Goal: Obtain resource: Download file/media

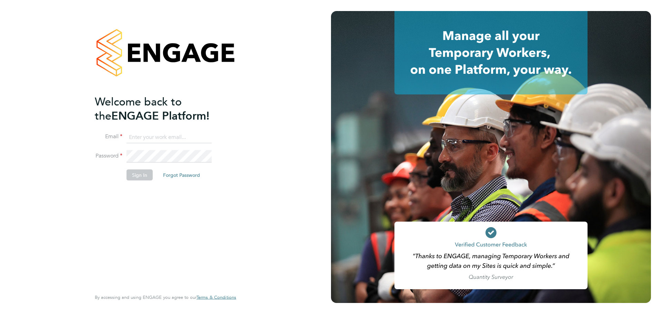
type input "Emily.Summerfield@wates.co.uk"
click at [140, 167] on li "Password" at bounding box center [162, 159] width 134 height 19
click at [139, 175] on button "Sign In" at bounding box center [139, 174] width 26 height 11
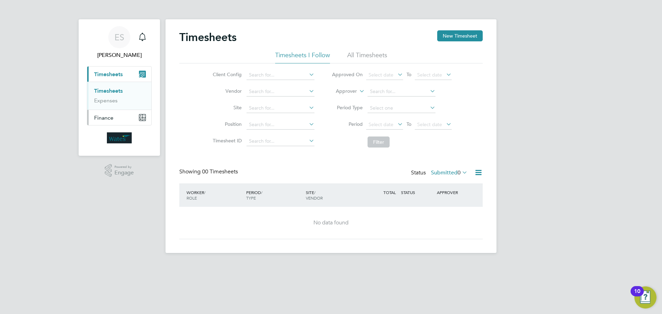
click at [136, 120] on button "Finance" at bounding box center [119, 117] width 64 height 15
click at [96, 114] on span "Finance" at bounding box center [103, 117] width 19 height 7
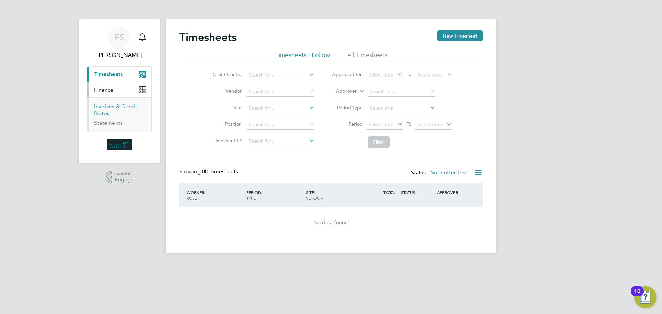
click at [99, 111] on link "Invoices & Credit Notes" at bounding box center [115, 109] width 43 height 13
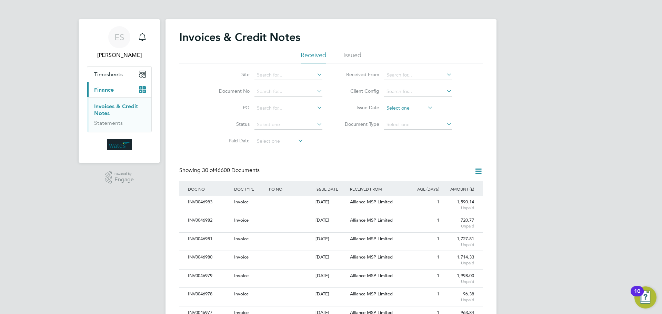
click at [401, 106] on input at bounding box center [408, 108] width 49 height 10
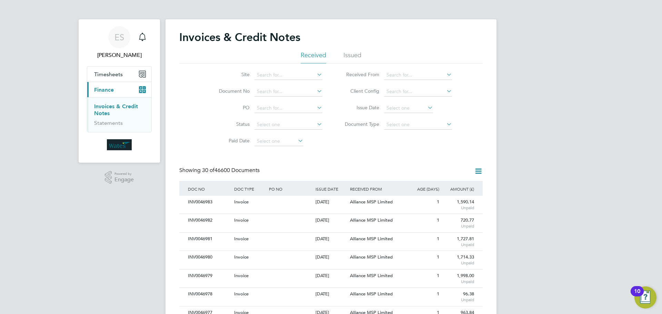
click at [426, 106] on icon at bounding box center [426, 108] width 0 height 10
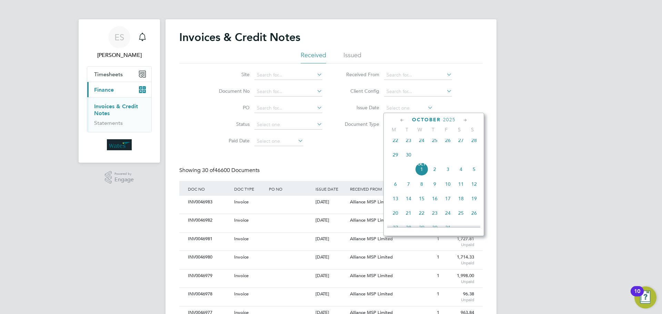
click at [410, 158] on span "30" at bounding box center [408, 154] width 13 height 13
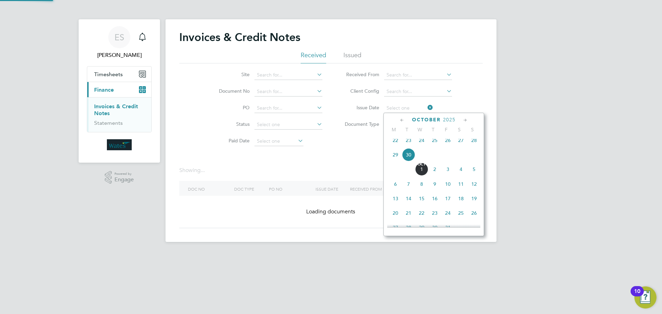
type input "30 Sep 2025"
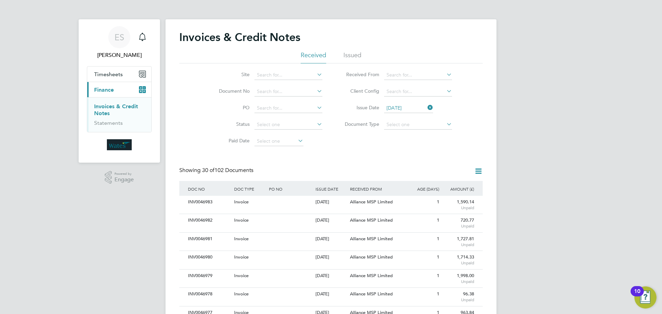
click at [476, 168] on icon at bounding box center [478, 171] width 9 height 9
click at [454, 184] on li "Download invoices" at bounding box center [449, 188] width 65 height 10
click at [479, 170] on icon at bounding box center [478, 171] width 9 height 9
click at [465, 194] on li "Download credit notes" at bounding box center [449, 197] width 65 height 10
click at [428, 103] on input "30 Sep 2025" at bounding box center [408, 108] width 49 height 10
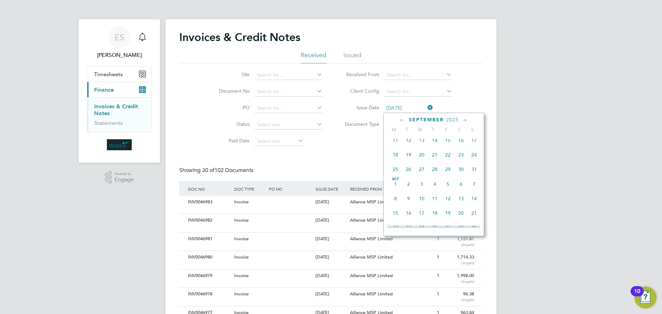
scroll to position [268, 0]
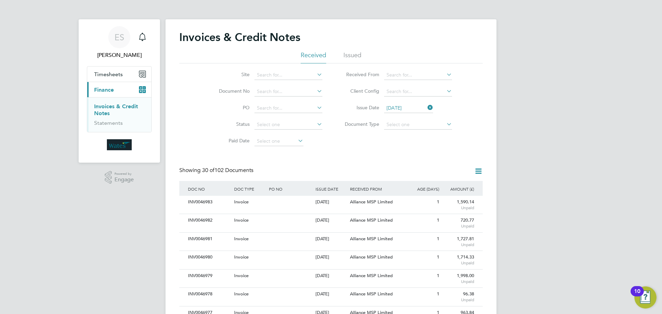
drag, startPoint x: 430, startPoint y: 107, endPoint x: 418, endPoint y: 113, distance: 13.4
click at [426, 107] on icon at bounding box center [426, 108] width 0 height 10
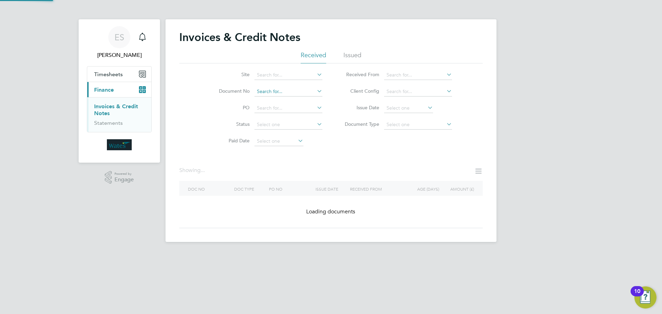
click at [290, 92] on input at bounding box center [288, 92] width 68 height 10
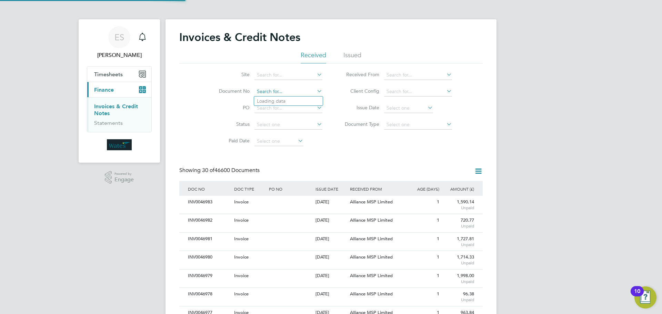
scroll to position [13, 47]
paste input "INV0046899"
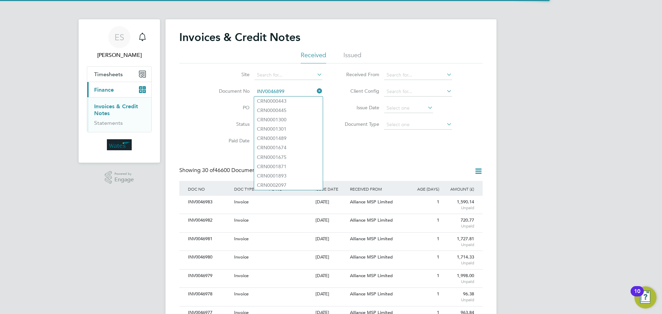
type input "INV0046899"
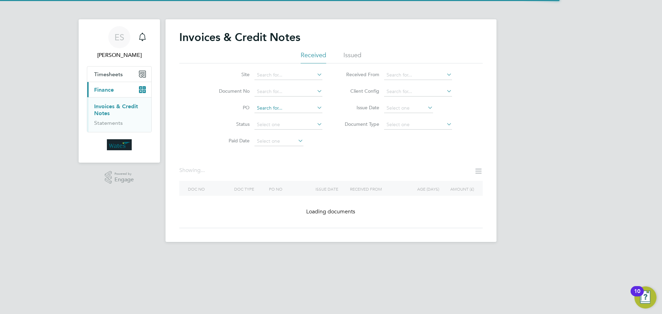
drag, startPoint x: 284, startPoint y: 91, endPoint x: 287, endPoint y: 106, distance: 15.5
click at [287, 106] on ul "Site Document No PO Status Paid Date" at bounding box center [266, 108] width 130 height 83
click at [282, 95] on input at bounding box center [288, 92] width 68 height 10
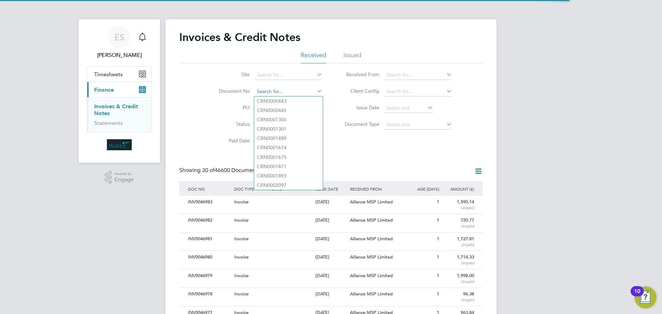
paste input "INV0046899"
type input "INV0046899"
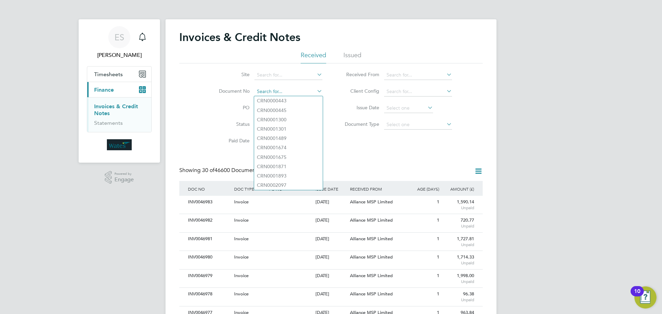
paste input "INV0046899"
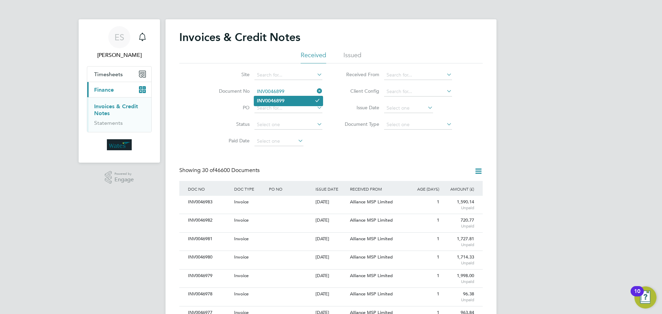
type input "INV0046899"
click at [277, 99] on b "INV0046899" at bounding box center [271, 101] width 28 height 6
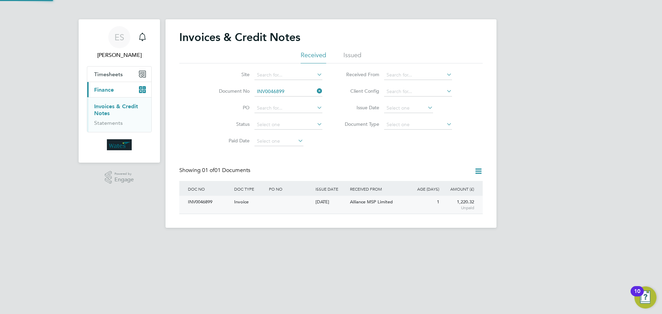
click at [210, 203] on div "INV0046899" at bounding box center [209, 202] width 46 height 13
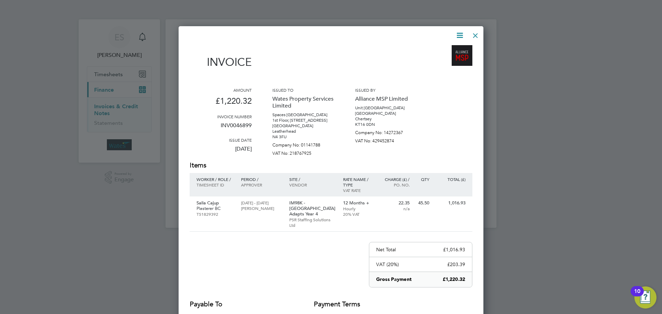
click at [460, 34] on icon at bounding box center [459, 35] width 9 height 9
click at [453, 49] on li "Download Invoice" at bounding box center [439, 52] width 48 height 10
click at [459, 35] on icon at bounding box center [459, 35] width 9 height 9
click at [442, 58] on li "View timesheet" at bounding box center [439, 62] width 48 height 10
click at [473, 37] on div at bounding box center [475, 34] width 12 height 12
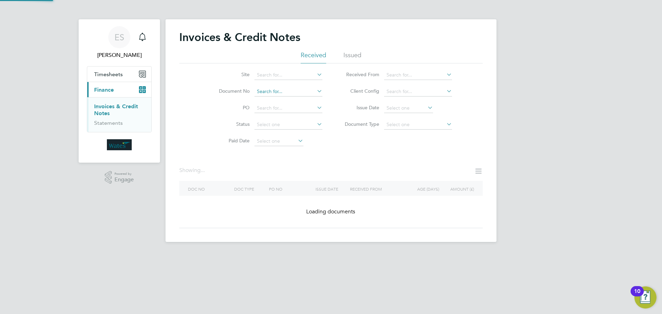
click at [302, 94] on input at bounding box center [288, 92] width 68 height 10
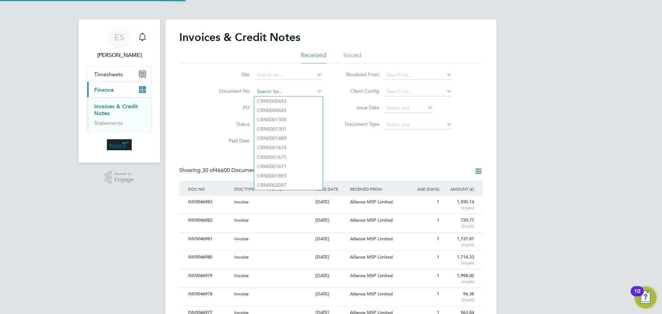
scroll to position [13, 47]
paste input "INV0046900"
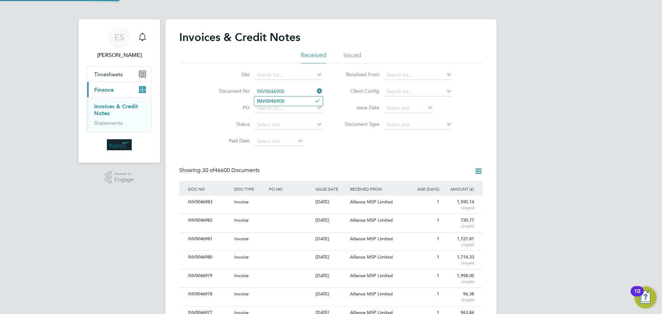
type input "INV0046900"
click at [273, 100] on b "INV0046900" at bounding box center [271, 101] width 28 height 6
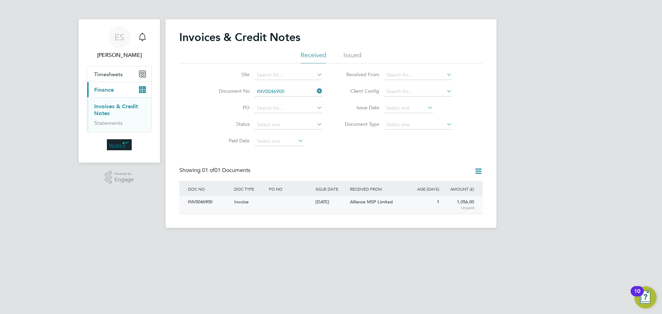
click at [201, 204] on div "INV0046900" at bounding box center [209, 202] width 46 height 13
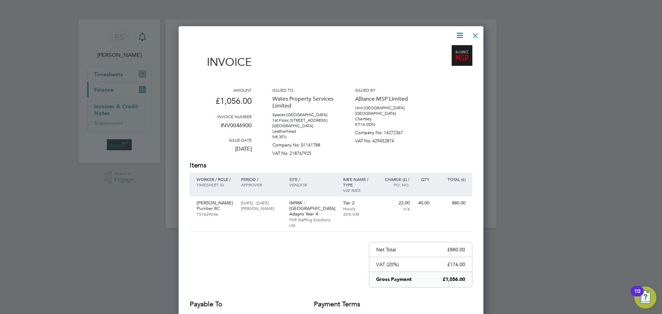
drag, startPoint x: 456, startPoint y: 32, endPoint x: 454, endPoint y: 40, distance: 7.8
click at [456, 36] on icon at bounding box center [459, 35] width 9 height 9
click at [441, 50] on li "Download Invoice" at bounding box center [439, 52] width 48 height 10
click at [460, 34] on icon at bounding box center [459, 35] width 9 height 9
click at [448, 57] on li "View timesheet" at bounding box center [439, 62] width 48 height 10
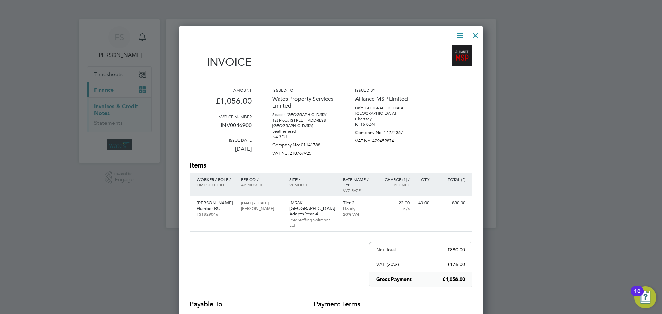
click at [473, 33] on div at bounding box center [475, 34] width 12 height 12
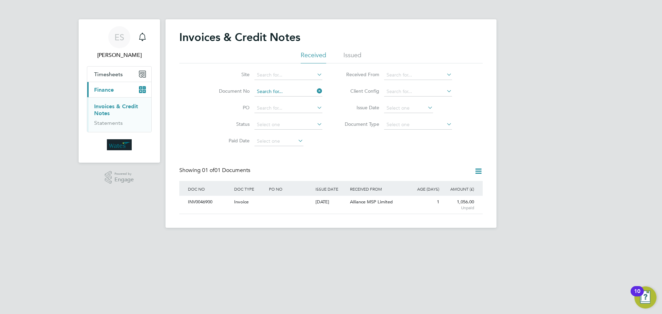
click at [285, 92] on input at bounding box center [288, 92] width 68 height 10
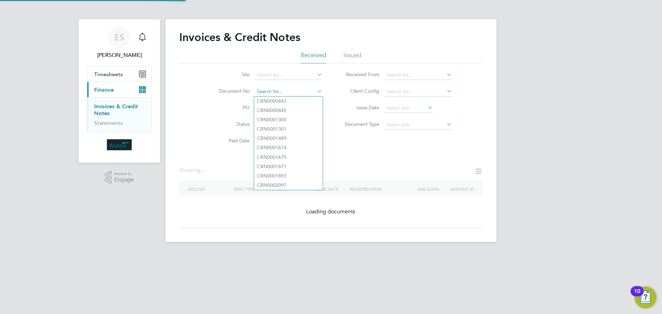
paste input "INV0046901"
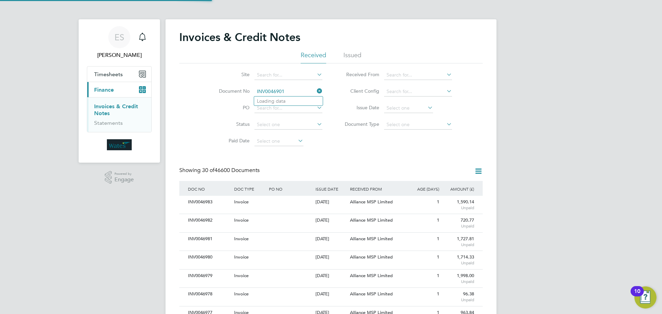
scroll to position [13, 47]
type input "INV0046901"
click at [274, 103] on b "INV0046901" at bounding box center [271, 101] width 28 height 6
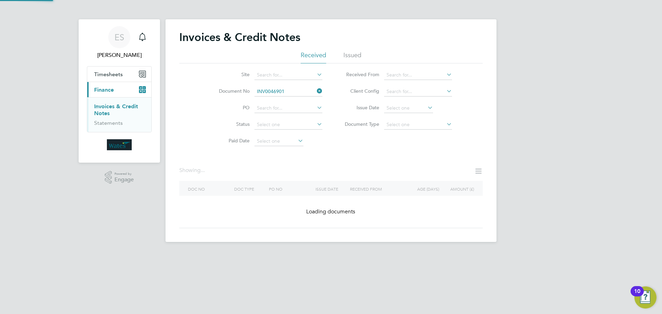
click at [273, 100] on ul "Site Document No INV0046901 PO Status Paid Date" at bounding box center [266, 108] width 130 height 83
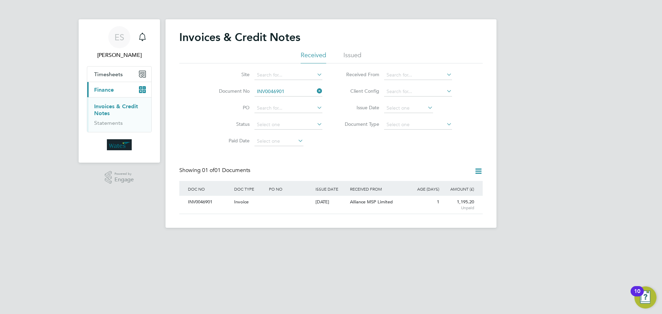
click at [352, 161] on div "Invoices & Credit Notes Received Issued Site Document No INV0046901 PO Status P…" at bounding box center [330, 122] width 303 height 184
click at [201, 198] on div "INV0046901" at bounding box center [209, 202] width 46 height 13
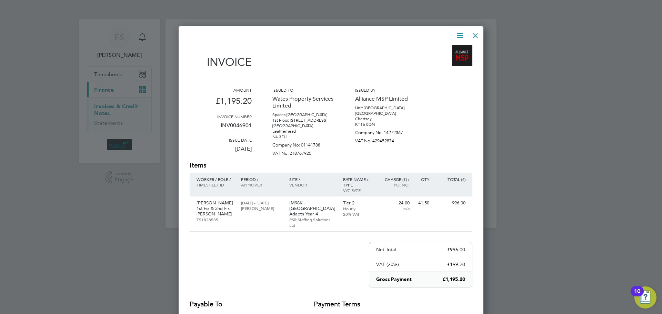
click at [455, 34] on icon at bounding box center [459, 35] width 9 height 9
click at [445, 48] on li "Download Invoice" at bounding box center [439, 52] width 48 height 10
drag, startPoint x: 457, startPoint y: 34, endPoint x: 452, endPoint y: 45, distance: 11.9
click at [457, 34] on icon at bounding box center [459, 35] width 9 height 9
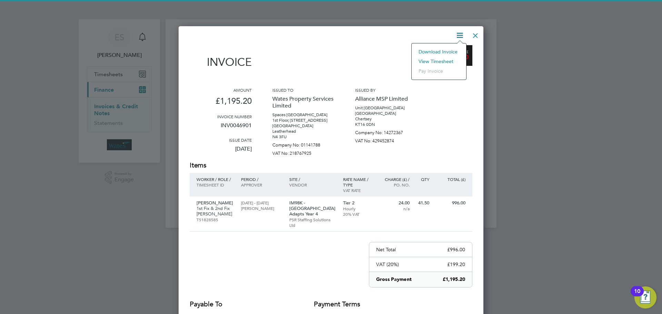
click at [442, 61] on li "View timesheet" at bounding box center [439, 62] width 48 height 10
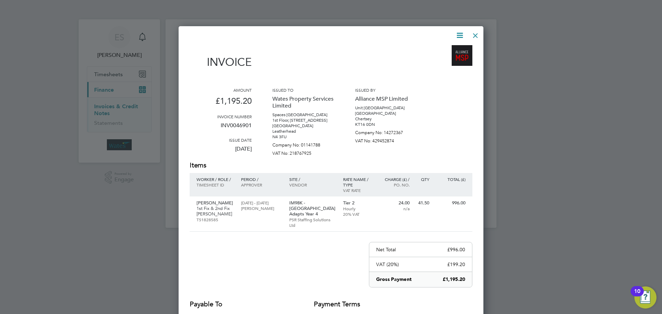
click at [473, 34] on div at bounding box center [475, 34] width 12 height 12
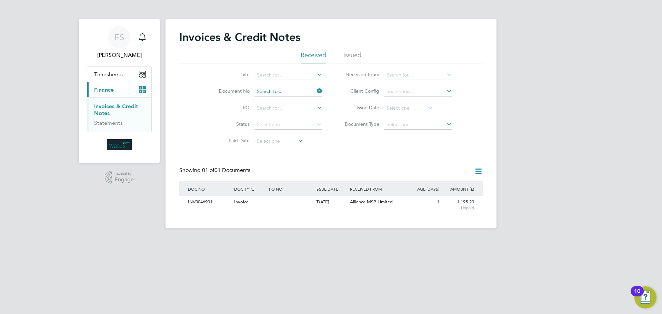
click at [288, 92] on input at bounding box center [288, 92] width 68 height 10
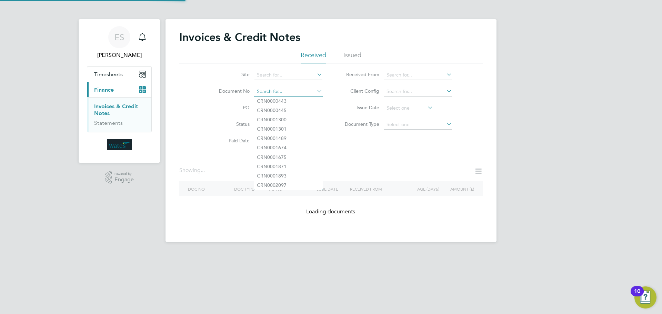
paste input "INV0046902"
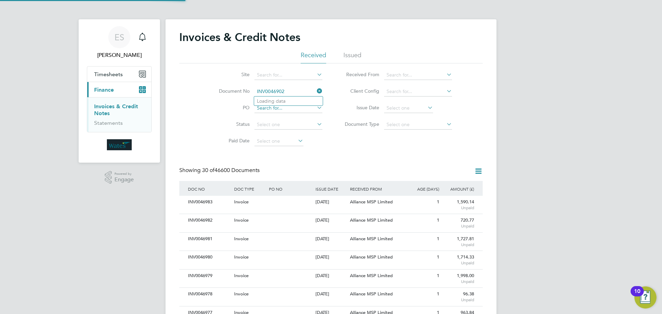
scroll to position [13, 58]
type input "INV0046902"
click at [289, 101] on li "INV0046902" at bounding box center [288, 100] width 69 height 9
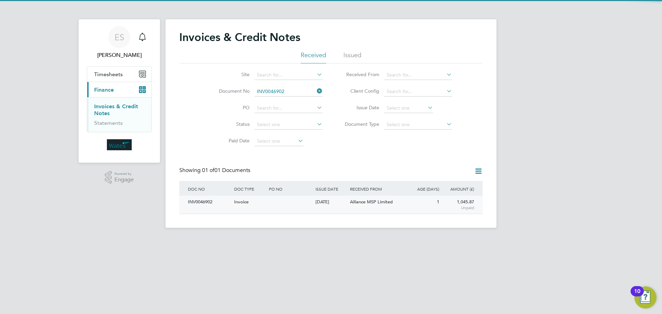
click at [205, 207] on div "INV0046902" at bounding box center [209, 202] width 46 height 13
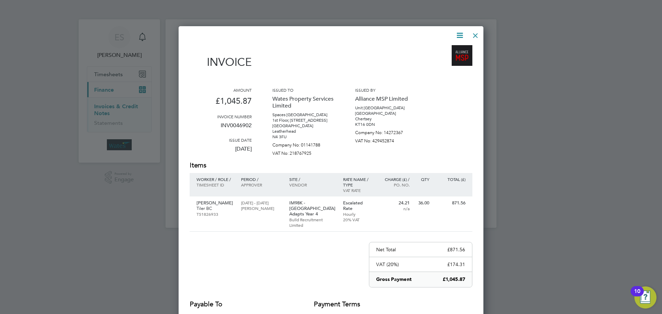
click at [459, 31] on icon at bounding box center [459, 35] width 9 height 9
drag, startPoint x: 448, startPoint y: 50, endPoint x: 451, endPoint y: 45, distance: 5.9
click at [448, 50] on li "Download Invoice" at bounding box center [439, 52] width 48 height 10
click at [456, 34] on icon at bounding box center [459, 35] width 9 height 9
click at [439, 59] on li "View timesheet" at bounding box center [439, 62] width 48 height 10
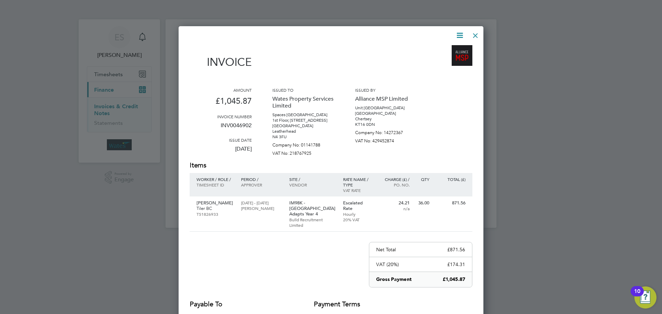
click at [474, 33] on div at bounding box center [475, 34] width 12 height 12
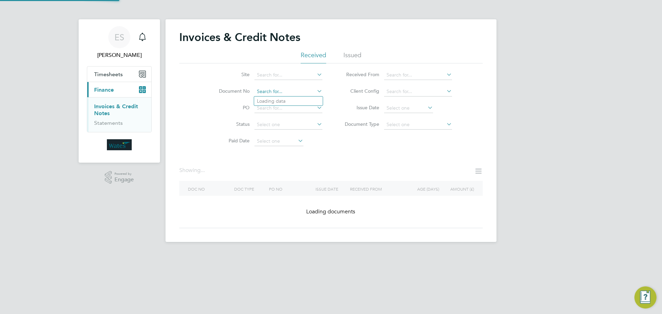
click at [284, 89] on input at bounding box center [288, 92] width 68 height 10
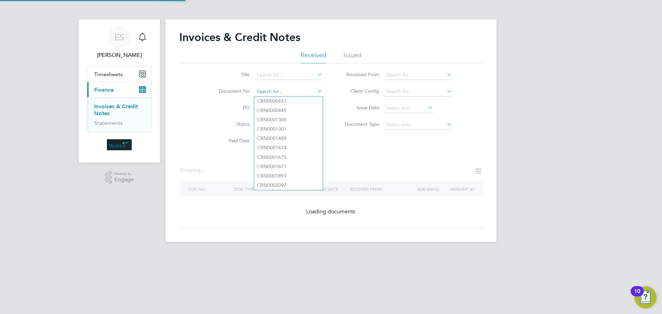
paste input "INV0046903"
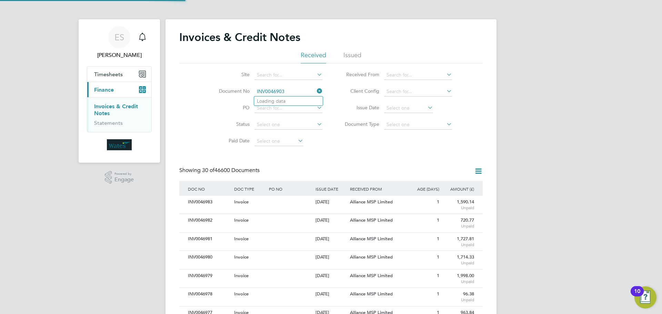
scroll to position [13, 58]
type input "INV0046903"
click at [291, 100] on li "INV0046903" at bounding box center [288, 100] width 69 height 9
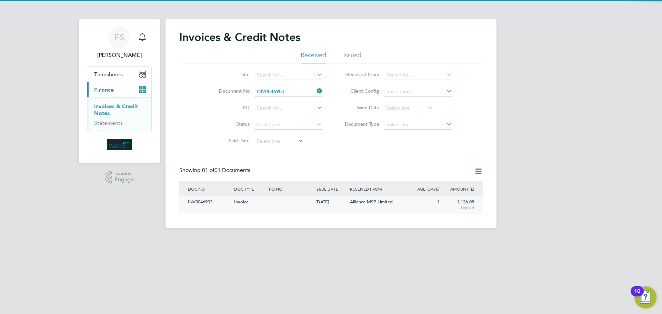
click at [205, 202] on div "INV0046903" at bounding box center [209, 202] width 46 height 13
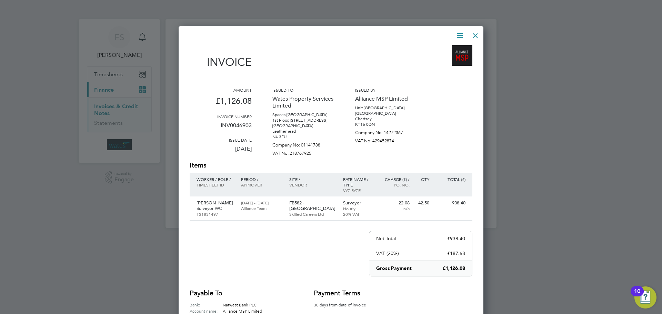
click at [456, 32] on icon at bounding box center [459, 35] width 9 height 9
click at [449, 48] on li "Download Invoice" at bounding box center [439, 52] width 48 height 10
click at [459, 32] on icon at bounding box center [459, 35] width 9 height 9
click at [446, 59] on li "View timesheet" at bounding box center [439, 62] width 48 height 10
click at [473, 32] on div at bounding box center [475, 34] width 12 height 12
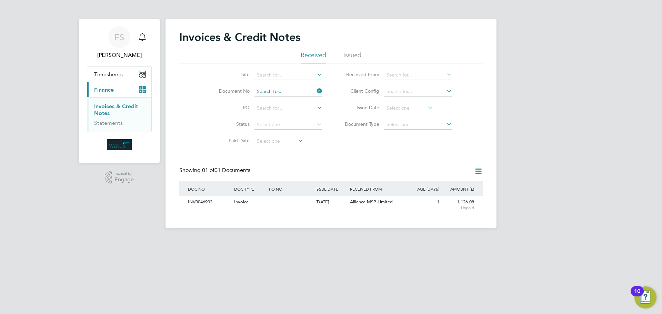
click at [290, 92] on input at bounding box center [288, 92] width 68 height 10
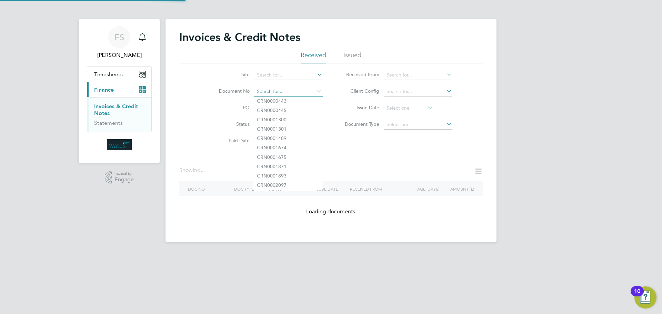
paste input "INV0046904"
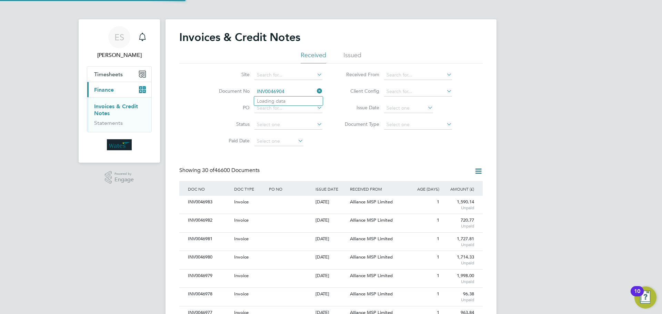
scroll to position [13, 47]
type input "INV0046904"
click at [290, 101] on li "INV0046904" at bounding box center [288, 100] width 69 height 9
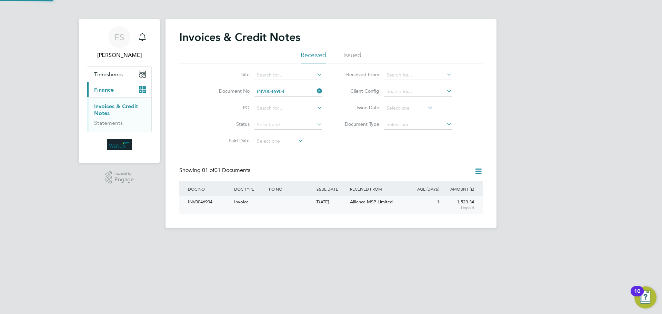
click at [201, 203] on div "INV0046904" at bounding box center [209, 202] width 46 height 13
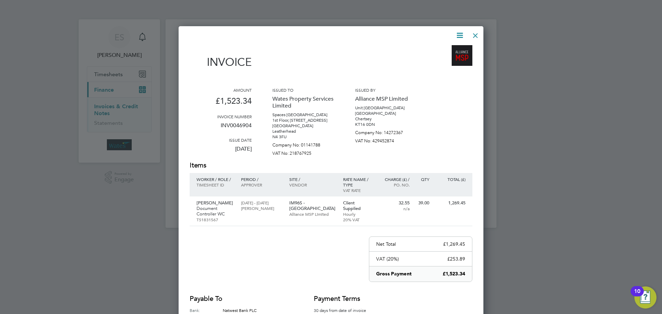
click at [457, 32] on icon at bounding box center [459, 35] width 9 height 9
click at [447, 49] on li "Download Invoice" at bounding box center [439, 52] width 48 height 10
drag, startPoint x: 459, startPoint y: 33, endPoint x: 457, endPoint y: 39, distance: 6.2
click at [459, 33] on icon at bounding box center [459, 35] width 9 height 9
click at [442, 58] on li "View timesheet" at bounding box center [439, 62] width 48 height 10
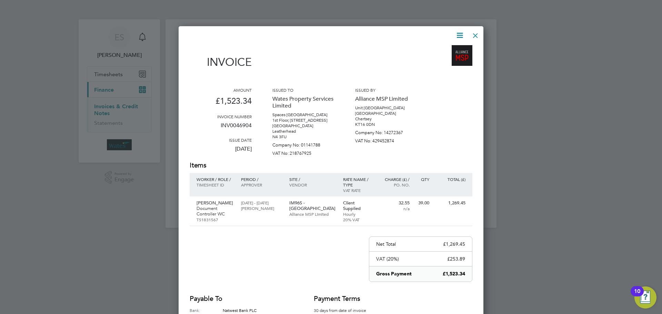
click at [470, 34] on div at bounding box center [475, 34] width 12 height 12
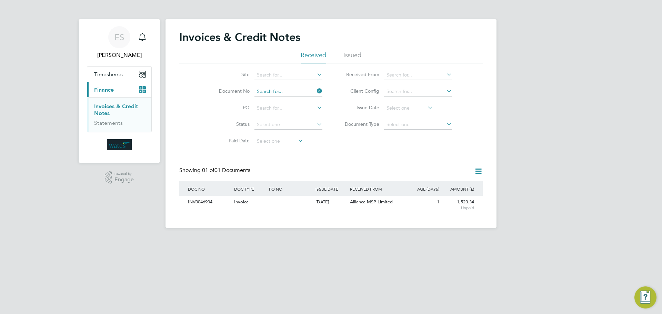
click at [283, 92] on input at bounding box center [288, 92] width 68 height 10
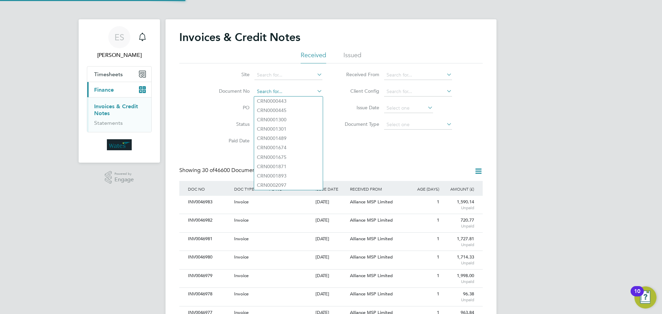
paste input "INV0046905"
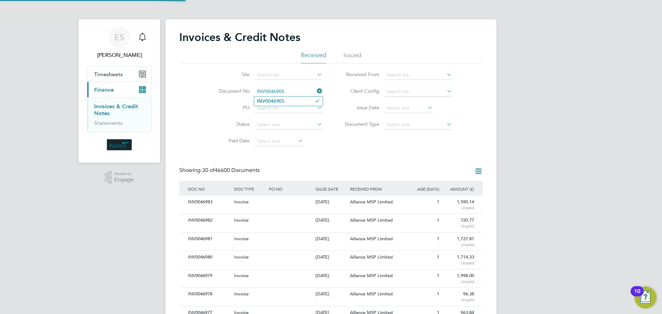
type input "INV0046905"
click at [296, 101] on li "INV0046905" at bounding box center [288, 100] width 69 height 9
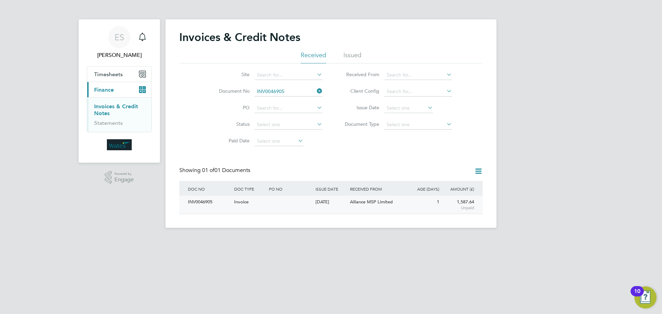
click at [218, 202] on div "INV0046905" at bounding box center [209, 202] width 46 height 13
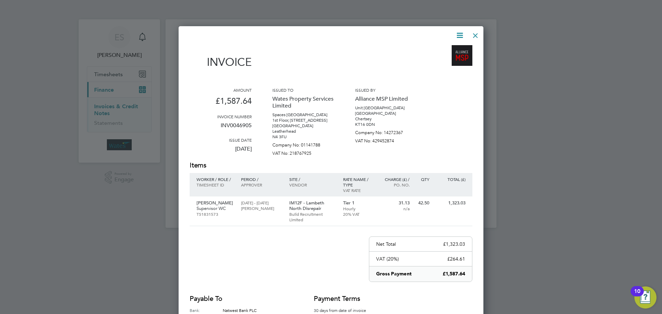
click at [457, 34] on icon at bounding box center [459, 35] width 9 height 9
click at [448, 50] on li "Download Invoice" at bounding box center [439, 52] width 48 height 10
click at [461, 31] on icon at bounding box center [459, 35] width 9 height 9
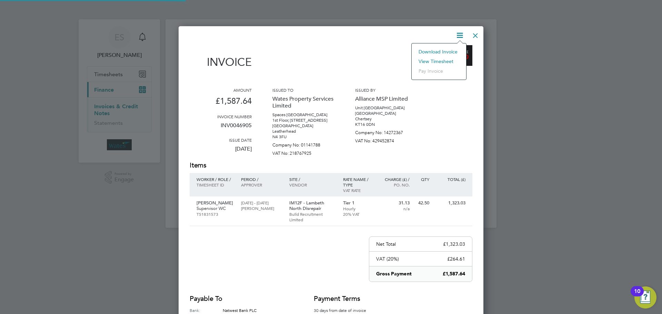
click at [443, 58] on li "View timesheet" at bounding box center [439, 62] width 48 height 10
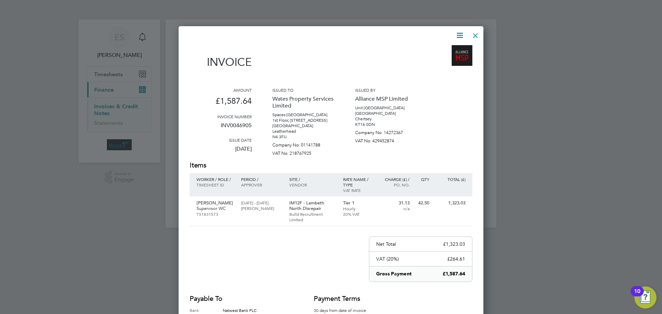
click at [473, 34] on div at bounding box center [475, 34] width 12 height 12
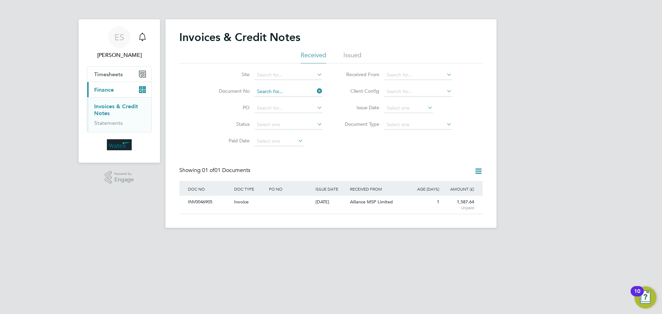
click at [303, 90] on input at bounding box center [288, 92] width 68 height 10
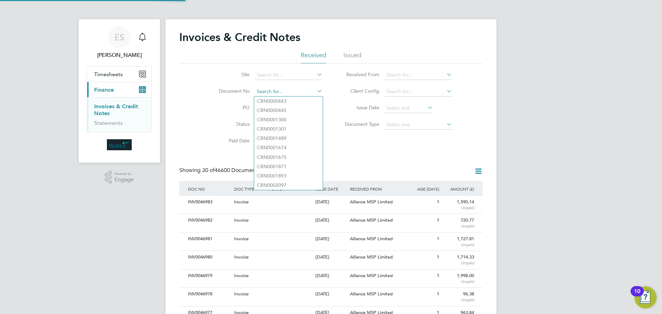
scroll to position [13, 58]
paste input "INV0046906"
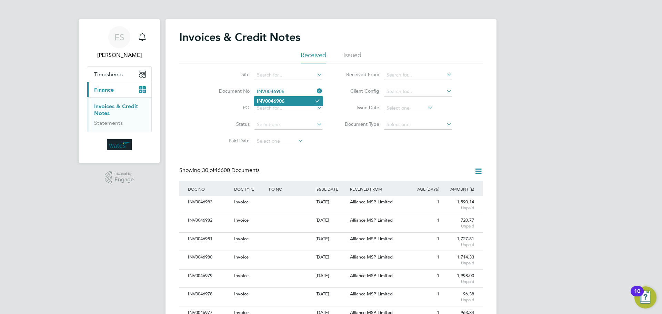
type input "INV0046906"
click at [284, 103] on b "INV0046906" at bounding box center [271, 101] width 28 height 6
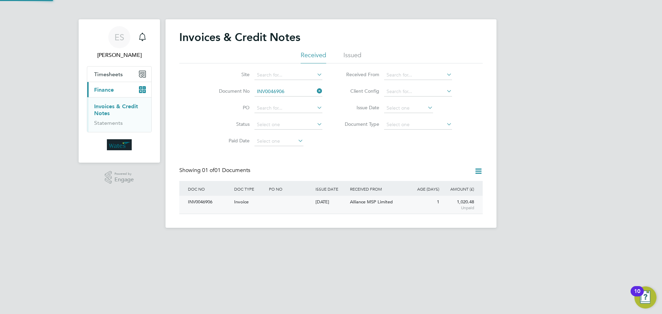
click at [209, 201] on div "INV0046906" at bounding box center [209, 202] width 46 height 13
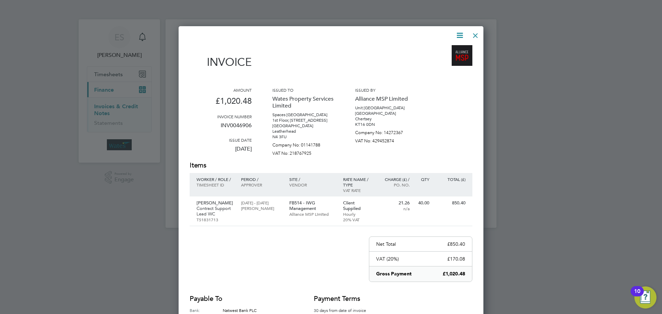
click at [457, 31] on icon at bounding box center [459, 35] width 9 height 9
click at [453, 49] on li "Download Invoice" at bounding box center [439, 52] width 48 height 10
click at [461, 34] on icon at bounding box center [459, 35] width 9 height 9
click at [443, 59] on li "View timesheet" at bounding box center [439, 62] width 48 height 10
click at [473, 34] on div at bounding box center [475, 34] width 12 height 12
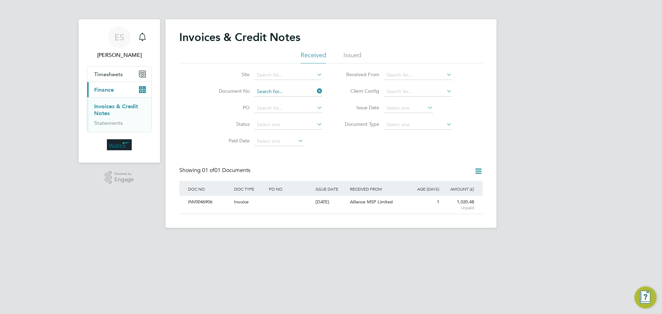
click at [289, 91] on input at bounding box center [288, 92] width 68 height 10
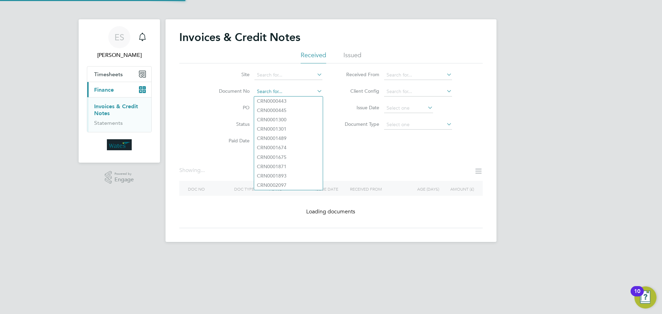
paste input "INV0046908"
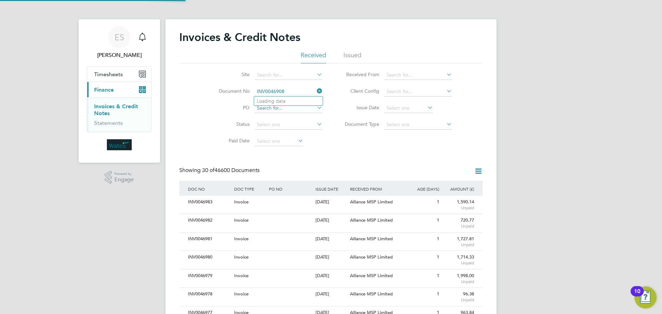
scroll to position [13, 47]
type input "INV0046908"
click at [278, 102] on b "INV0046908" at bounding box center [271, 101] width 28 height 6
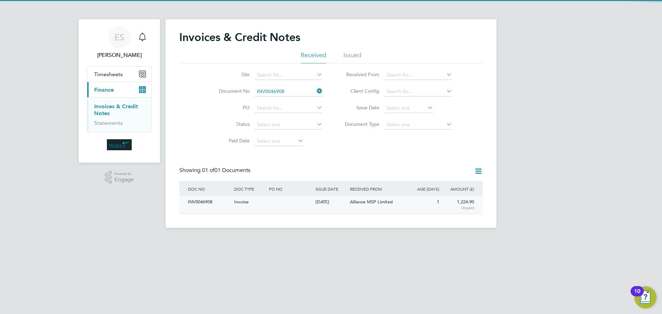
click at [213, 205] on div "INV0046908" at bounding box center [209, 202] width 46 height 13
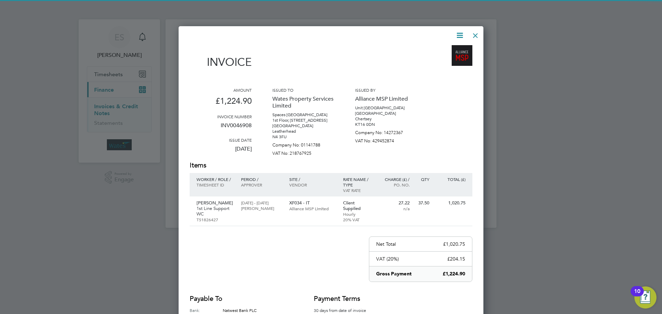
click at [458, 34] on icon at bounding box center [459, 35] width 9 height 9
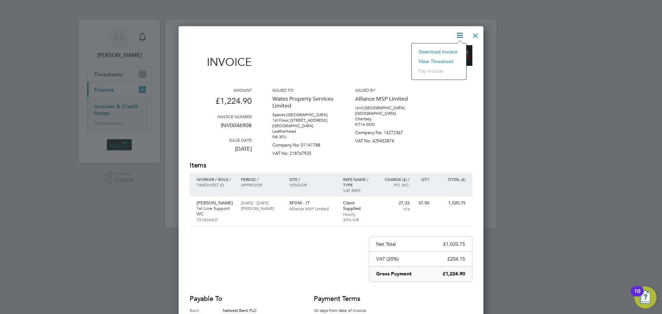
click at [449, 50] on li "Download Invoice" at bounding box center [439, 52] width 48 height 10
click at [461, 34] on icon at bounding box center [459, 35] width 9 height 9
click at [436, 57] on li "View timesheet" at bounding box center [439, 62] width 48 height 10
drag, startPoint x: 478, startPoint y: 33, endPoint x: 475, endPoint y: 42, distance: 9.7
click at [481, 42] on div "Invoice Amount £1,224.90 Invoice number INV0046908 Issue date 30 Sep 2025 Issue…" at bounding box center [330, 198] width 305 height 345
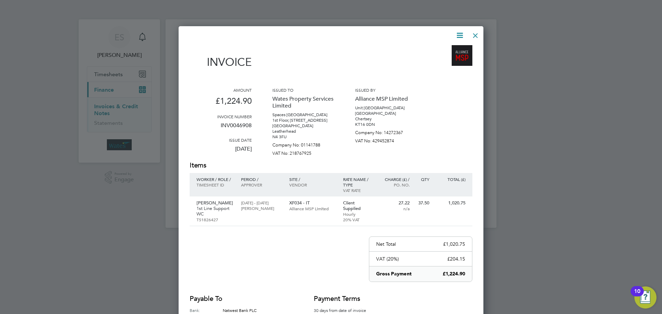
click at [475, 31] on div at bounding box center [475, 34] width 12 height 12
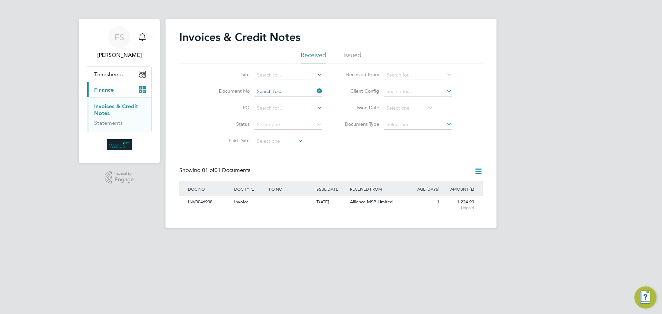
click at [294, 89] on input at bounding box center [288, 92] width 68 height 10
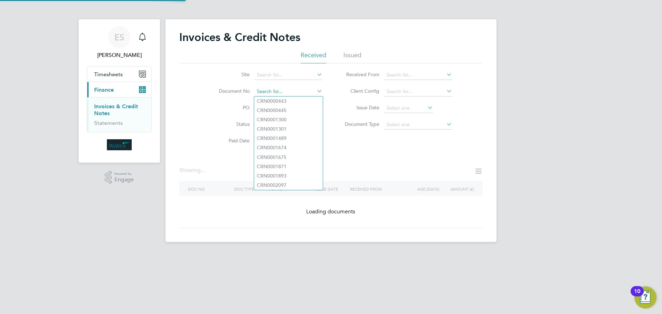
paste input "INV0046909"
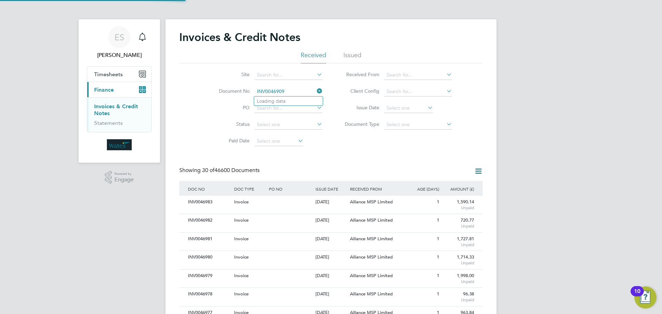
scroll to position [13, 47]
type input "INV0046909"
click at [285, 100] on li "INV0046909" at bounding box center [288, 100] width 69 height 9
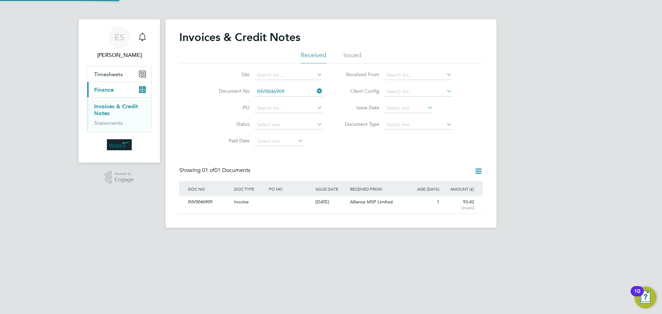
click at [202, 203] on div "INV0046909" at bounding box center [209, 202] width 46 height 13
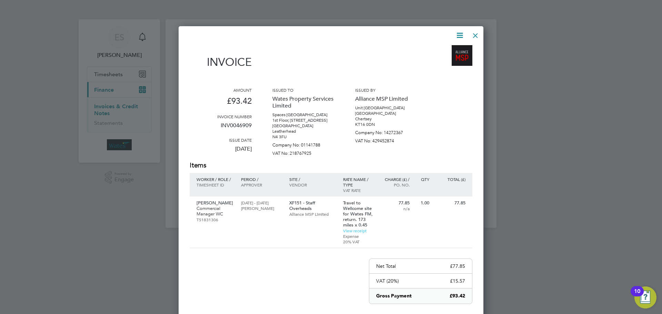
click at [459, 32] on icon at bounding box center [459, 35] width 9 height 9
click at [451, 48] on li "Download Invoice" at bounding box center [439, 52] width 48 height 10
click at [462, 31] on icon at bounding box center [459, 35] width 9 height 9
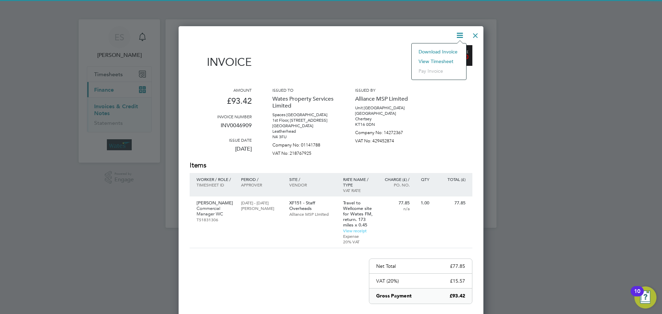
click at [447, 58] on li "View timesheet" at bounding box center [439, 62] width 48 height 10
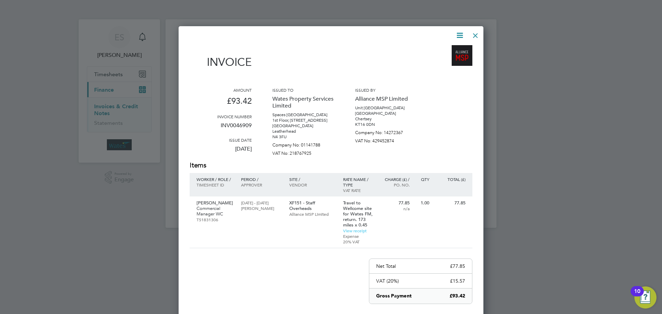
click at [477, 32] on div at bounding box center [475, 34] width 12 height 12
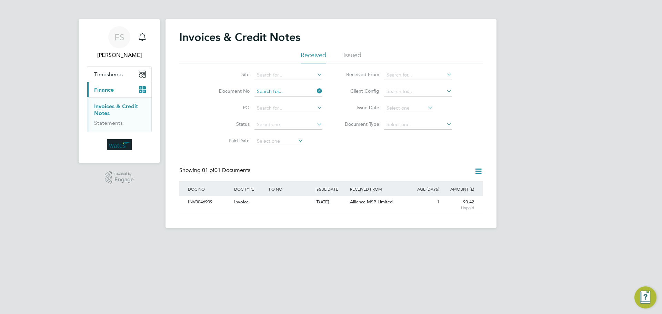
click at [280, 91] on input at bounding box center [288, 92] width 68 height 10
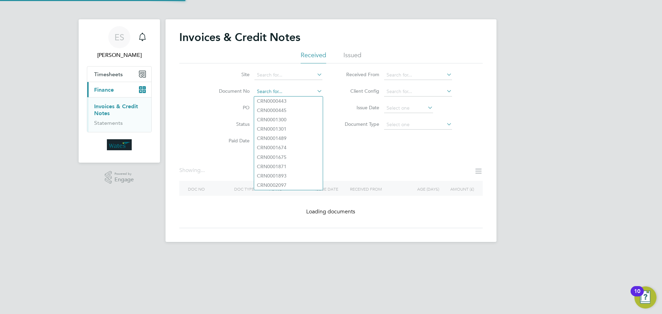
paste input "INV0046910"
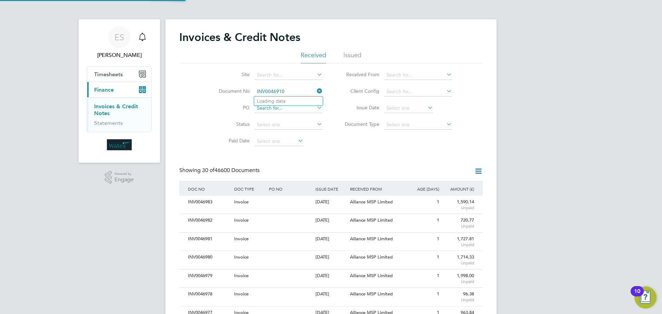
scroll to position [13, 47]
type input "INV0046910"
click at [290, 101] on li "INV0046910" at bounding box center [288, 100] width 69 height 9
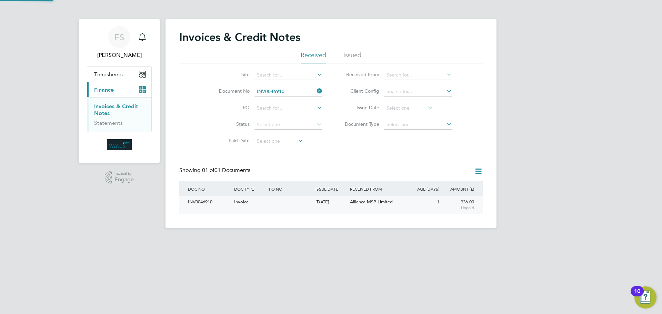
click at [202, 205] on div "INV0046910" at bounding box center [209, 202] width 46 height 13
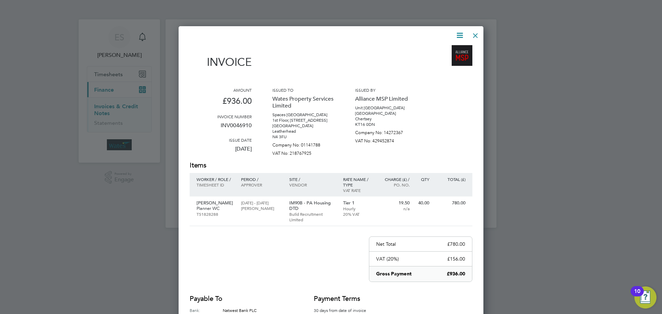
click at [460, 32] on icon at bounding box center [459, 35] width 9 height 9
click at [448, 48] on li "Download Invoice" at bounding box center [439, 52] width 48 height 10
click at [456, 32] on icon at bounding box center [459, 35] width 9 height 9
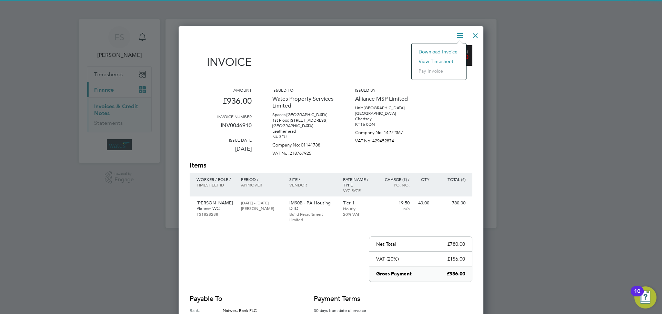
click at [441, 59] on li "View timesheet" at bounding box center [439, 62] width 48 height 10
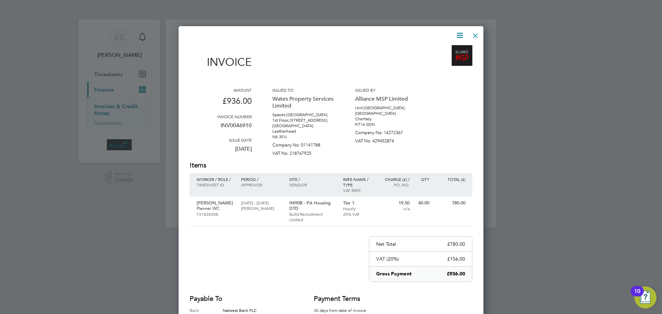
drag, startPoint x: 475, startPoint y: 35, endPoint x: 465, endPoint y: 39, distance: 11.0
click at [475, 35] on div at bounding box center [475, 34] width 12 height 12
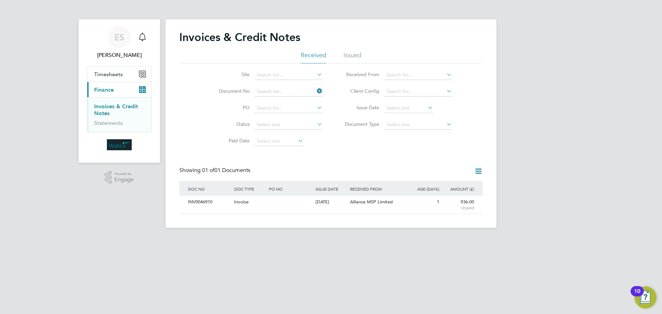
click at [297, 96] on div "Invoices & Credit Notes Received Issued Site Document No PO Status Paid Date Is…" at bounding box center [330, 123] width 331 height 208
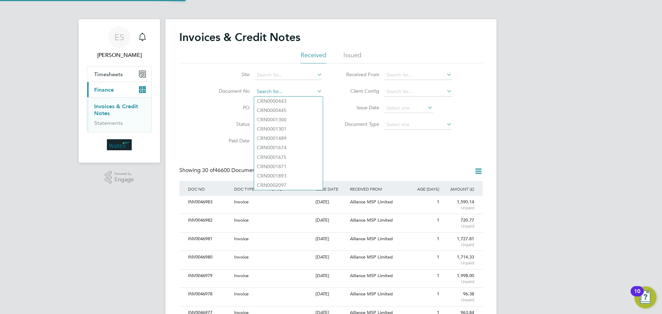
scroll to position [13, 47]
drag, startPoint x: 296, startPoint y: 95, endPoint x: 275, endPoint y: 92, distance: 21.0
click at [275, 92] on input at bounding box center [288, 92] width 68 height 10
paste input "INV0046911"
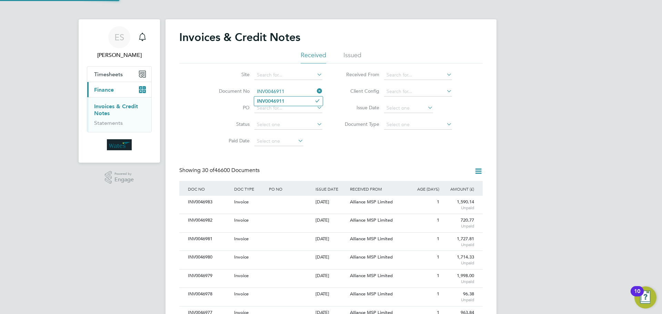
type input "INV0046911"
click at [280, 98] on b "INV0046911" at bounding box center [271, 101] width 28 height 6
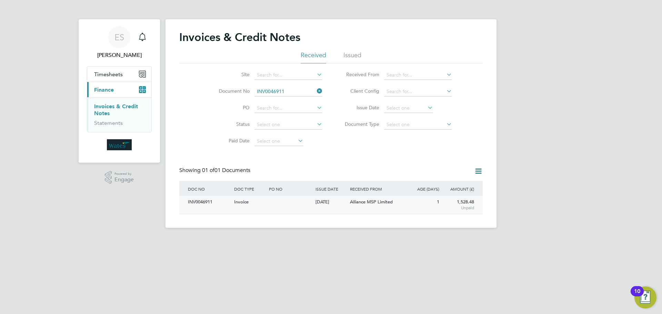
click at [199, 199] on div "INV0046911" at bounding box center [209, 202] width 46 height 13
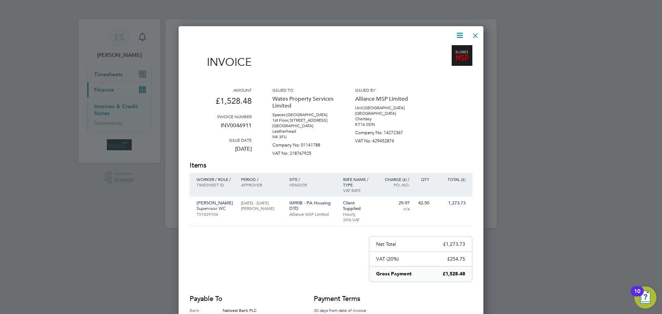
click at [462, 33] on icon at bounding box center [459, 35] width 9 height 9
click at [442, 48] on li "Download Invoice" at bounding box center [439, 52] width 48 height 10
click at [459, 32] on icon at bounding box center [459, 35] width 9 height 9
click at [440, 58] on li "View timesheet" at bounding box center [439, 62] width 48 height 10
click at [473, 39] on div at bounding box center [475, 34] width 12 height 12
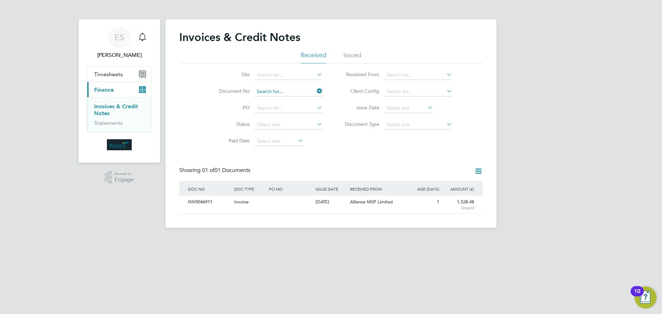
click at [269, 92] on input at bounding box center [288, 92] width 68 height 10
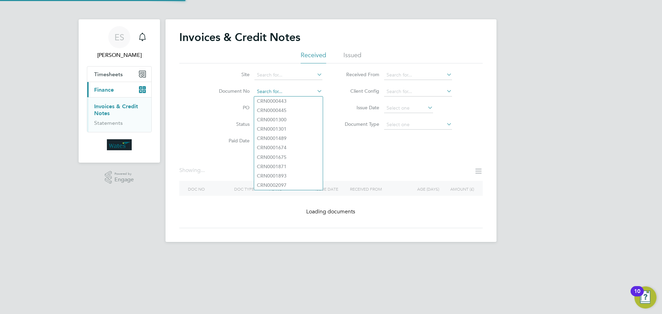
paste input "CRN0046912"
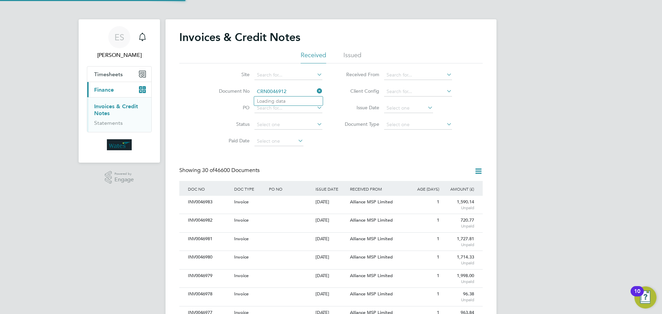
scroll to position [13, 58]
type input "CRN0046912"
click at [294, 100] on li "CRN0046912" at bounding box center [288, 100] width 69 height 9
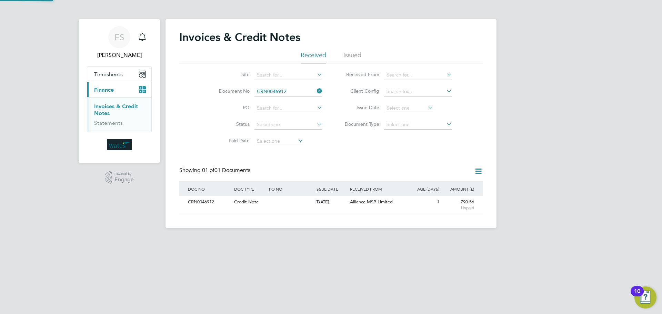
click at [204, 204] on div "CRN0046912" at bounding box center [209, 202] width 46 height 13
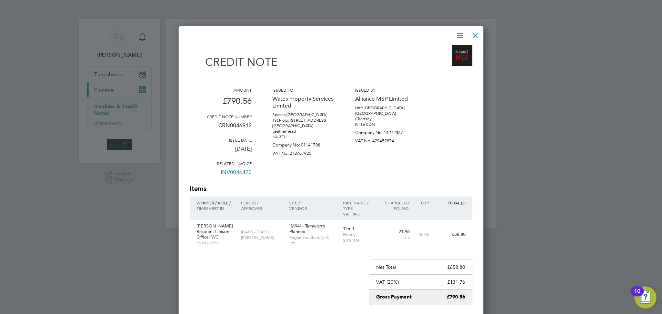
click at [458, 31] on icon at bounding box center [459, 35] width 9 height 9
click at [447, 49] on li "Download Credit Note" at bounding box center [433, 52] width 58 height 10
drag, startPoint x: 460, startPoint y: 37, endPoint x: 453, endPoint y: 47, distance: 12.5
click at [460, 37] on icon at bounding box center [459, 35] width 9 height 9
click at [437, 59] on li "View timesheet" at bounding box center [433, 62] width 58 height 10
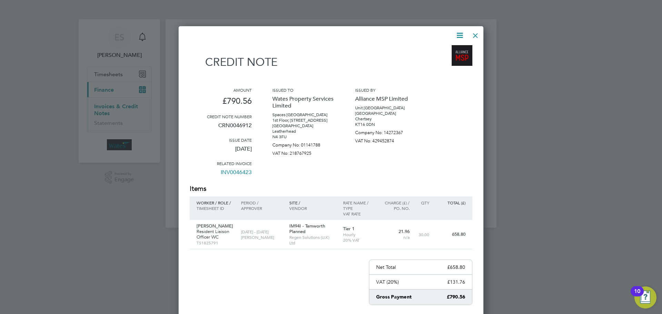
click at [472, 32] on div at bounding box center [475, 34] width 12 height 12
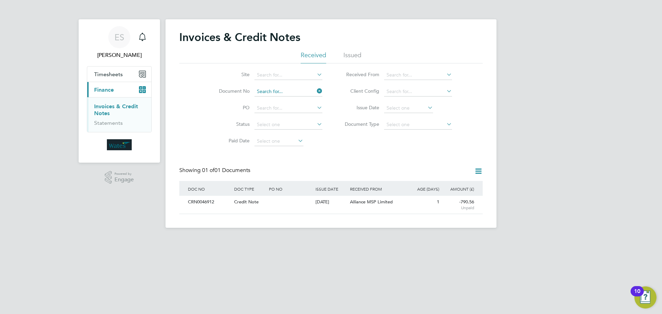
click at [271, 92] on input at bounding box center [288, 92] width 68 height 10
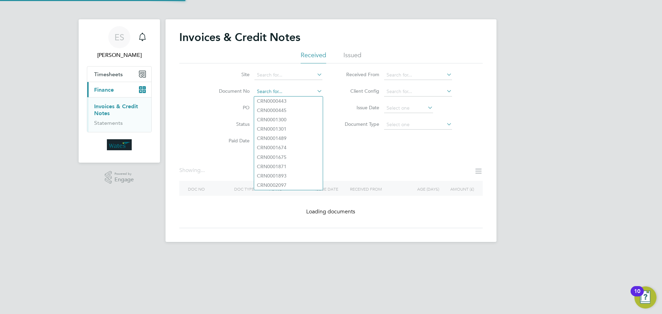
paste input "INV0046913"
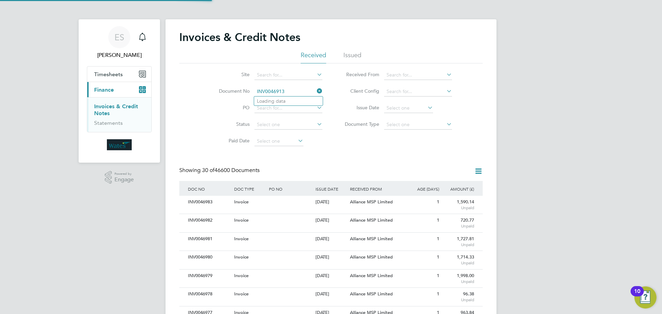
scroll to position [13, 47]
type input "INV0046913"
click at [279, 101] on b "INV0046913" at bounding box center [271, 101] width 28 height 6
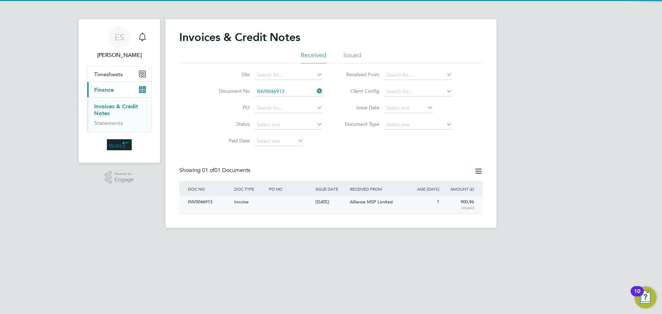
click at [204, 202] on div "INV0046913" at bounding box center [209, 202] width 46 height 13
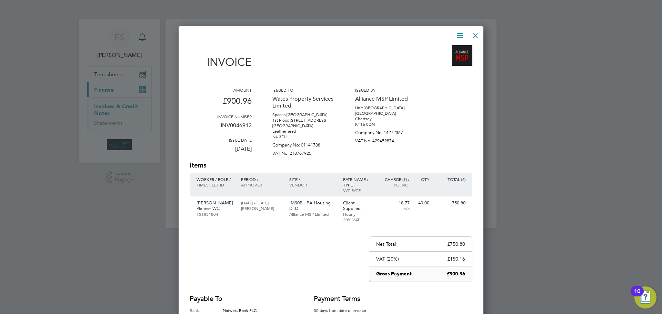
click at [459, 34] on icon at bounding box center [459, 35] width 9 height 9
click at [447, 48] on li "Download Invoice" at bounding box center [439, 52] width 48 height 10
click at [460, 38] on icon at bounding box center [459, 35] width 9 height 9
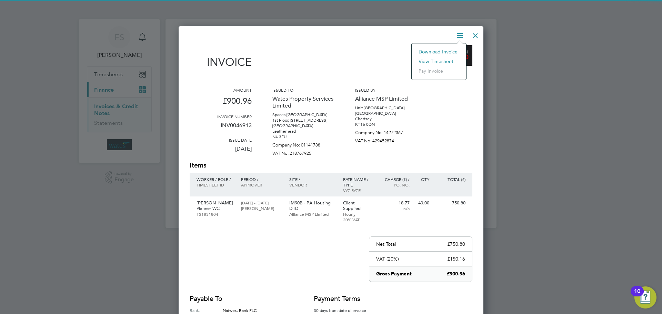
click at [445, 61] on li "View timesheet" at bounding box center [439, 62] width 48 height 10
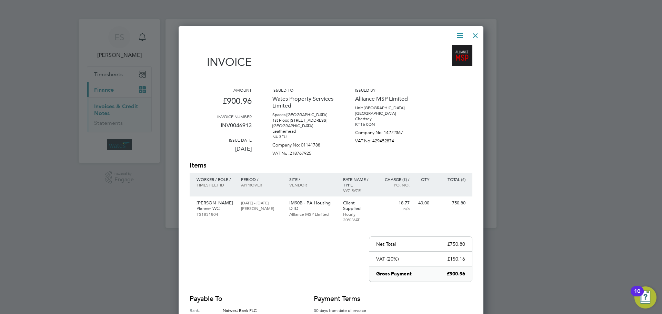
click at [472, 32] on div at bounding box center [475, 34] width 12 height 12
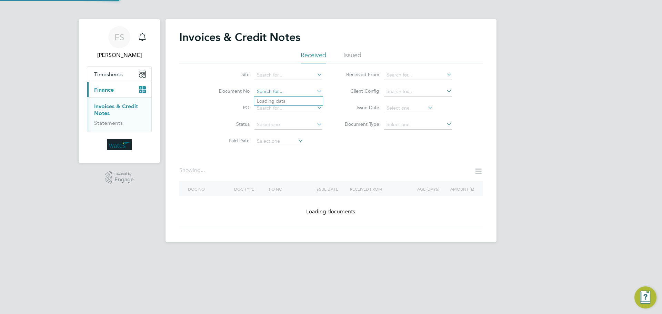
click at [290, 90] on input at bounding box center [288, 92] width 68 height 10
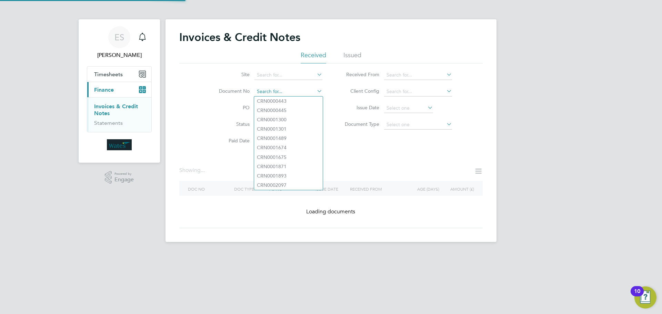
paste input "INV0046914"
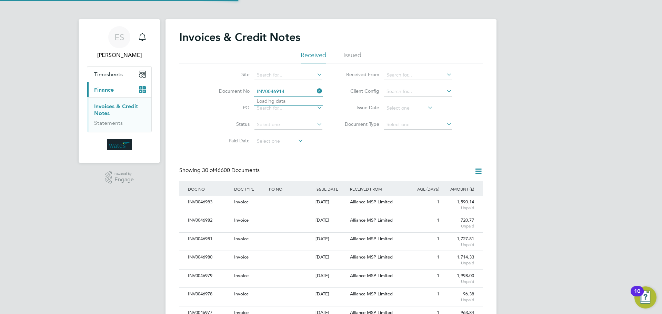
scroll to position [13, 47]
type input "INV0046914"
click at [289, 100] on li "INV0046914" at bounding box center [288, 100] width 69 height 9
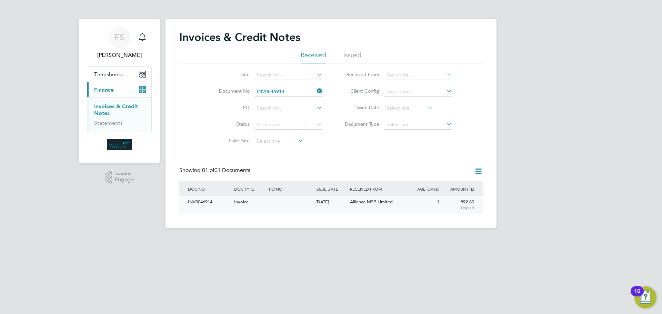
click at [205, 202] on div "INV0046914" at bounding box center [209, 202] width 46 height 13
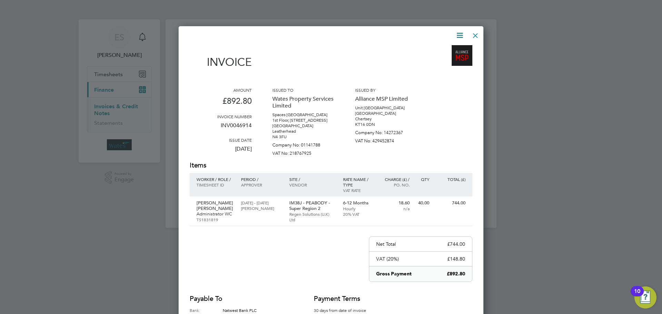
click at [460, 35] on icon at bounding box center [459, 35] width 9 height 9
click at [447, 50] on li "Download Invoice" at bounding box center [439, 52] width 48 height 10
click at [458, 32] on icon at bounding box center [459, 35] width 9 height 9
click at [434, 60] on li "View timesheet" at bounding box center [439, 62] width 48 height 10
click at [479, 33] on div at bounding box center [475, 34] width 12 height 12
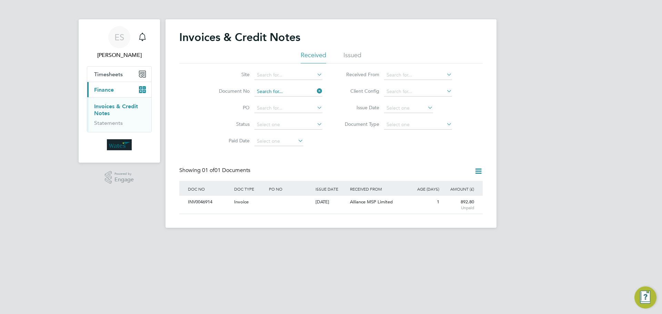
click at [294, 89] on input at bounding box center [288, 92] width 68 height 10
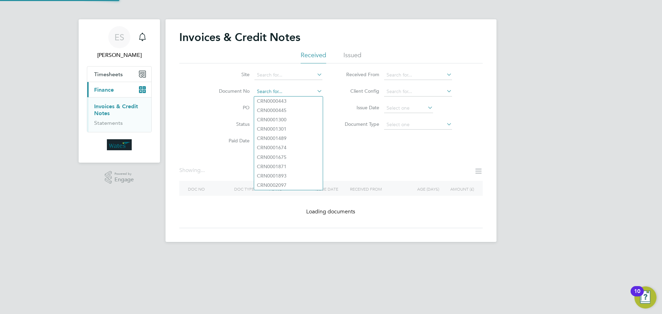
paste input "INV0046915"
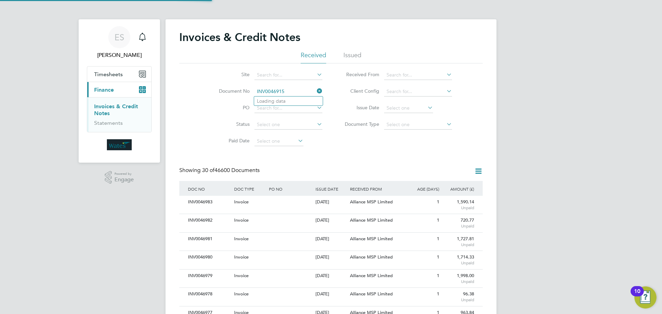
scroll to position [13, 47]
type input "INV0046915"
drag, startPoint x: 279, startPoint y: 100, endPoint x: 277, endPoint y: 126, distance: 26.6
click at [280, 101] on b "INV0046915" at bounding box center [271, 101] width 28 height 6
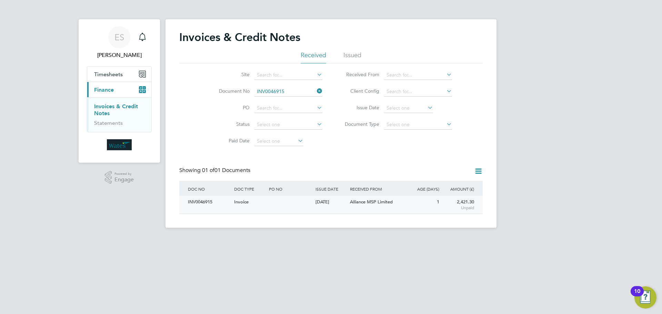
click at [205, 204] on div "INV0046915" at bounding box center [209, 202] width 46 height 13
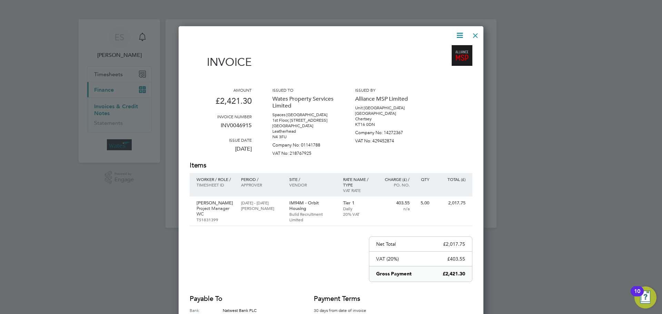
click at [457, 32] on icon at bounding box center [459, 35] width 9 height 9
click at [446, 49] on li "Download Invoice" at bounding box center [439, 52] width 48 height 10
click at [457, 38] on icon at bounding box center [459, 35] width 9 height 9
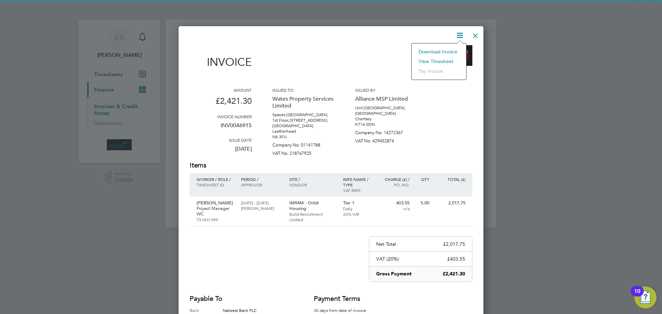
click at [448, 59] on li "View timesheet" at bounding box center [439, 62] width 48 height 10
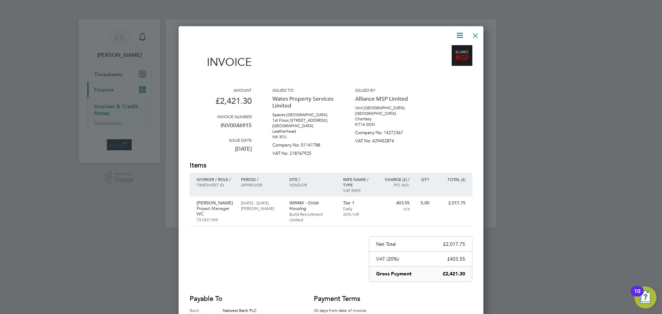
click at [473, 34] on div at bounding box center [475, 34] width 12 height 12
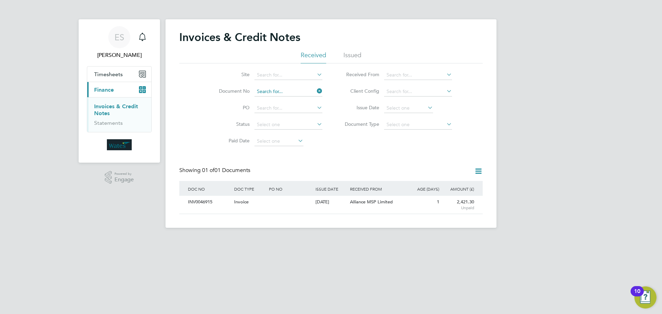
click at [287, 92] on input at bounding box center [288, 92] width 68 height 10
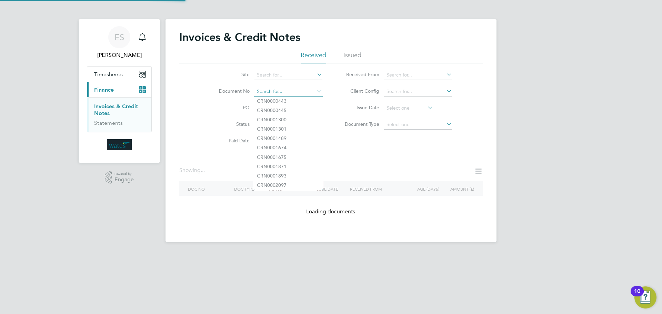
paste input "INV0046916"
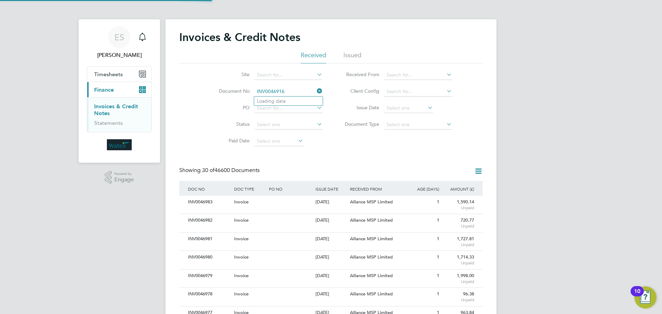
scroll to position [13, 47]
type input "INV0046916"
click at [288, 100] on li "INV0046916" at bounding box center [288, 100] width 69 height 9
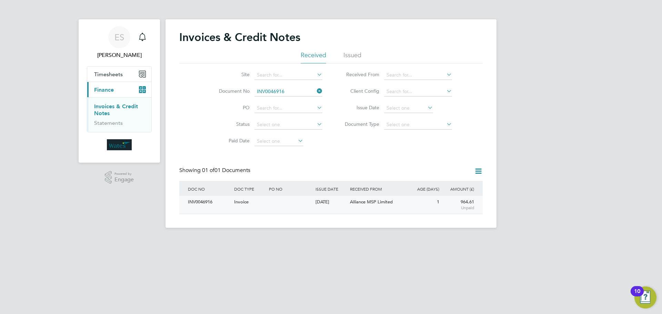
drag, startPoint x: 214, startPoint y: 204, endPoint x: 215, endPoint y: 197, distance: 6.9
click at [215, 197] on div "INV0046916" at bounding box center [209, 202] width 46 height 13
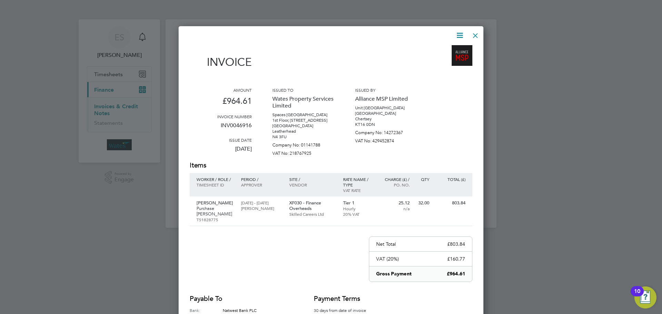
click at [456, 35] on icon at bounding box center [459, 35] width 9 height 9
click at [444, 49] on li "Download Invoice" at bounding box center [439, 52] width 48 height 10
click at [455, 36] on icon at bounding box center [459, 35] width 9 height 9
click at [441, 61] on li "View timesheet" at bounding box center [439, 62] width 48 height 10
click at [477, 31] on div at bounding box center [475, 34] width 12 height 12
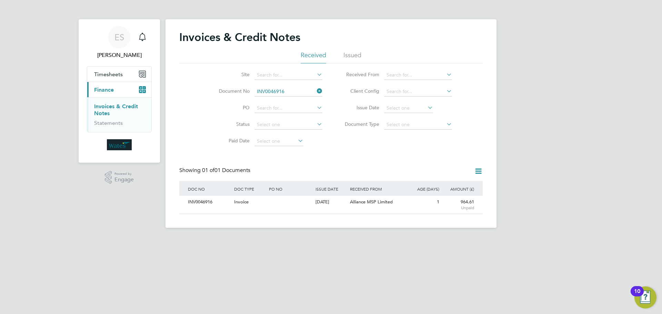
click at [315, 90] on icon at bounding box center [315, 91] width 0 height 10
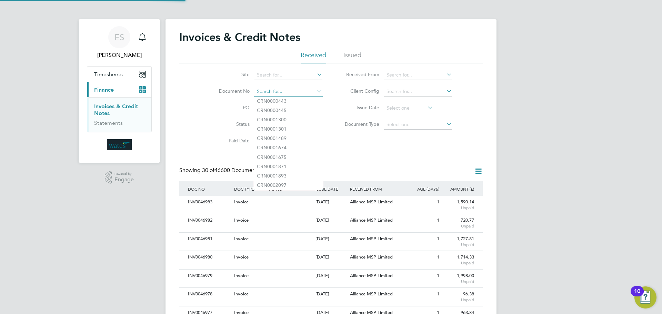
scroll to position [13, 58]
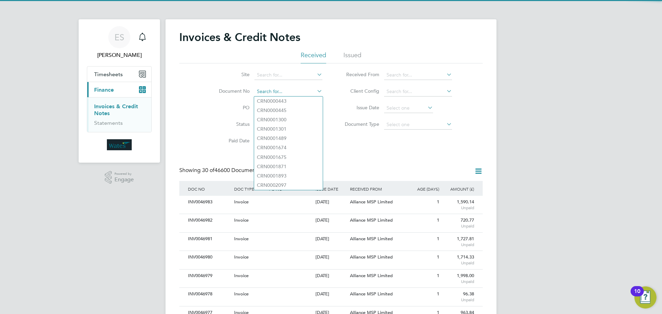
drag, startPoint x: 280, startPoint y: 96, endPoint x: 267, endPoint y: 92, distance: 14.4
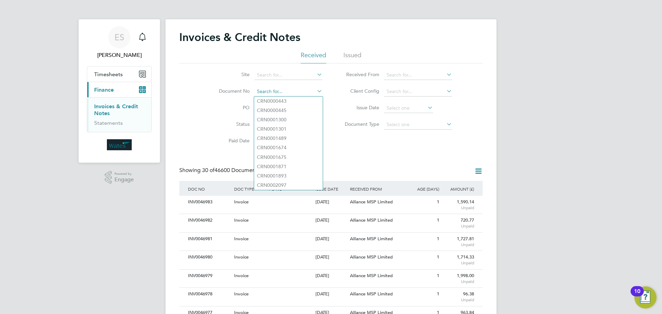
paste input "INV0046917"
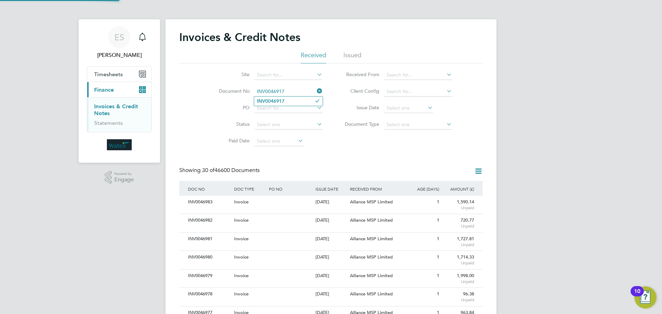
type input "INV0046917"
click at [299, 99] on li "INV0046917" at bounding box center [288, 100] width 69 height 9
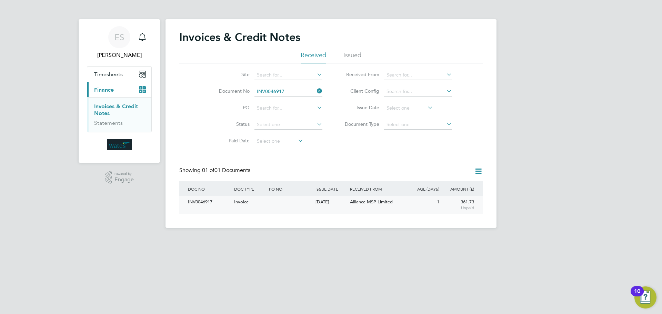
click at [213, 207] on div "INV0046917" at bounding box center [209, 202] width 46 height 13
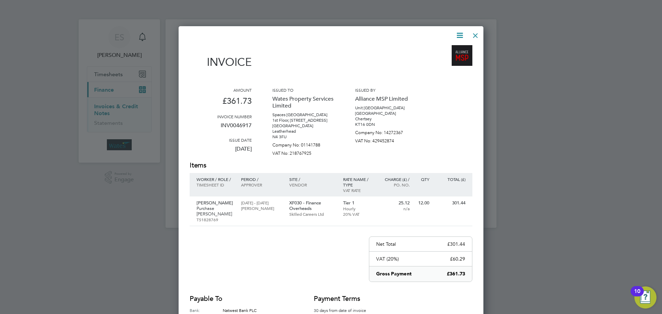
click at [458, 34] on icon at bounding box center [459, 35] width 9 height 9
click at [450, 49] on li "Download Invoice" at bounding box center [439, 52] width 48 height 10
click at [458, 33] on icon at bounding box center [459, 35] width 9 height 9
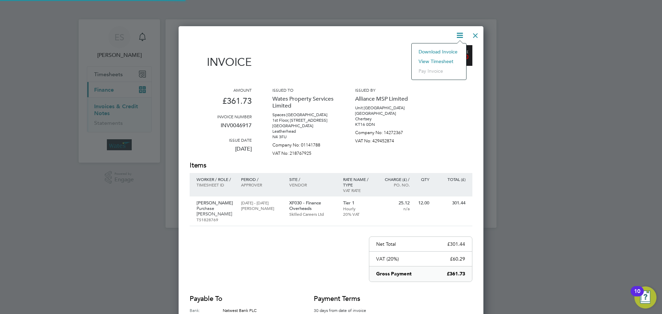
click at [437, 60] on li "View timesheet" at bounding box center [439, 62] width 48 height 10
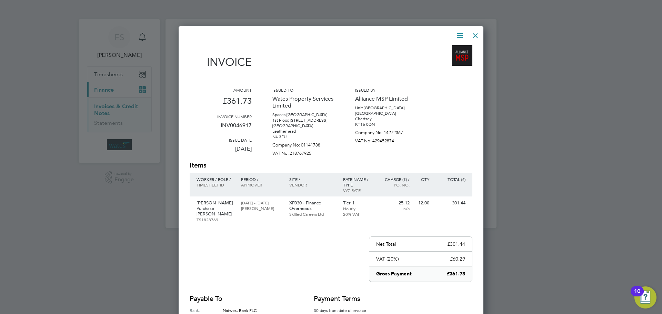
click at [474, 33] on div at bounding box center [475, 34] width 12 height 12
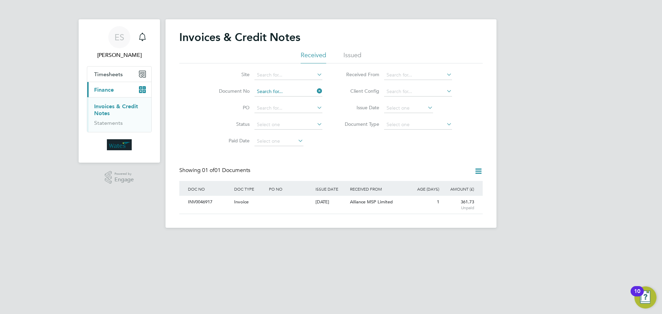
click at [300, 93] on input at bounding box center [288, 92] width 68 height 10
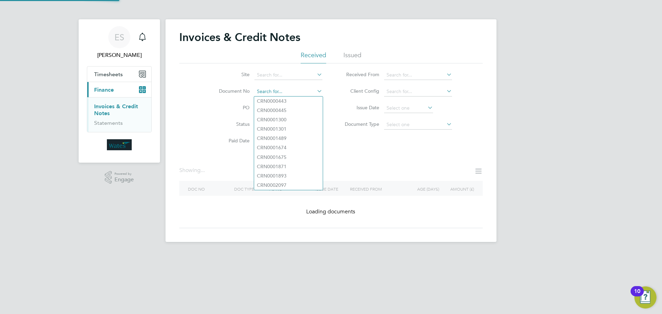
paste input "INV0046918"
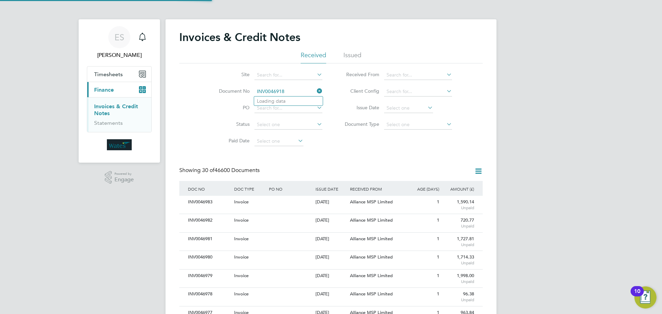
scroll to position [13, 47]
type input "INV0046918"
click at [275, 101] on b "INV0046918" at bounding box center [271, 101] width 28 height 6
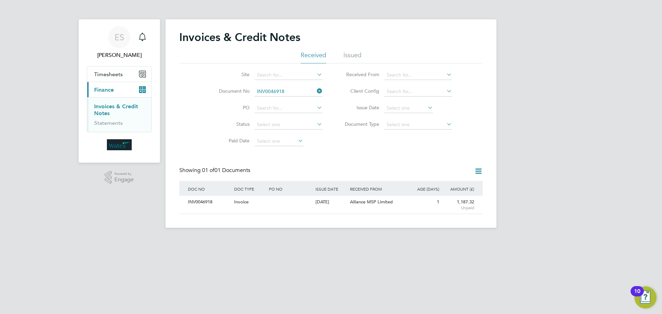
click at [193, 192] on div "DOC NO" at bounding box center [209, 189] width 46 height 16
click at [202, 204] on div "INV0046918" at bounding box center [209, 202] width 46 height 13
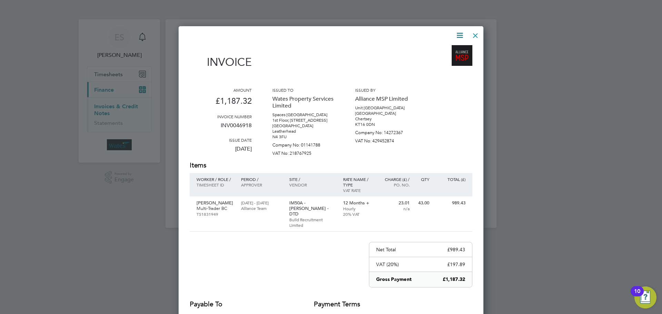
click at [460, 32] on icon at bounding box center [459, 35] width 9 height 9
click at [442, 49] on li "Download Invoice" at bounding box center [439, 52] width 48 height 10
click at [457, 32] on icon at bounding box center [459, 35] width 9 height 9
click at [443, 59] on li "View timesheet" at bounding box center [439, 62] width 48 height 10
click at [473, 31] on div at bounding box center [475, 34] width 12 height 12
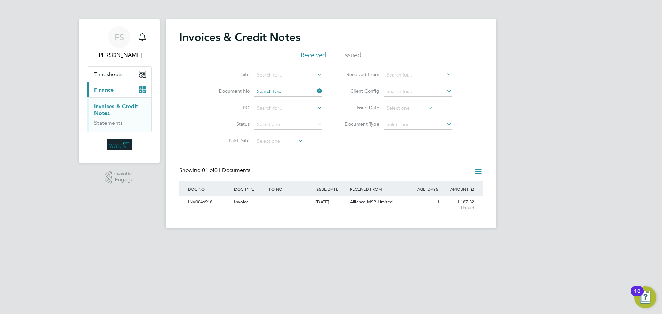
click at [270, 88] on input at bounding box center [288, 92] width 68 height 10
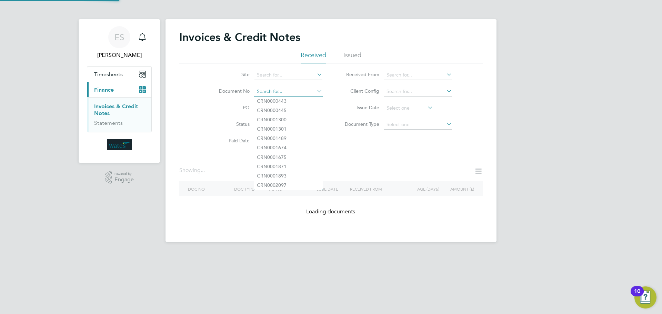
paste input "INV0046919"
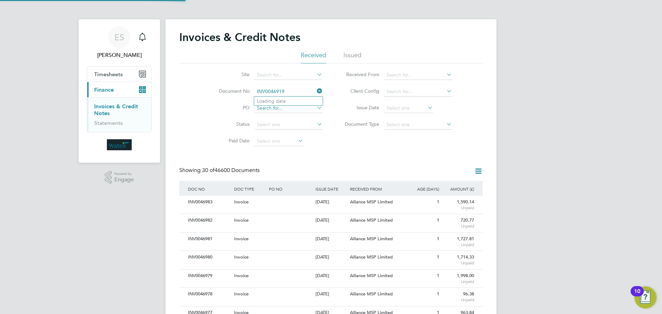
scroll to position [13, 47]
type input "INV0046919"
click at [293, 102] on li "INV0046919" at bounding box center [288, 100] width 69 height 9
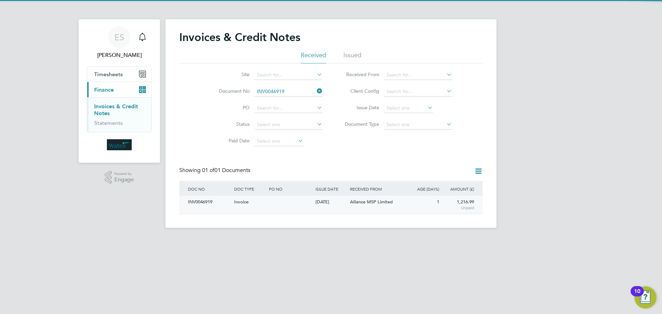
click at [208, 202] on div "INV0046919" at bounding box center [209, 202] width 46 height 13
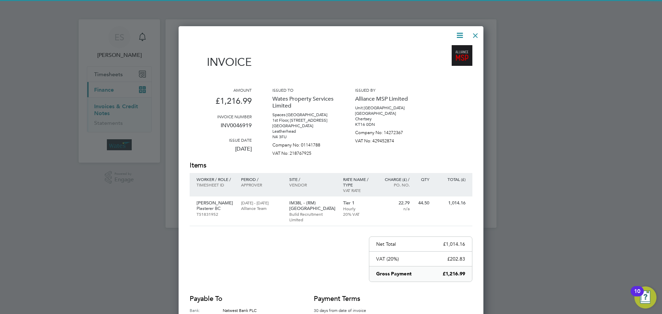
click at [461, 34] on icon at bounding box center [459, 35] width 9 height 9
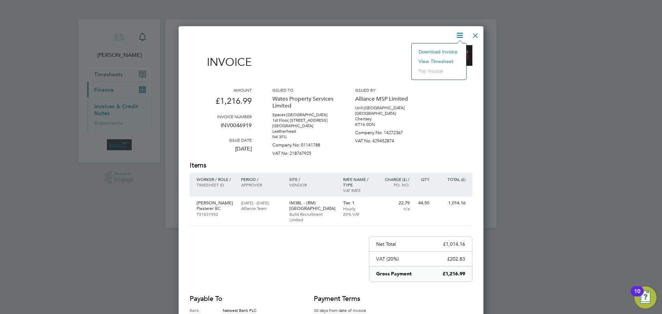
click at [448, 51] on li "Download Invoice" at bounding box center [439, 52] width 48 height 10
drag, startPoint x: 458, startPoint y: 36, endPoint x: 451, endPoint y: 47, distance: 12.8
click at [458, 36] on icon at bounding box center [459, 35] width 9 height 9
click at [441, 60] on li "View timesheet" at bounding box center [439, 62] width 48 height 10
click at [480, 35] on div at bounding box center [475, 34] width 12 height 12
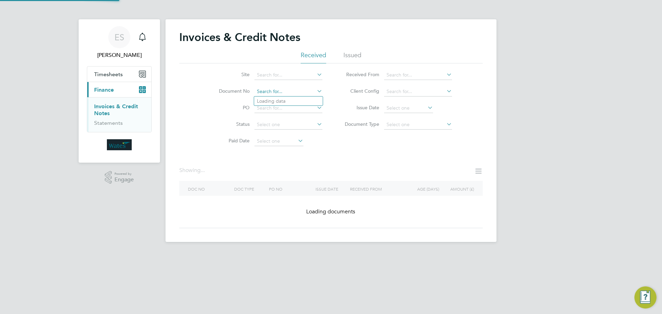
click at [294, 92] on input at bounding box center [288, 92] width 68 height 10
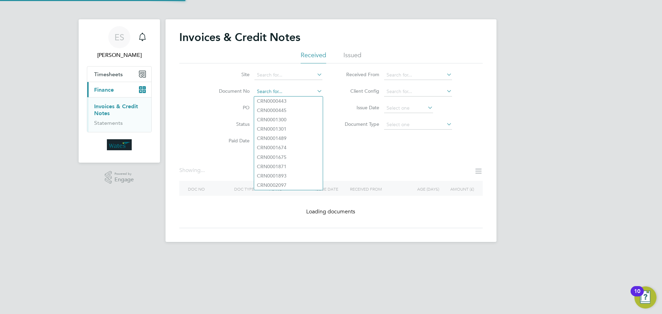
paste input "INV0046920"
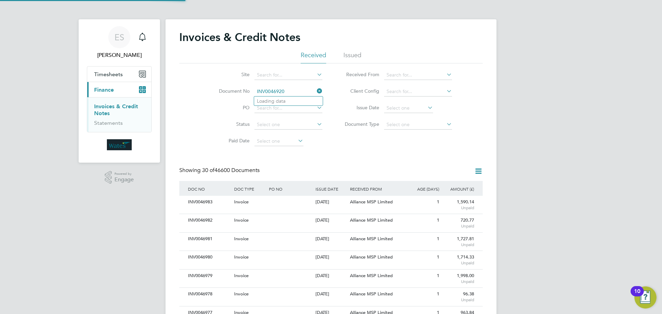
scroll to position [13, 47]
type input "INV0046920"
click at [298, 98] on li "INV0046920" at bounding box center [288, 100] width 69 height 9
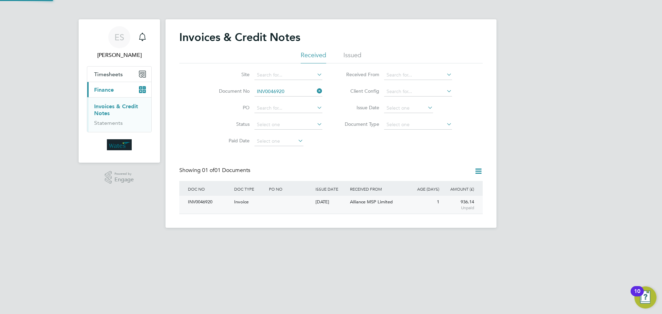
click at [207, 205] on div "INV0046920" at bounding box center [209, 202] width 46 height 13
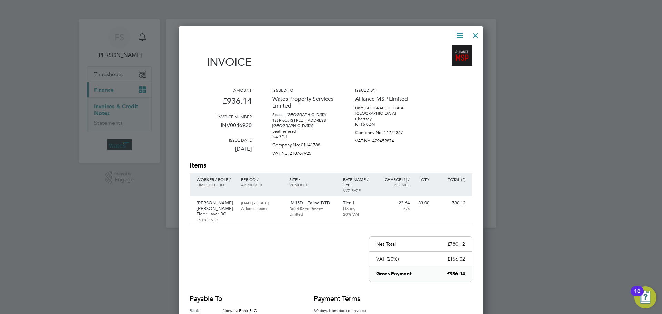
click at [455, 34] on icon at bounding box center [459, 35] width 9 height 9
click at [447, 49] on li "Download Invoice" at bounding box center [439, 52] width 48 height 10
click at [462, 35] on icon at bounding box center [459, 35] width 9 height 9
click at [440, 59] on li "View timesheet" at bounding box center [439, 62] width 48 height 10
click at [476, 31] on div at bounding box center [475, 34] width 12 height 12
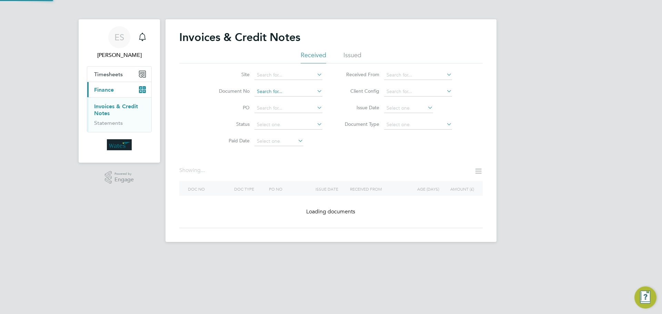
click at [286, 93] on input at bounding box center [288, 92] width 68 height 10
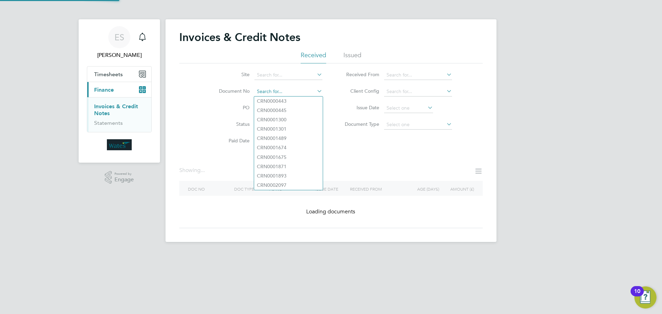
paste input "INV0046921"
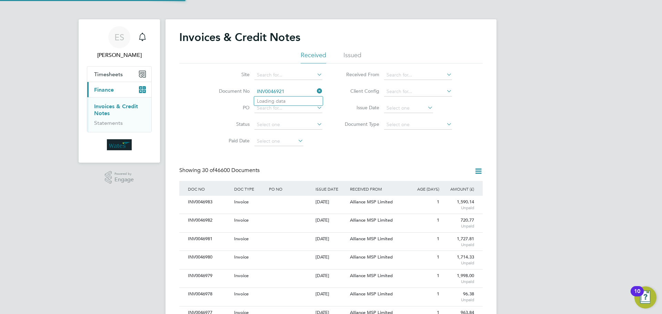
scroll to position [13, 47]
type input "INV0046921"
click at [294, 100] on li "INV0046921" at bounding box center [288, 100] width 69 height 9
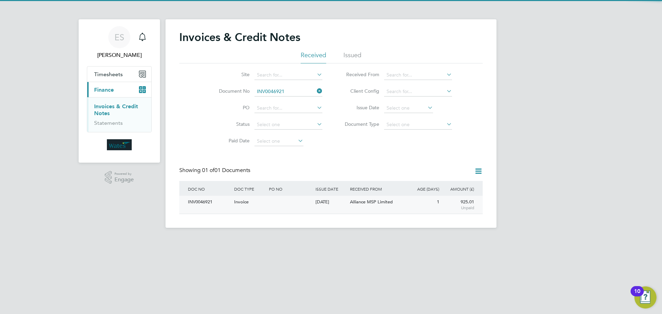
click at [200, 204] on div "INV0046921" at bounding box center [209, 202] width 46 height 13
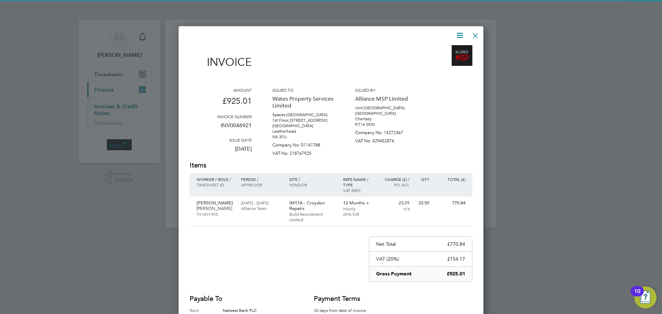
click at [459, 32] on icon at bounding box center [459, 35] width 9 height 9
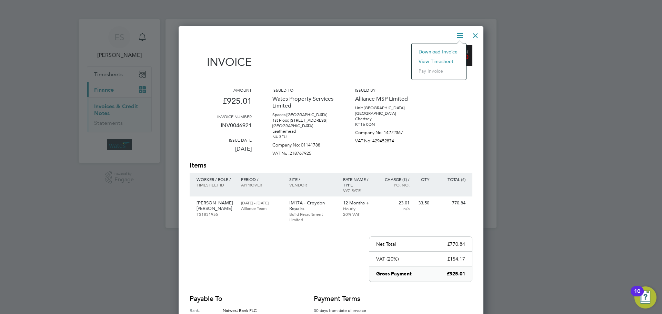
click at [444, 50] on li "Download Invoice" at bounding box center [439, 52] width 48 height 10
drag, startPoint x: 458, startPoint y: 33, endPoint x: 453, endPoint y: 41, distance: 9.5
click at [458, 33] on icon at bounding box center [459, 35] width 9 height 9
click at [441, 59] on li "View timesheet" at bounding box center [439, 62] width 48 height 10
click at [477, 32] on div at bounding box center [475, 34] width 12 height 12
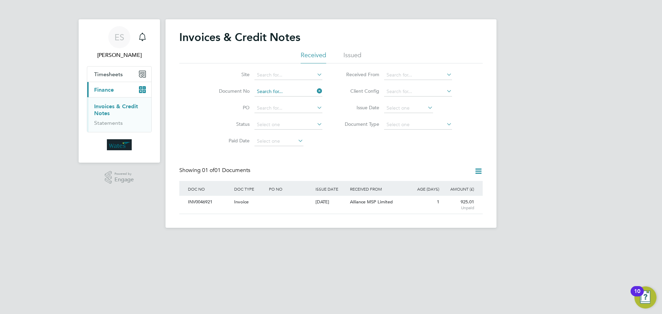
click at [305, 91] on input at bounding box center [288, 92] width 68 height 10
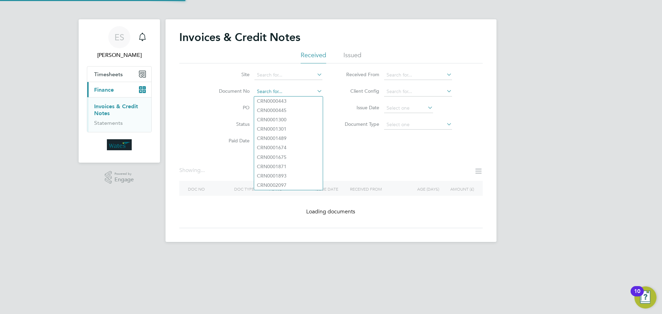
paste input "INV0046922"
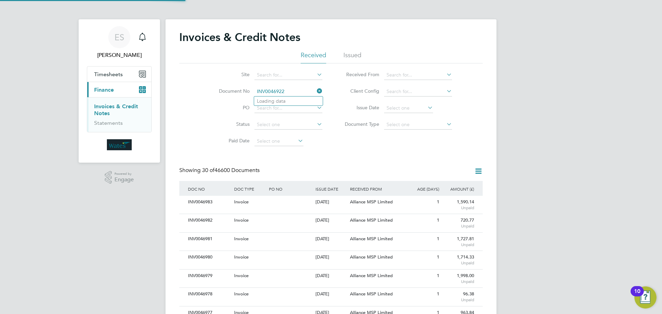
scroll to position [13, 47]
type input "INV0046922"
click at [294, 105] on li "INV0046922" at bounding box center [288, 100] width 69 height 9
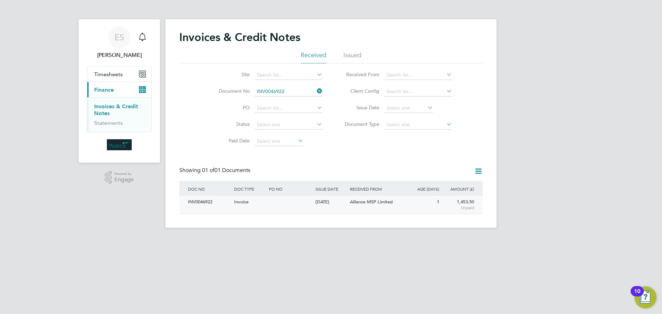
click at [208, 206] on div "INV0046922" at bounding box center [209, 202] width 46 height 13
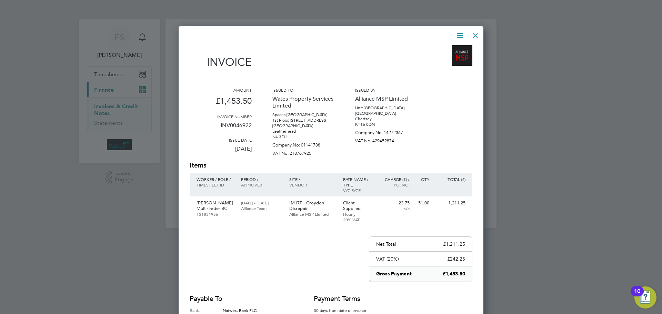
click at [461, 36] on icon at bounding box center [459, 35] width 9 height 9
click at [454, 50] on li "Download Invoice" at bounding box center [439, 52] width 48 height 10
click at [459, 31] on icon at bounding box center [459, 35] width 9 height 9
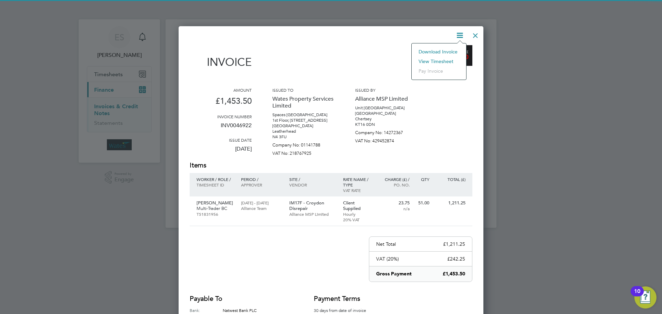
click at [440, 60] on li "View timesheet" at bounding box center [439, 62] width 48 height 10
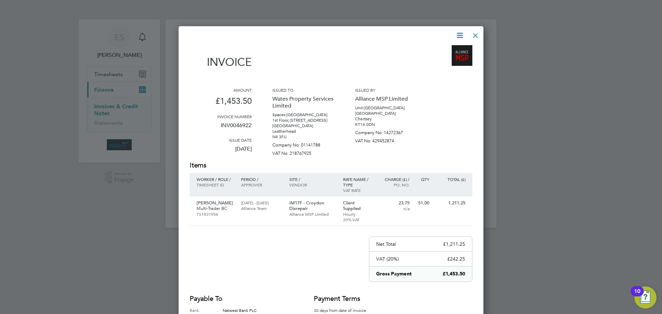
click at [475, 36] on div at bounding box center [475, 34] width 12 height 12
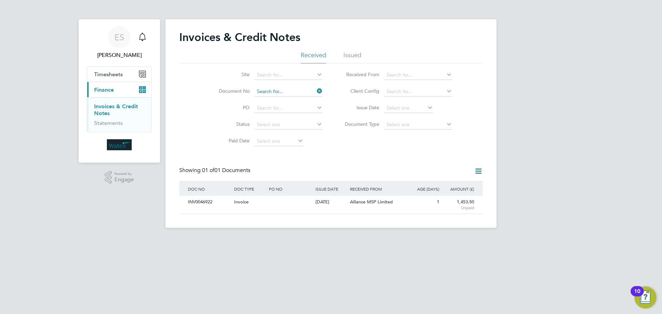
click at [294, 90] on input at bounding box center [288, 92] width 68 height 10
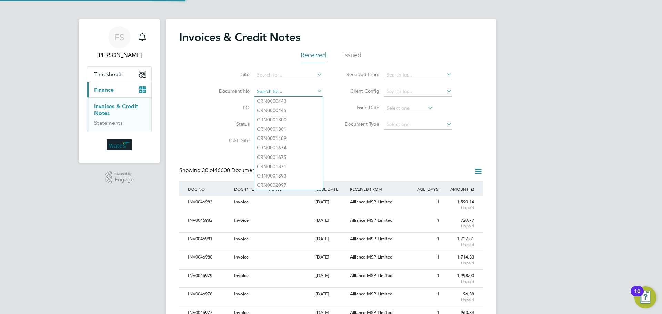
scroll to position [13, 47]
paste input "INV0046923"
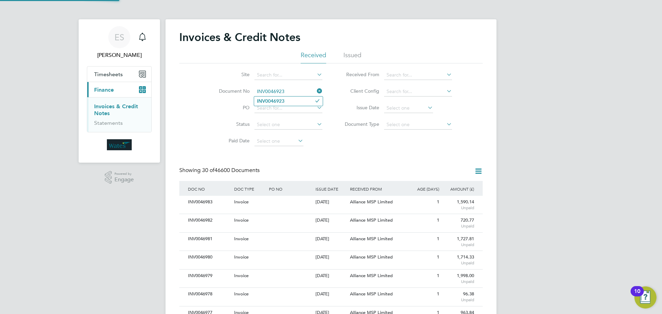
type input "INV0046923"
click at [304, 100] on li "INV0046923" at bounding box center [288, 100] width 69 height 9
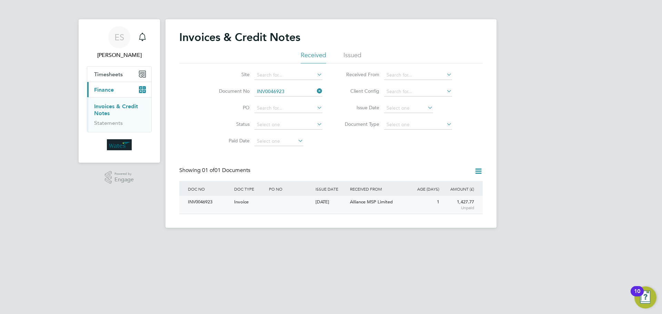
click at [203, 206] on div "INV0046923" at bounding box center [209, 202] width 46 height 13
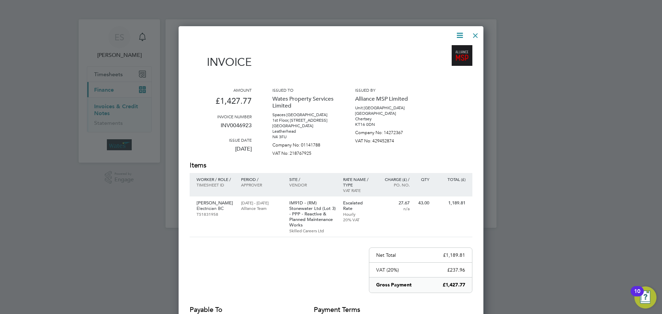
click at [461, 34] on icon at bounding box center [459, 35] width 9 height 9
click at [451, 48] on li "Download Invoice" at bounding box center [439, 52] width 48 height 10
click at [462, 34] on icon at bounding box center [459, 35] width 9 height 9
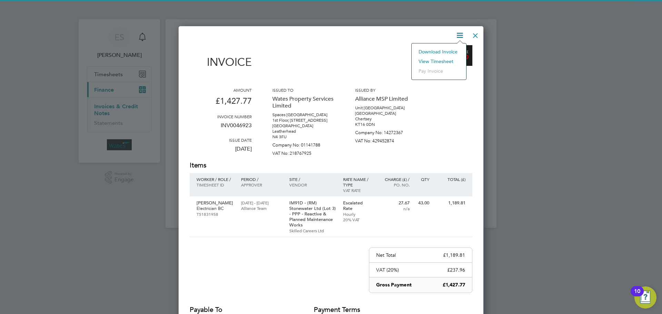
click at [441, 59] on li "View timesheet" at bounding box center [439, 62] width 48 height 10
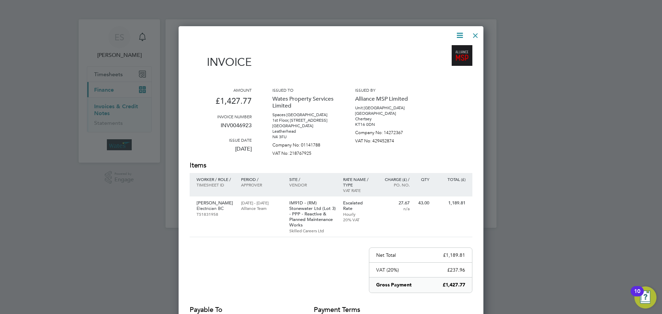
click at [475, 34] on div at bounding box center [475, 34] width 12 height 12
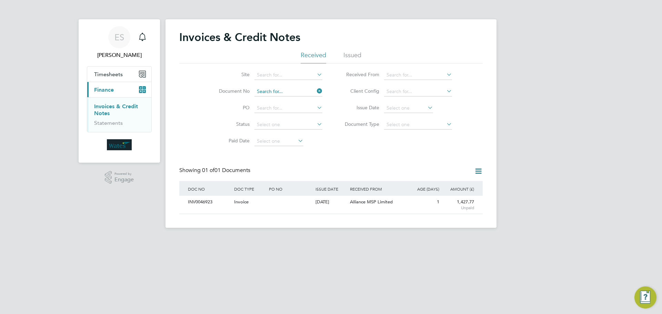
click at [288, 89] on input at bounding box center [288, 92] width 68 height 10
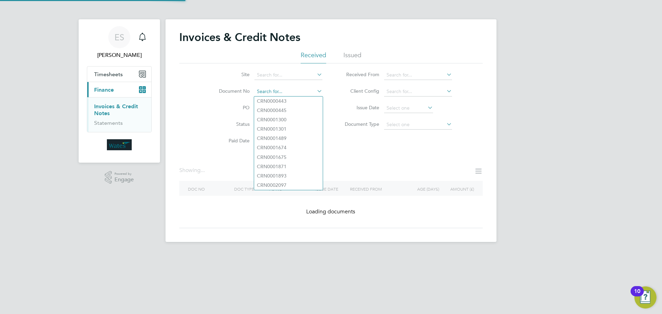
paste input "INV0046924"
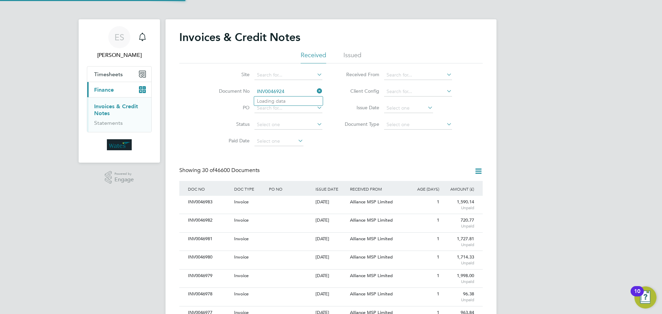
scroll to position [13, 47]
type input "INV0046924"
click at [292, 102] on li "INV0046924" at bounding box center [288, 100] width 69 height 9
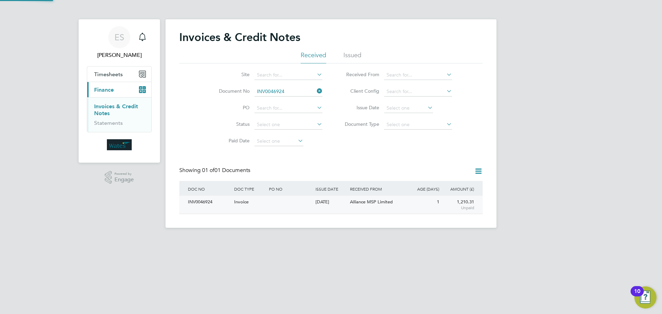
click at [209, 199] on div "INV0046924" at bounding box center [209, 202] width 46 height 13
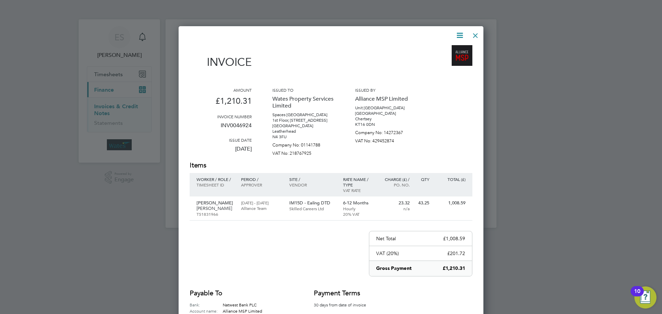
click at [459, 35] on icon at bounding box center [459, 35] width 9 height 9
click at [449, 49] on li "Download Invoice" at bounding box center [439, 52] width 48 height 10
click at [460, 34] on icon at bounding box center [459, 35] width 9 height 9
click at [436, 60] on li "View timesheet" at bounding box center [439, 62] width 48 height 10
click at [477, 34] on div at bounding box center [475, 34] width 12 height 12
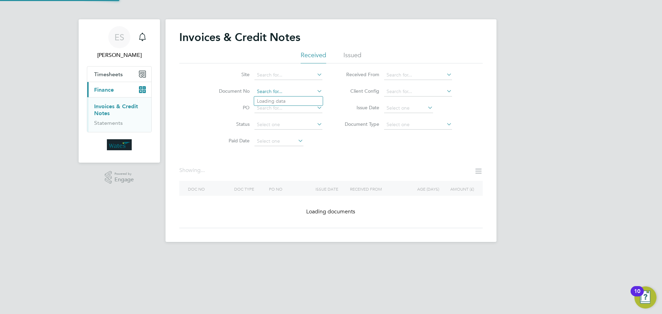
click at [297, 91] on input at bounding box center [288, 92] width 68 height 10
paste input "INV0046925"
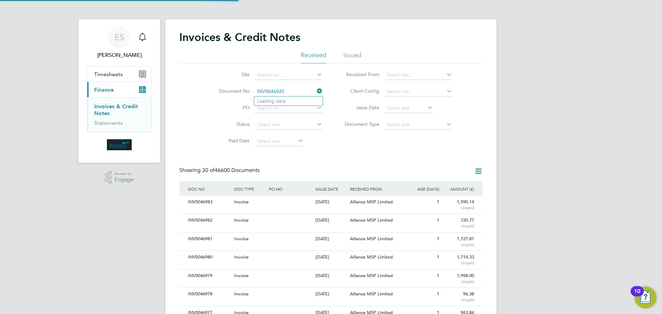
scroll to position [13, 47]
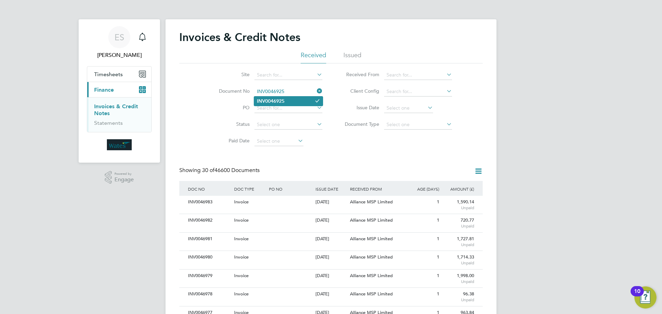
type input "INV0046925"
click at [290, 100] on li "INV0046925" at bounding box center [288, 100] width 69 height 9
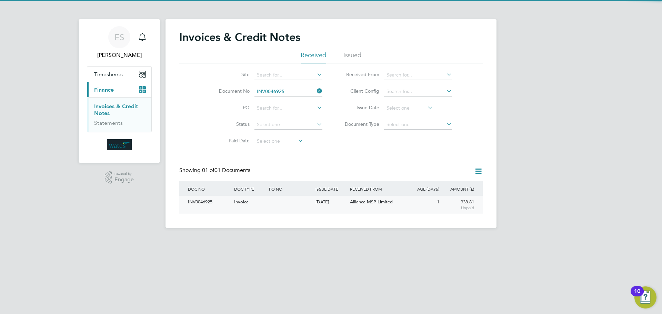
click at [212, 200] on div "INV0046925" at bounding box center [209, 202] width 46 height 13
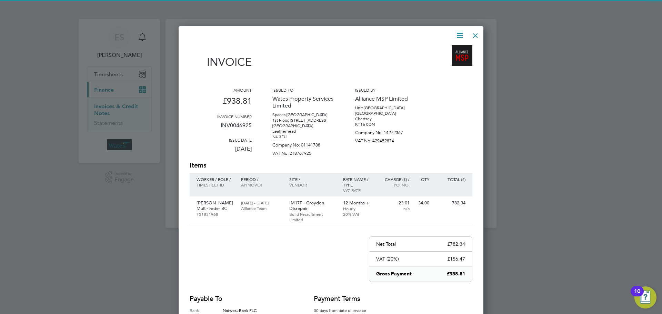
click at [457, 32] on icon at bounding box center [459, 35] width 9 height 9
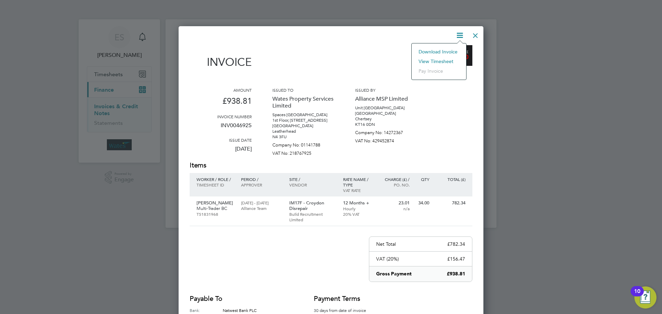
click at [446, 49] on li "Download Invoice" at bounding box center [439, 52] width 48 height 10
click at [459, 34] on icon at bounding box center [459, 35] width 9 height 9
click at [448, 60] on li "View timesheet" at bounding box center [439, 62] width 48 height 10
click at [473, 34] on div at bounding box center [475, 34] width 12 height 12
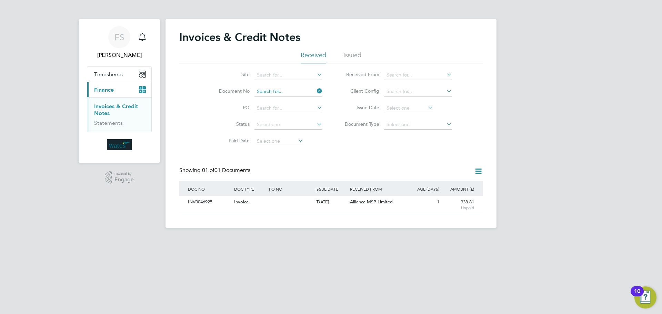
click at [310, 92] on input at bounding box center [288, 92] width 68 height 10
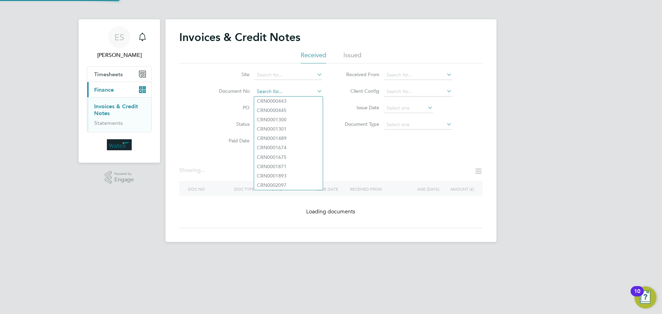
paste input "INV0046926"
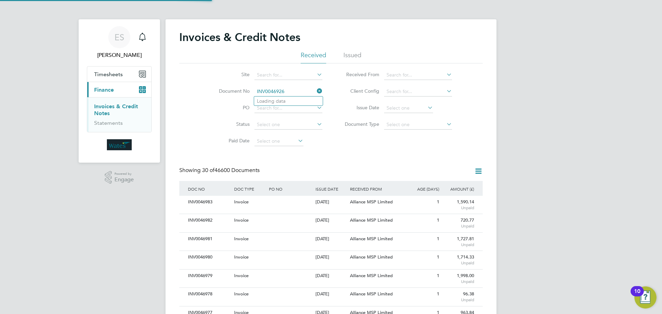
scroll to position [13, 47]
type input "INV0046926"
click at [290, 103] on li "INV0046926" at bounding box center [288, 100] width 69 height 9
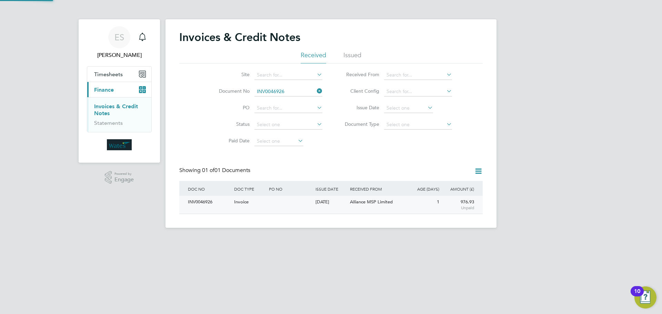
click at [192, 203] on div "INV0046926" at bounding box center [209, 202] width 46 height 13
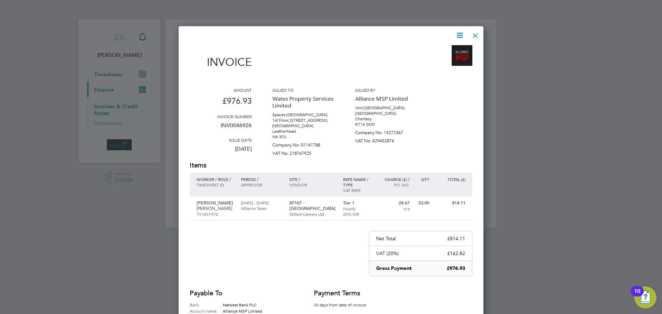
click at [460, 34] on icon at bounding box center [459, 35] width 9 height 9
click at [451, 51] on li "Download Invoice" at bounding box center [439, 52] width 48 height 10
drag, startPoint x: 461, startPoint y: 35, endPoint x: 456, endPoint y: 45, distance: 11.1
click at [461, 35] on icon at bounding box center [459, 35] width 9 height 9
click at [444, 60] on li "View timesheet" at bounding box center [439, 62] width 48 height 10
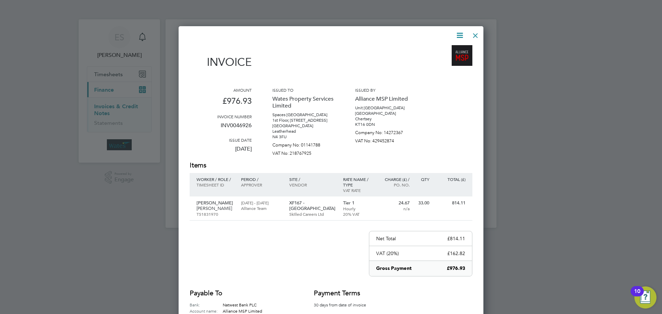
click at [478, 32] on div at bounding box center [475, 34] width 12 height 12
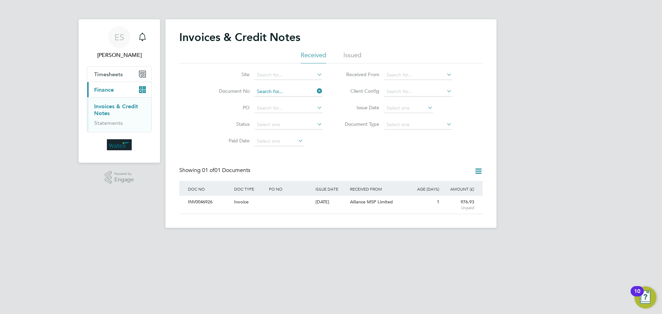
click at [288, 90] on input at bounding box center [288, 92] width 68 height 10
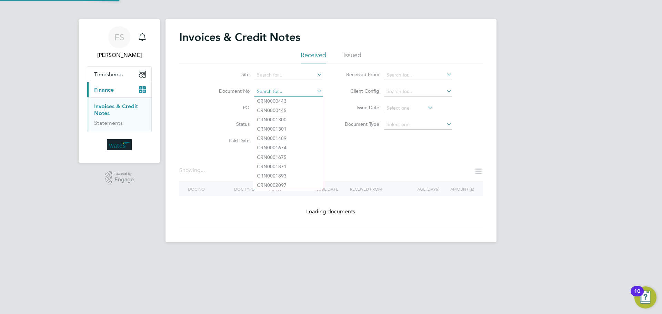
paste input "INV0046927"
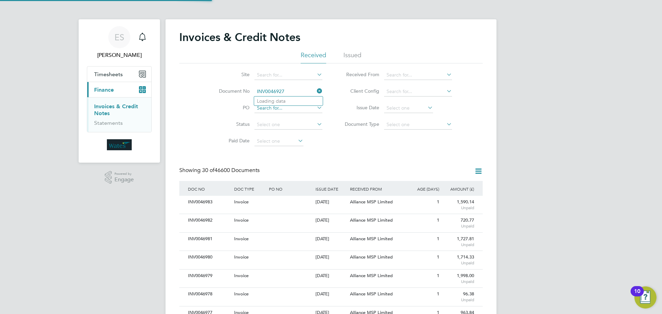
scroll to position [13, 47]
type input "INV0046927"
click at [287, 104] on li "INV0046927" at bounding box center [288, 100] width 69 height 9
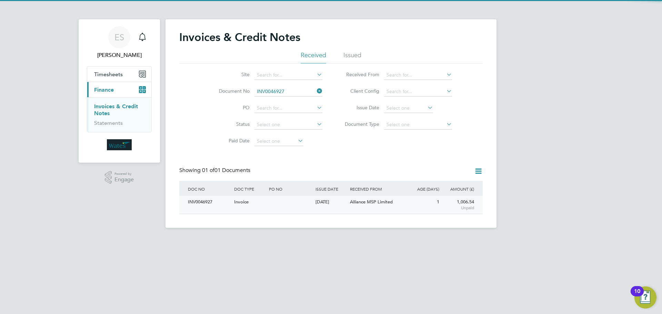
drag, startPoint x: 200, startPoint y: 200, endPoint x: 197, endPoint y: 206, distance: 7.3
click at [197, 206] on div "INV0046927" at bounding box center [209, 202] width 46 height 13
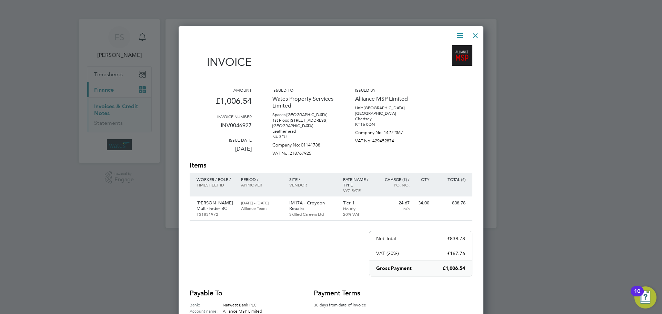
click at [462, 33] on icon at bounding box center [459, 35] width 9 height 9
click at [448, 48] on li "Download Invoice" at bounding box center [439, 52] width 48 height 10
drag, startPoint x: 462, startPoint y: 31, endPoint x: 443, endPoint y: 59, distance: 34.0
click at [462, 31] on icon at bounding box center [459, 35] width 9 height 9
click at [441, 62] on li "View timesheet" at bounding box center [439, 62] width 48 height 10
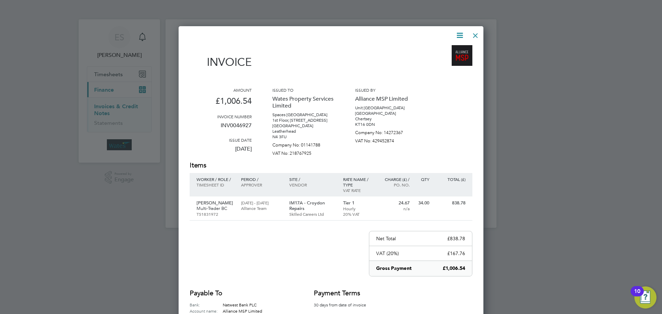
click at [475, 34] on div at bounding box center [475, 34] width 12 height 12
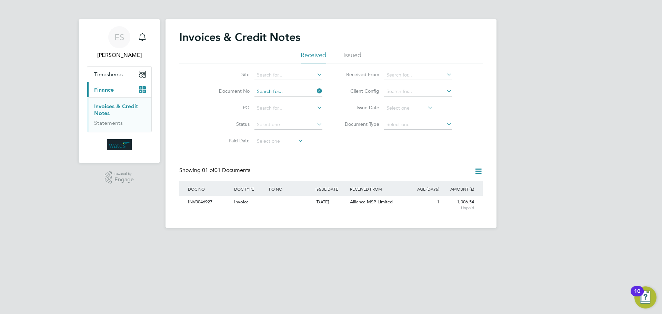
click at [299, 93] on input at bounding box center [288, 92] width 68 height 10
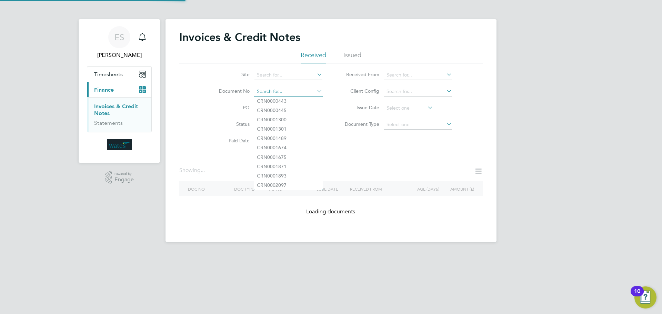
paste input "INV0046928"
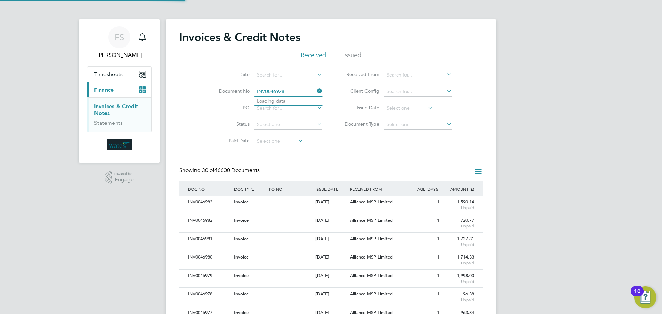
scroll to position [13, 58]
type input "INV0046928"
drag, startPoint x: 286, startPoint y: 98, endPoint x: 284, endPoint y: 102, distance: 4.3
click at [284, 102] on li "INV0046928" at bounding box center [288, 100] width 69 height 9
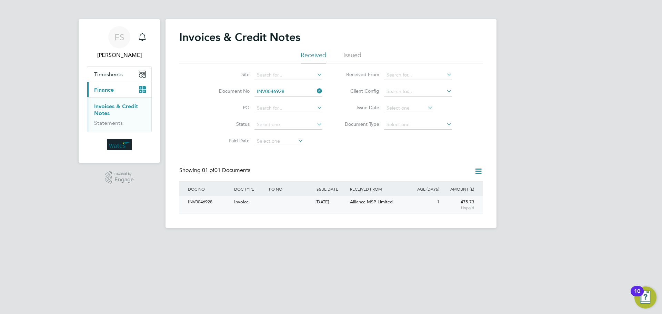
click at [211, 198] on div "INV0046928" at bounding box center [209, 202] width 46 height 13
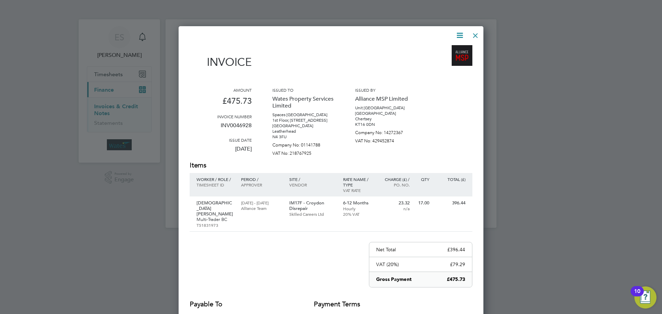
click at [456, 33] on icon at bounding box center [459, 35] width 9 height 9
click at [449, 49] on li "Download Invoice" at bounding box center [439, 52] width 48 height 10
click at [456, 36] on icon at bounding box center [459, 35] width 9 height 9
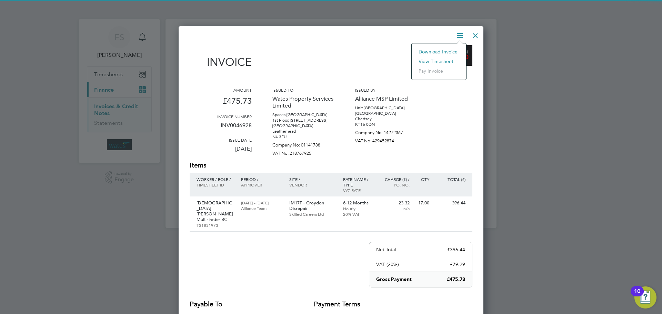
click at [440, 61] on li "View timesheet" at bounding box center [439, 62] width 48 height 10
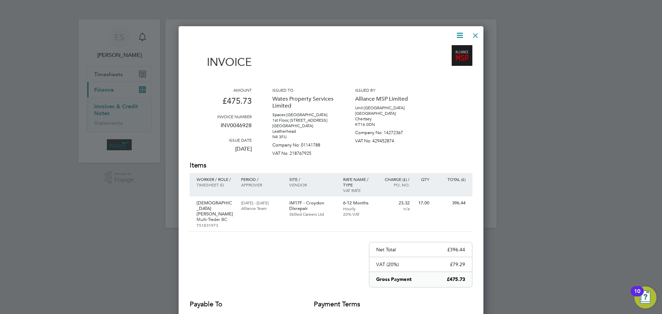
click at [476, 35] on div at bounding box center [475, 34] width 12 height 12
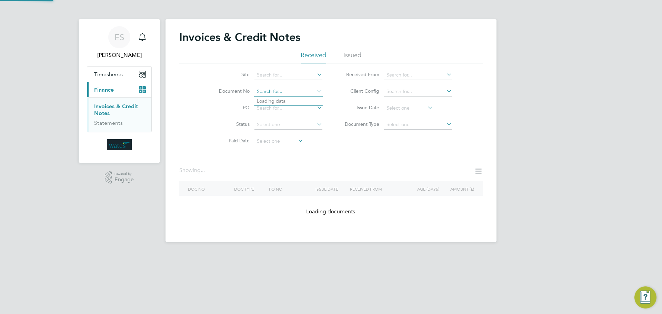
click at [285, 92] on input at bounding box center [288, 92] width 68 height 10
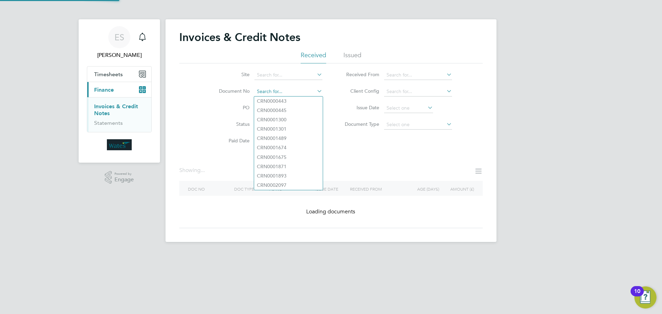
paste input "INV0046929"
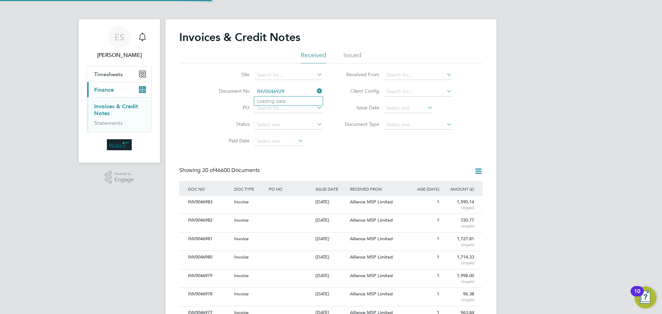
scroll to position [13, 47]
type input "INV0046929"
click at [288, 101] on li "INV0046929" at bounding box center [288, 100] width 69 height 9
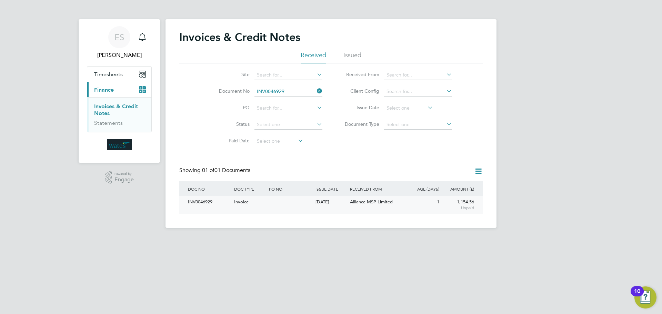
click at [188, 204] on div "INV0046929" at bounding box center [209, 202] width 46 height 13
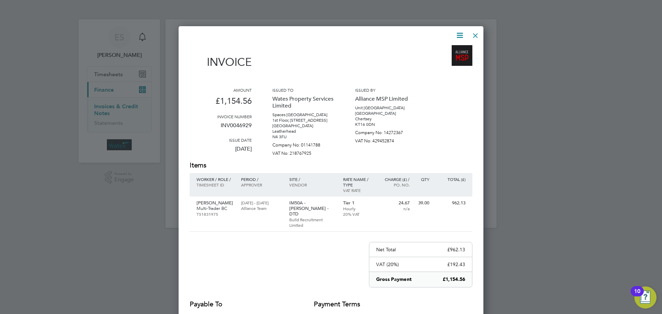
click at [456, 37] on icon at bounding box center [459, 35] width 9 height 9
click at [434, 50] on li "Download Invoice" at bounding box center [439, 52] width 48 height 10
click at [460, 31] on icon at bounding box center [459, 35] width 9 height 9
click at [434, 59] on li "View timesheet" at bounding box center [439, 62] width 48 height 10
click at [471, 33] on div at bounding box center [475, 34] width 12 height 12
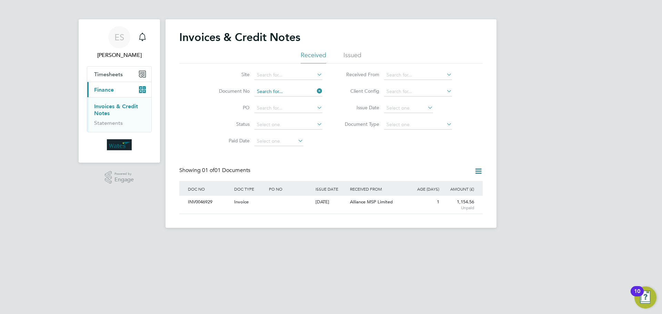
click at [299, 89] on input at bounding box center [288, 92] width 68 height 10
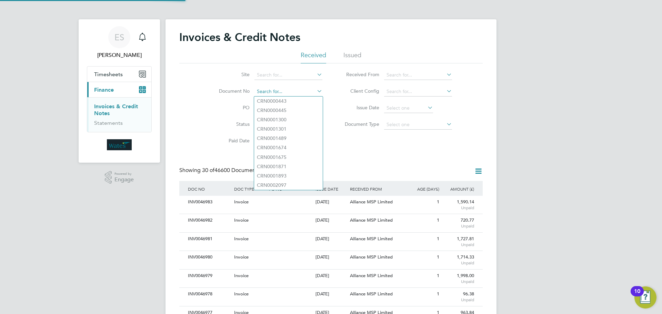
scroll to position [13, 47]
paste input "INV0046930"
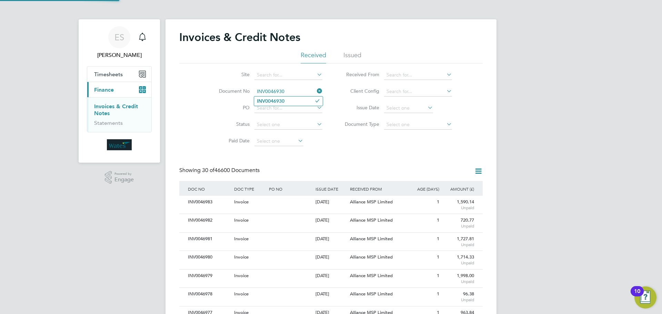
type input "INV0046930"
click at [283, 102] on b "INV0046930" at bounding box center [271, 101] width 28 height 6
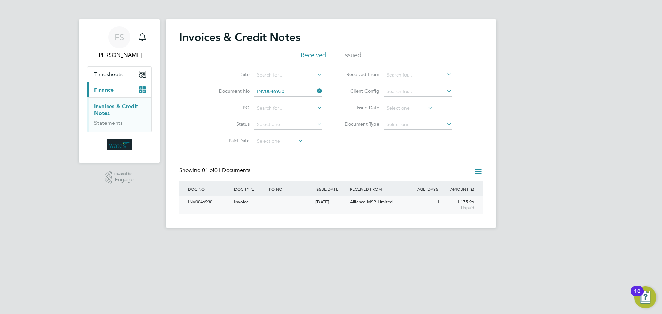
click at [200, 201] on div "INV0046930" at bounding box center [209, 202] width 46 height 13
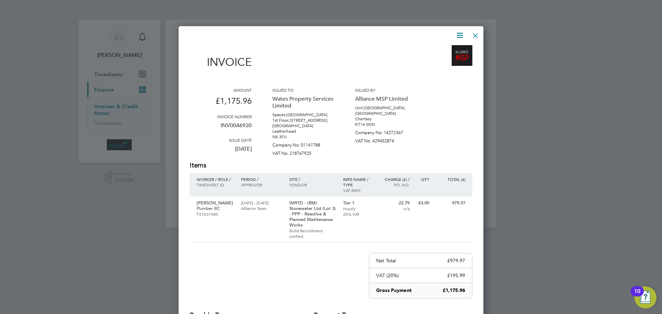
click at [458, 35] on icon at bounding box center [459, 35] width 9 height 9
click at [443, 49] on li "Download Invoice" at bounding box center [439, 52] width 48 height 10
click at [458, 33] on icon at bounding box center [459, 35] width 9 height 9
click at [438, 60] on li "View timesheet" at bounding box center [439, 62] width 48 height 10
click at [471, 34] on div at bounding box center [475, 34] width 12 height 12
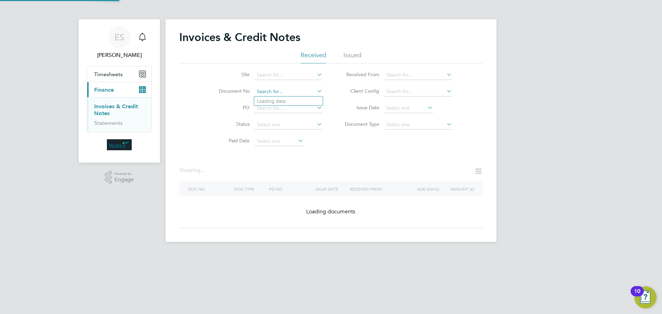
click at [286, 94] on input at bounding box center [288, 92] width 68 height 10
paste input "INV0046931"
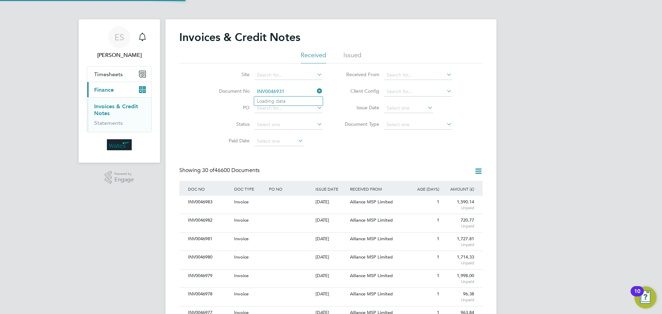
scroll to position [13, 47]
type input "INV0046931"
drag, startPoint x: 274, startPoint y: 102, endPoint x: 277, endPoint y: 105, distance: 4.4
click at [277, 105] on ul "INV0046931" at bounding box center [288, 101] width 69 height 10
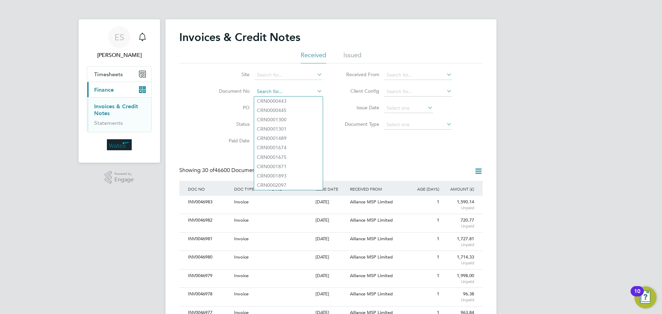
paste input "INV0046931"
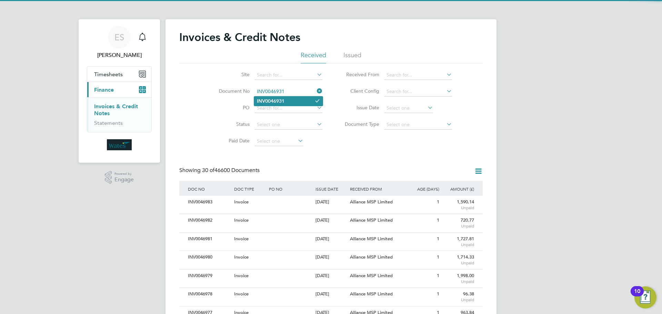
type input "INV0046931"
click at [288, 96] on li "INV0046931" at bounding box center [288, 100] width 69 height 9
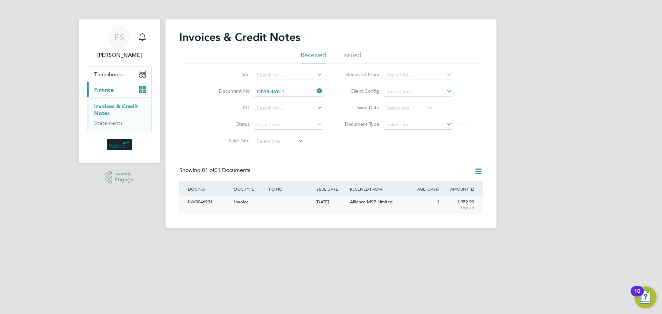
click at [209, 203] on div "INV0046931" at bounding box center [209, 202] width 46 height 13
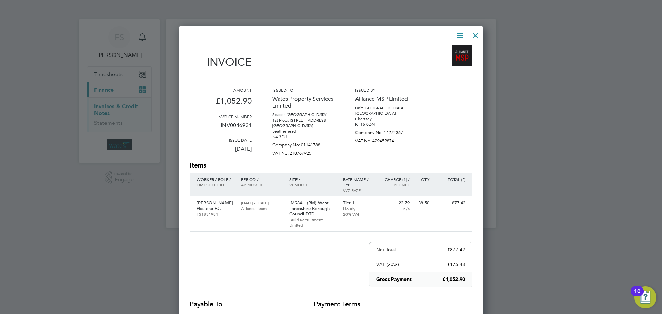
click at [460, 33] on icon at bounding box center [459, 35] width 9 height 9
click at [448, 50] on li "Download Invoice" at bounding box center [439, 52] width 48 height 10
click at [459, 34] on icon at bounding box center [459, 35] width 9 height 9
click at [445, 59] on li "View timesheet" at bounding box center [439, 62] width 48 height 10
click at [476, 32] on div at bounding box center [475, 34] width 12 height 12
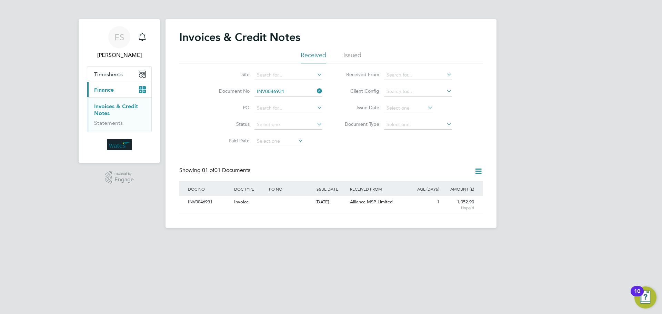
click at [297, 88] on li "Document No INV0046931" at bounding box center [266, 91] width 130 height 17
click at [297, 90] on input at bounding box center [288, 92] width 68 height 10
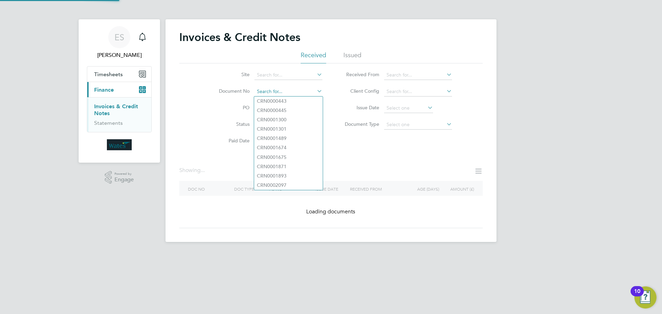
paste input "INV0046932"
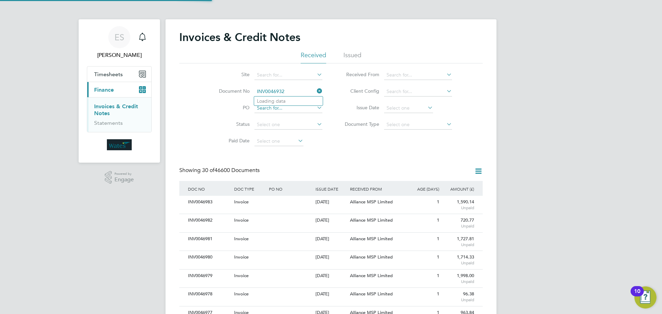
scroll to position [13, 47]
type input "INV0046932"
click at [278, 102] on b "INV0046932" at bounding box center [271, 101] width 28 height 6
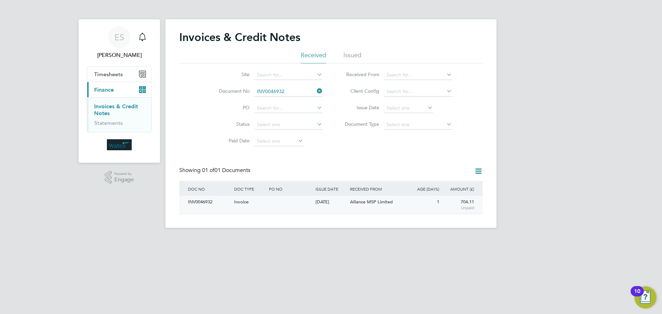
click at [209, 202] on div "INV0046932" at bounding box center [209, 202] width 46 height 13
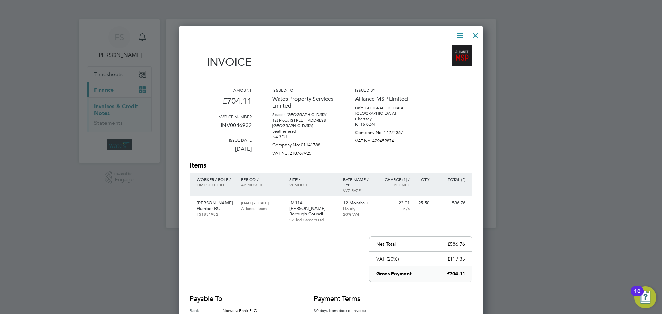
click at [459, 33] on icon at bounding box center [459, 35] width 9 height 9
click at [452, 50] on li "Download Invoice" at bounding box center [439, 52] width 48 height 10
click at [460, 32] on icon at bounding box center [459, 35] width 9 height 9
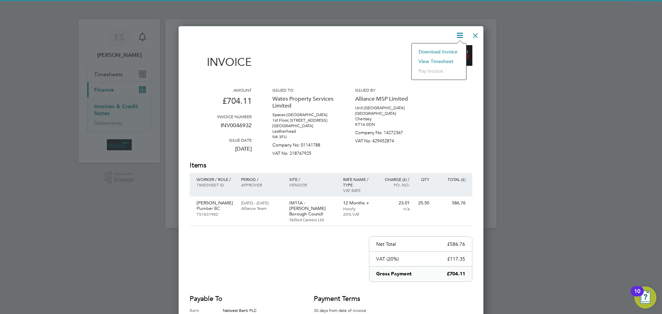
click at [439, 60] on li "View timesheet" at bounding box center [439, 62] width 48 height 10
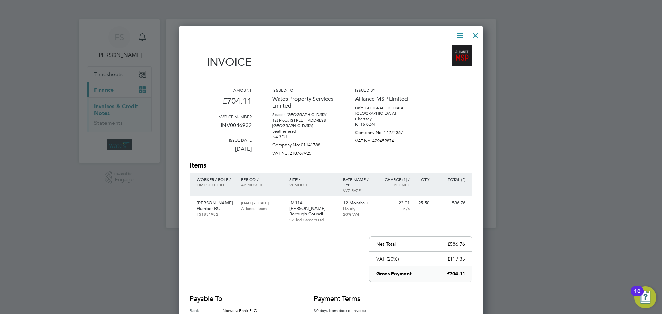
click at [474, 36] on div at bounding box center [475, 34] width 12 height 12
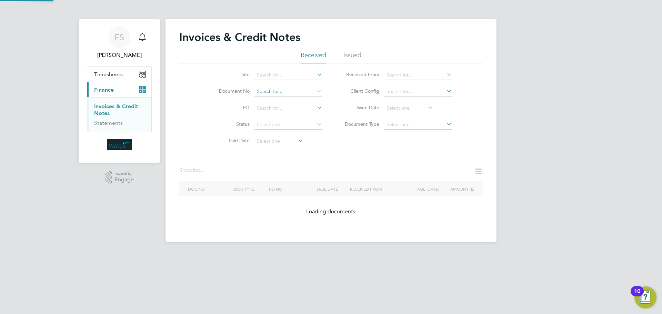
click at [301, 90] on input at bounding box center [288, 92] width 68 height 10
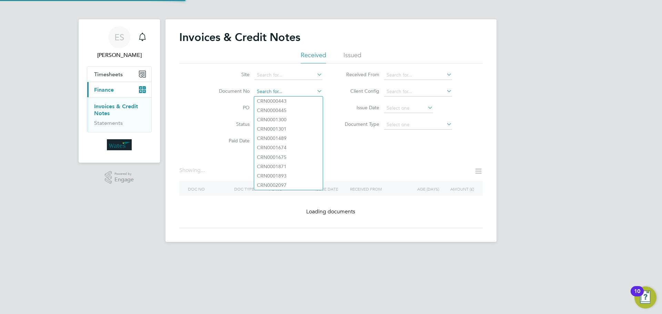
paste input "INV0046933"
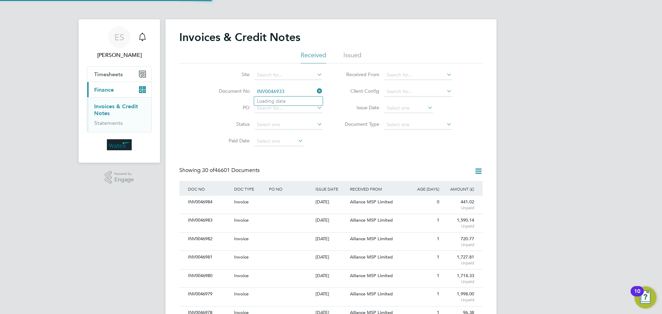
scroll to position [13, 47]
type input "INV0046933"
click at [289, 99] on li "INV0046933" at bounding box center [288, 100] width 69 height 9
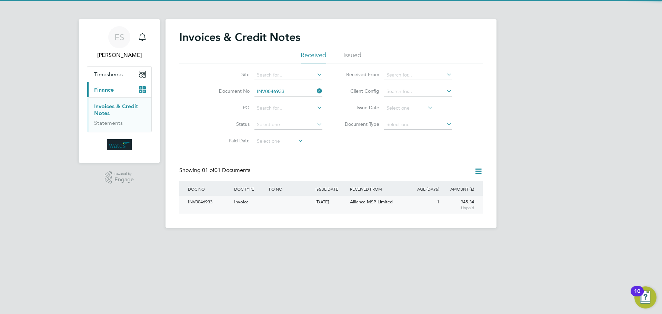
click at [205, 203] on div "INV0046933" at bounding box center [209, 202] width 46 height 13
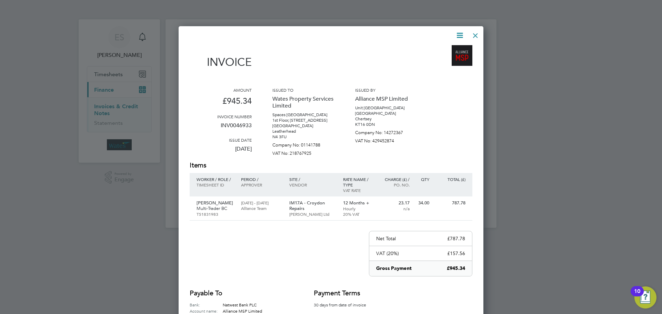
click at [458, 35] on icon at bounding box center [459, 35] width 9 height 9
click at [447, 49] on li "Download Invoice" at bounding box center [439, 52] width 48 height 10
click at [458, 34] on icon at bounding box center [459, 35] width 9 height 9
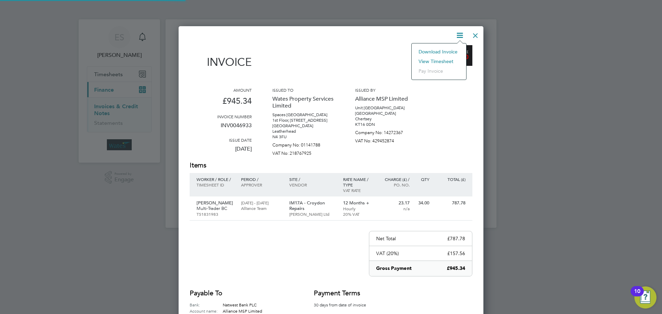
click at [442, 60] on li "View timesheet" at bounding box center [439, 62] width 48 height 10
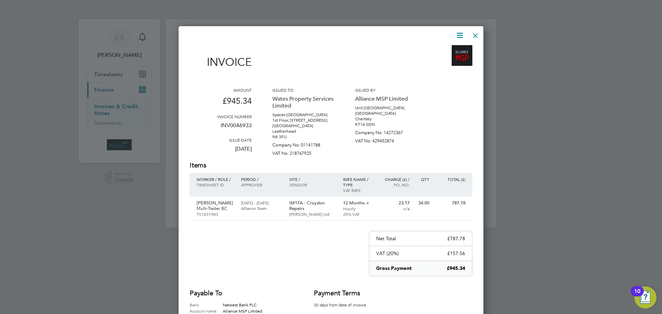
drag, startPoint x: 475, startPoint y: 33, endPoint x: 461, endPoint y: 52, distance: 23.4
click at [474, 33] on div at bounding box center [475, 34] width 12 height 12
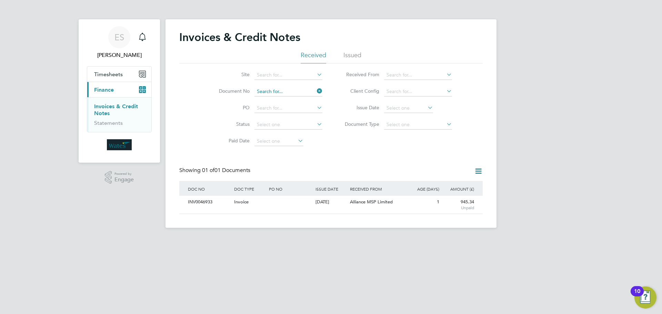
click at [287, 91] on input at bounding box center [288, 92] width 68 height 10
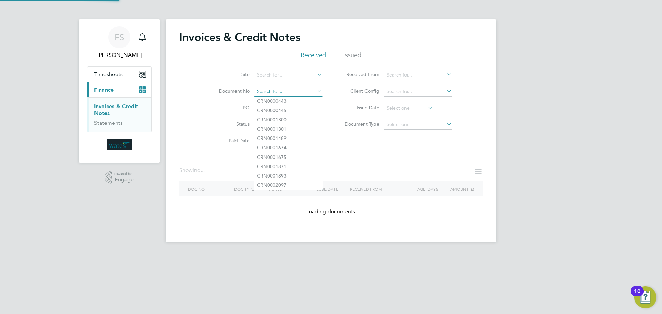
paste input "INV0046934"
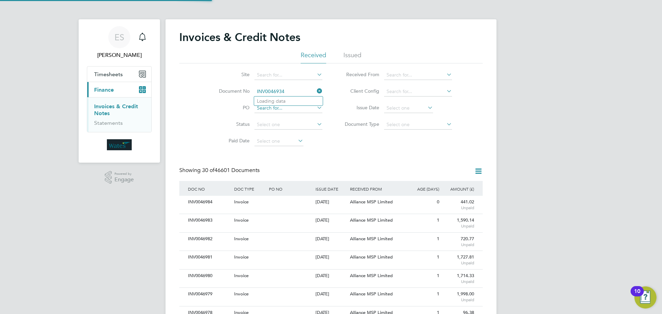
scroll to position [13, 47]
type input "INV0046934"
click at [283, 101] on b "INV0046934" at bounding box center [271, 101] width 28 height 6
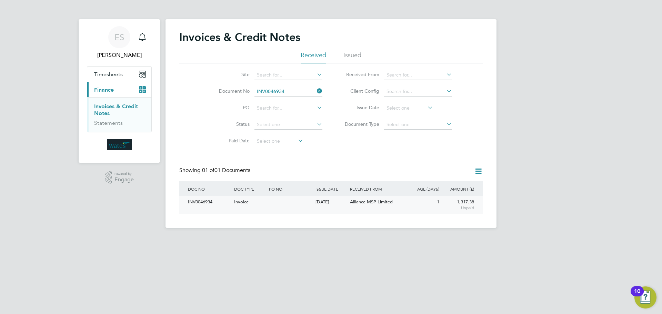
click at [196, 201] on div "INV0046934" at bounding box center [209, 202] width 46 height 13
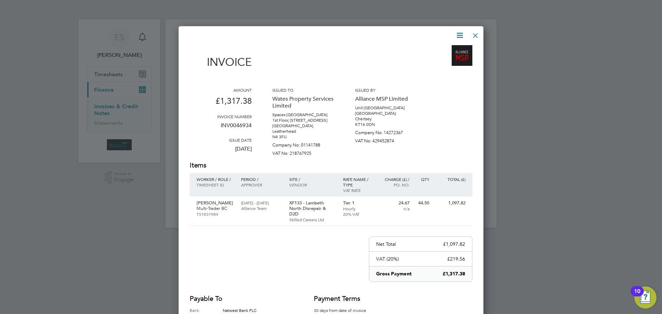
click at [458, 34] on icon at bounding box center [459, 35] width 9 height 9
click at [449, 48] on li "Download Invoice" at bounding box center [439, 52] width 48 height 10
click at [461, 32] on icon at bounding box center [459, 35] width 9 height 9
click at [446, 59] on li "View timesheet" at bounding box center [439, 62] width 48 height 10
drag, startPoint x: 472, startPoint y: 33, endPoint x: 468, endPoint y: 35, distance: 4.3
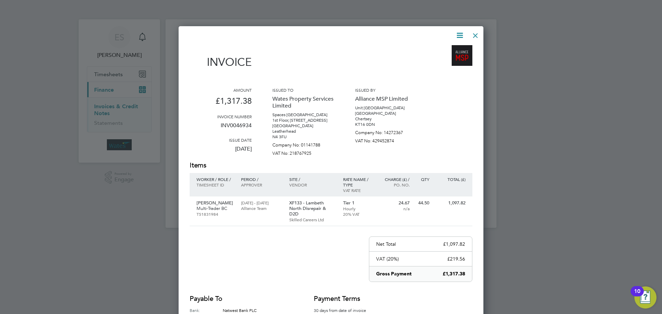
click at [472, 33] on div at bounding box center [475, 34] width 12 height 12
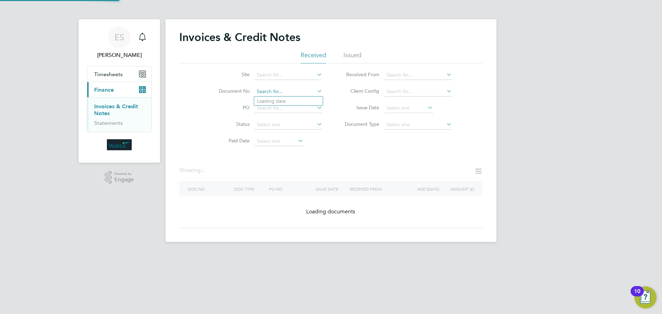
click at [289, 90] on input at bounding box center [288, 92] width 68 height 10
paste input "INV0046935"
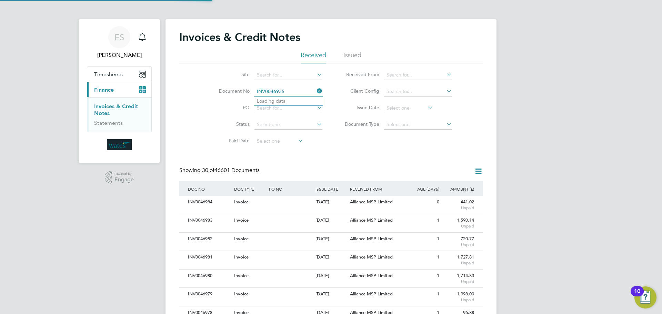
scroll to position [13, 58]
type input "INV0046935"
click at [287, 100] on li "INV0046935" at bounding box center [288, 100] width 69 height 9
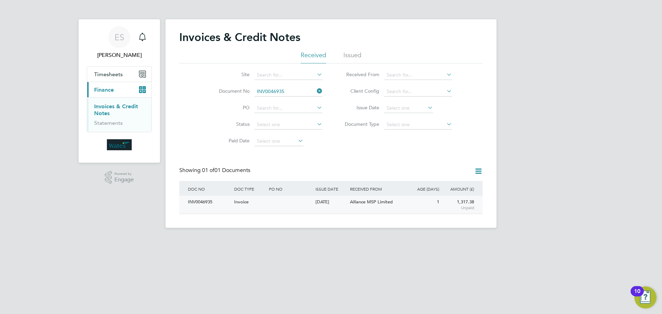
click at [208, 203] on div "INV0046935" at bounding box center [209, 202] width 46 height 13
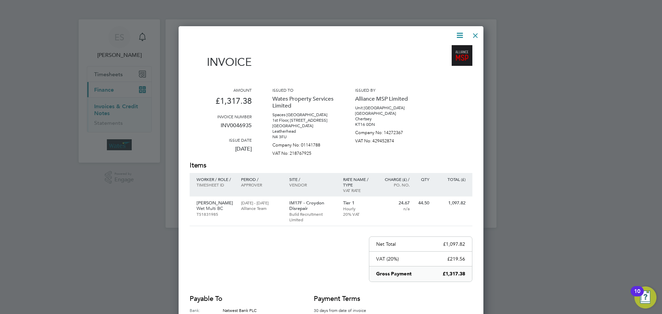
click at [458, 33] on icon at bounding box center [459, 35] width 9 height 9
click at [450, 47] on li "Download Invoice" at bounding box center [439, 52] width 48 height 10
click at [459, 34] on icon at bounding box center [459, 35] width 9 height 9
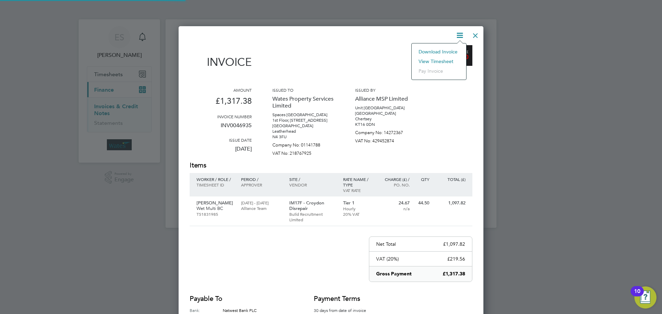
click at [437, 59] on li "View timesheet" at bounding box center [439, 62] width 48 height 10
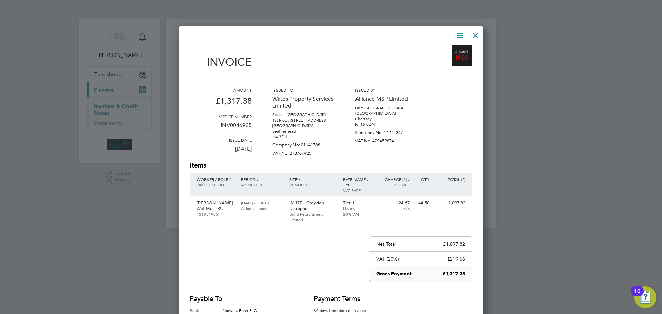
click at [478, 34] on div at bounding box center [475, 34] width 12 height 12
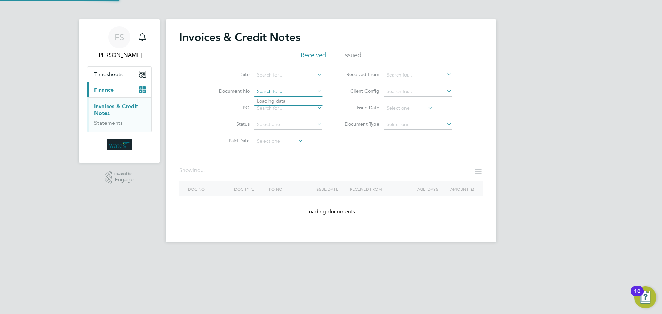
click at [285, 88] on input at bounding box center [288, 92] width 68 height 10
paste input "INV0046936"
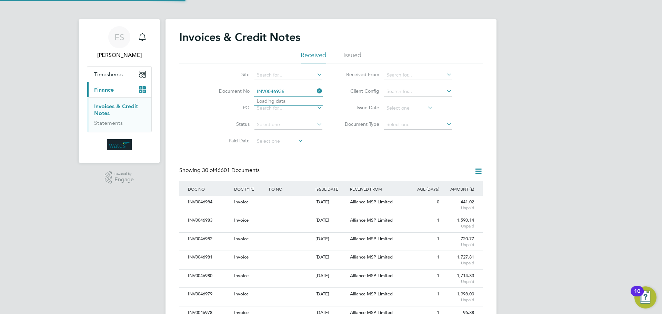
scroll to position [13, 47]
type input "INV0046936"
click at [290, 101] on li "INV0046936" at bounding box center [288, 100] width 69 height 9
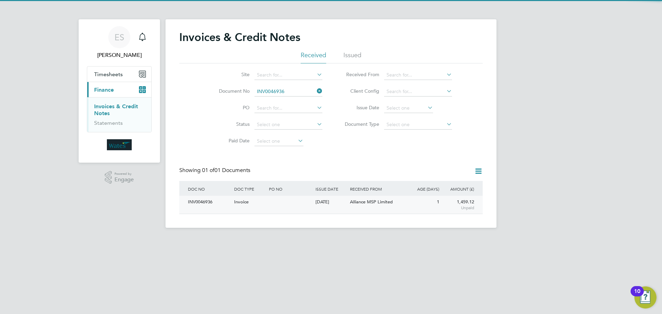
click at [208, 200] on div "INV0046936" at bounding box center [209, 202] width 46 height 13
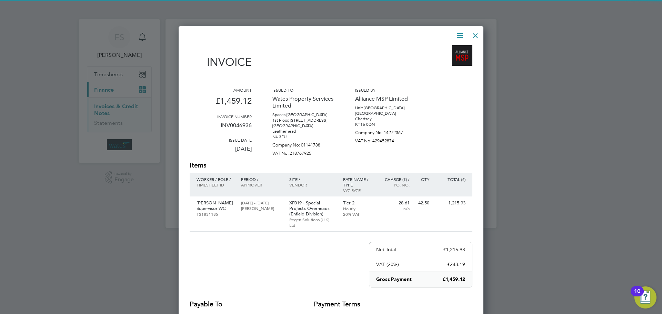
click at [458, 33] on icon at bounding box center [459, 35] width 9 height 9
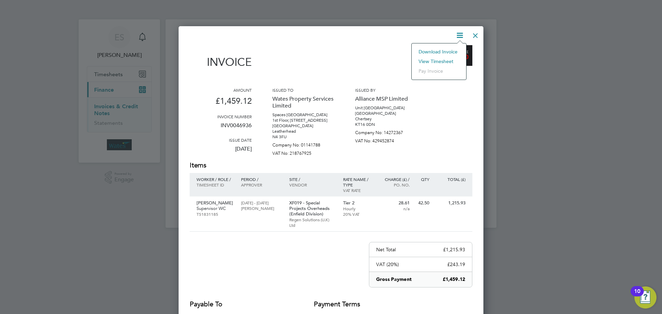
click at [451, 49] on li "Download Invoice" at bounding box center [439, 52] width 48 height 10
drag, startPoint x: 459, startPoint y: 34, endPoint x: 454, endPoint y: 50, distance: 16.0
click at [459, 34] on icon at bounding box center [459, 35] width 9 height 9
click at [450, 60] on li "View timesheet" at bounding box center [439, 62] width 48 height 10
click at [475, 32] on div at bounding box center [475, 34] width 12 height 12
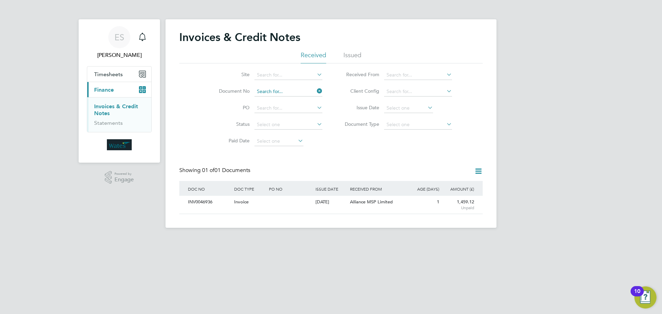
click at [282, 92] on input at bounding box center [288, 92] width 68 height 10
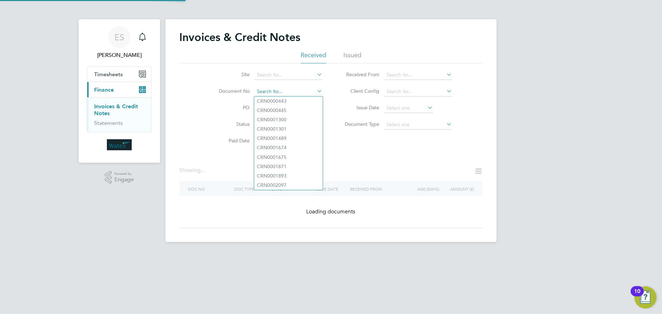
paste input "INV0046937"
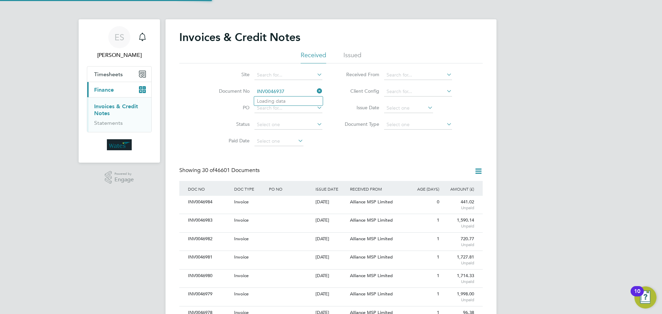
scroll to position [13, 47]
type input "INV0046937"
click at [295, 99] on li "INV0046937" at bounding box center [288, 100] width 69 height 9
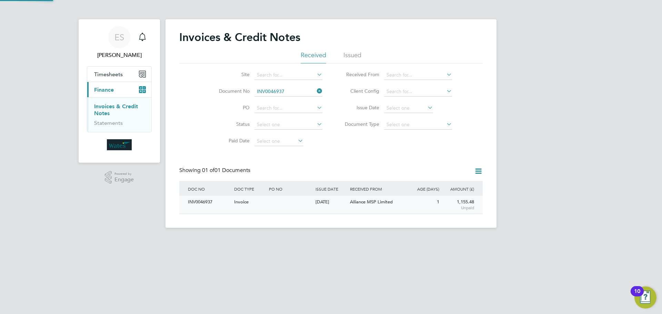
click at [198, 200] on div "INV0046937" at bounding box center [209, 202] width 46 height 13
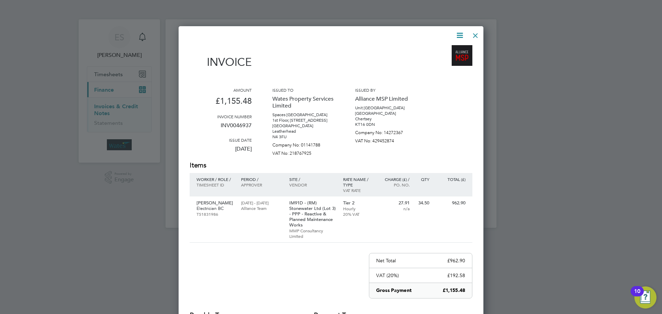
click at [457, 31] on icon at bounding box center [459, 35] width 9 height 9
click at [450, 49] on li "Download Invoice" at bounding box center [439, 52] width 48 height 10
click at [457, 31] on icon at bounding box center [459, 35] width 9 height 9
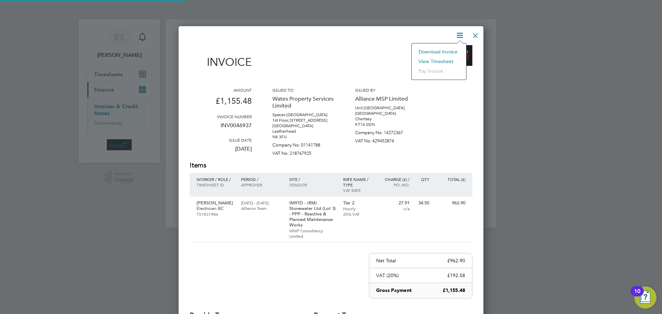
click at [439, 58] on li "View timesheet" at bounding box center [439, 62] width 48 height 10
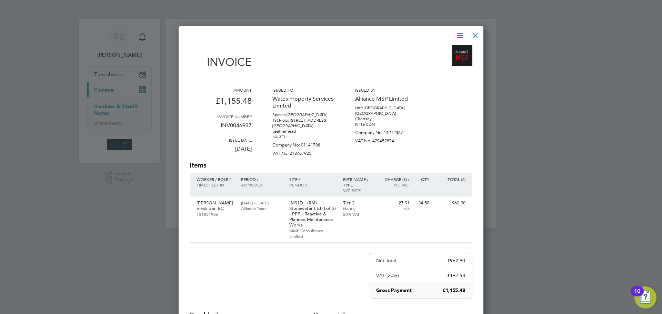
click at [477, 34] on div at bounding box center [475, 34] width 12 height 12
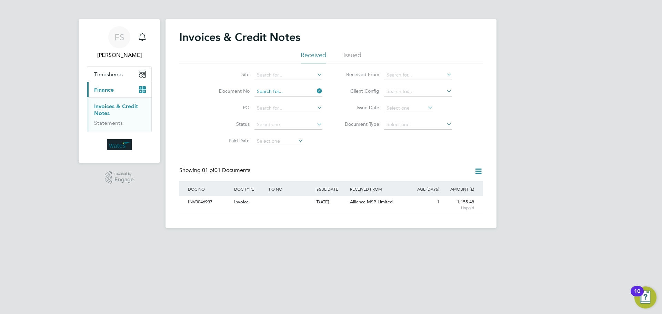
click at [301, 91] on input at bounding box center [288, 92] width 68 height 10
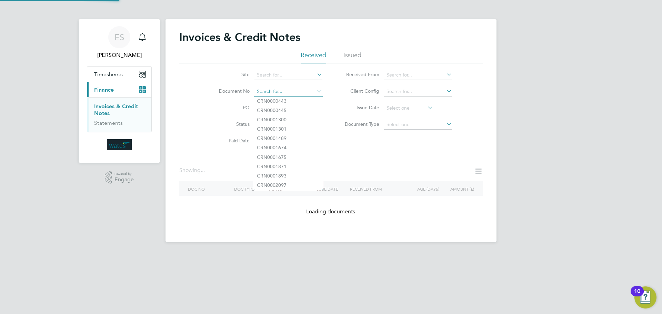
paste input "INV0046938"
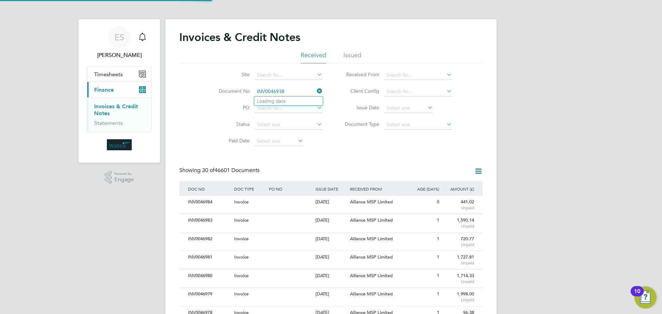
scroll to position [13, 47]
type input "INV0046938"
click at [284, 100] on b "INV0046938" at bounding box center [271, 101] width 28 height 6
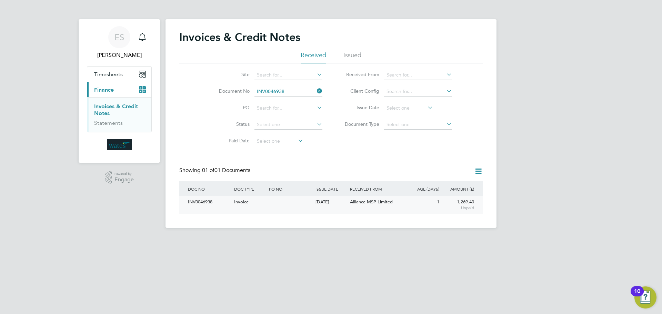
click at [217, 199] on div "INV0046938" at bounding box center [209, 202] width 46 height 13
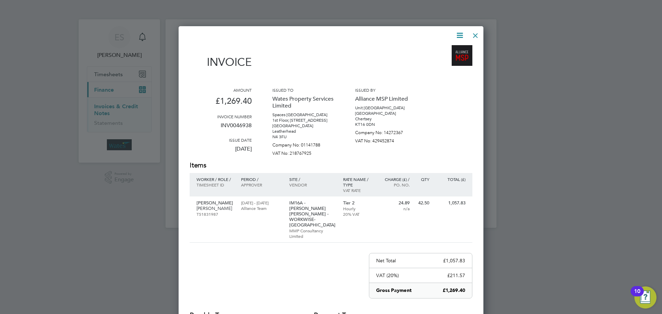
click at [461, 33] on icon at bounding box center [459, 35] width 9 height 9
click at [444, 50] on li "Download Invoice" at bounding box center [439, 52] width 48 height 10
drag, startPoint x: 462, startPoint y: 31, endPoint x: 458, endPoint y: 34, distance: 5.7
click at [462, 31] on icon at bounding box center [459, 35] width 9 height 9
click at [431, 60] on li "View timesheet" at bounding box center [439, 62] width 48 height 10
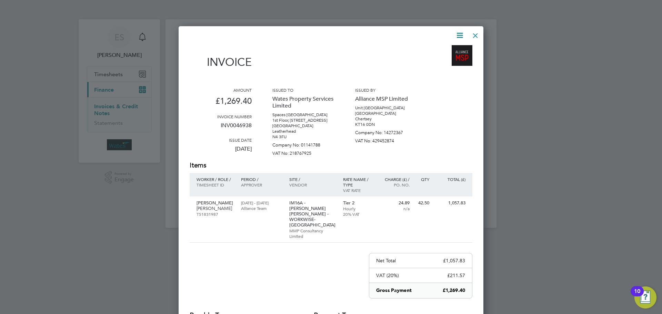
click at [475, 34] on div at bounding box center [475, 34] width 12 height 12
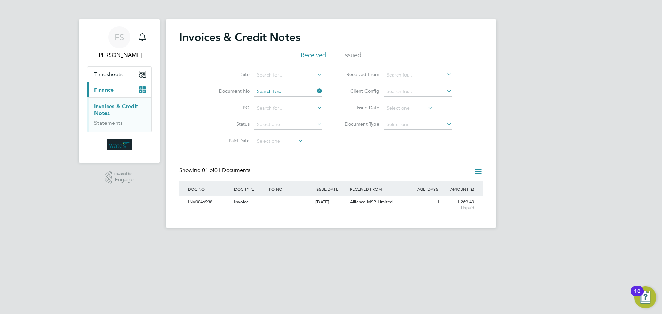
click at [314, 93] on input at bounding box center [288, 92] width 68 height 10
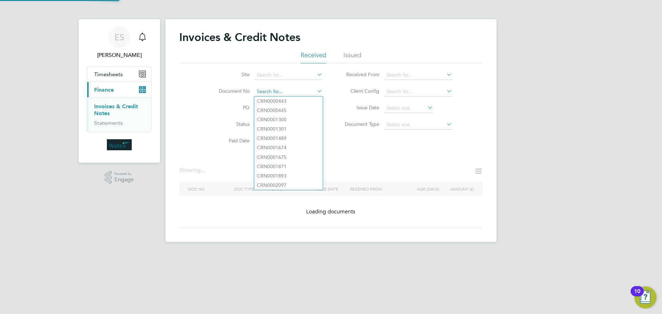
paste input "INV0046939"
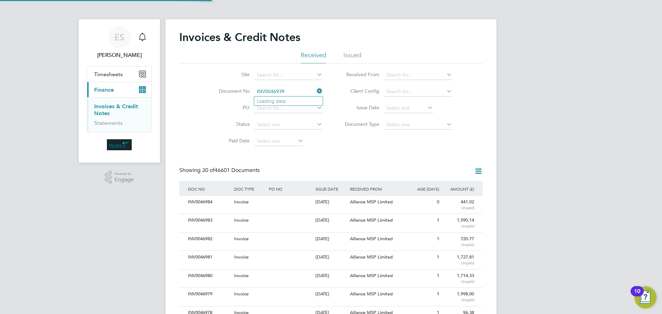
scroll to position [13, 47]
type input "INV0046939"
click at [272, 98] on b "INV0046939" at bounding box center [271, 101] width 28 height 6
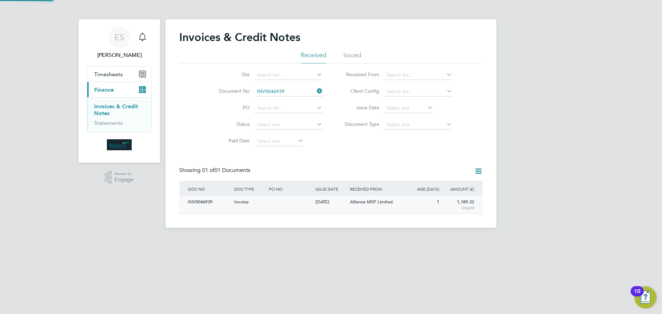
click at [219, 202] on div "INV0046939" at bounding box center [209, 202] width 46 height 13
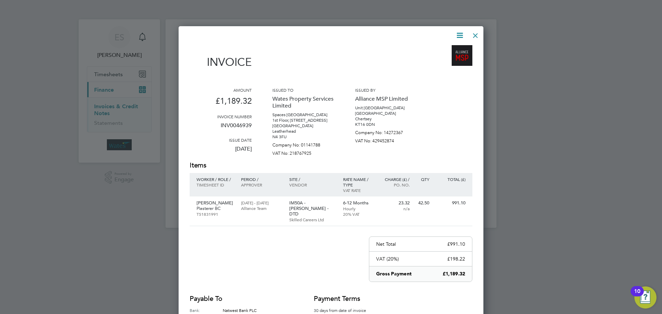
click at [460, 34] on icon at bounding box center [459, 35] width 9 height 9
click at [446, 49] on li "Download Invoice" at bounding box center [439, 52] width 48 height 10
drag, startPoint x: 456, startPoint y: 35, endPoint x: 440, endPoint y: 53, distance: 24.1
click at [456, 35] on icon at bounding box center [459, 35] width 9 height 9
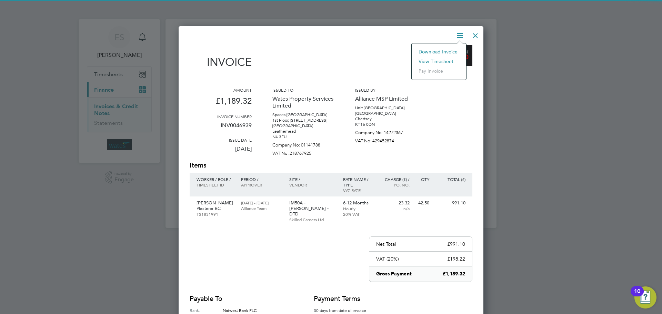
click at [432, 61] on li "View timesheet" at bounding box center [439, 62] width 48 height 10
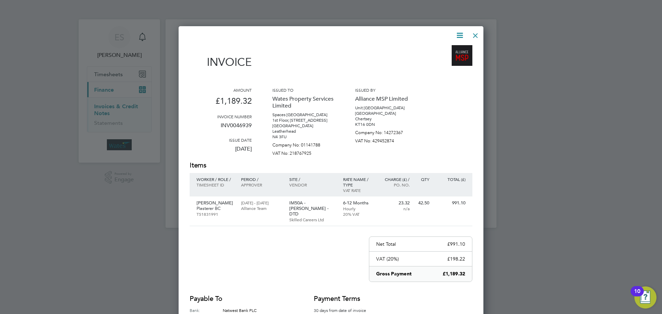
click at [470, 33] on div at bounding box center [475, 34] width 12 height 12
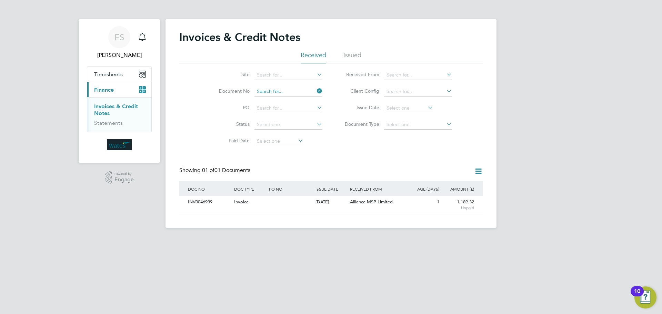
click at [301, 90] on input at bounding box center [288, 92] width 68 height 10
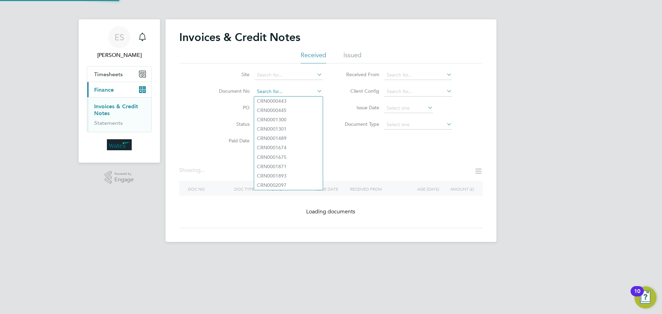
paste input "INV0046940"
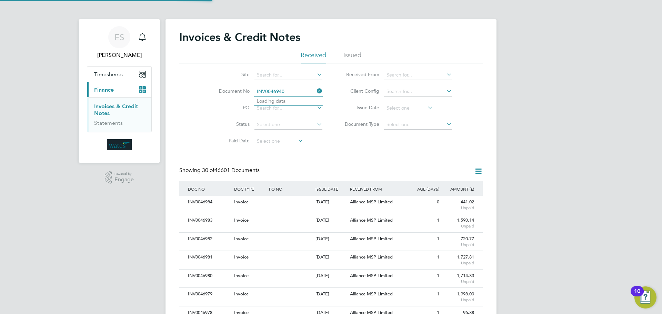
scroll to position [13, 47]
type input "INV0046940"
click at [305, 103] on li "INV0046940" at bounding box center [288, 100] width 69 height 9
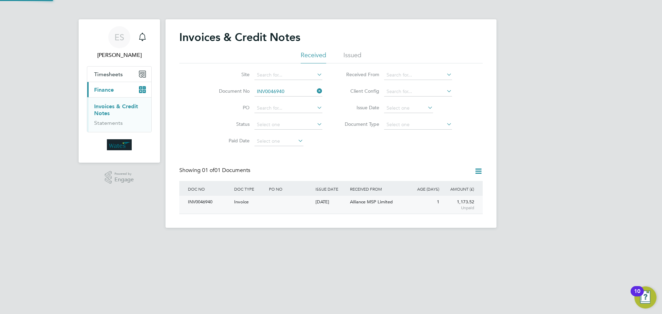
click at [208, 196] on div "INV0046940" at bounding box center [209, 202] width 46 height 13
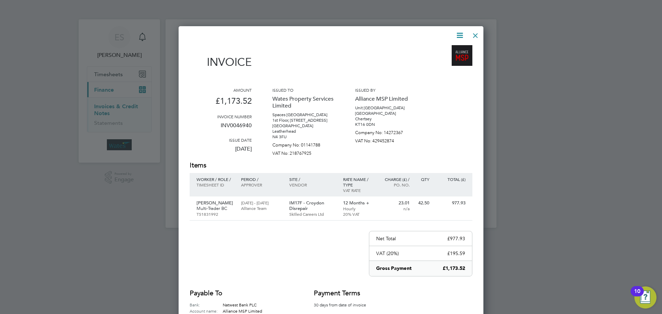
click at [460, 33] on icon at bounding box center [459, 35] width 9 height 9
click at [452, 49] on li "Download Invoice" at bounding box center [439, 52] width 48 height 10
click at [461, 34] on icon at bounding box center [459, 35] width 9 height 9
click at [445, 60] on li "View timesheet" at bounding box center [439, 62] width 48 height 10
click at [476, 33] on div at bounding box center [475, 34] width 12 height 12
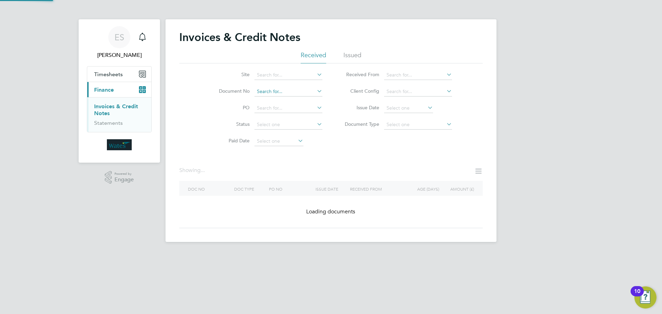
click at [310, 91] on input at bounding box center [288, 92] width 68 height 10
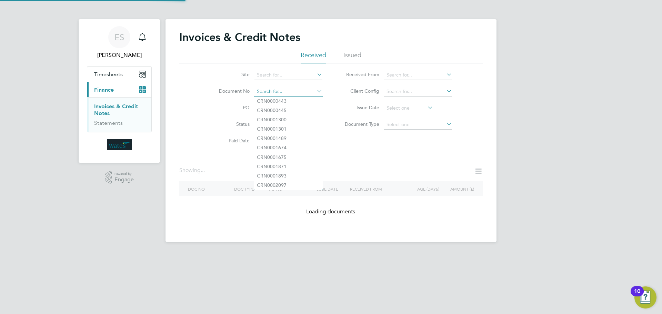
paste input "INV0046941"
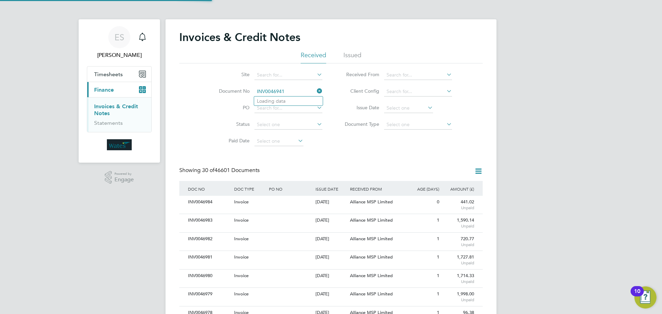
scroll to position [13, 47]
type input "INV0046941"
click at [279, 102] on b "INV0046941" at bounding box center [271, 101] width 28 height 6
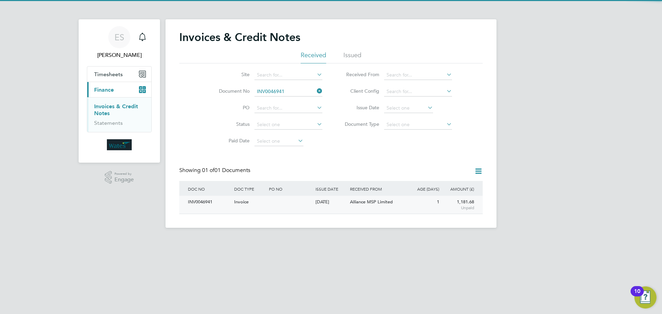
click at [203, 202] on div "INV0046941" at bounding box center [209, 202] width 46 height 13
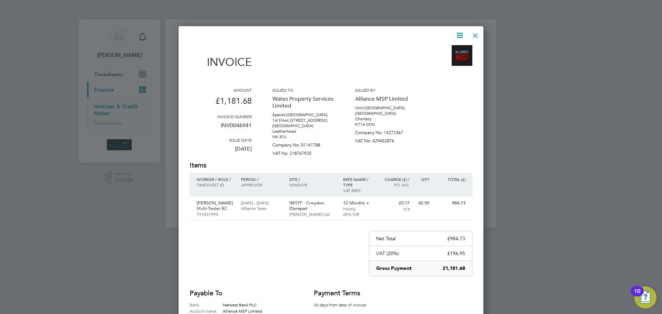
click at [459, 34] on icon at bounding box center [459, 35] width 9 height 9
click at [453, 49] on li "Download Invoice" at bounding box center [439, 52] width 48 height 10
click at [458, 34] on icon at bounding box center [459, 35] width 9 height 9
click at [441, 59] on li "View timesheet" at bounding box center [439, 62] width 48 height 10
drag, startPoint x: 473, startPoint y: 34, endPoint x: 464, endPoint y: 41, distance: 11.3
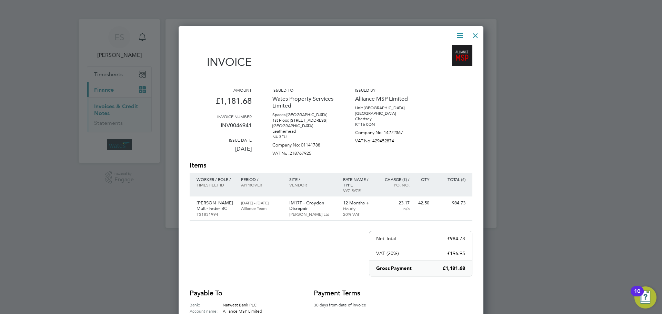
click at [473, 34] on div at bounding box center [475, 34] width 12 height 12
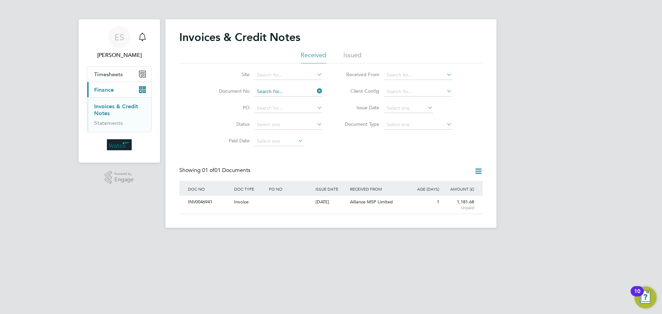
click at [307, 92] on input at bounding box center [288, 92] width 68 height 10
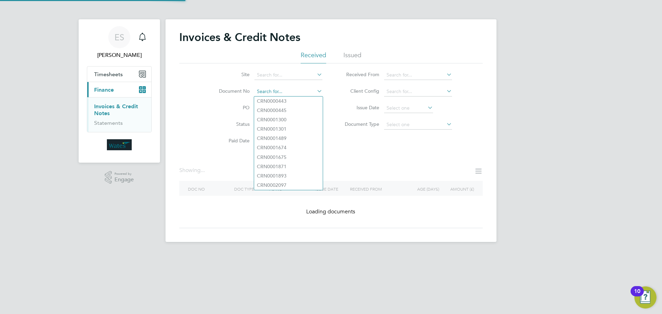
paste input "INV0046942"
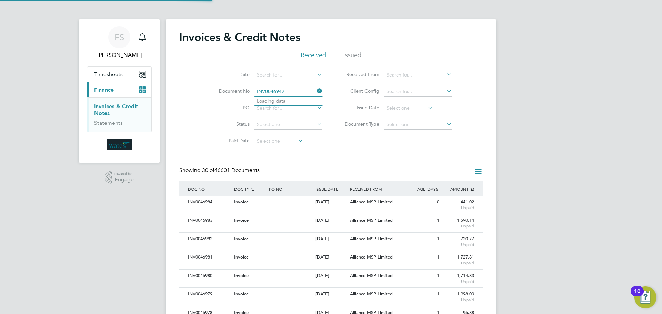
scroll to position [13, 47]
type input "INV0046942"
click at [284, 100] on b "INV0046942" at bounding box center [271, 101] width 28 height 6
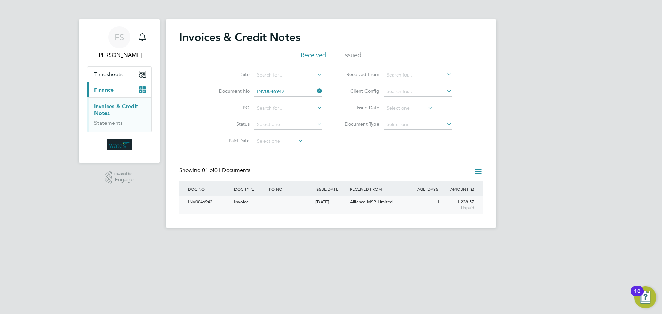
click at [217, 205] on div "INV0046942" at bounding box center [209, 202] width 46 height 13
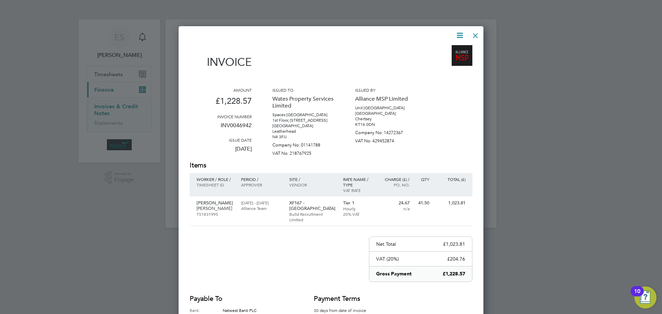
drag, startPoint x: 460, startPoint y: 33, endPoint x: 450, endPoint y: 39, distance: 11.1
click at [459, 34] on icon at bounding box center [459, 35] width 9 height 9
click at [443, 49] on li "Download Invoice" at bounding box center [439, 52] width 48 height 10
click at [461, 32] on icon at bounding box center [459, 35] width 9 height 9
click at [449, 57] on li "View timesheet" at bounding box center [439, 62] width 48 height 10
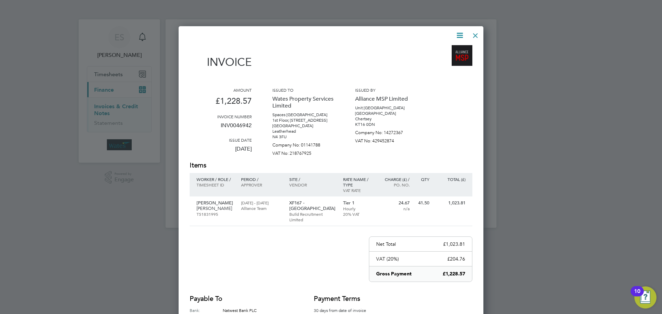
click at [473, 33] on div at bounding box center [475, 34] width 12 height 12
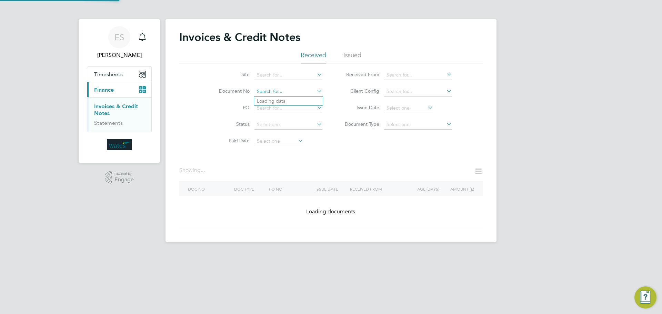
click at [291, 91] on input at bounding box center [288, 92] width 68 height 10
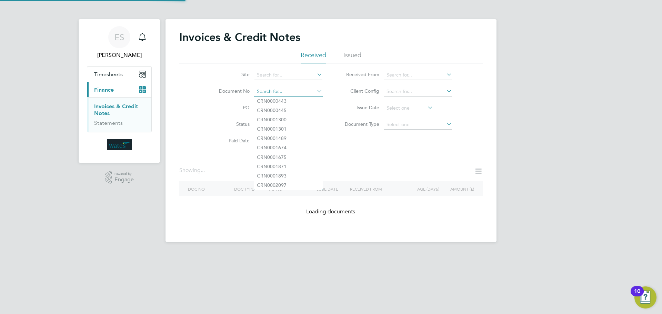
paste input "INV0046943"
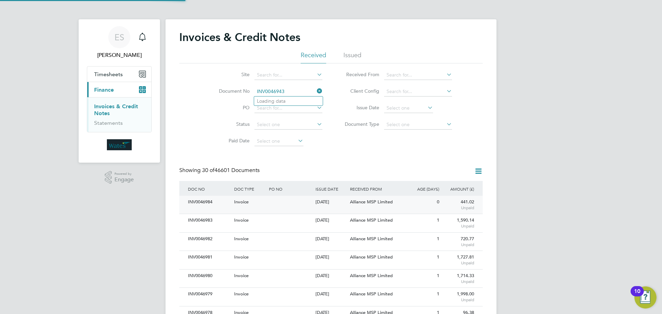
scroll to position [13, 58]
type input "INV0046943"
click at [287, 101] on li "INV0046943" at bounding box center [288, 100] width 69 height 9
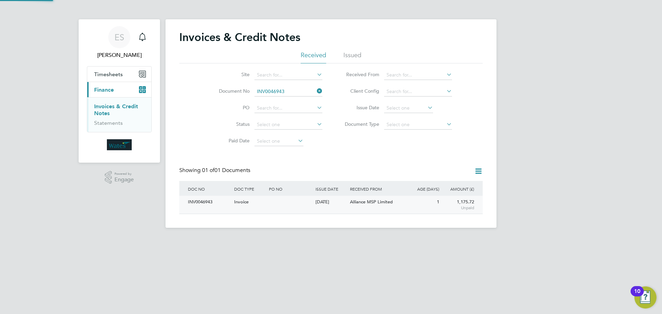
click at [205, 207] on div "INV0046943" at bounding box center [209, 202] width 46 height 13
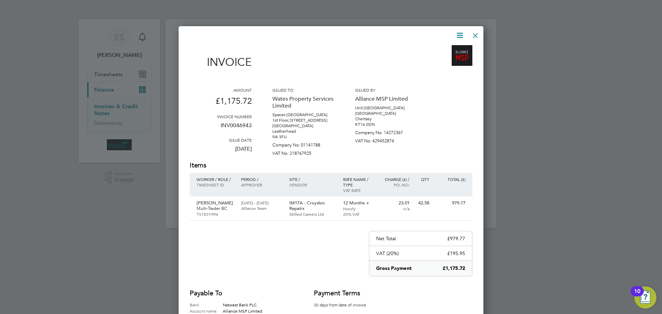
click at [459, 33] on icon at bounding box center [459, 35] width 9 height 9
click at [450, 50] on li "Download Invoice" at bounding box center [439, 52] width 48 height 10
drag, startPoint x: 460, startPoint y: 34, endPoint x: 449, endPoint y: 54, distance: 23.0
click at [460, 34] on icon at bounding box center [459, 35] width 9 height 9
click at [443, 59] on li "View timesheet" at bounding box center [439, 62] width 48 height 10
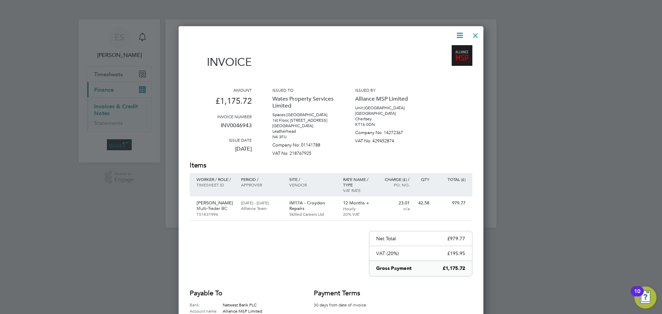
click at [474, 37] on div at bounding box center [475, 34] width 12 height 12
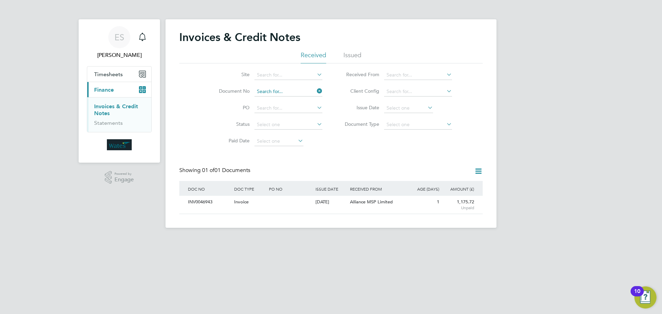
click at [283, 89] on input at bounding box center [288, 92] width 68 height 10
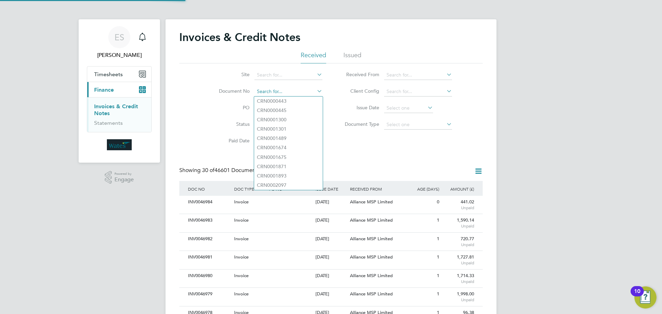
scroll to position [13, 47]
paste input "INV0046944"
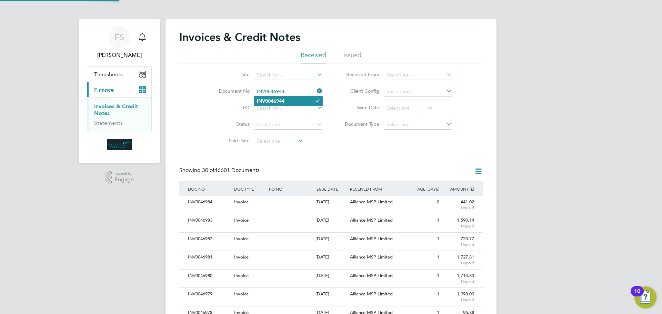
type input "INV0046944"
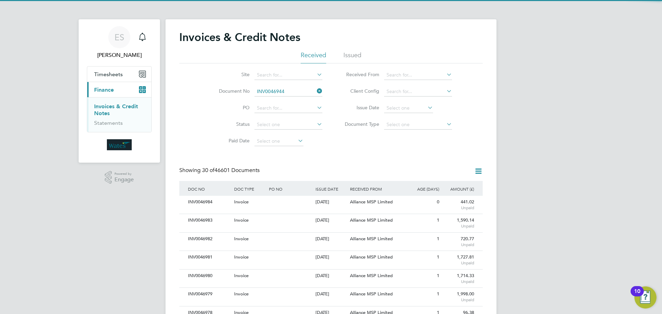
click at [275, 103] on b "INV0046944" at bounding box center [271, 101] width 28 height 6
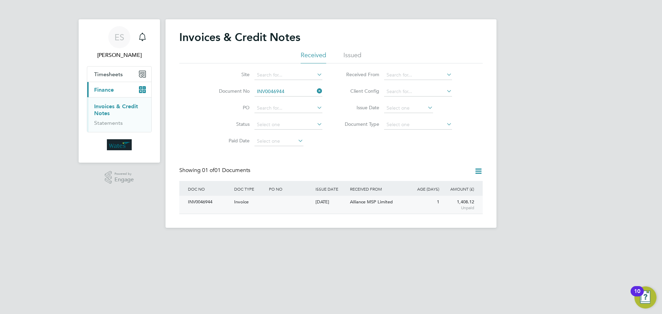
click at [207, 204] on div "INV0046944" at bounding box center [209, 202] width 46 height 13
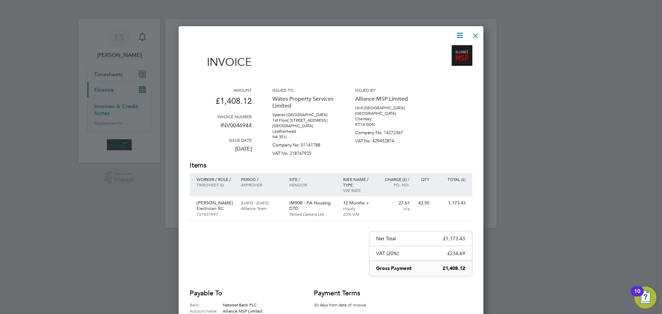
click at [459, 37] on icon at bounding box center [459, 35] width 9 height 9
click at [452, 49] on li "Download Invoice" at bounding box center [439, 52] width 48 height 10
click at [458, 35] on icon at bounding box center [459, 35] width 9 height 9
click at [446, 59] on li "View timesheet" at bounding box center [439, 62] width 48 height 10
click at [478, 37] on div at bounding box center [475, 34] width 12 height 12
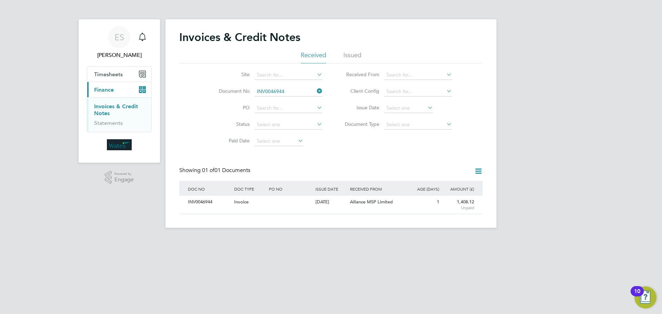
click at [315, 91] on icon at bounding box center [315, 91] width 0 height 10
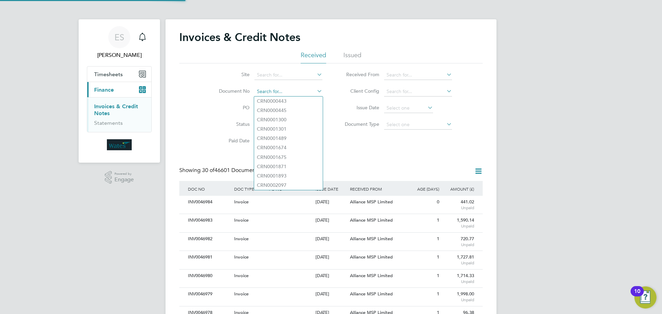
scroll to position [13, 47]
paste input "INV0046945"
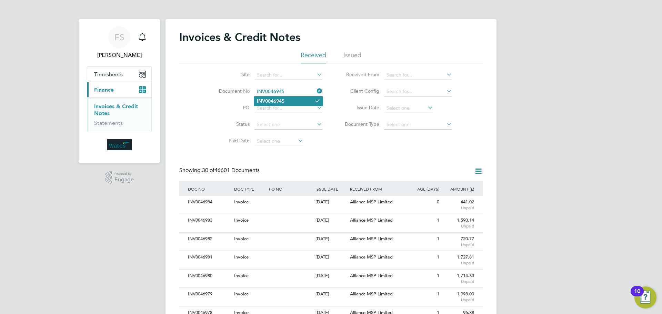
type input "INV0046945"
click at [297, 96] on li "INV0046945" at bounding box center [288, 100] width 69 height 9
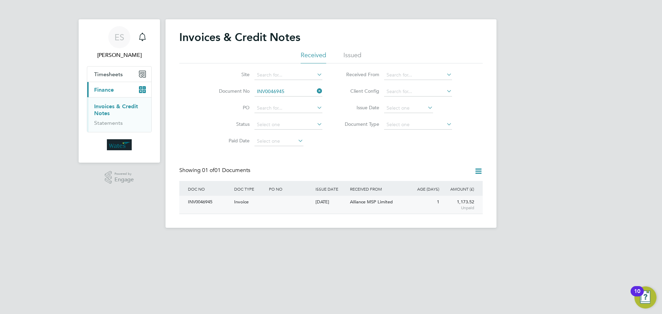
click at [199, 208] on div "INV0046945" at bounding box center [209, 202] width 46 height 13
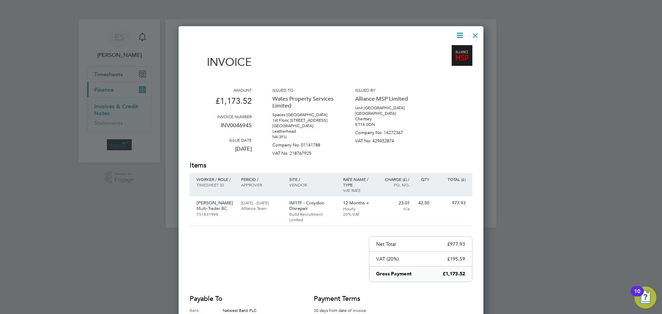
click at [459, 32] on icon at bounding box center [459, 35] width 9 height 9
click at [451, 50] on li "Download Invoice" at bounding box center [439, 52] width 48 height 10
click at [462, 33] on icon at bounding box center [459, 35] width 9 height 9
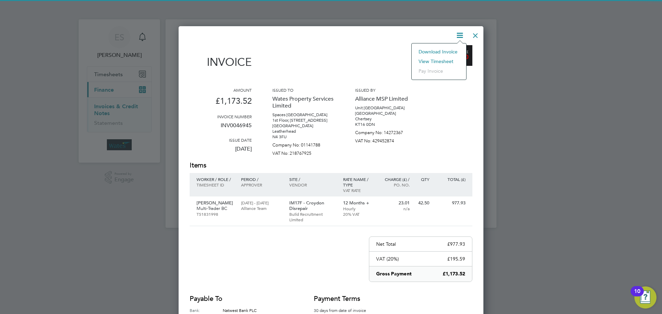
click at [445, 59] on li "View timesheet" at bounding box center [439, 62] width 48 height 10
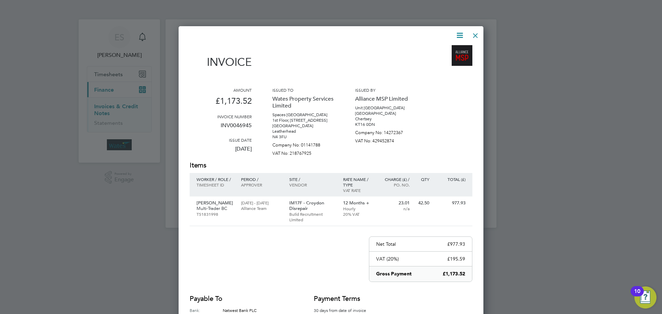
click at [474, 34] on div at bounding box center [475, 34] width 12 height 12
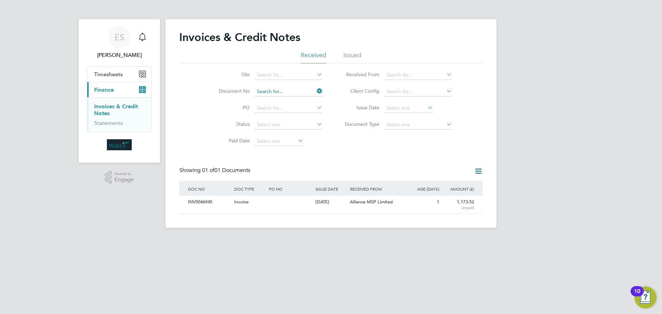
click at [289, 91] on input at bounding box center [288, 92] width 68 height 10
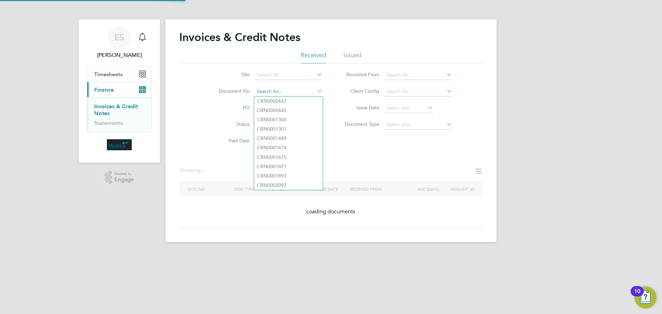
paste input "INV0046946"
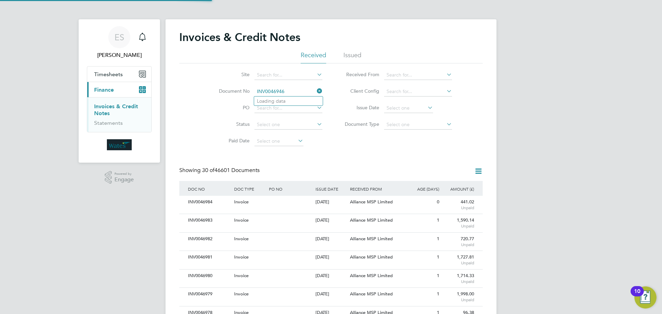
scroll to position [13, 47]
type input "INV0046946"
click at [290, 101] on li "INV0046946" at bounding box center [288, 100] width 69 height 9
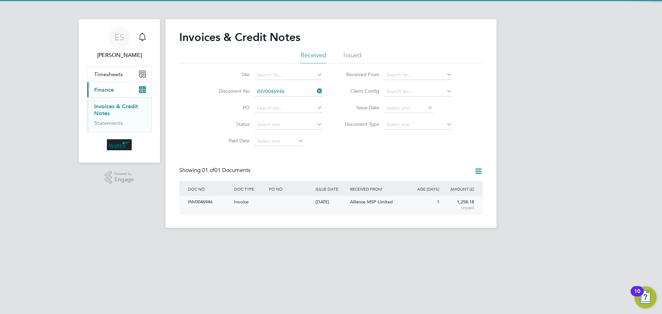
click at [206, 199] on div "INV0046946" at bounding box center [209, 202] width 46 height 13
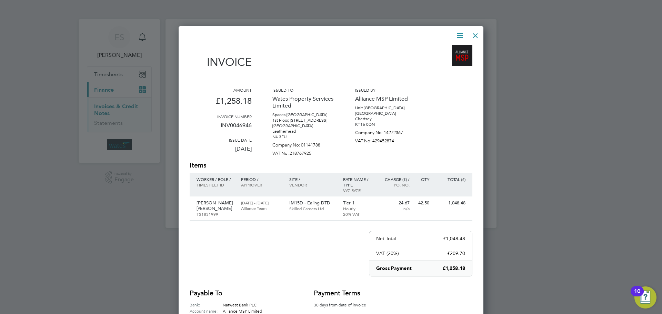
click at [461, 32] on icon at bounding box center [459, 35] width 9 height 9
click at [453, 49] on li "Download Invoice" at bounding box center [439, 52] width 48 height 10
drag, startPoint x: 460, startPoint y: 35, endPoint x: 448, endPoint y: 50, distance: 18.9
click at [460, 35] on icon at bounding box center [459, 35] width 9 height 9
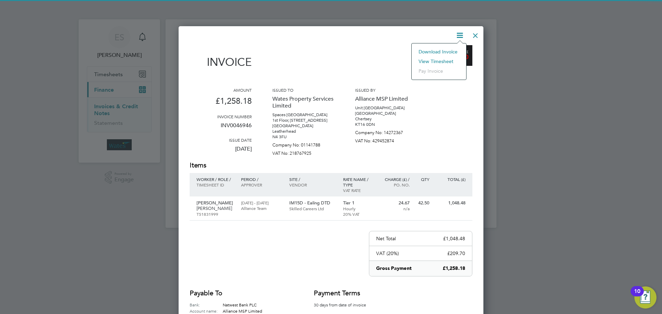
click at [444, 58] on li "View timesheet" at bounding box center [439, 62] width 48 height 10
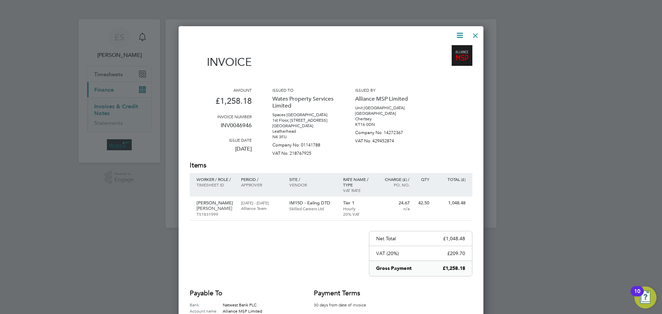
click at [479, 36] on div at bounding box center [475, 34] width 12 height 12
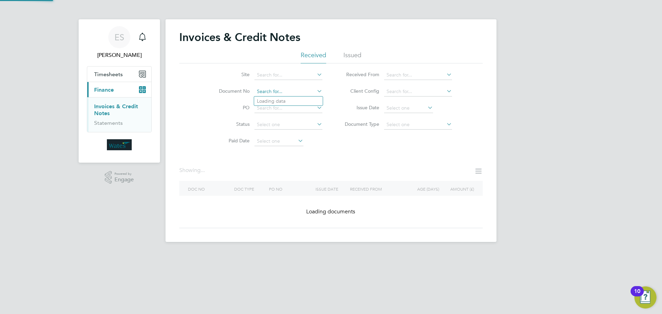
click at [286, 89] on input at bounding box center [288, 92] width 68 height 10
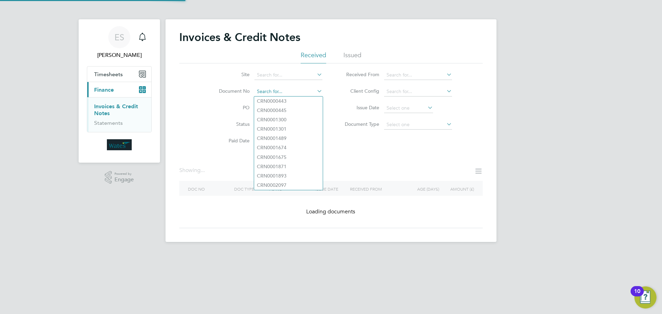
paste input "INV0046947"
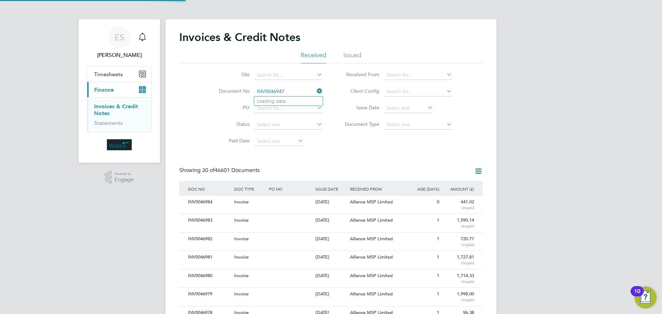
scroll to position [13, 47]
type input "INV0046947"
click at [284, 99] on b "INV0046947" at bounding box center [271, 101] width 28 height 6
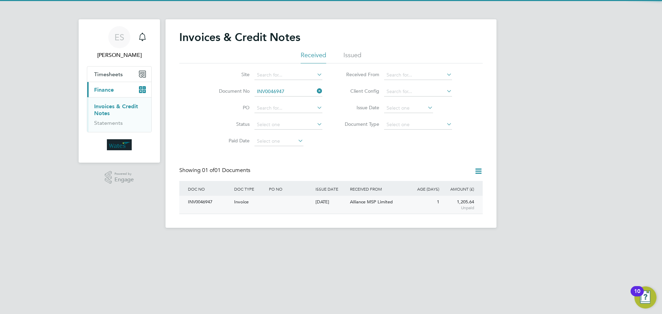
click at [209, 202] on div "INV0046947" at bounding box center [209, 202] width 46 height 13
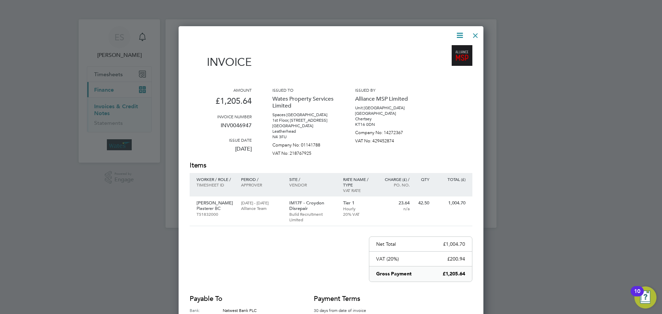
click at [455, 32] on icon at bounding box center [459, 35] width 9 height 9
click at [450, 51] on li "Download Invoice" at bounding box center [439, 52] width 48 height 10
click at [462, 34] on icon at bounding box center [459, 35] width 9 height 9
click at [449, 58] on li "View timesheet" at bounding box center [439, 62] width 48 height 10
click at [472, 33] on div at bounding box center [475, 34] width 12 height 12
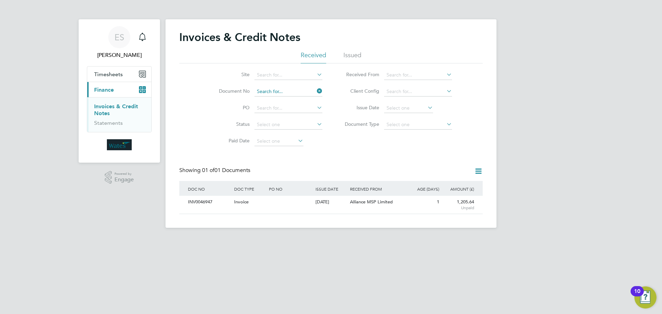
click at [287, 95] on input at bounding box center [288, 92] width 68 height 10
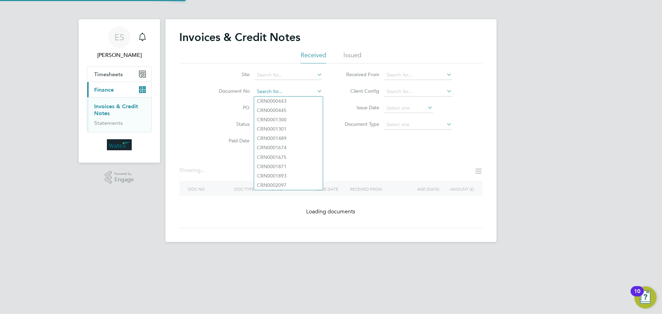
paste input "INV0046948"
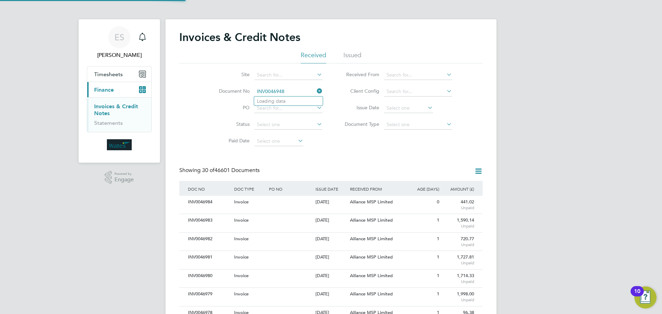
scroll to position [13, 58]
type input "INV0046948"
click at [280, 100] on b "INV0046948" at bounding box center [271, 101] width 28 height 6
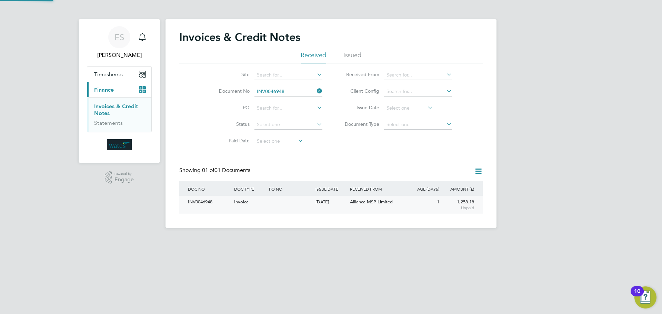
click at [200, 200] on div "INV0046948" at bounding box center [209, 202] width 46 height 13
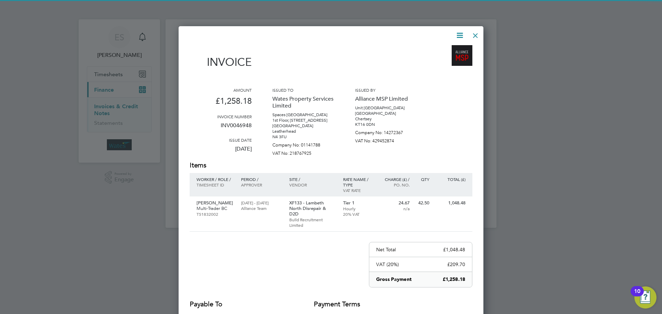
drag, startPoint x: 458, startPoint y: 35, endPoint x: 448, endPoint y: 46, distance: 15.1
click at [458, 35] on icon at bounding box center [459, 35] width 9 height 9
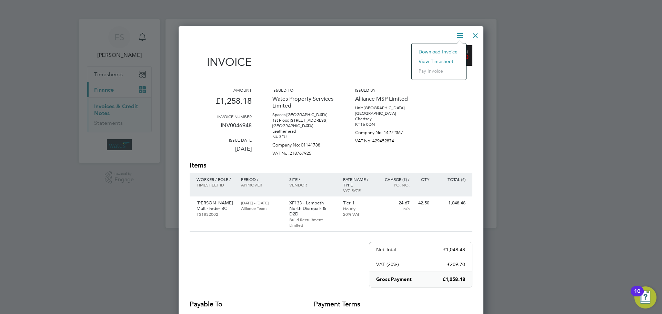
click at [444, 50] on li "Download Invoice" at bounding box center [439, 52] width 48 height 10
drag, startPoint x: 456, startPoint y: 33, endPoint x: 448, endPoint y: 39, distance: 10.0
click at [456, 33] on icon at bounding box center [459, 35] width 9 height 9
click at [444, 57] on li "View timesheet" at bounding box center [439, 62] width 48 height 10
click at [474, 34] on div at bounding box center [475, 34] width 12 height 12
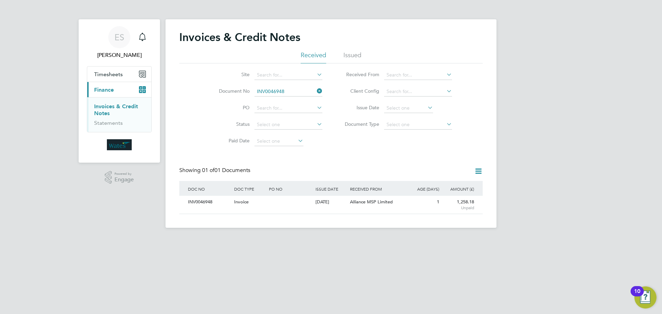
click at [315, 86] on li "Document No INV0046948" at bounding box center [266, 91] width 130 height 17
click at [315, 89] on icon at bounding box center [315, 91] width 0 height 10
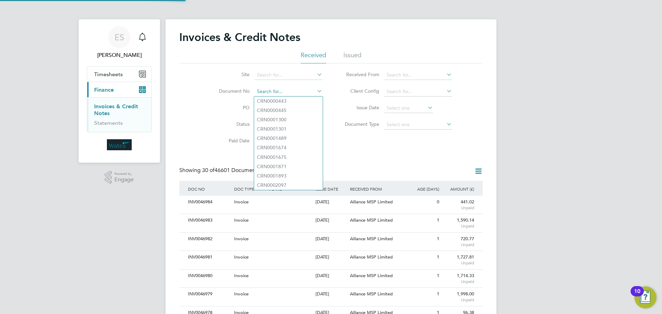
scroll to position [13, 47]
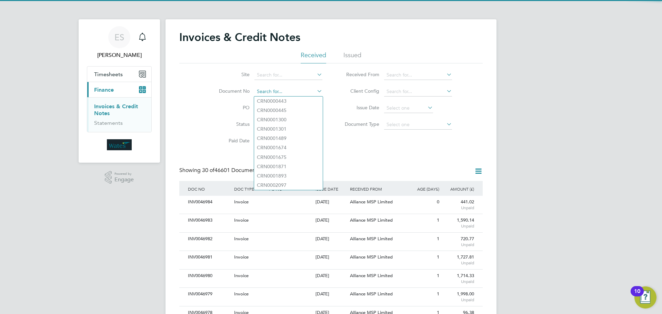
paste input "INV0046949"
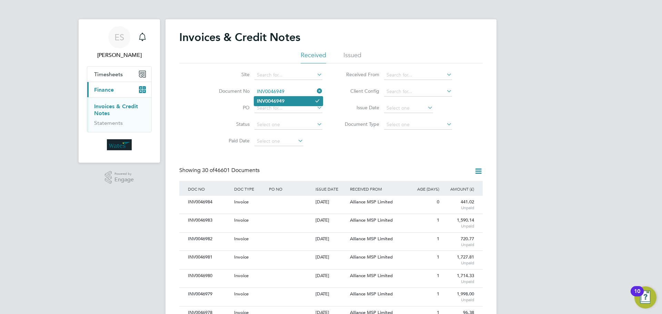
type input "INV0046949"
click at [285, 97] on li "INV0046949" at bounding box center [288, 100] width 69 height 9
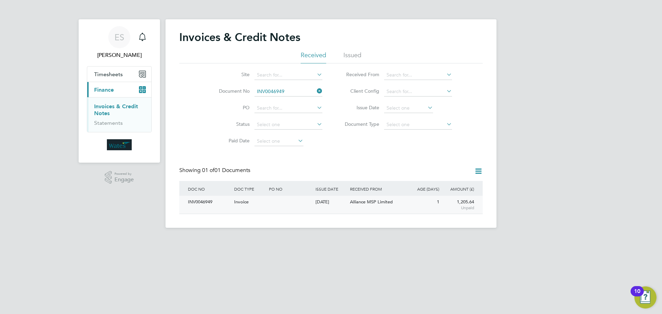
click at [185, 202] on div "INV0046949 Invoice 30 Sep 2025 Wates Property Services Limited Alliance MSP Lim…" at bounding box center [330, 205] width 303 height 18
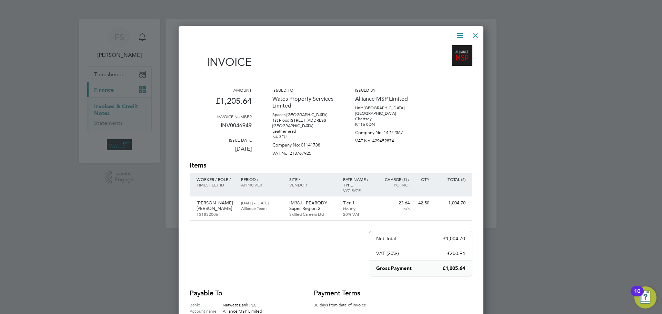
click at [459, 33] on icon at bounding box center [459, 35] width 9 height 9
click at [453, 49] on li "Download Invoice" at bounding box center [439, 52] width 48 height 10
drag, startPoint x: 460, startPoint y: 35, endPoint x: 445, endPoint y: 71, distance: 38.1
click at [460, 35] on icon at bounding box center [459, 35] width 9 height 9
click at [441, 59] on li "View timesheet" at bounding box center [439, 62] width 48 height 10
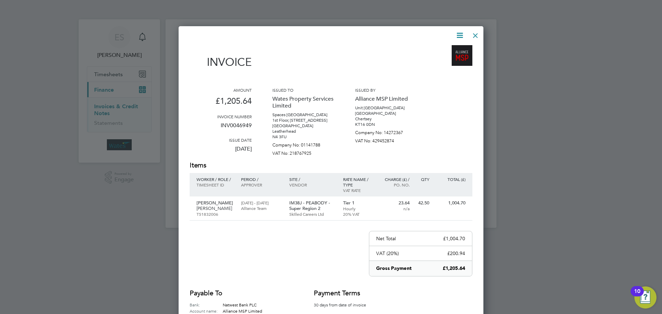
click at [475, 32] on div at bounding box center [475, 34] width 12 height 12
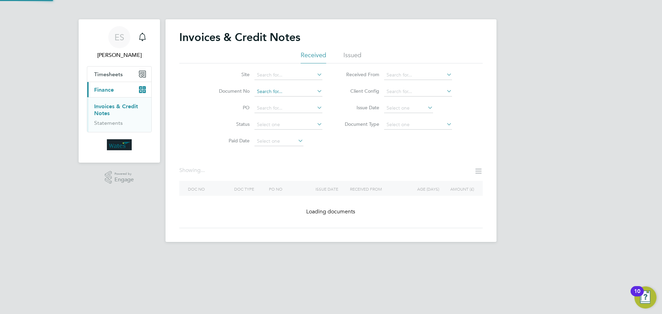
click at [296, 93] on input at bounding box center [288, 92] width 68 height 10
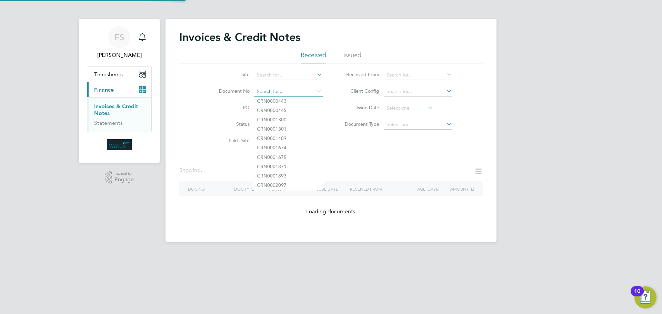
paste input "INV0046950"
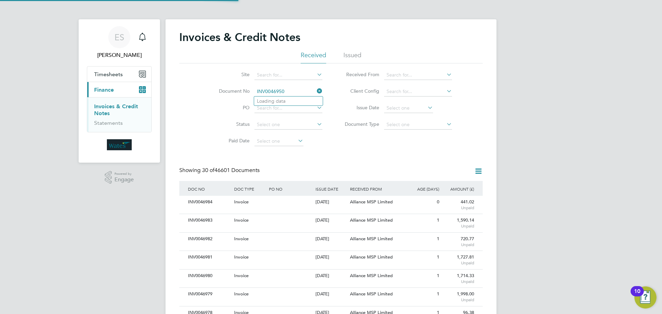
scroll to position [13, 47]
type input "INV0046950"
click at [281, 103] on b "INV0046950" at bounding box center [271, 101] width 28 height 6
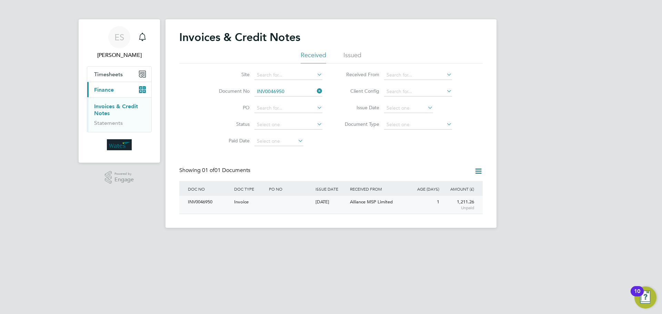
click at [198, 203] on div "INV0046950" at bounding box center [209, 202] width 46 height 13
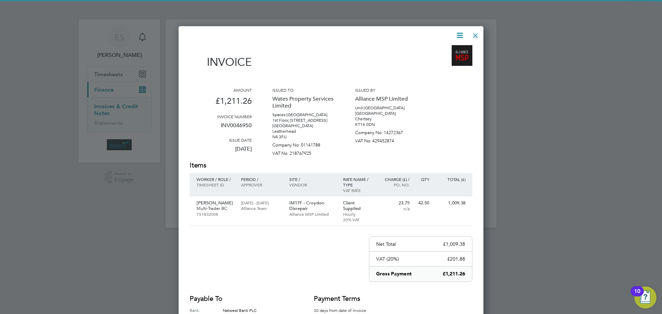
click at [458, 33] on icon at bounding box center [459, 35] width 9 height 9
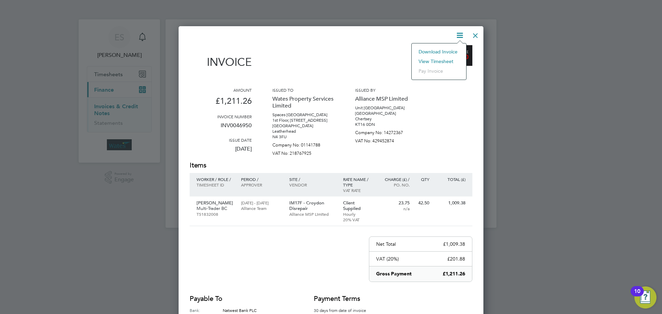
click at [446, 50] on li "Download Invoice" at bounding box center [439, 52] width 48 height 10
click at [460, 34] on icon at bounding box center [459, 35] width 9 height 9
click at [443, 59] on li "View timesheet" at bounding box center [439, 62] width 48 height 10
click at [475, 33] on div at bounding box center [475, 34] width 12 height 12
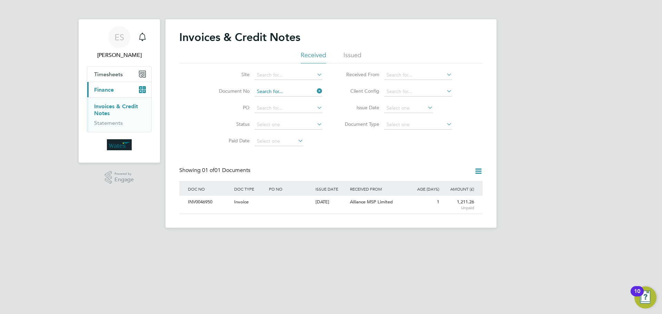
click at [273, 90] on input at bounding box center [288, 92] width 68 height 10
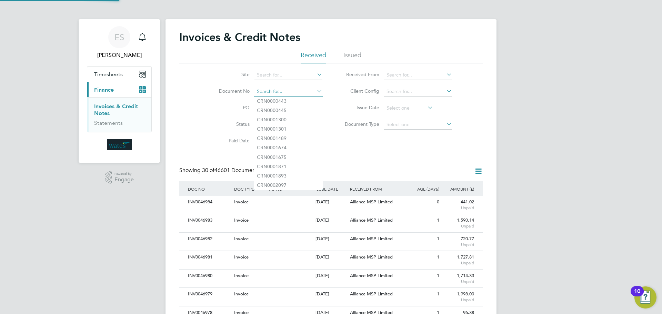
scroll to position [13, 58]
paste input "INV0046951"
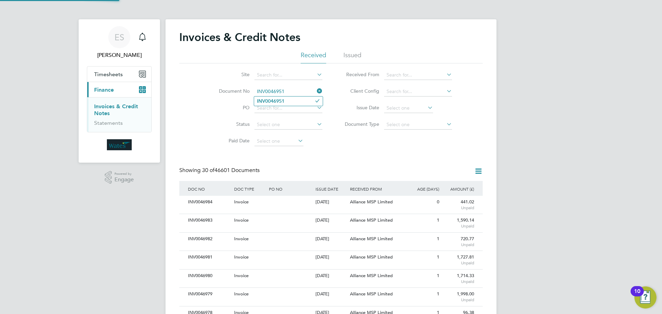
type input "INV0046951"
click at [289, 101] on li "INV0046951" at bounding box center [288, 100] width 69 height 9
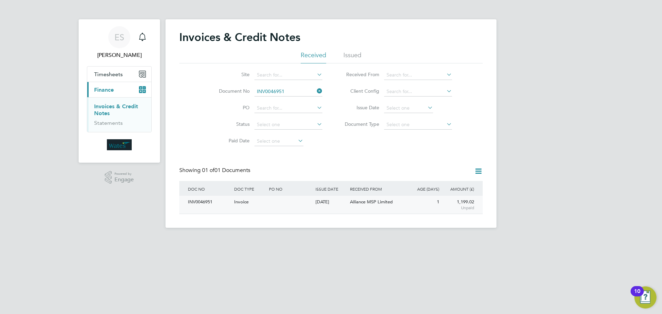
click at [211, 201] on div "INV0046951" at bounding box center [209, 202] width 46 height 13
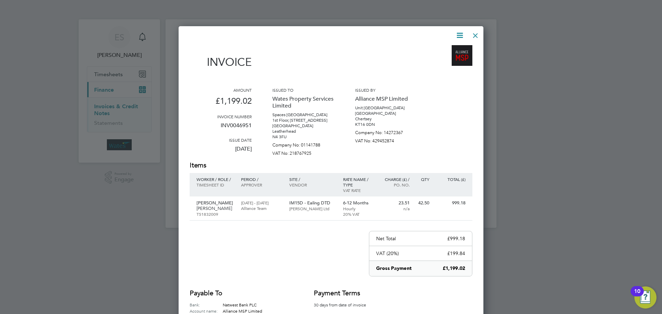
click at [459, 37] on icon at bounding box center [459, 35] width 9 height 9
click at [442, 50] on li "Download Invoice" at bounding box center [439, 52] width 48 height 10
drag, startPoint x: 458, startPoint y: 33, endPoint x: 454, endPoint y: 43, distance: 11.1
click at [458, 33] on icon at bounding box center [459, 35] width 9 height 9
click at [444, 57] on li "View timesheet" at bounding box center [439, 62] width 48 height 10
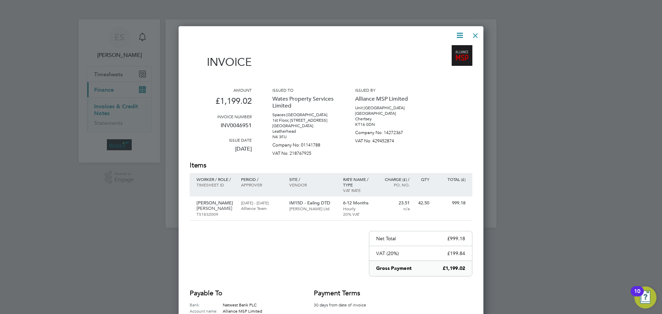
click at [477, 34] on div at bounding box center [475, 34] width 12 height 12
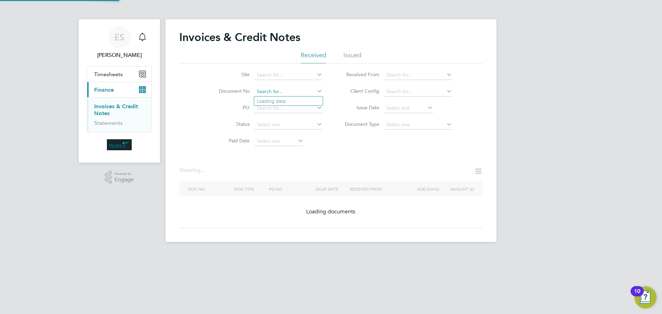
click at [300, 89] on input at bounding box center [288, 92] width 68 height 10
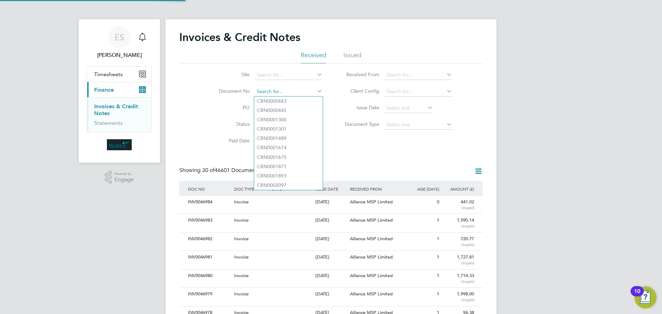
paste input "INV0046952"
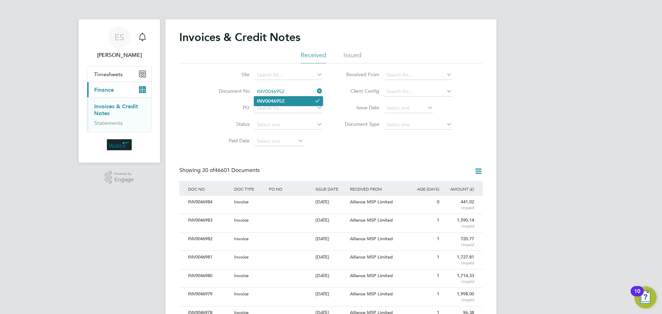
type input "INV0046952"
click at [286, 103] on li "INV0046952" at bounding box center [288, 100] width 69 height 9
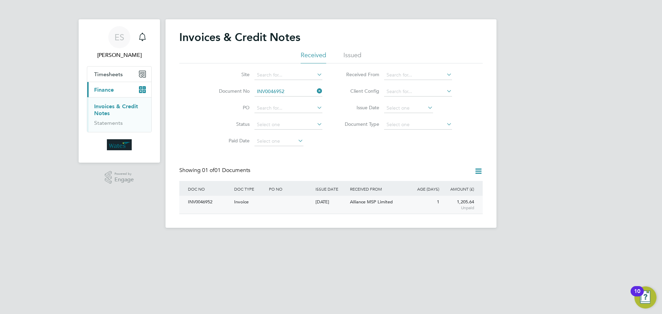
click at [205, 200] on div "INV0046952" at bounding box center [209, 202] width 46 height 13
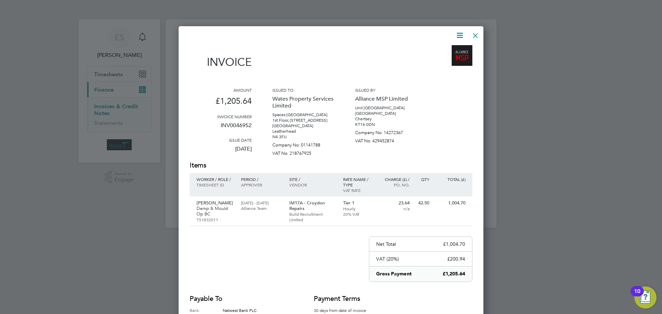
click at [458, 32] on icon at bounding box center [459, 35] width 9 height 9
click at [450, 48] on li "Download Invoice" at bounding box center [439, 52] width 48 height 10
click at [457, 34] on icon at bounding box center [459, 35] width 9 height 9
click at [447, 59] on li "View timesheet" at bounding box center [439, 62] width 48 height 10
click at [473, 34] on div at bounding box center [475, 34] width 12 height 12
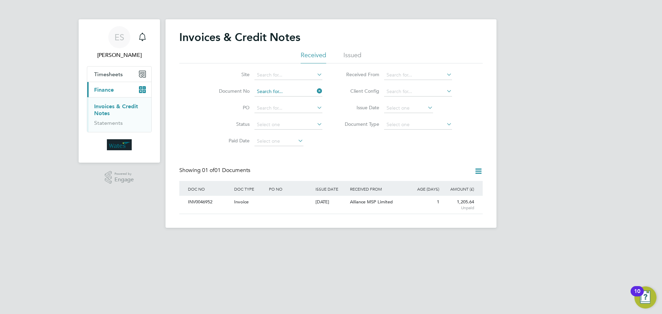
click at [286, 92] on input at bounding box center [288, 92] width 68 height 10
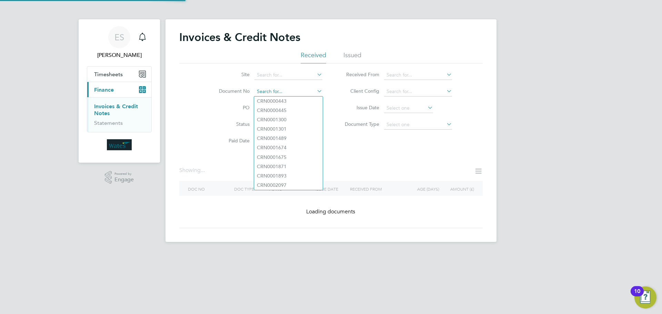
paste input "INV0046953"
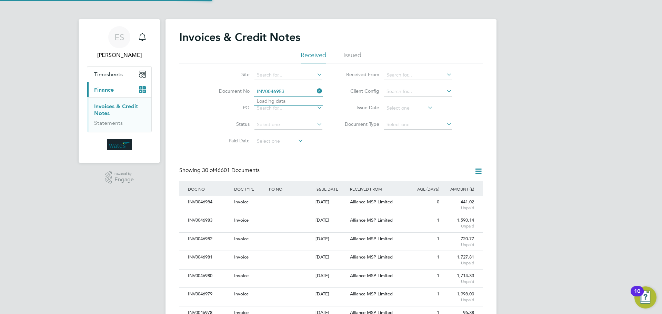
scroll to position [13, 47]
type input "INV0046953"
click at [286, 101] on li "INV0046953" at bounding box center [288, 100] width 69 height 9
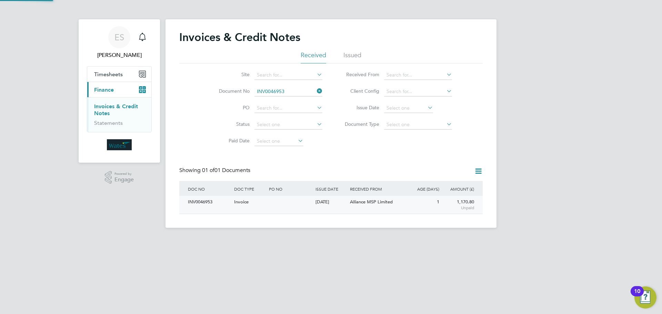
click at [205, 202] on div "INV0046953" at bounding box center [209, 202] width 46 height 13
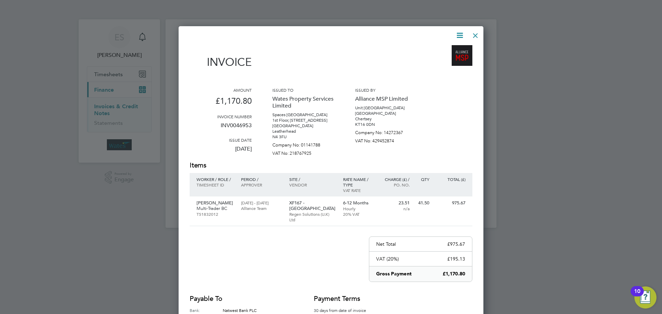
click at [457, 33] on icon at bounding box center [459, 35] width 9 height 9
click at [448, 50] on li "Download Invoice" at bounding box center [439, 52] width 48 height 10
click at [462, 34] on icon at bounding box center [459, 35] width 9 height 9
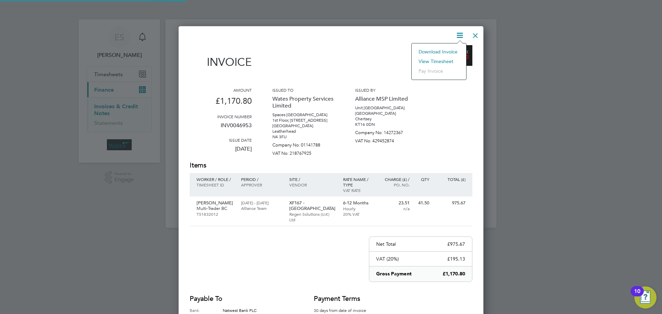
click at [444, 59] on li "View timesheet" at bounding box center [439, 62] width 48 height 10
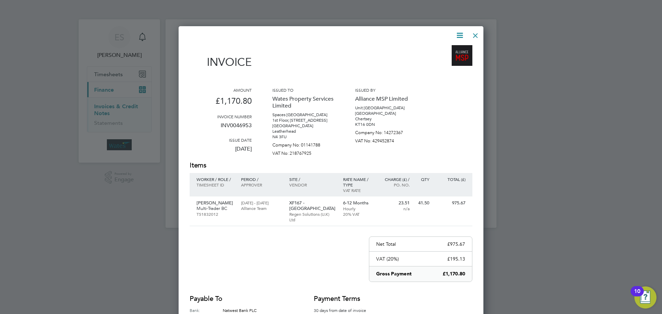
click at [470, 34] on div at bounding box center [475, 34] width 12 height 12
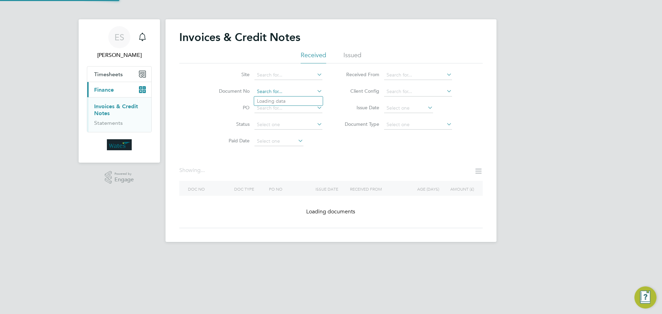
click at [305, 92] on input at bounding box center [288, 92] width 68 height 10
paste input "INV0046954"
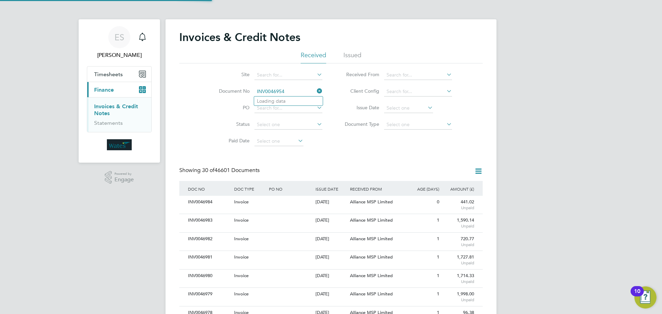
scroll to position [13, 47]
type input "INV0046954"
click at [294, 103] on li "INV0046954" at bounding box center [288, 100] width 69 height 9
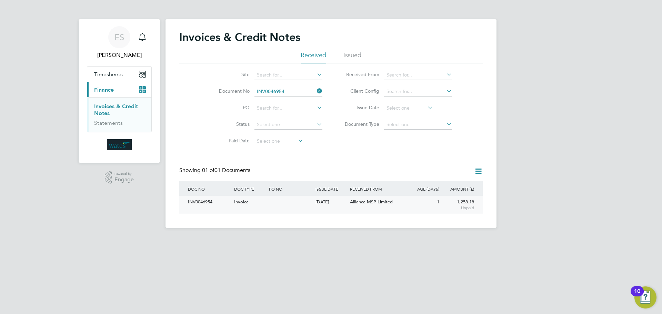
click at [199, 203] on div "INV0046954" at bounding box center [209, 202] width 46 height 13
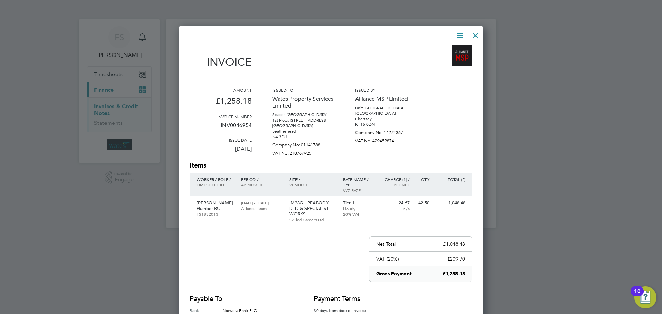
click at [457, 35] on icon at bounding box center [459, 35] width 9 height 9
click at [447, 50] on li "Download Invoice" at bounding box center [439, 52] width 48 height 10
click at [459, 31] on icon at bounding box center [459, 35] width 9 height 9
click at [444, 61] on li "View timesheet" at bounding box center [439, 62] width 48 height 10
click at [477, 32] on div at bounding box center [475, 34] width 12 height 12
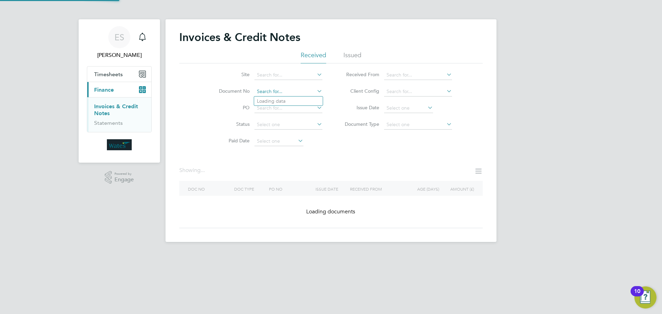
click at [296, 93] on input at bounding box center [288, 92] width 68 height 10
paste input "INV0046955"
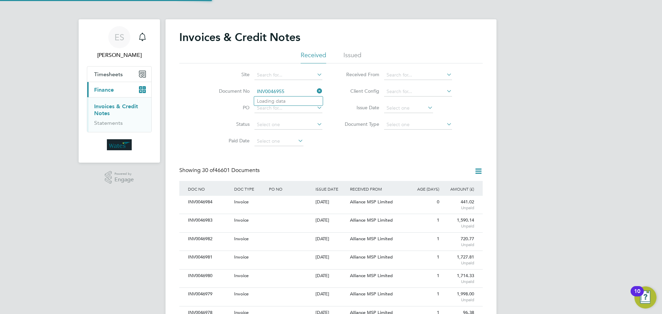
scroll to position [13, 47]
type input "INV0046955"
click at [289, 102] on li "INV0046955" at bounding box center [288, 100] width 69 height 9
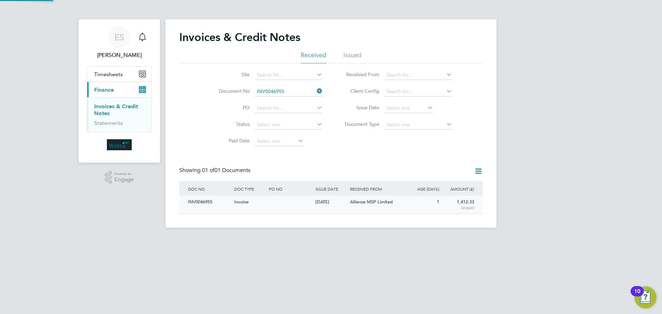
click at [205, 204] on div "INV0046955" at bounding box center [209, 202] width 46 height 13
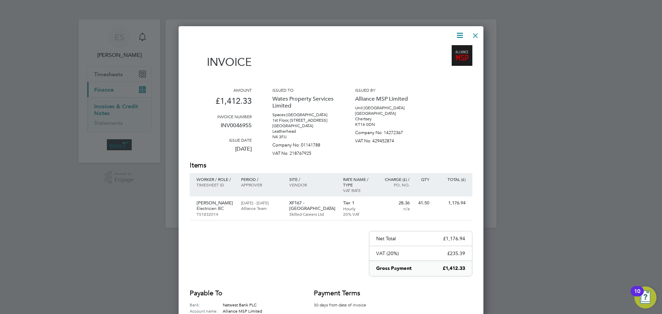
click at [458, 33] on icon at bounding box center [459, 35] width 9 height 9
click at [447, 50] on li "Download Invoice" at bounding box center [439, 52] width 48 height 10
drag, startPoint x: 459, startPoint y: 36, endPoint x: 451, endPoint y: 49, distance: 15.3
click at [459, 36] on icon at bounding box center [459, 35] width 9 height 9
click at [443, 59] on li "View timesheet" at bounding box center [439, 62] width 48 height 10
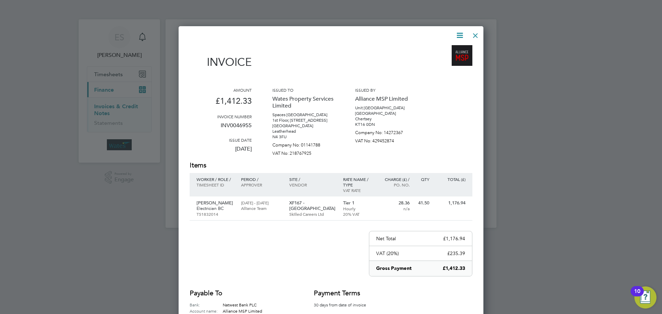
click at [473, 32] on div at bounding box center [475, 34] width 12 height 12
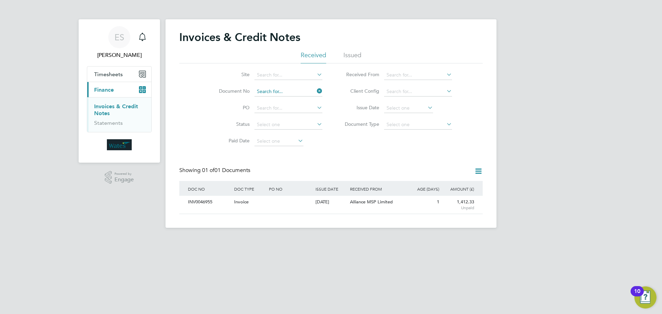
click at [273, 88] on input at bounding box center [288, 92] width 68 height 10
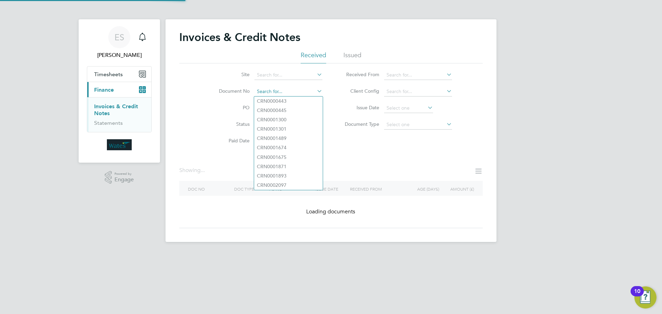
paste input "INV0046956"
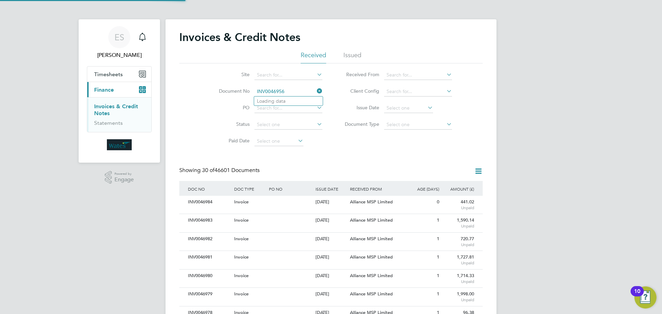
scroll to position [13, 47]
type input "INV0046956"
click at [283, 101] on b "INV0046956" at bounding box center [271, 101] width 28 height 6
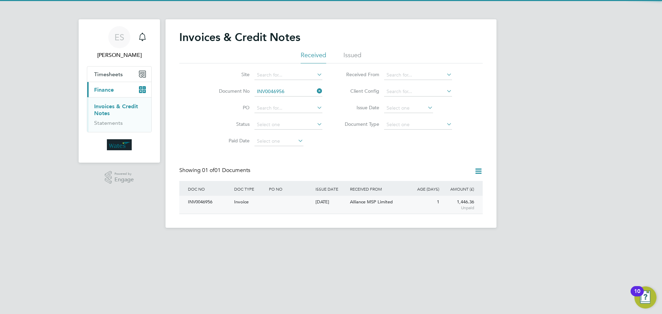
click at [214, 200] on div "INV0046956" at bounding box center [209, 202] width 46 height 13
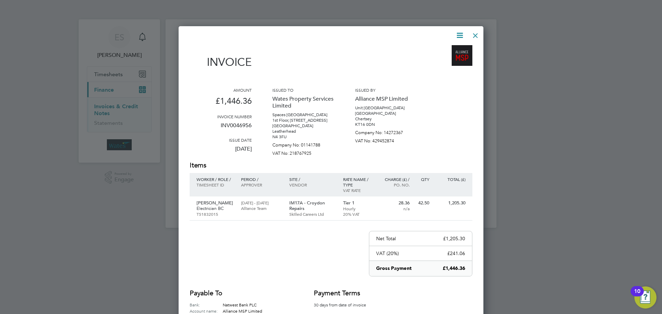
click at [457, 34] on icon at bounding box center [459, 35] width 9 height 9
click at [451, 49] on li "Download Invoice" at bounding box center [439, 52] width 48 height 10
click at [459, 31] on icon at bounding box center [459, 35] width 9 height 9
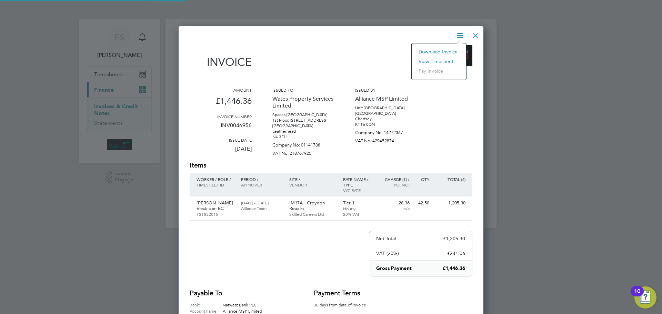
click at [449, 59] on li "View timesheet" at bounding box center [439, 62] width 48 height 10
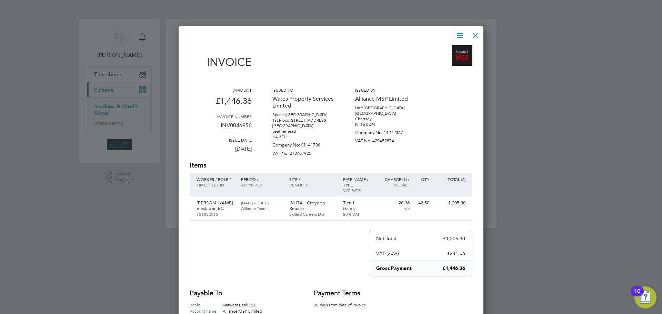
click at [473, 35] on div at bounding box center [475, 34] width 12 height 12
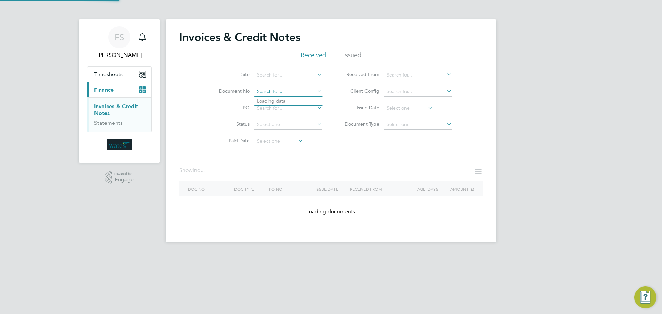
click at [295, 90] on input at bounding box center [288, 92] width 68 height 10
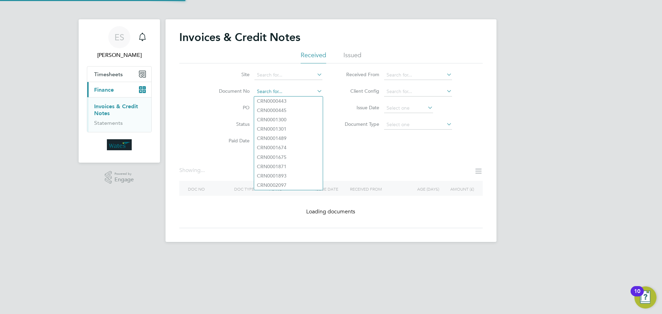
paste input "INV0046957"
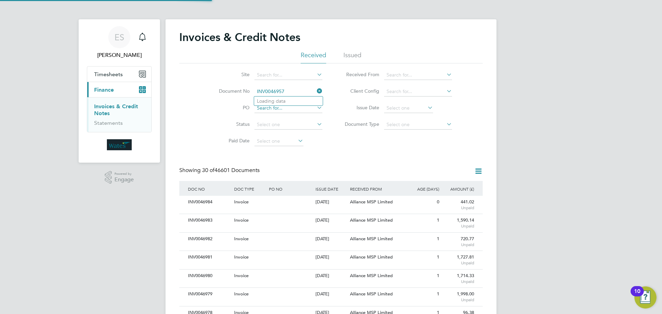
scroll to position [13, 47]
type input "INV0046957"
click at [279, 102] on b "INV0046957" at bounding box center [271, 101] width 28 height 6
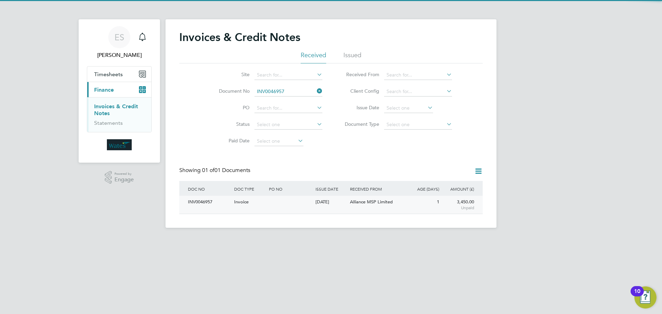
click at [204, 199] on div "INV0046957" at bounding box center [209, 202] width 46 height 13
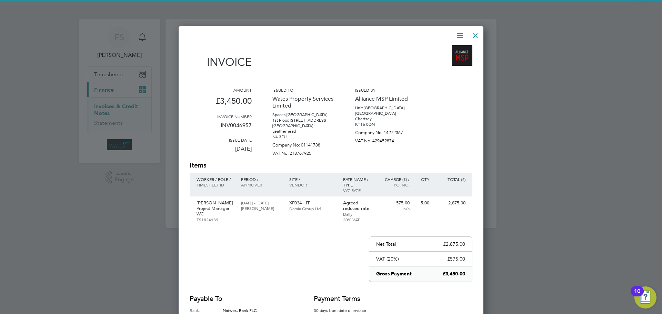
click at [457, 35] on icon at bounding box center [459, 35] width 9 height 9
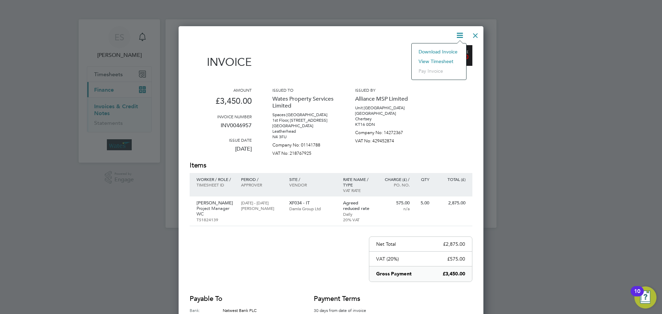
click at [447, 48] on li "Download Invoice" at bounding box center [439, 52] width 48 height 10
click at [460, 33] on icon at bounding box center [459, 35] width 9 height 9
click at [444, 58] on li "View timesheet" at bounding box center [439, 62] width 48 height 10
drag, startPoint x: 476, startPoint y: 36, endPoint x: 472, endPoint y: 38, distance: 4.7
click at [476, 36] on div at bounding box center [475, 34] width 12 height 12
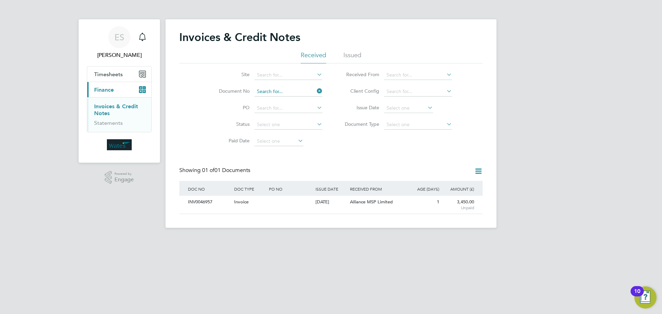
click at [304, 91] on input at bounding box center [288, 92] width 68 height 10
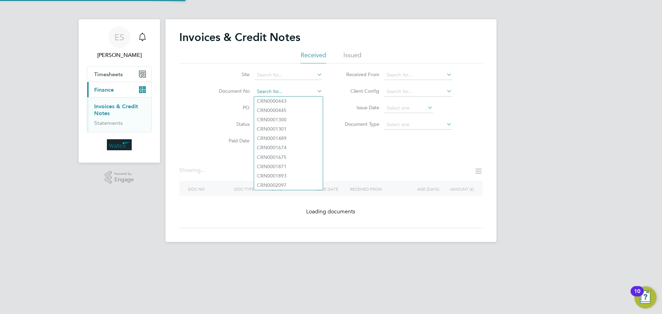
paste input "INV0046958"
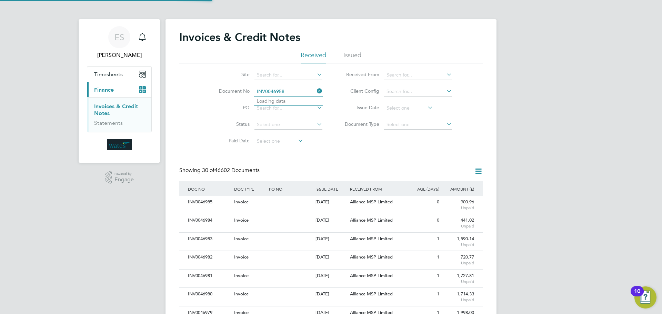
scroll to position [13, 47]
type input "INV0046958"
click at [286, 101] on li "INV0046958" at bounding box center [288, 100] width 69 height 9
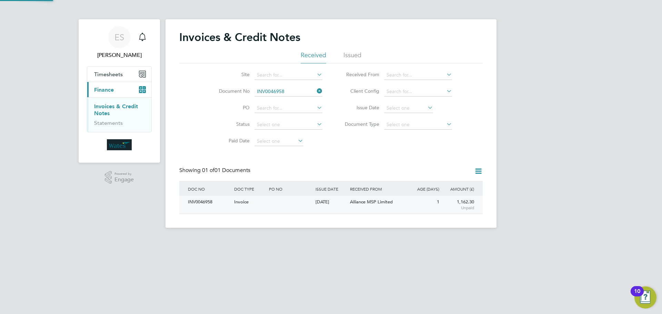
click at [203, 200] on div "INV0046958" at bounding box center [209, 202] width 46 height 13
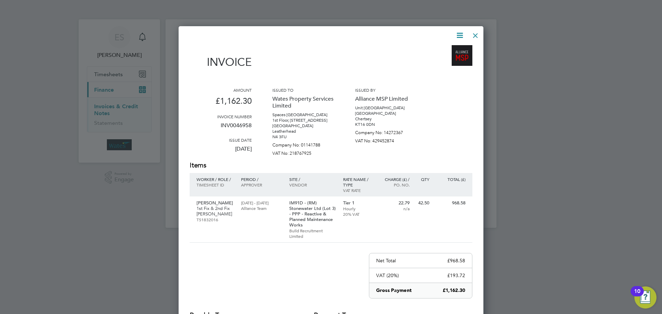
click at [461, 33] on icon at bounding box center [459, 35] width 9 height 9
click at [449, 50] on li "Download Invoice" at bounding box center [439, 52] width 48 height 10
click at [460, 34] on icon at bounding box center [459, 35] width 9 height 9
click at [443, 60] on li "View timesheet" at bounding box center [439, 62] width 48 height 10
click at [476, 33] on div at bounding box center [475, 34] width 12 height 12
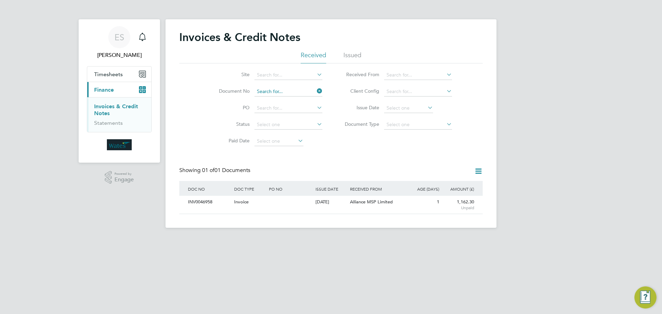
click at [305, 92] on input at bounding box center [288, 92] width 68 height 10
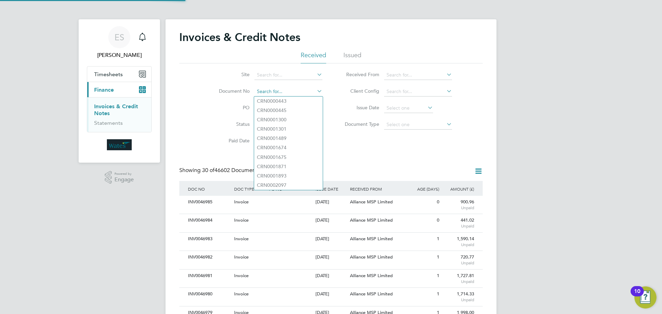
scroll to position [13, 47]
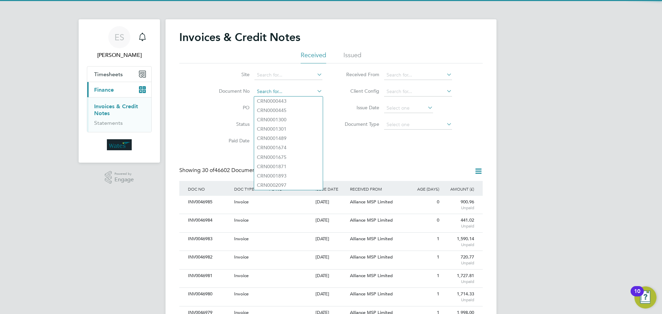
paste input "INV0046959"
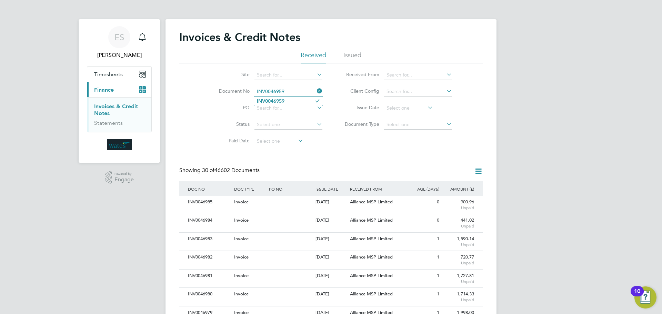
click at [298, 95] on input "INV0046959" at bounding box center [288, 92] width 68 height 10
type input "INV0046959"
click at [301, 98] on li "INV0046959" at bounding box center [288, 100] width 69 height 9
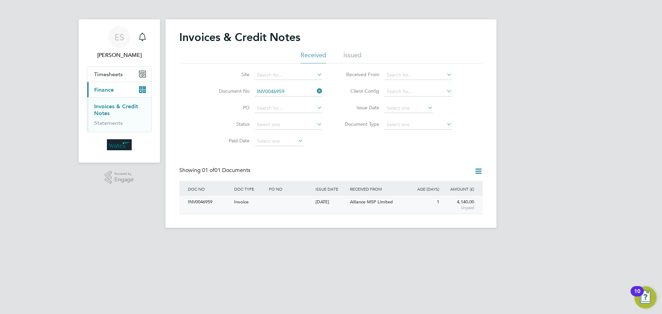
click at [196, 199] on div "INV0046959" at bounding box center [209, 202] width 46 height 13
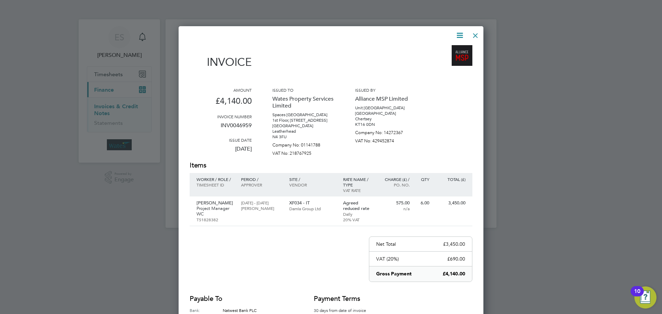
click at [460, 33] on icon at bounding box center [459, 35] width 9 height 9
click at [451, 49] on li "Download Invoice" at bounding box center [439, 52] width 48 height 10
click at [460, 36] on icon at bounding box center [459, 35] width 9 height 9
click at [434, 61] on li "View timesheet" at bounding box center [439, 62] width 48 height 10
click at [475, 33] on div at bounding box center [475, 34] width 12 height 12
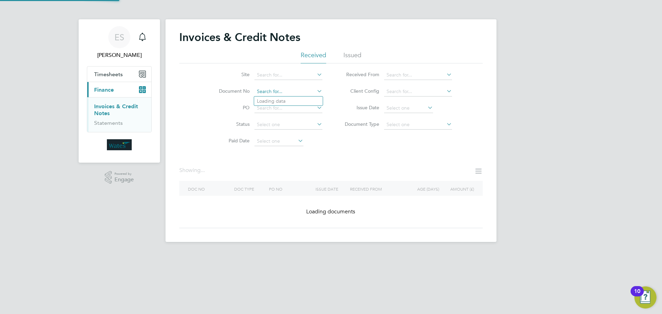
click at [288, 90] on input at bounding box center [288, 92] width 68 height 10
paste input "INV0046960"
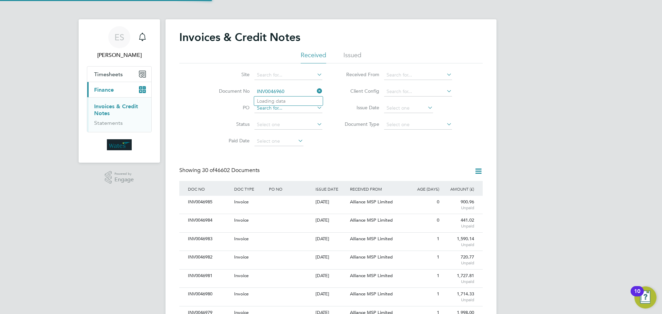
scroll to position [13, 47]
type input "INV0046960"
click at [286, 102] on li "INV0046960" at bounding box center [288, 100] width 69 height 9
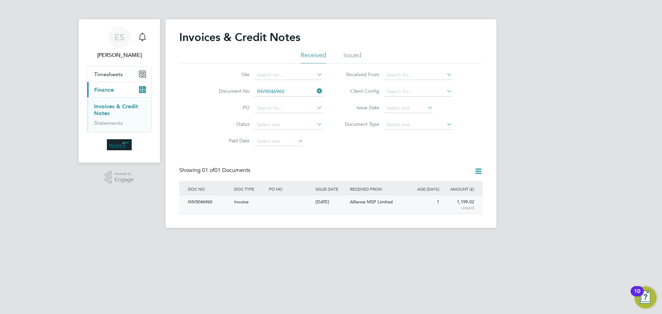
click at [199, 205] on div "INV0046960" at bounding box center [209, 202] width 46 height 13
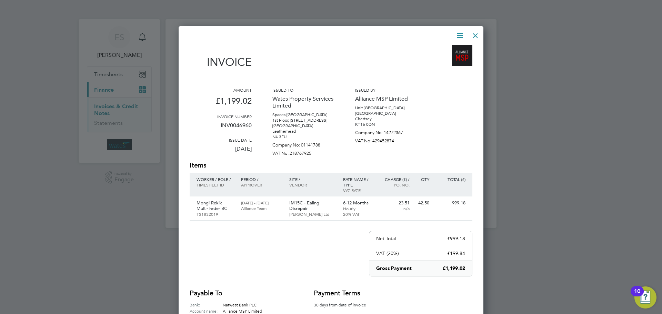
click at [460, 34] on icon at bounding box center [459, 35] width 9 height 9
click at [451, 50] on li "Download Invoice" at bounding box center [439, 52] width 48 height 10
click at [459, 34] on icon at bounding box center [459, 35] width 9 height 9
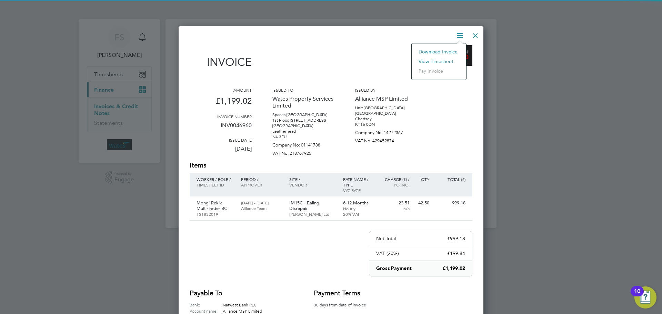
click at [440, 59] on li "View timesheet" at bounding box center [439, 62] width 48 height 10
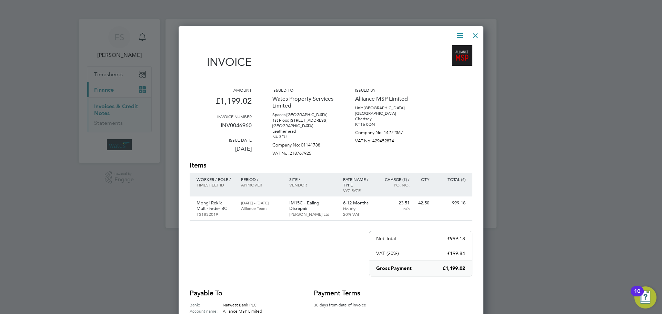
click at [475, 36] on div at bounding box center [475, 34] width 12 height 12
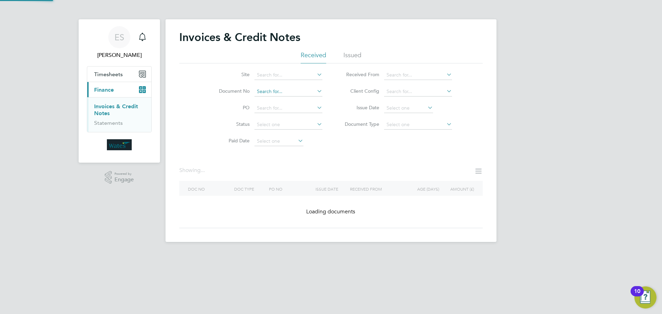
click at [278, 93] on input at bounding box center [288, 92] width 68 height 10
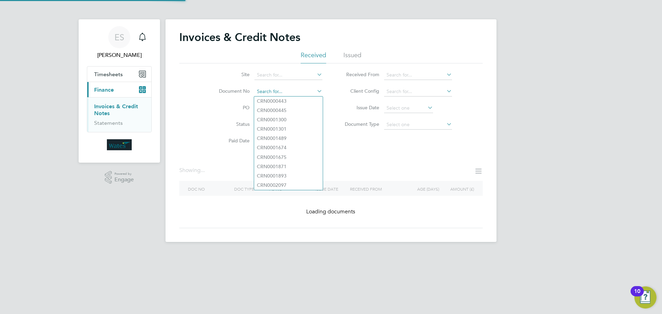
paste input "INV0046961"
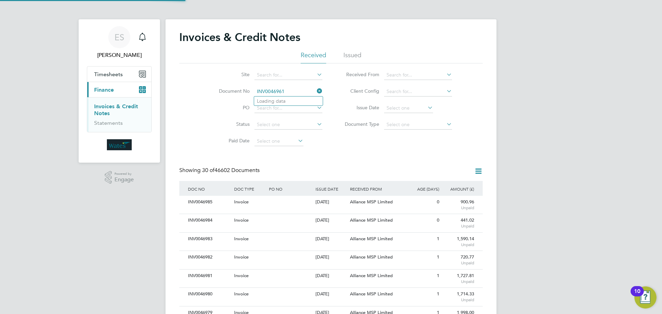
scroll to position [13, 47]
type input "INV0046961"
click at [284, 102] on b "INV0046961" at bounding box center [271, 101] width 28 height 6
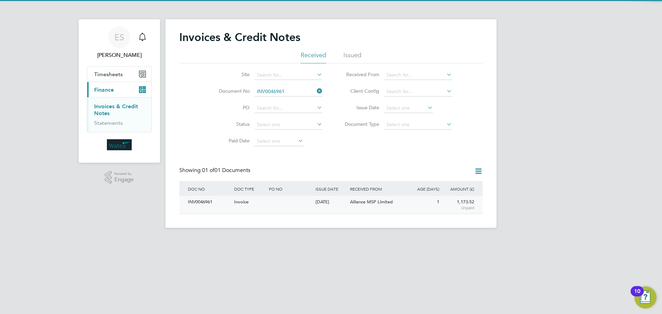
click at [193, 203] on div "INV0046961" at bounding box center [209, 202] width 46 height 13
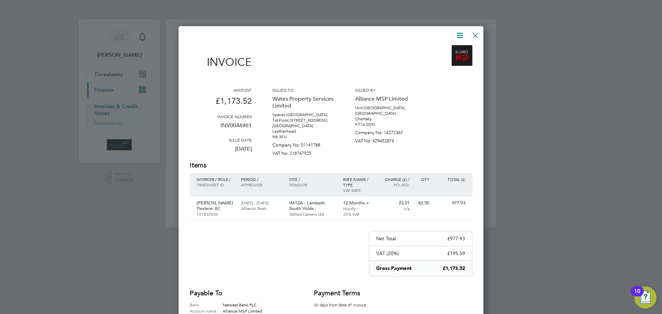
click at [459, 32] on icon at bounding box center [459, 35] width 9 height 9
click at [442, 48] on li "Download Invoice" at bounding box center [439, 52] width 48 height 10
click at [461, 33] on icon at bounding box center [459, 35] width 9 height 9
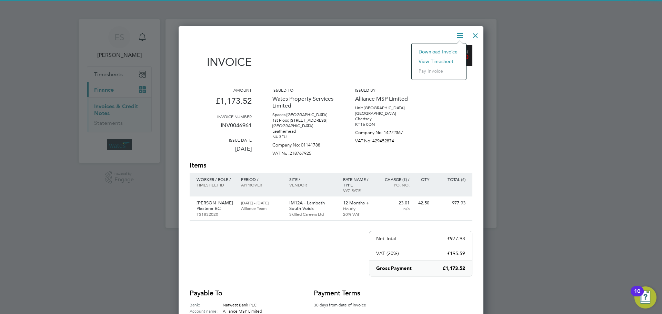
click at [438, 61] on li "View timesheet" at bounding box center [439, 62] width 48 height 10
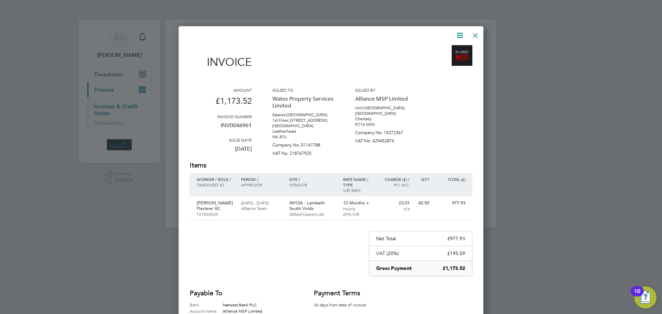
click at [474, 36] on div at bounding box center [475, 34] width 12 height 12
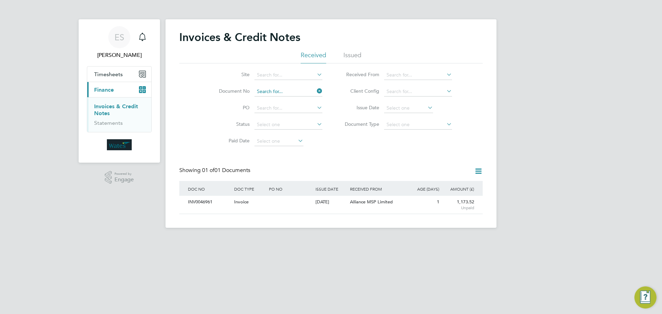
click at [305, 90] on input at bounding box center [288, 92] width 68 height 10
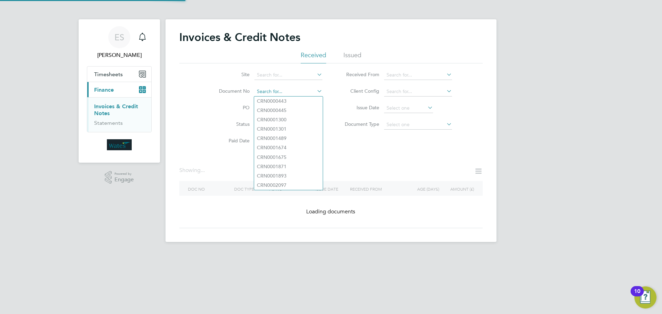
paste input "INV0046962"
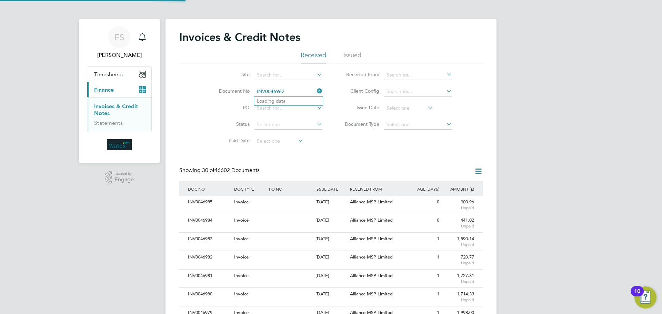
scroll to position [13, 47]
type input "INV0046962"
click at [275, 100] on b "INV0046962" at bounding box center [271, 101] width 28 height 6
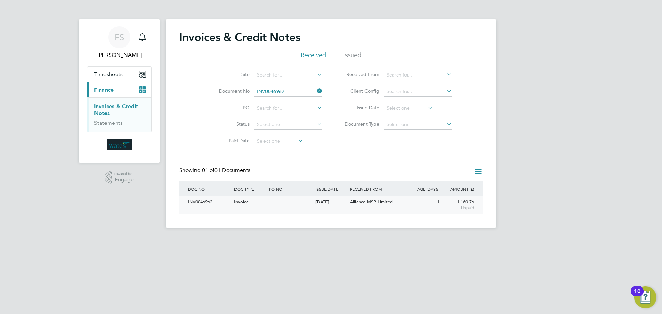
click at [196, 201] on div "INV0046962" at bounding box center [209, 202] width 46 height 13
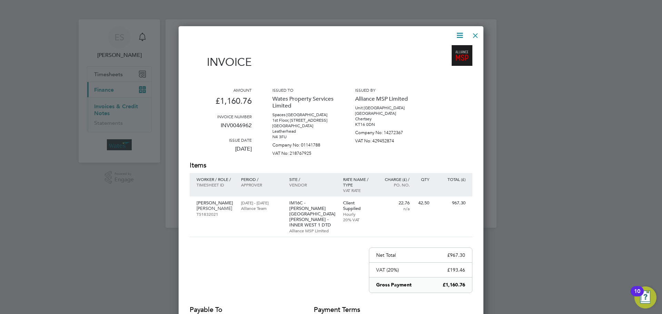
click at [458, 33] on icon at bounding box center [459, 35] width 9 height 9
click at [445, 48] on li "Download Invoice" at bounding box center [439, 52] width 48 height 10
click at [456, 31] on icon at bounding box center [459, 35] width 9 height 9
click at [442, 59] on li "View timesheet" at bounding box center [439, 62] width 48 height 10
click at [470, 39] on div at bounding box center [475, 34] width 12 height 12
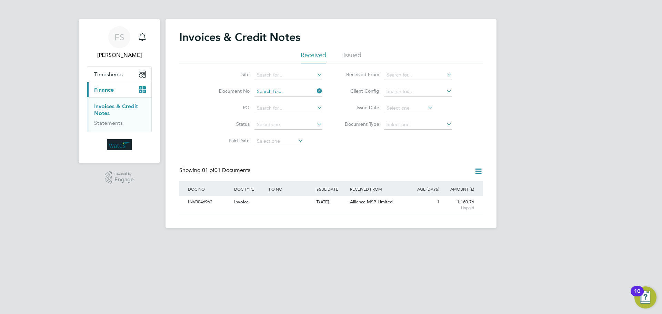
click at [305, 90] on input at bounding box center [288, 92] width 68 height 10
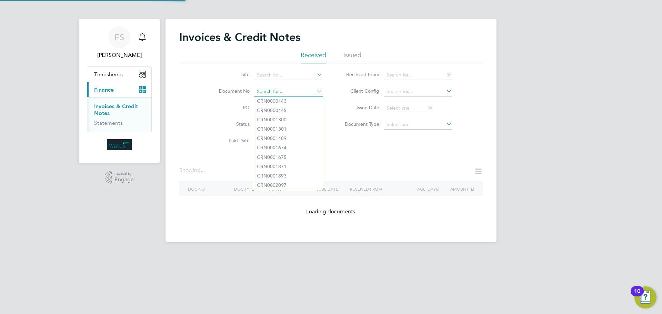
paste input "INV0046963"
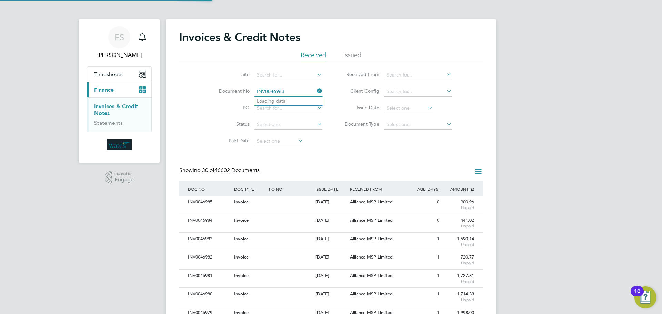
scroll to position [13, 47]
type input "INV0046963"
click at [276, 100] on b "INV0046963" at bounding box center [271, 101] width 28 height 6
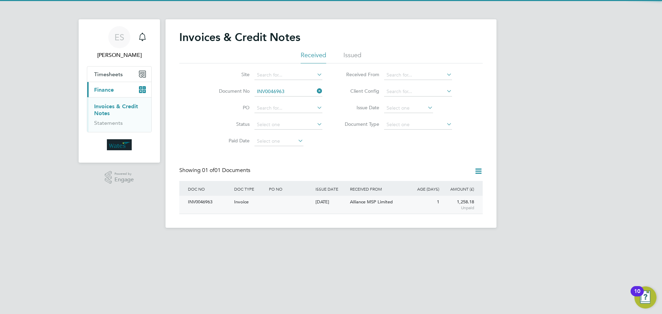
click at [207, 205] on div "INV0046963" at bounding box center [209, 202] width 46 height 13
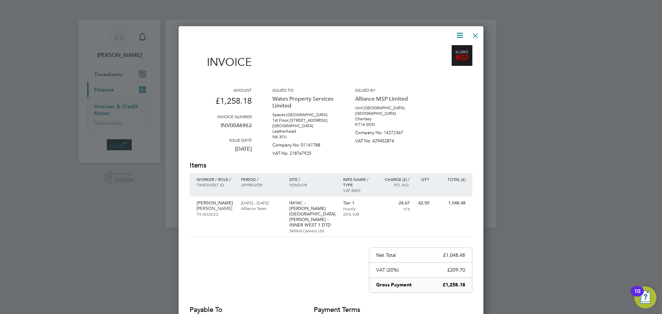
click at [459, 33] on icon at bounding box center [459, 35] width 9 height 9
click at [444, 49] on li "Download Invoice" at bounding box center [439, 52] width 48 height 10
drag, startPoint x: 460, startPoint y: 33, endPoint x: 459, endPoint y: 38, distance: 5.3
click at [460, 33] on icon at bounding box center [459, 35] width 9 height 9
click at [440, 58] on li "View timesheet" at bounding box center [439, 62] width 48 height 10
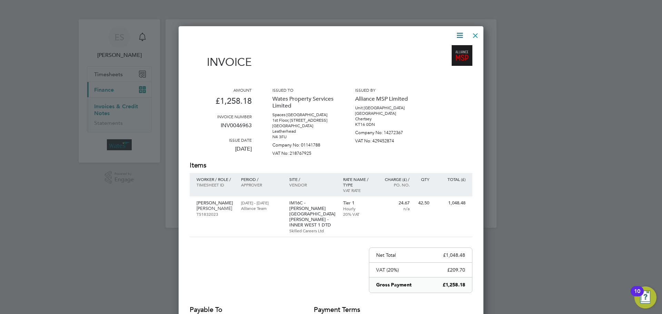
click at [472, 32] on div at bounding box center [475, 34] width 12 height 12
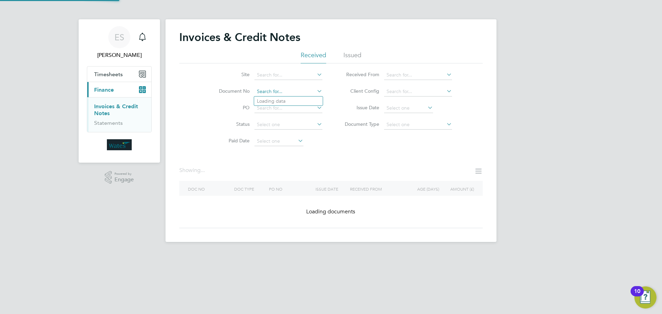
click at [275, 91] on input at bounding box center [288, 92] width 68 height 10
paste input "INV0046964"
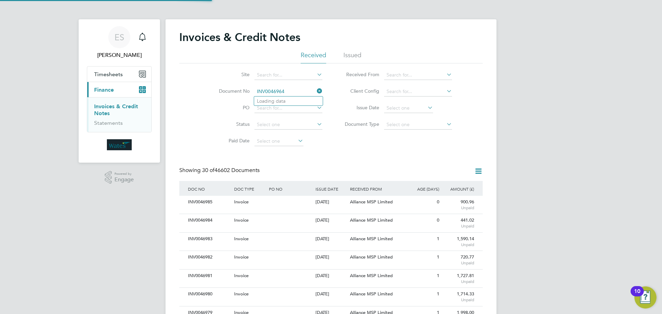
scroll to position [13, 47]
type input "INV0046964"
click at [289, 101] on li "INV0046964" at bounding box center [288, 100] width 69 height 9
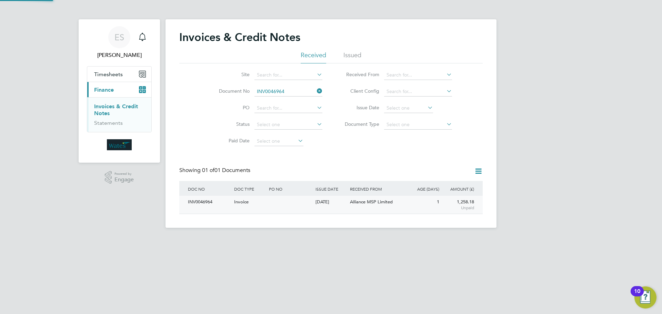
click at [210, 201] on div "INV0046964" at bounding box center [209, 202] width 46 height 13
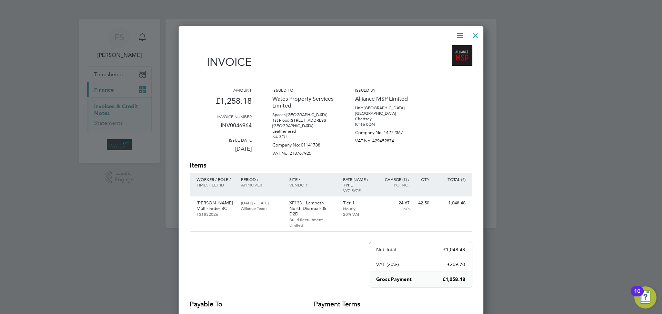
click at [458, 32] on icon at bounding box center [459, 35] width 9 height 9
click at [450, 49] on li "Download Invoice" at bounding box center [439, 52] width 48 height 10
drag, startPoint x: 458, startPoint y: 38, endPoint x: 451, endPoint y: 50, distance: 14.5
click at [458, 38] on icon at bounding box center [459, 35] width 9 height 9
click at [441, 58] on li "View timesheet" at bounding box center [439, 62] width 48 height 10
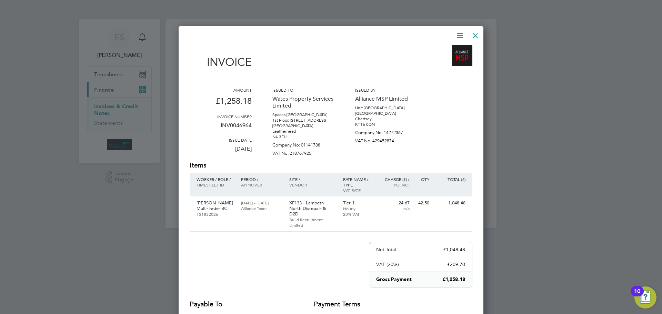
click at [472, 33] on div at bounding box center [475, 34] width 12 height 12
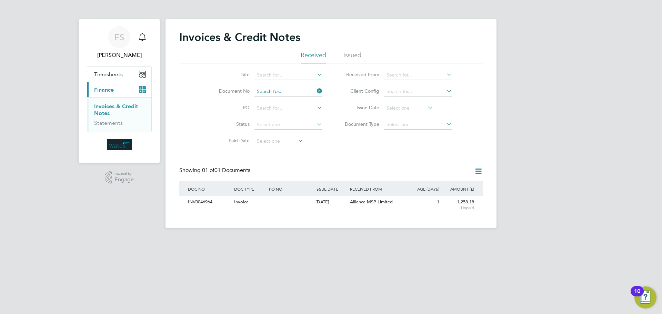
click at [287, 93] on input at bounding box center [288, 92] width 68 height 10
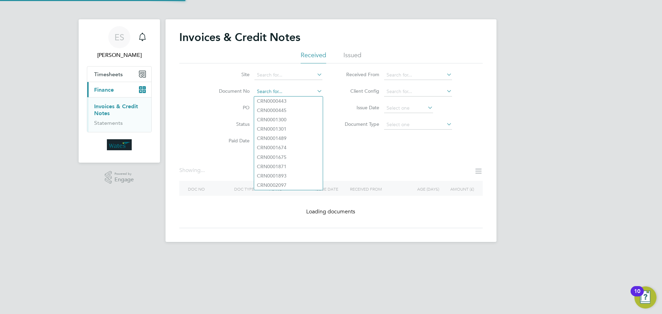
paste input "INV0046965"
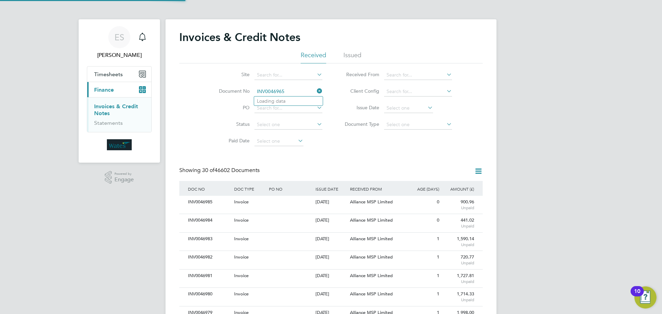
scroll to position [13, 58]
type input "INV0046965"
click at [271, 102] on b "INV0046965" at bounding box center [271, 101] width 28 height 6
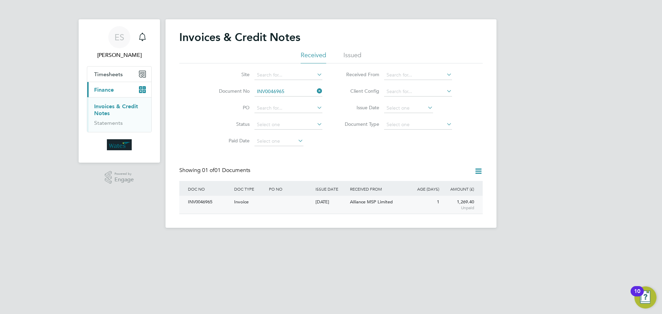
click at [196, 204] on div "INV0046965" at bounding box center [209, 202] width 46 height 13
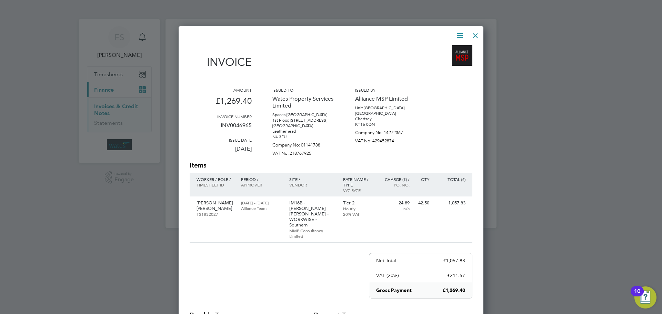
click at [456, 36] on icon at bounding box center [459, 35] width 9 height 9
click at [450, 51] on li "Download Invoice" at bounding box center [439, 52] width 48 height 10
drag, startPoint x: 456, startPoint y: 33, endPoint x: 453, endPoint y: 39, distance: 6.2
click at [456, 33] on icon at bounding box center [459, 35] width 9 height 9
click at [441, 59] on li "View timesheet" at bounding box center [439, 62] width 48 height 10
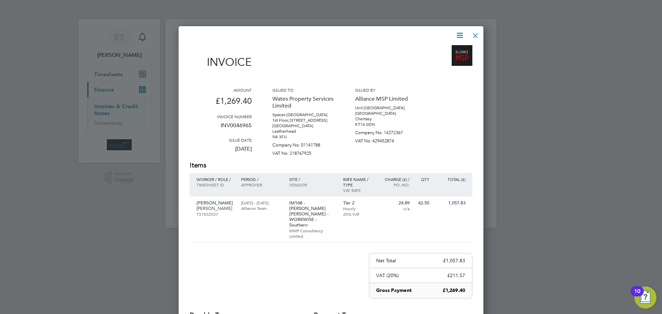
click at [472, 32] on div at bounding box center [475, 34] width 12 height 12
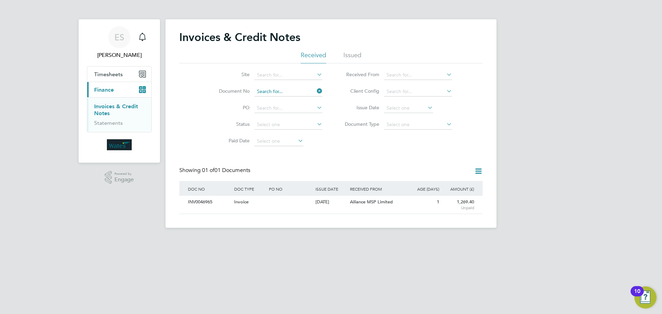
click at [307, 91] on input at bounding box center [288, 92] width 68 height 10
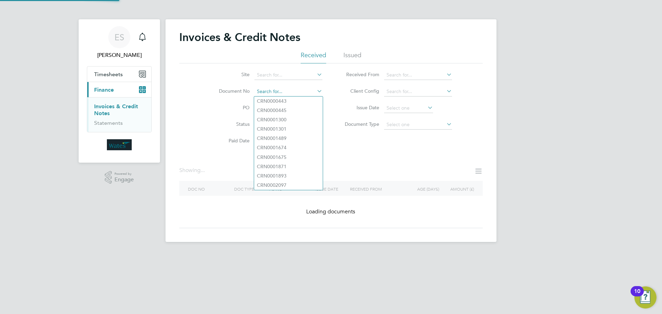
paste input "INV0046966"
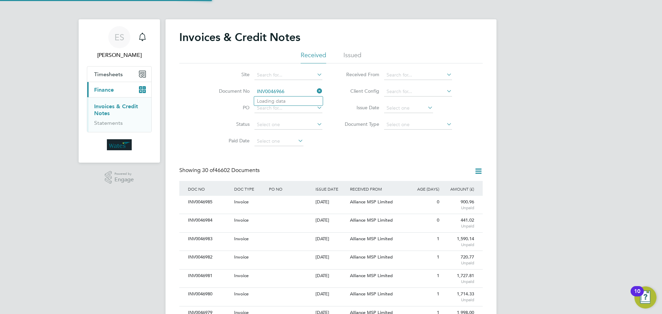
scroll to position [13, 47]
type input "INV0046966"
click at [273, 102] on li "INV0046966" at bounding box center [288, 100] width 69 height 9
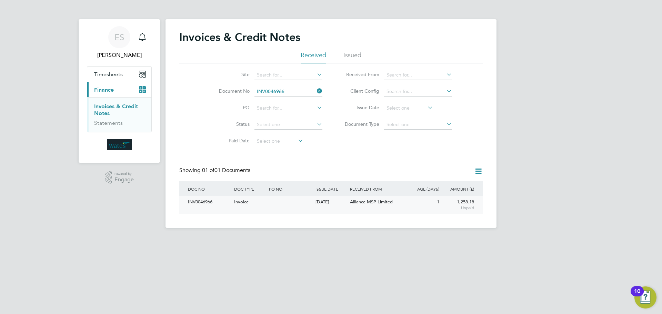
click at [211, 205] on div "INV0046966" at bounding box center [209, 202] width 46 height 13
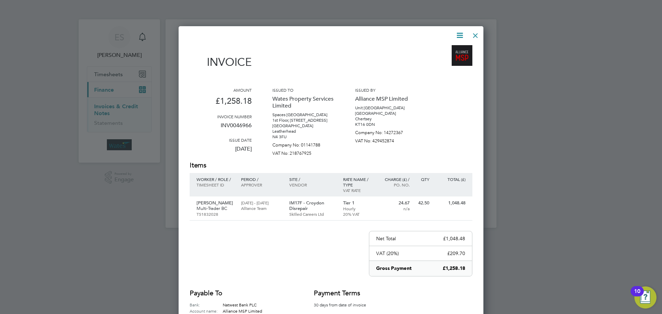
click at [459, 32] on icon at bounding box center [459, 35] width 9 height 9
click at [446, 51] on li "Download Invoice" at bounding box center [439, 52] width 48 height 10
click at [460, 31] on icon at bounding box center [459, 35] width 9 height 9
click at [437, 61] on li "View timesheet" at bounding box center [439, 62] width 48 height 10
click at [473, 33] on div at bounding box center [475, 34] width 12 height 12
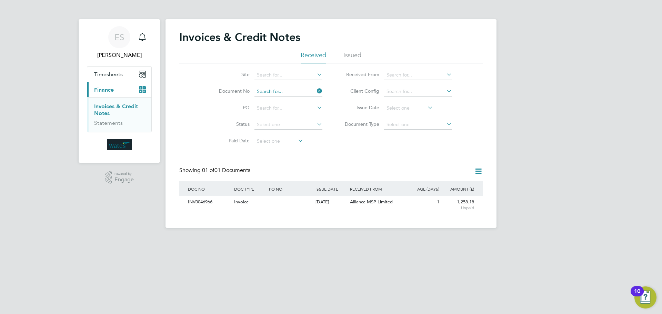
click at [285, 89] on input at bounding box center [288, 92] width 68 height 10
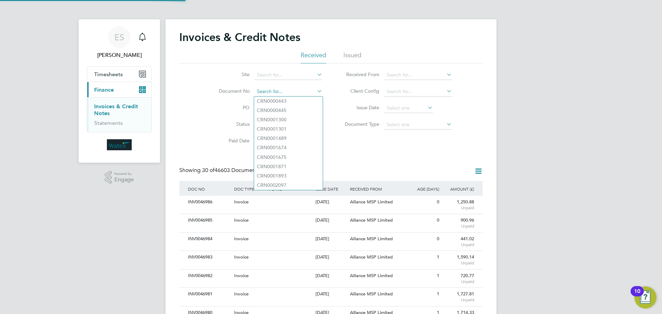
scroll to position [13, 47]
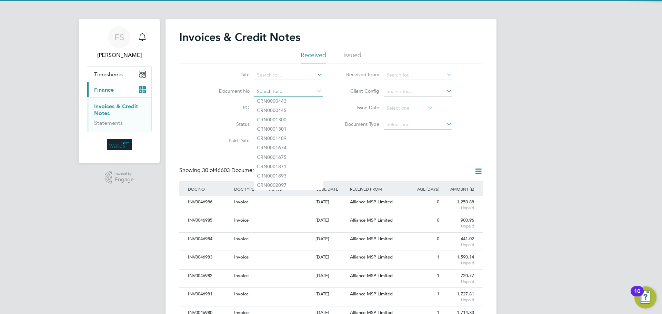
paste input "INV0046967"
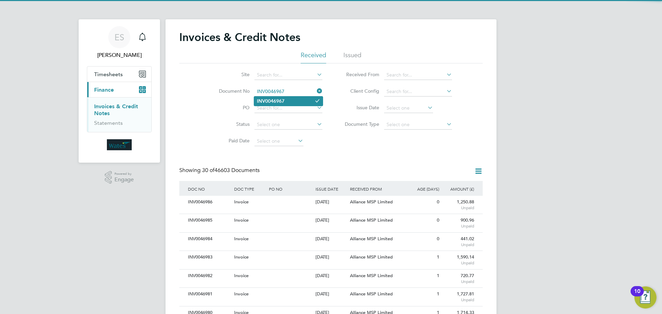
type input "INV0046967"
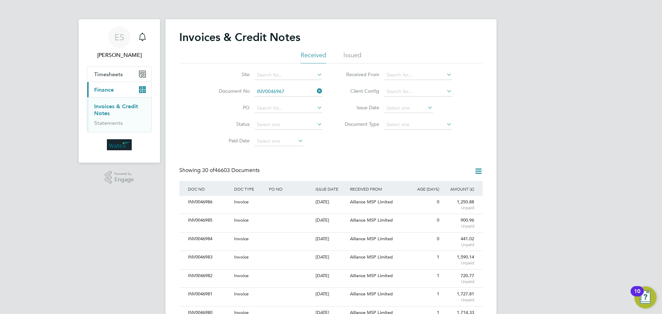
click at [298, 101] on li "INV0046967" at bounding box center [288, 100] width 69 height 9
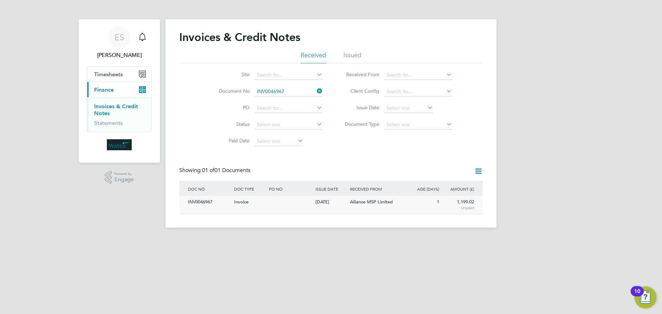
click at [197, 201] on div "INV0046967" at bounding box center [209, 202] width 46 height 13
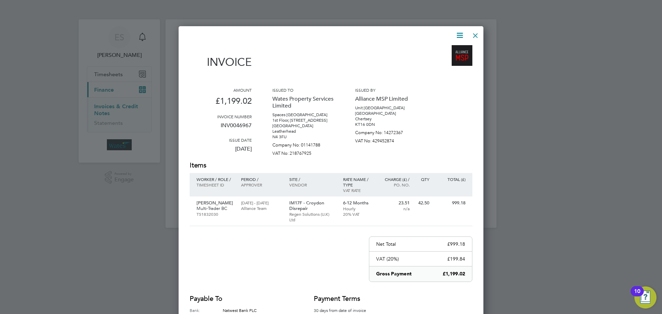
click at [459, 35] on icon at bounding box center [459, 35] width 9 height 9
click at [448, 49] on li "Download Invoice" at bounding box center [439, 52] width 48 height 10
click at [457, 34] on icon at bounding box center [459, 35] width 9 height 9
click at [442, 61] on li "View timesheet" at bounding box center [439, 62] width 48 height 10
click at [474, 31] on div at bounding box center [475, 34] width 12 height 12
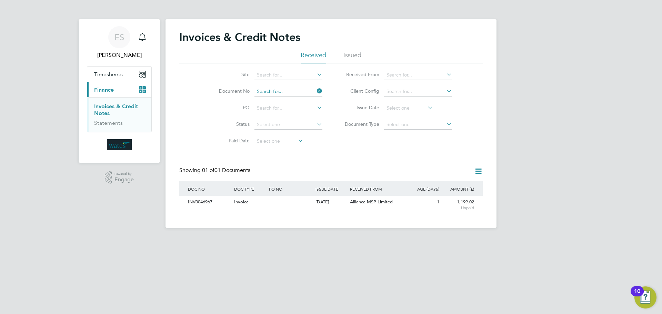
click at [292, 90] on input at bounding box center [288, 92] width 68 height 10
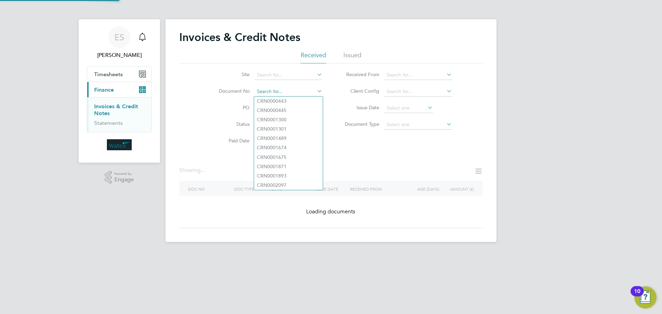
paste input "INV0046968"
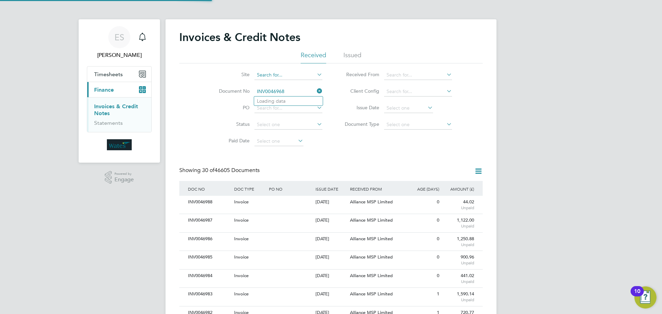
scroll to position [13, 47]
type input "INV0046968"
click at [284, 101] on b "INV0046968" at bounding box center [271, 101] width 28 height 6
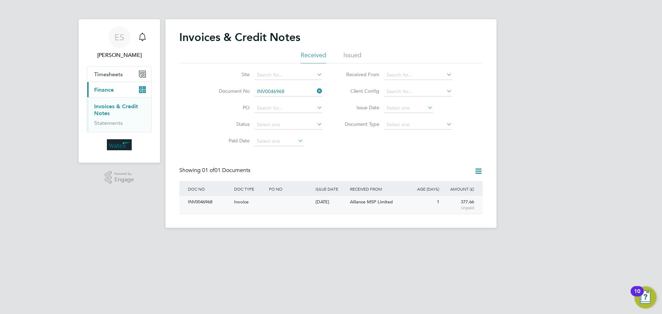
click at [198, 204] on div "INV0046968" at bounding box center [209, 202] width 46 height 13
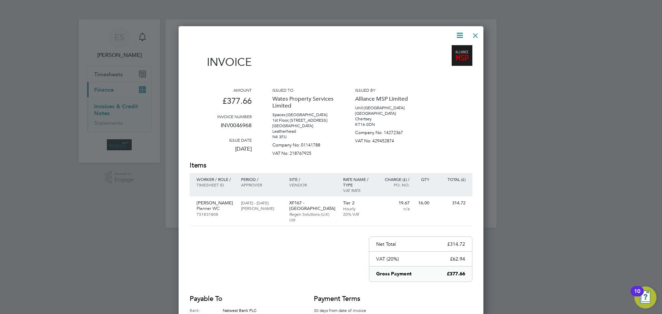
click at [457, 33] on icon at bounding box center [459, 35] width 9 height 9
click at [455, 49] on li "Download Invoice" at bounding box center [439, 52] width 48 height 10
click at [461, 31] on icon at bounding box center [459, 35] width 9 height 9
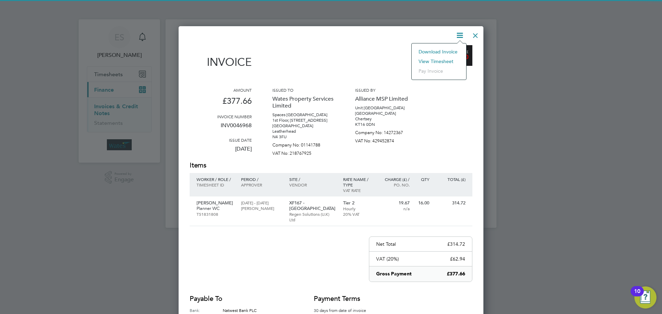
click at [434, 59] on li "View timesheet" at bounding box center [439, 62] width 48 height 10
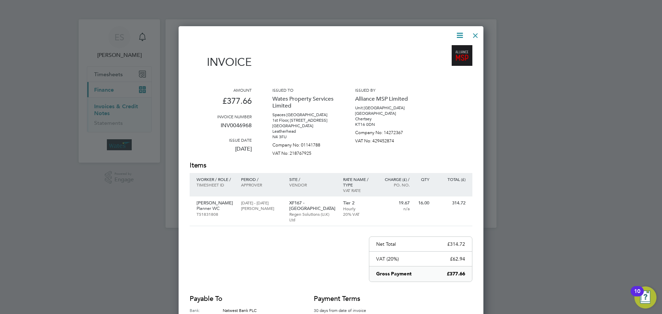
drag, startPoint x: 475, startPoint y: 35, endPoint x: 364, endPoint y: 123, distance: 142.0
click at [434, 84] on div "Invoice Amount £377.66 Invoice number INV0046968 Issue date 30 Sep 2025 Issued …" at bounding box center [330, 198] width 305 height 345
click at [477, 32] on div at bounding box center [475, 34] width 12 height 12
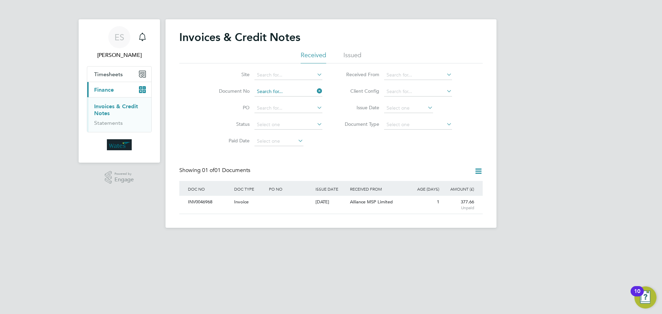
click at [288, 93] on input at bounding box center [288, 92] width 68 height 10
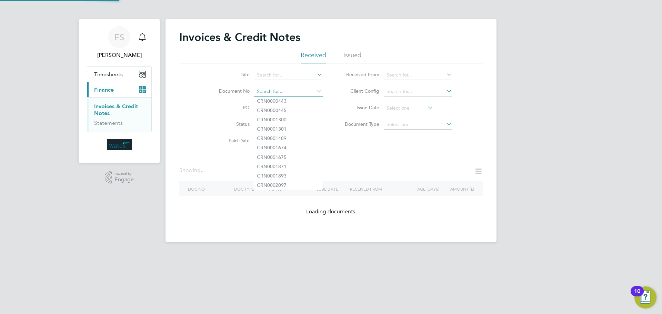
paste input "INV0046969"
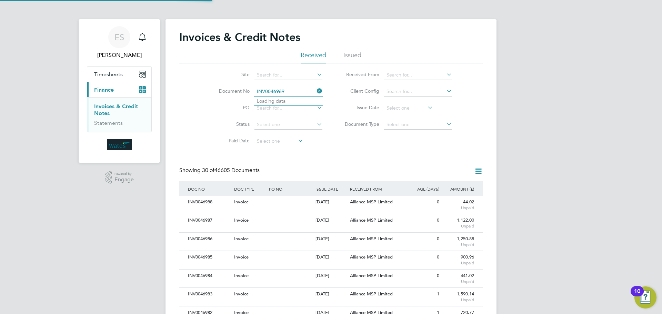
scroll to position [13, 47]
type input "INV0046969"
click at [294, 100] on li "INV0046969" at bounding box center [288, 100] width 69 height 9
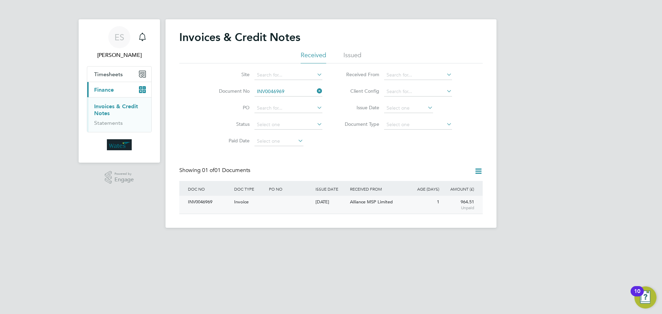
click at [206, 201] on div "INV0046969" at bounding box center [209, 202] width 46 height 13
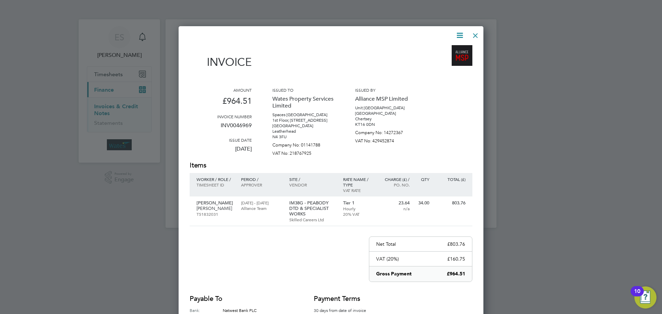
click at [458, 35] on icon at bounding box center [459, 35] width 9 height 9
click at [449, 50] on li "Download Invoice" at bounding box center [439, 52] width 48 height 10
drag, startPoint x: 457, startPoint y: 35, endPoint x: 437, endPoint y: 60, distance: 32.1
click at [457, 35] on icon at bounding box center [459, 35] width 9 height 9
click at [437, 60] on li "View timesheet" at bounding box center [439, 62] width 48 height 10
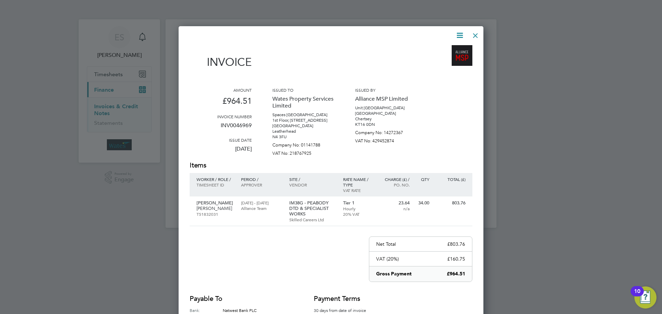
drag, startPoint x: 472, startPoint y: 32, endPoint x: 336, endPoint y: 70, distance: 141.1
click at [473, 33] on div at bounding box center [475, 34] width 12 height 12
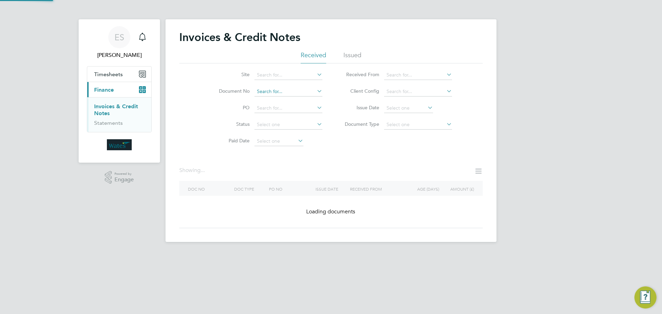
click at [298, 89] on input at bounding box center [288, 92] width 68 height 10
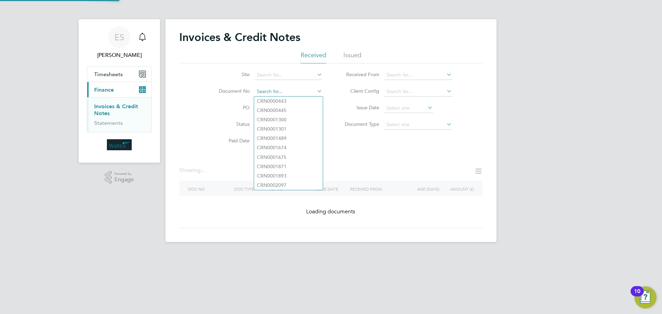
paste input "INV0046970"
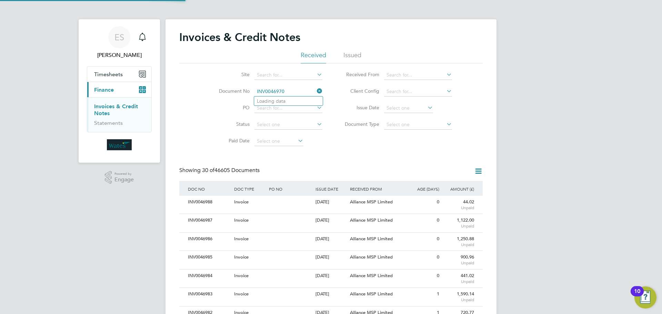
scroll to position [13, 58]
type input "INV0046970"
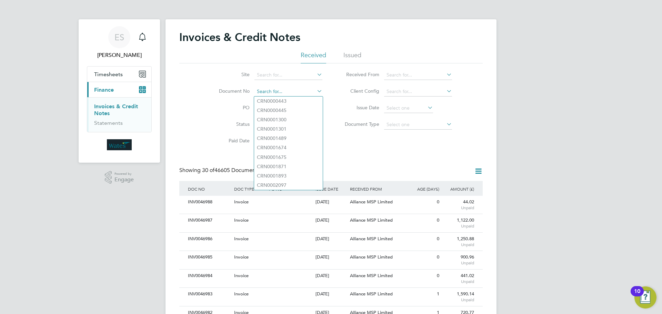
paste input "INV0046970"
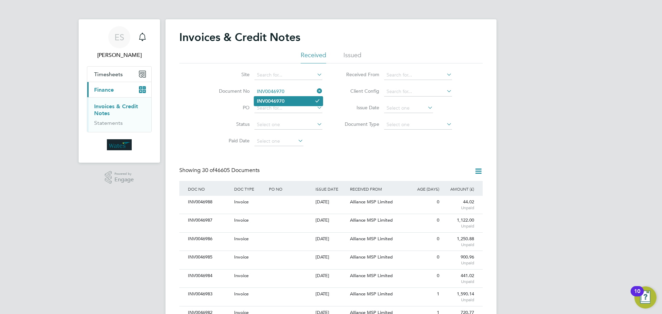
type input "INV0046970"
click at [288, 99] on li "INV0046970" at bounding box center [288, 100] width 69 height 9
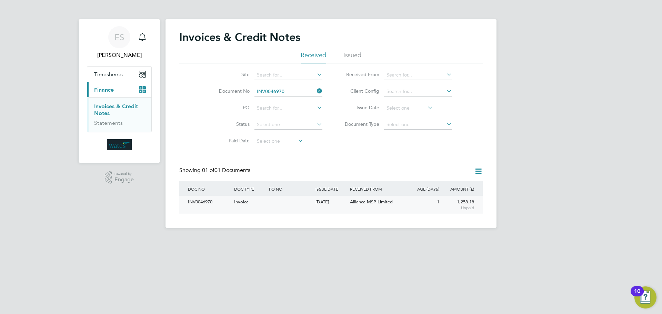
click at [212, 205] on div "INV0046970" at bounding box center [209, 202] width 46 height 13
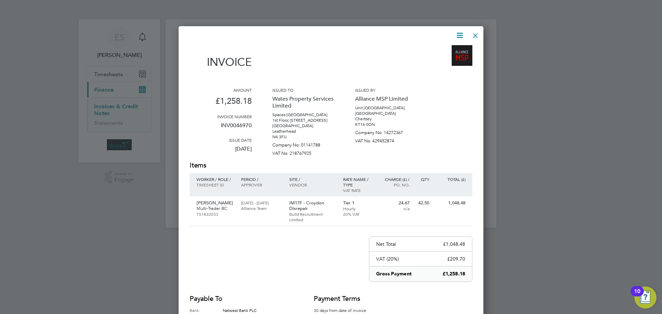
click at [459, 32] on icon at bounding box center [459, 35] width 9 height 9
click at [451, 49] on li "Download Invoice" at bounding box center [439, 52] width 48 height 10
click at [459, 33] on icon at bounding box center [459, 35] width 9 height 9
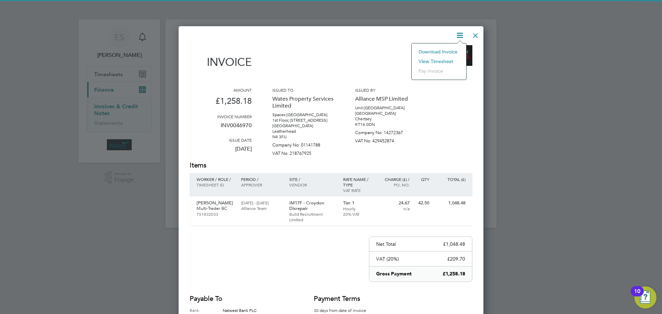
click at [444, 61] on li "View timesheet" at bounding box center [439, 62] width 48 height 10
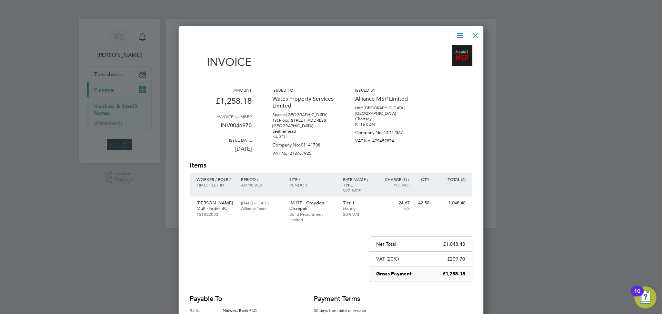
click at [460, 33] on icon at bounding box center [459, 35] width 9 height 9
click at [450, 49] on li "Download Invoice" at bounding box center [439, 52] width 48 height 10
drag, startPoint x: 460, startPoint y: 34, endPoint x: 459, endPoint y: 39, distance: 5.0
click at [460, 34] on icon at bounding box center [459, 35] width 9 height 9
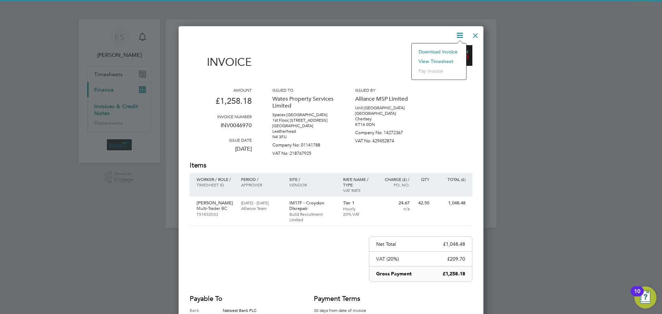
click at [442, 58] on li "View timesheet" at bounding box center [439, 62] width 48 height 10
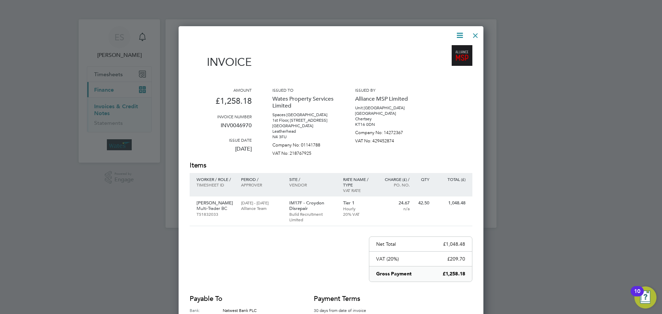
click at [475, 33] on div at bounding box center [475, 34] width 12 height 12
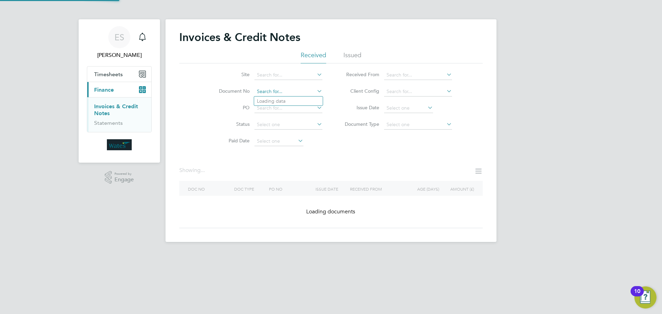
click at [304, 88] on input at bounding box center [288, 92] width 68 height 10
paste input "INV0046971"
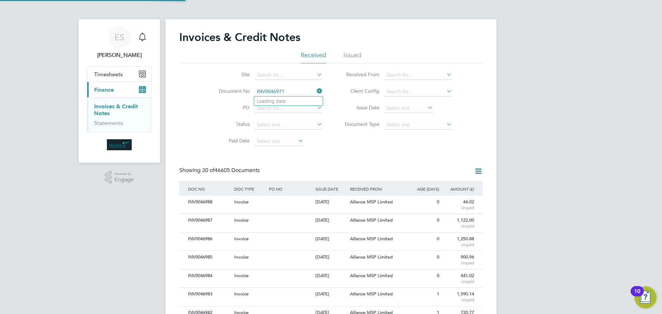
scroll to position [13, 47]
type input "INV0046971"
click at [295, 97] on li "INV0046971" at bounding box center [288, 100] width 69 height 9
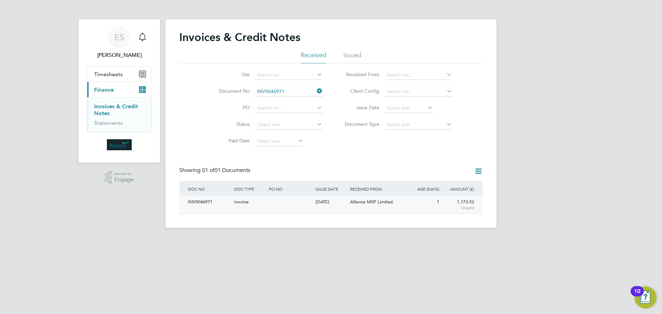
click at [200, 200] on div "INV0046971" at bounding box center [209, 202] width 46 height 13
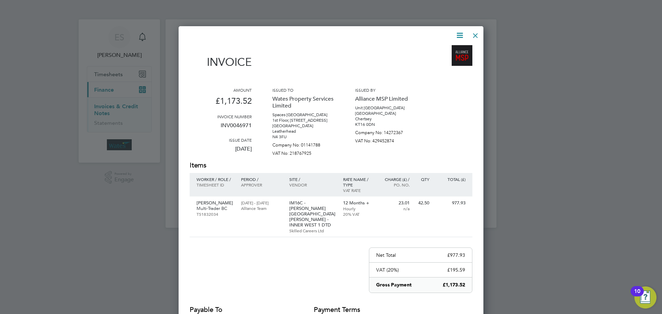
click at [459, 32] on icon at bounding box center [459, 35] width 9 height 9
click at [450, 50] on li "Download Invoice" at bounding box center [439, 52] width 48 height 10
click at [457, 34] on icon at bounding box center [459, 35] width 9 height 9
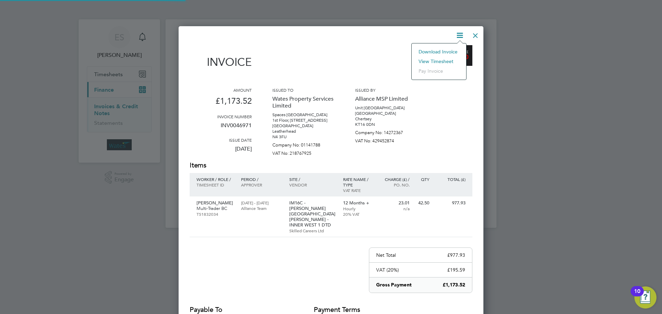
click at [442, 59] on li "View timesheet" at bounding box center [439, 62] width 48 height 10
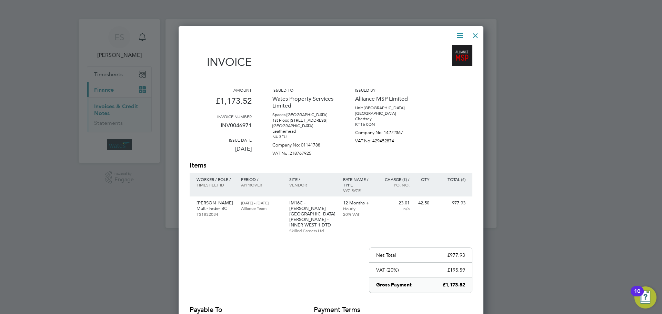
click at [472, 33] on div at bounding box center [475, 34] width 12 height 12
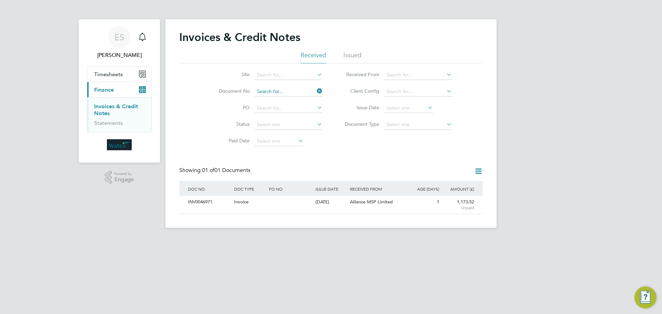
click at [289, 91] on input at bounding box center [288, 92] width 68 height 10
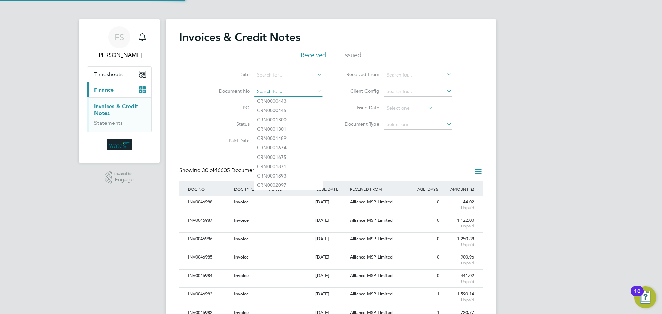
scroll to position [13, 47]
paste input "INV0046972"
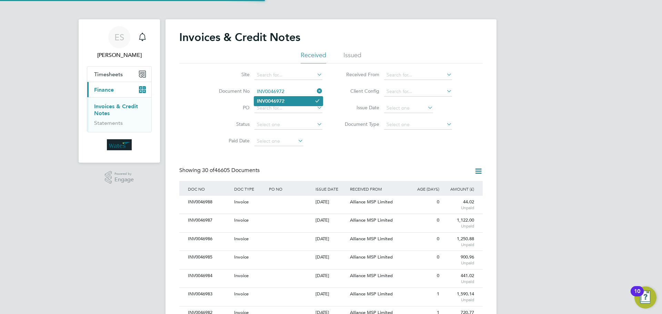
type input "INV0046972"
click at [297, 98] on li "INV0046972" at bounding box center [288, 100] width 69 height 9
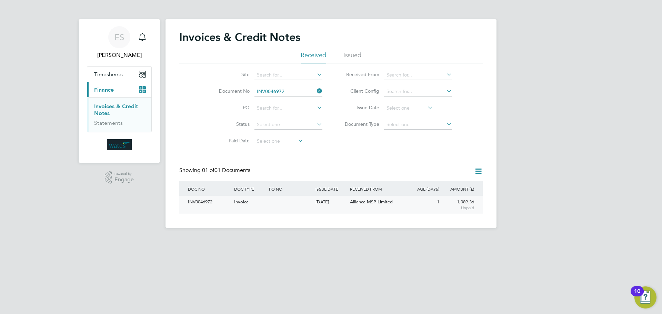
click at [198, 201] on div "INV0046972" at bounding box center [209, 202] width 46 height 13
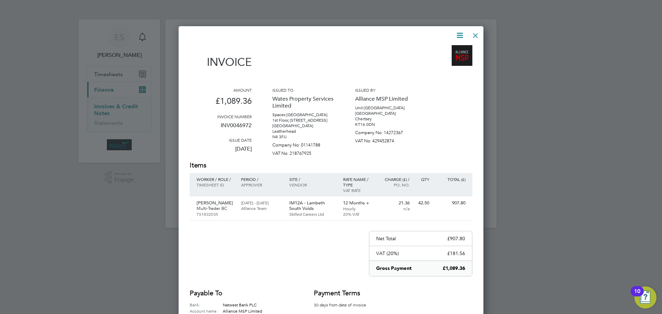
click at [459, 34] on icon at bounding box center [459, 35] width 9 height 9
click at [453, 50] on li "Download Invoice" at bounding box center [439, 52] width 48 height 10
click at [458, 35] on icon at bounding box center [459, 35] width 9 height 9
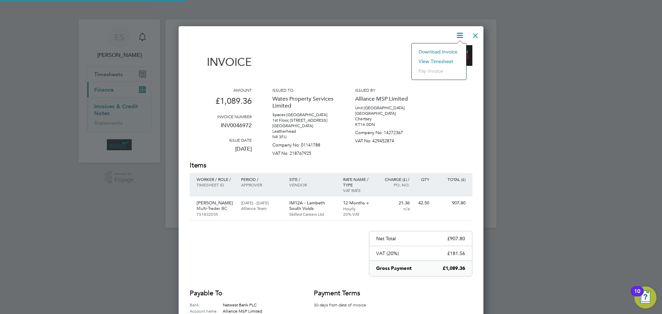
click at [442, 59] on li "View timesheet" at bounding box center [439, 62] width 48 height 10
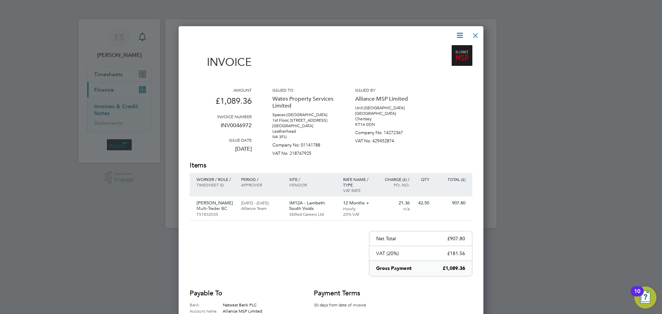
click at [456, 31] on icon at bounding box center [459, 35] width 9 height 9
click at [447, 60] on li "View timesheet" at bounding box center [439, 62] width 48 height 10
click at [456, 31] on icon at bounding box center [459, 35] width 9 height 9
click at [444, 60] on li "View timesheet" at bounding box center [439, 62] width 48 height 10
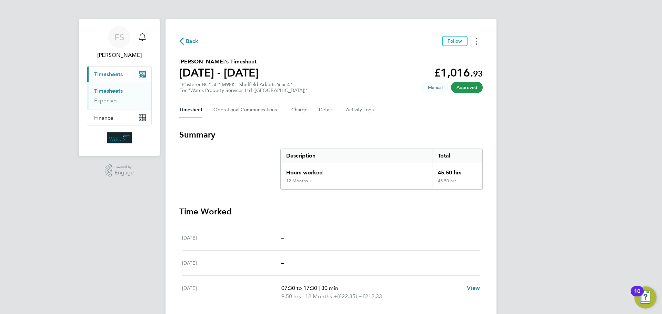
click at [477, 40] on button "Timesheets Menu" at bounding box center [476, 41] width 12 height 11
click at [463, 53] on link "Download timesheet" at bounding box center [441, 57] width 83 height 14
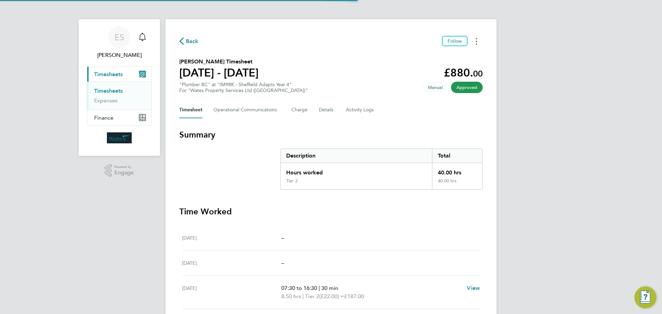
click at [473, 42] on button "Timesheets Menu" at bounding box center [476, 41] width 12 height 11
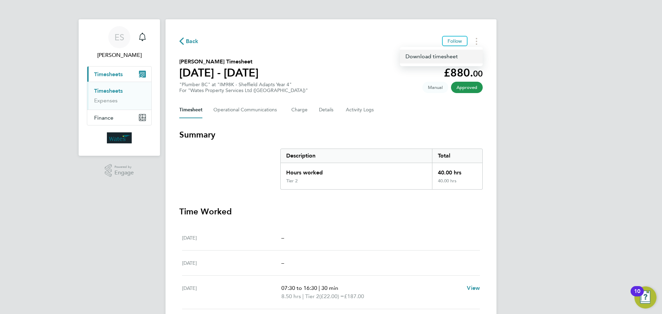
click at [457, 55] on link "Download timesheet" at bounding box center [441, 57] width 83 height 14
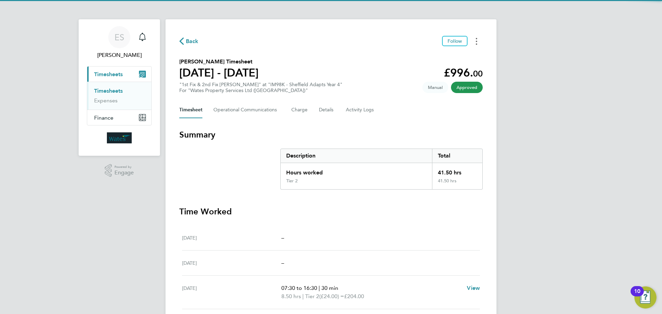
drag, startPoint x: 476, startPoint y: 39, endPoint x: 472, endPoint y: 41, distance: 4.5
click at [476, 39] on icon "Timesheets Menu" at bounding box center [475, 41] width 1 height 7
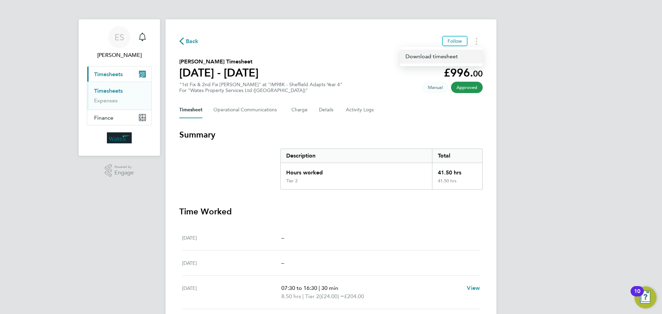
click at [449, 56] on link "Download timesheet" at bounding box center [441, 57] width 83 height 14
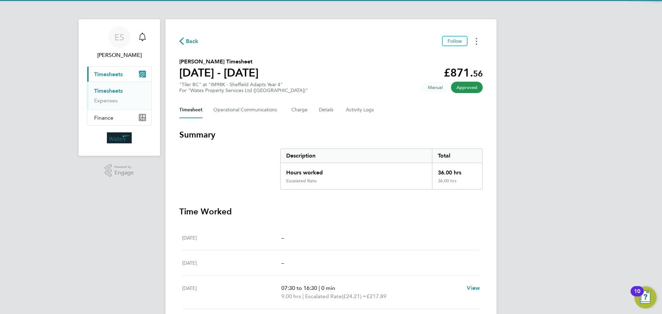
click at [478, 41] on button "Timesheets Menu" at bounding box center [476, 41] width 12 height 11
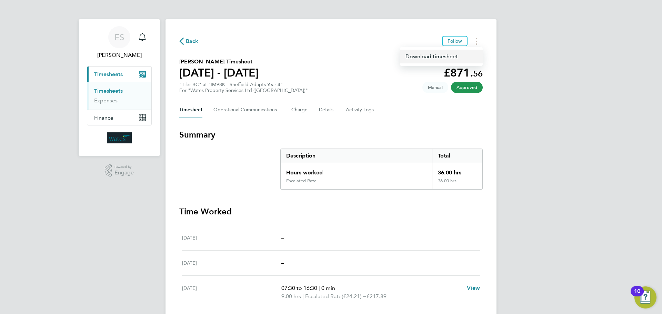
click at [460, 53] on link "Download timesheet" at bounding box center [441, 57] width 83 height 14
drag, startPoint x: 477, startPoint y: 42, endPoint x: 473, endPoint y: 47, distance: 6.1
click at [477, 42] on button "Timesheets Menu" at bounding box center [476, 41] width 12 height 11
click at [462, 54] on link "Download timesheet" at bounding box center [441, 57] width 83 height 14
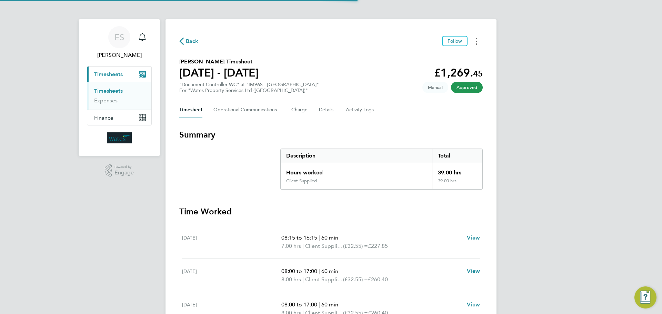
click at [474, 43] on button "Timesheets Menu" at bounding box center [476, 41] width 12 height 11
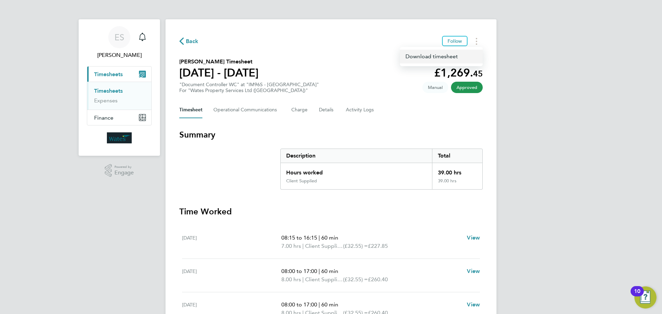
click at [459, 56] on link "Download timesheet" at bounding box center [441, 57] width 83 height 14
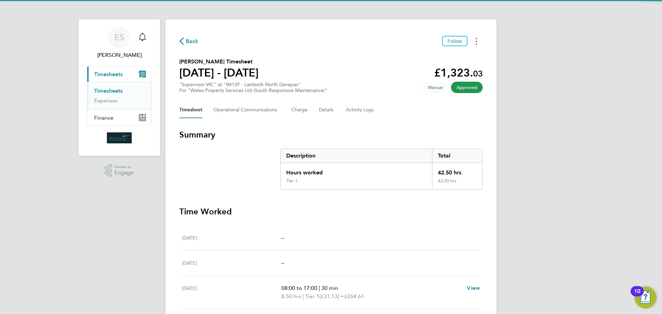
click at [478, 43] on button "Timesheets Menu" at bounding box center [476, 41] width 12 height 11
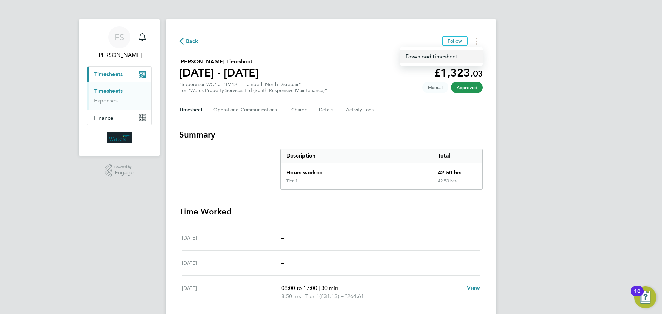
click at [461, 55] on link "Download timesheet" at bounding box center [441, 57] width 83 height 14
click at [474, 36] on button "Timesheets Menu" at bounding box center [476, 41] width 12 height 11
click at [448, 57] on link "Download timesheet" at bounding box center [441, 57] width 83 height 14
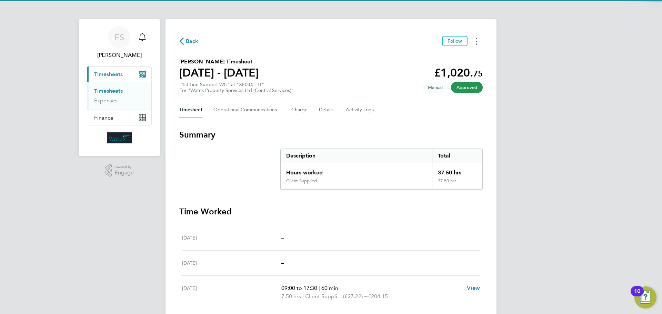
click at [476, 41] on circle "Timesheets Menu" at bounding box center [475, 41] width 1 height 1
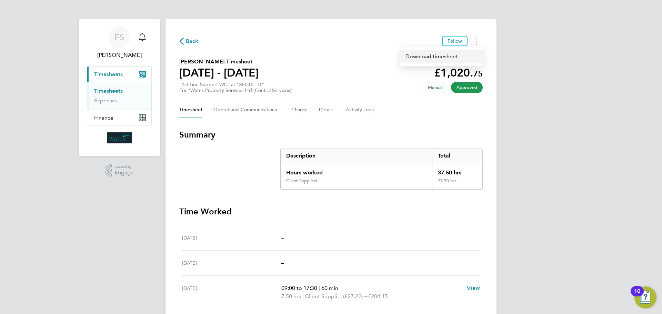
click at [462, 55] on link "Download timesheet" at bounding box center [441, 57] width 83 height 14
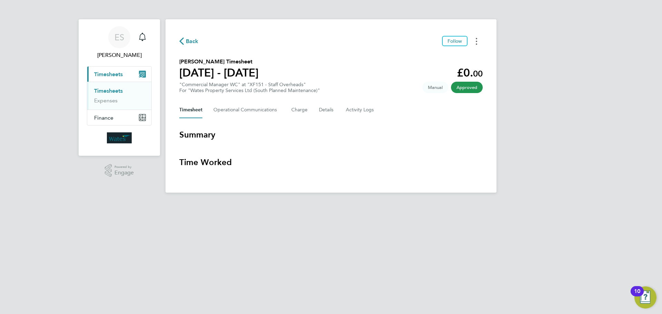
click at [478, 41] on button "Timesheets Menu" at bounding box center [476, 41] width 12 height 11
click at [434, 57] on link "Download timesheet" at bounding box center [441, 57] width 83 height 14
click at [478, 39] on button "Timesheets Menu" at bounding box center [476, 41] width 12 height 11
click at [445, 57] on link "Download timesheet" at bounding box center [441, 57] width 83 height 14
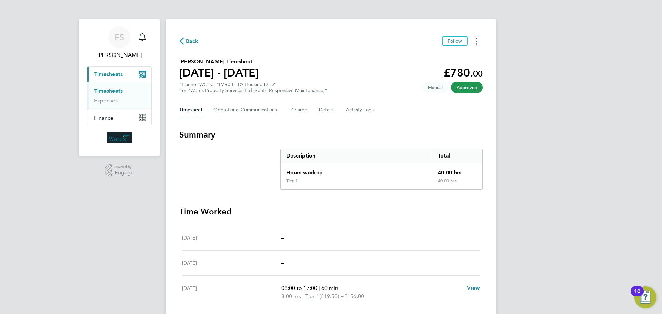
click at [475, 37] on button "Timesheets Menu" at bounding box center [476, 41] width 12 height 11
click at [442, 55] on link "Download timesheet" at bounding box center [441, 57] width 83 height 14
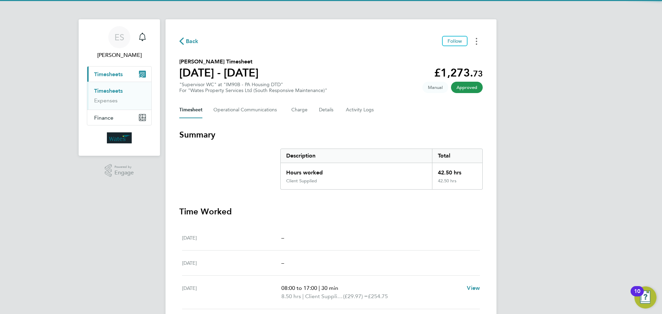
click at [474, 40] on button "Timesheets Menu" at bounding box center [476, 41] width 12 height 11
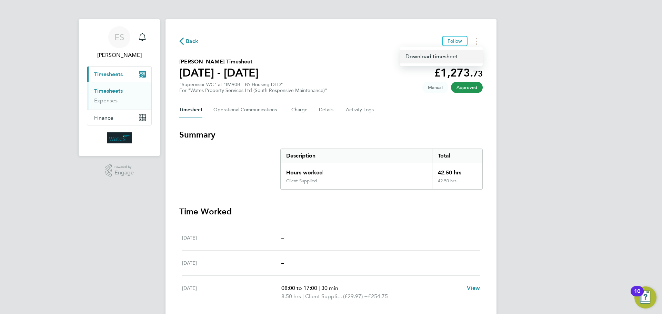
click at [458, 55] on link "Download timesheet" at bounding box center [441, 57] width 83 height 14
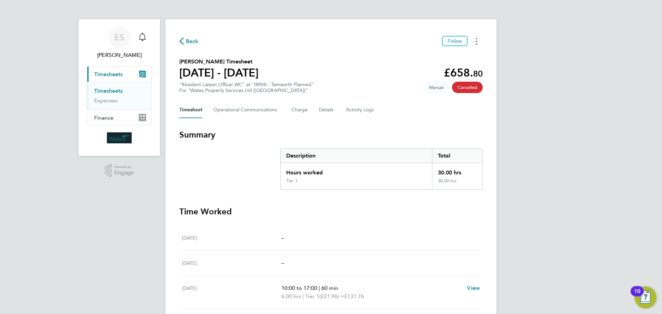
click at [473, 43] on button "Timesheets Menu" at bounding box center [476, 41] width 12 height 11
click at [438, 56] on link "Download timesheet" at bounding box center [441, 57] width 83 height 14
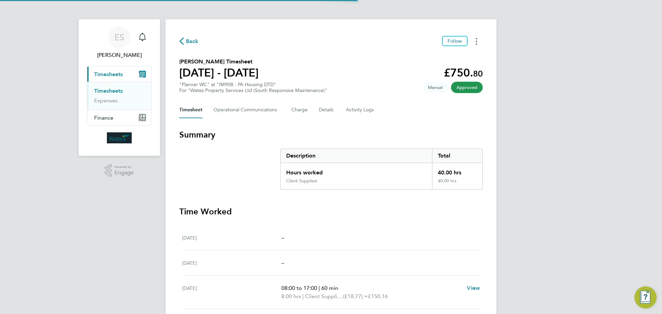
drag, startPoint x: 477, startPoint y: 41, endPoint x: 474, endPoint y: 45, distance: 4.5
click at [477, 41] on button "Timesheets Menu" at bounding box center [476, 41] width 12 height 11
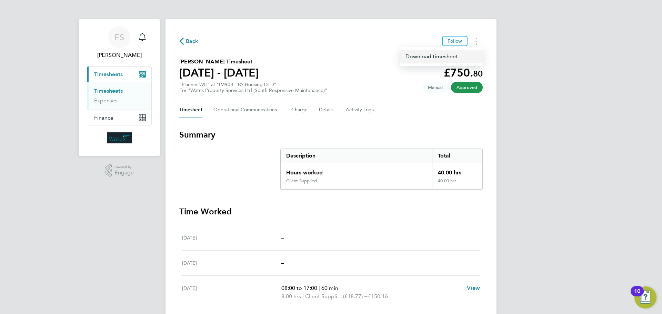
click at [454, 56] on link "Download timesheet" at bounding box center [441, 57] width 83 height 14
click at [475, 46] on button "Timesheets Menu" at bounding box center [476, 41] width 12 height 11
click at [459, 58] on link "Download timesheet" at bounding box center [441, 57] width 83 height 14
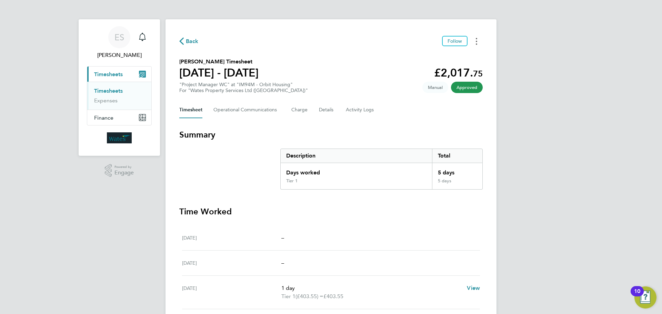
click at [477, 37] on button "Timesheets Menu" at bounding box center [476, 41] width 12 height 11
click at [433, 55] on link "Download timesheet" at bounding box center [441, 57] width 83 height 14
click at [478, 41] on button "Timesheets Menu" at bounding box center [476, 41] width 12 height 11
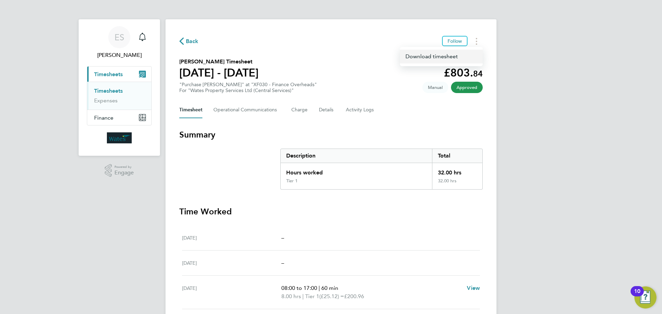
click at [457, 55] on link "Download timesheet" at bounding box center [441, 57] width 83 height 14
click at [477, 40] on button "Timesheets Menu" at bounding box center [476, 41] width 12 height 11
drag, startPoint x: 451, startPoint y: 54, endPoint x: 447, endPoint y: 60, distance: 6.9
click at [451, 54] on link "Download timesheet" at bounding box center [441, 57] width 83 height 14
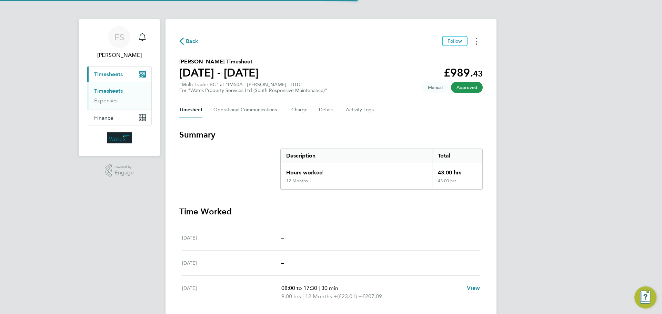
click at [474, 41] on button "Timesheets Menu" at bounding box center [476, 41] width 12 height 11
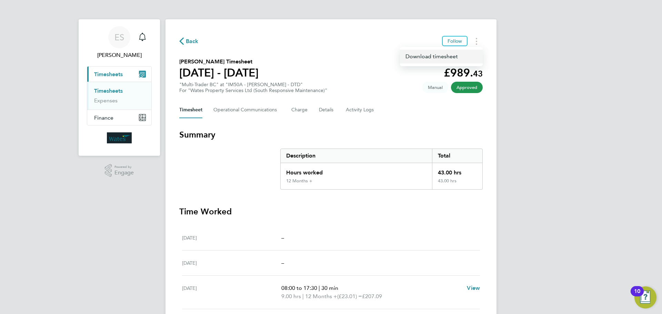
click at [449, 59] on link "Download timesheet" at bounding box center [441, 57] width 83 height 14
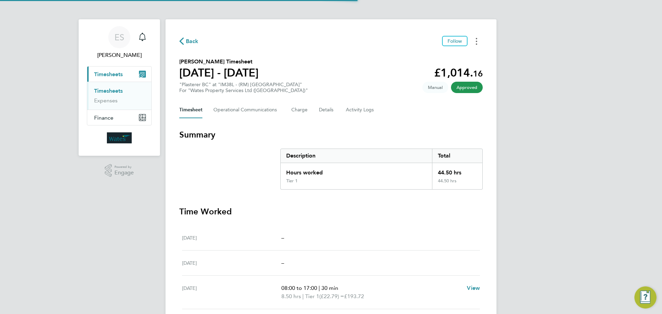
click at [474, 41] on button "Timesheets Menu" at bounding box center [476, 41] width 12 height 11
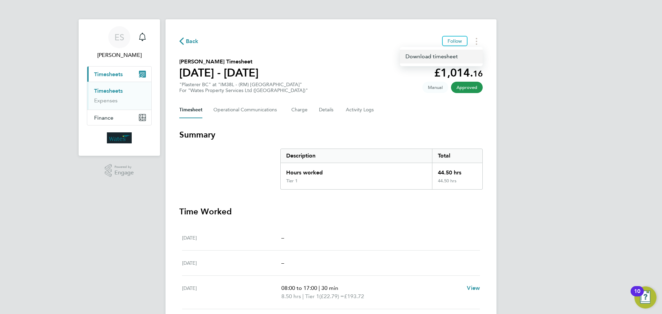
click at [443, 58] on link "Download timesheet" at bounding box center [441, 57] width 83 height 14
click at [478, 42] on button "Timesheets Menu" at bounding box center [476, 41] width 12 height 11
click at [457, 58] on link "Download timesheet" at bounding box center [441, 57] width 83 height 14
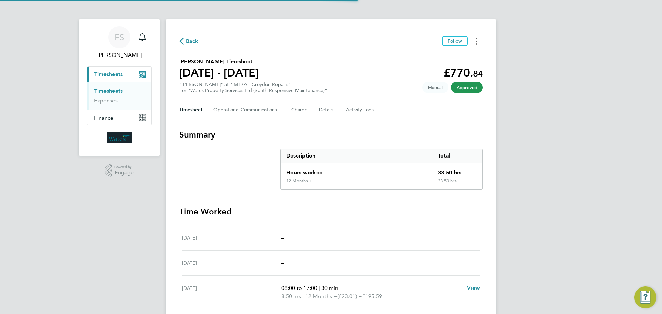
click at [474, 38] on button "Timesheets Menu" at bounding box center [476, 41] width 12 height 11
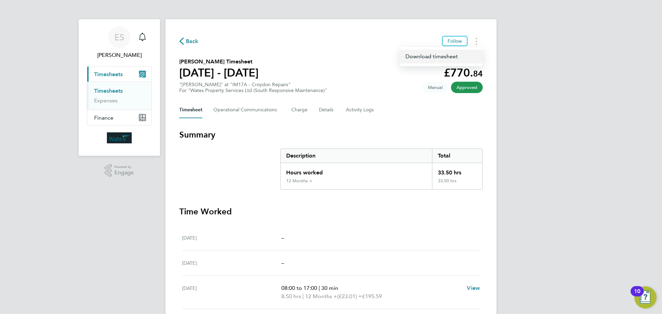
click at [457, 54] on link "Download timesheet" at bounding box center [441, 57] width 83 height 14
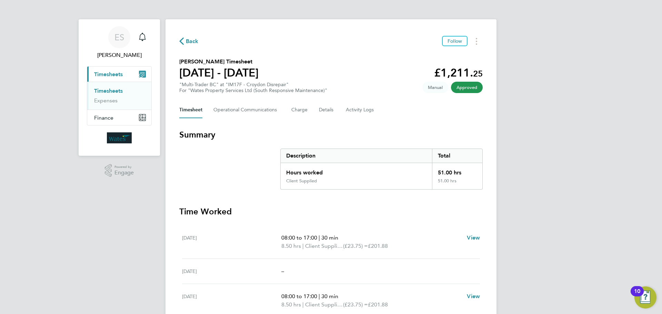
click at [475, 45] on button "Timesheets Menu" at bounding box center [476, 41] width 12 height 11
click at [447, 56] on link "Download timesheet" at bounding box center [441, 57] width 83 height 14
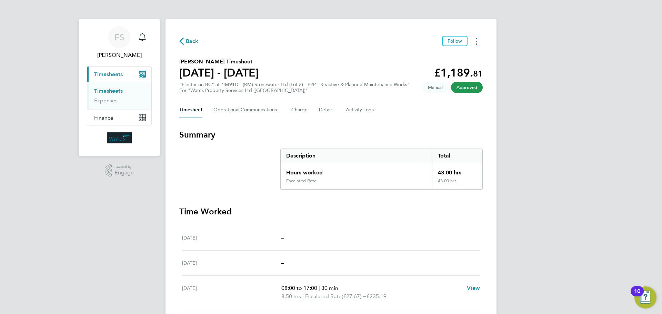
click at [474, 42] on button "Timesheets Menu" at bounding box center [476, 41] width 12 height 11
click at [454, 56] on link "Download timesheet" at bounding box center [441, 57] width 83 height 14
click at [476, 39] on circle "Timesheets Menu" at bounding box center [475, 38] width 1 height 1
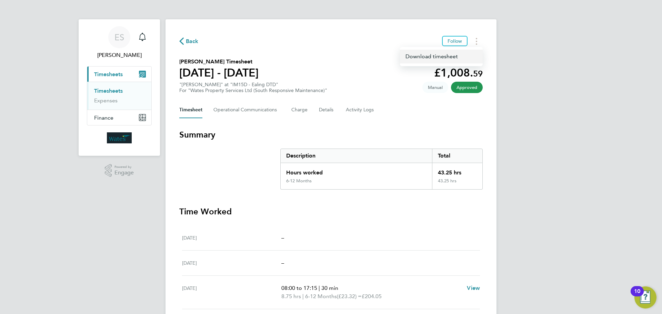
click at [457, 56] on link "Download timesheet" at bounding box center [441, 57] width 83 height 14
drag, startPoint x: 471, startPoint y: 40, endPoint x: 467, endPoint y: 46, distance: 7.5
click at [471, 40] on button "Timesheets Menu" at bounding box center [476, 41] width 12 height 11
click at [436, 58] on link "Download timesheet" at bounding box center [441, 57] width 83 height 14
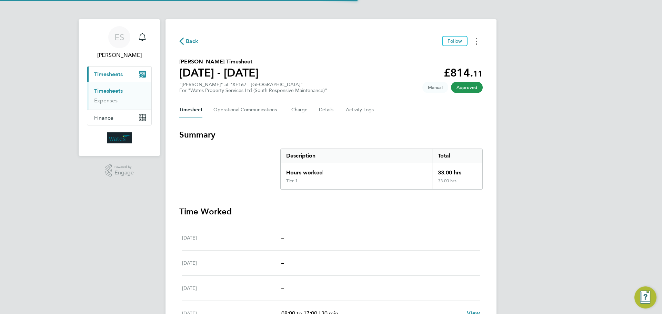
click at [475, 41] on icon "Timesheets Menu" at bounding box center [475, 41] width 1 height 7
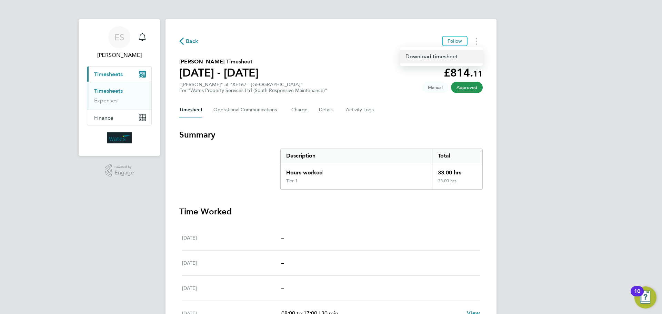
click at [463, 55] on link "Download timesheet" at bounding box center [441, 57] width 83 height 14
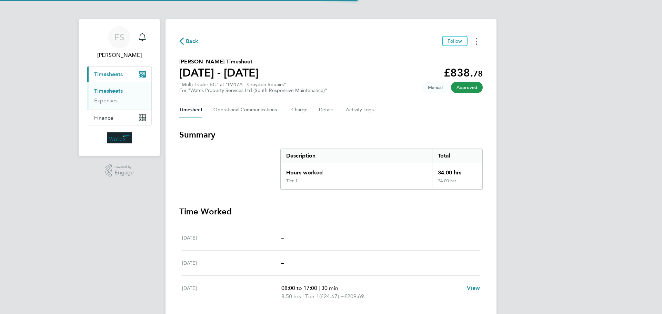
click at [473, 43] on button "Timesheets Menu" at bounding box center [476, 41] width 12 height 11
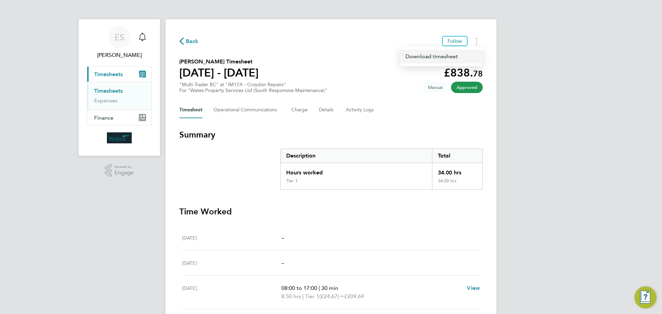
click at [452, 55] on link "Download timesheet" at bounding box center [441, 57] width 83 height 14
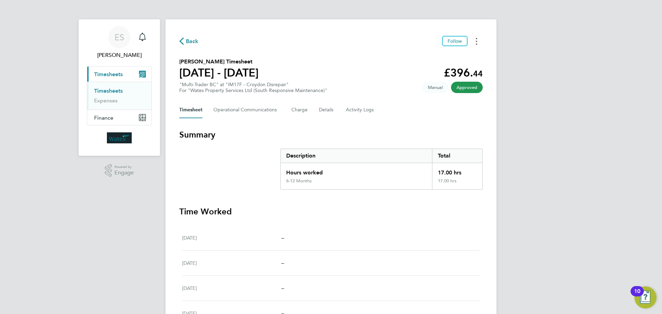
click at [475, 41] on icon "Timesheets Menu" at bounding box center [475, 41] width 1 height 7
click at [447, 59] on link "Download timesheet" at bounding box center [441, 57] width 83 height 14
click at [475, 40] on button "Timesheets Menu" at bounding box center [476, 41] width 12 height 11
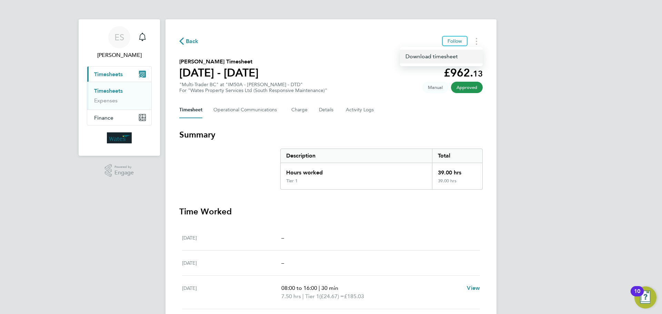
click at [455, 56] on link "Download timesheet" at bounding box center [441, 57] width 83 height 14
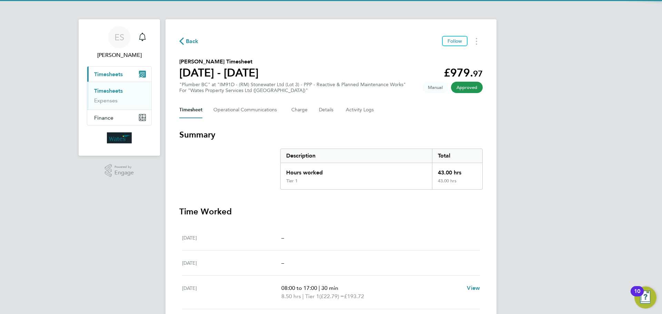
drag, startPoint x: 472, startPoint y: 43, endPoint x: 470, endPoint y: 47, distance: 3.9
click at [472, 43] on button "Timesheets Menu" at bounding box center [476, 41] width 12 height 11
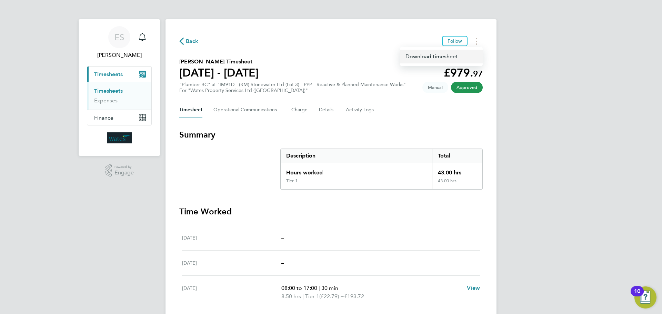
click at [445, 60] on link "Download timesheet" at bounding box center [441, 57] width 83 height 14
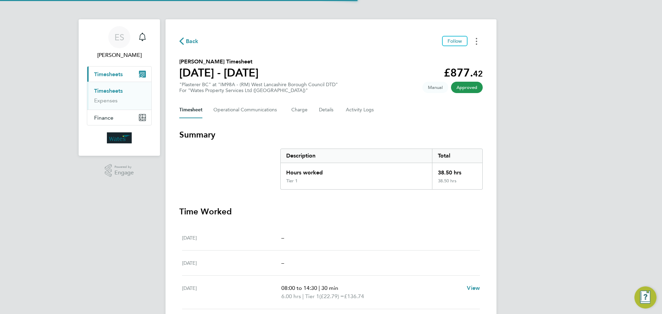
click at [475, 40] on icon "Timesheets Menu" at bounding box center [475, 41] width 1 height 7
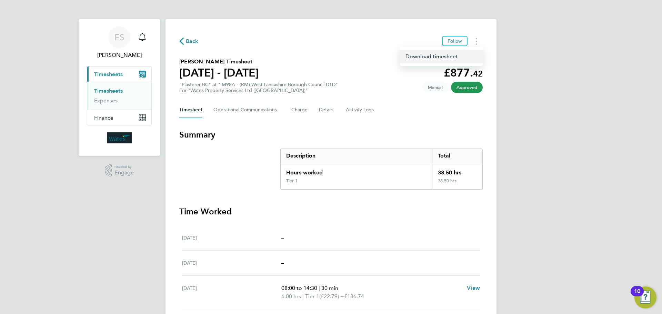
click at [461, 59] on link "Download timesheet" at bounding box center [441, 57] width 83 height 14
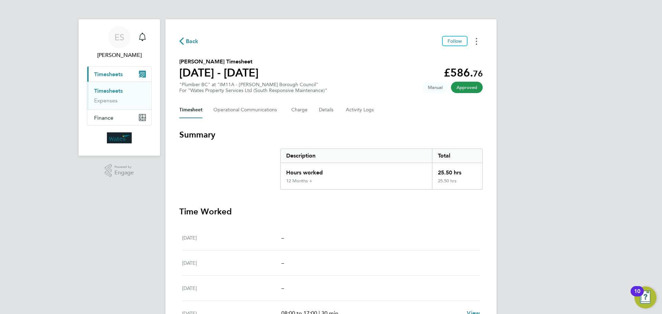
click at [473, 40] on button "Timesheets Menu" at bounding box center [476, 41] width 12 height 11
drag, startPoint x: 471, startPoint y: 44, endPoint x: 459, endPoint y: 59, distance: 18.6
click at [459, 59] on link "Download timesheet" at bounding box center [441, 57] width 83 height 14
click at [478, 39] on button "Timesheets Menu" at bounding box center [476, 41] width 12 height 11
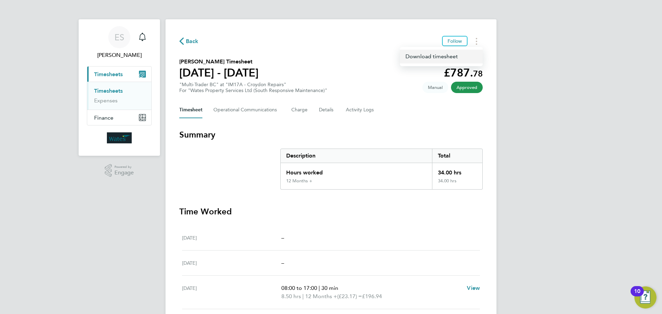
click at [452, 57] on link "Download timesheet" at bounding box center [441, 57] width 83 height 14
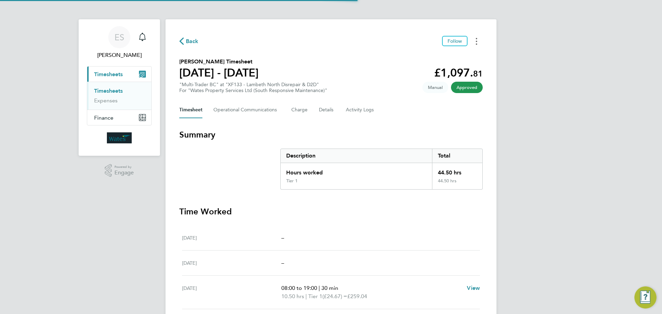
drag, startPoint x: 478, startPoint y: 40, endPoint x: 473, endPoint y: 46, distance: 7.4
click at [478, 40] on button "Timesheets Menu" at bounding box center [476, 41] width 12 height 11
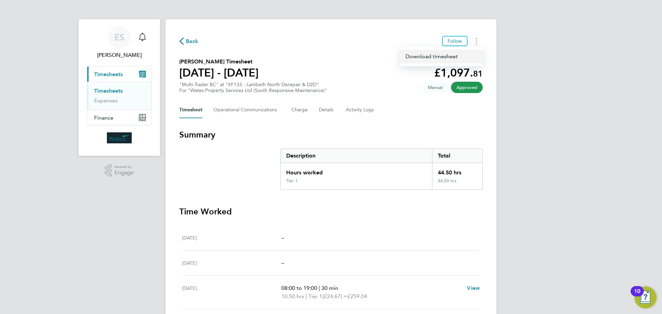
click at [452, 56] on link "Download timesheet" at bounding box center [441, 57] width 83 height 14
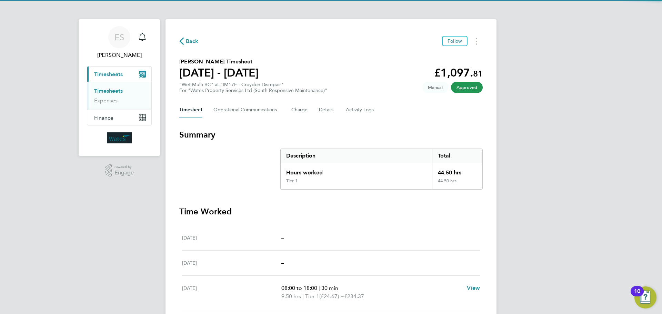
drag, startPoint x: 477, startPoint y: 40, endPoint x: 467, endPoint y: 46, distance: 11.5
click at [477, 40] on icon "Timesheets Menu" at bounding box center [475, 41] width 1 height 7
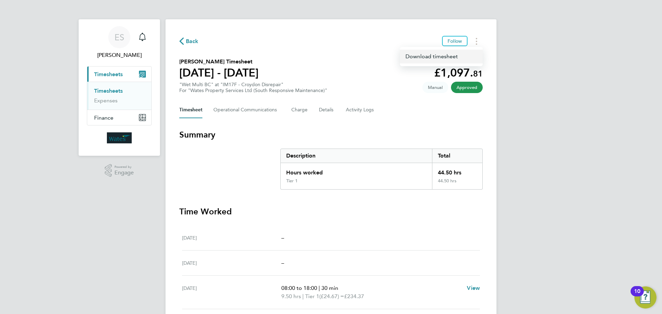
click at [453, 53] on link "Download timesheet" at bounding box center [441, 57] width 83 height 14
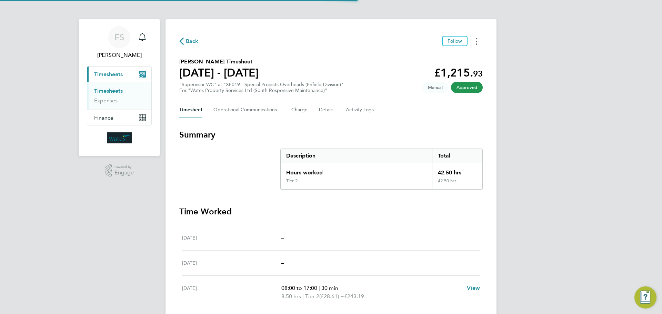
click at [474, 41] on button "Timesheets Menu" at bounding box center [476, 41] width 12 height 11
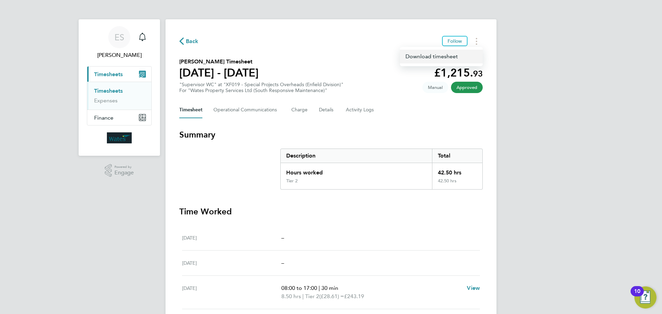
click at [464, 56] on link "Download timesheet" at bounding box center [441, 57] width 83 height 14
click at [474, 40] on button "Timesheets Menu" at bounding box center [476, 41] width 12 height 11
click at [439, 56] on link "Download timesheet" at bounding box center [441, 57] width 83 height 14
click at [476, 38] on circle "Timesheets Menu" at bounding box center [475, 38] width 1 height 1
click at [456, 55] on link "Download timesheet" at bounding box center [441, 57] width 83 height 14
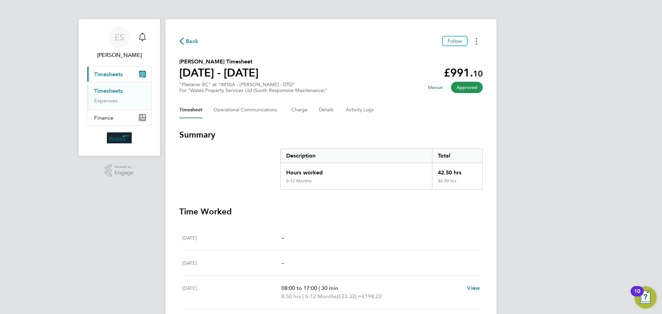
click at [472, 41] on button "Timesheets Menu" at bounding box center [476, 41] width 12 height 11
click at [456, 54] on link "Download timesheet" at bounding box center [441, 57] width 83 height 14
click at [475, 38] on icon "Timesheets Menu" at bounding box center [475, 41] width 1 height 7
drag, startPoint x: 466, startPoint y: 44, endPoint x: 457, endPoint y: 54, distance: 12.9
click at [457, 54] on link "Download timesheet" at bounding box center [441, 57] width 83 height 14
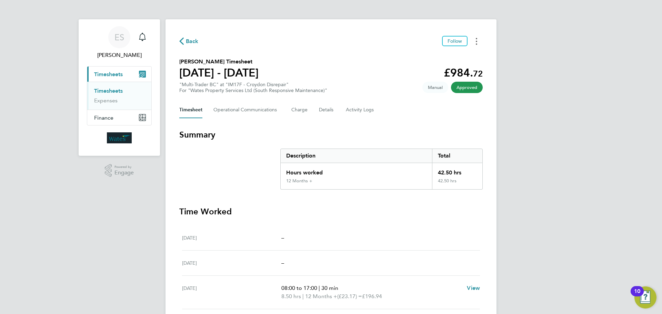
click at [476, 42] on icon "Timesheets Menu" at bounding box center [475, 41] width 1 height 7
click at [462, 56] on link "Download timesheet" at bounding box center [441, 57] width 83 height 14
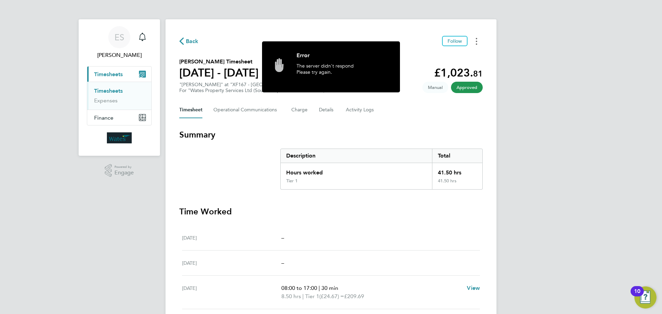
click at [474, 40] on button "Timesheets Menu" at bounding box center [476, 41] width 12 height 11
click at [416, 55] on link "Download timesheet" at bounding box center [441, 57] width 83 height 14
click at [341, 62] on div "Error" at bounding box center [342, 57] width 93 height 11
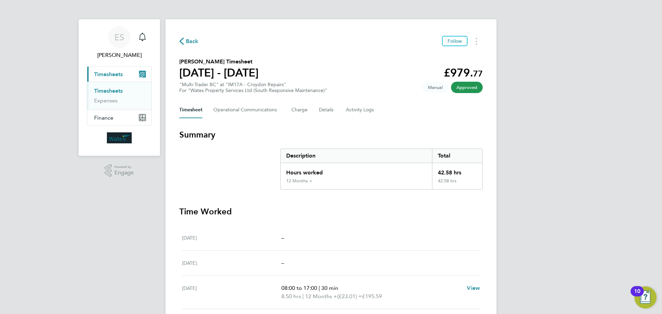
drag, startPoint x: 474, startPoint y: 39, endPoint x: 469, endPoint y: 44, distance: 8.0
click at [474, 39] on button "Timesheets Menu" at bounding box center [476, 41] width 12 height 11
click at [456, 54] on link "Download timesheet" at bounding box center [441, 57] width 83 height 14
click at [478, 42] on button "Timesheets Menu" at bounding box center [476, 41] width 12 height 11
click at [460, 55] on link "Download timesheet" at bounding box center [441, 57] width 83 height 14
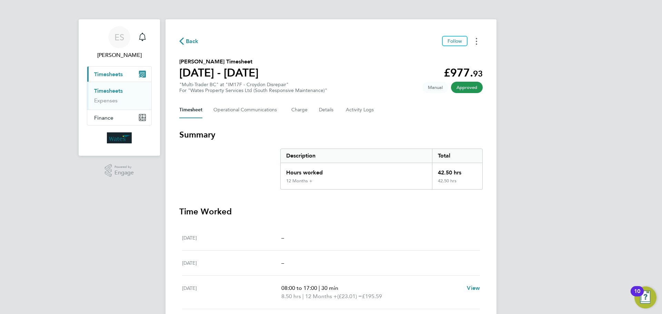
click at [479, 43] on button "Timesheets Menu" at bounding box center [476, 41] width 12 height 11
click at [433, 58] on link "Download timesheet" at bounding box center [441, 57] width 83 height 14
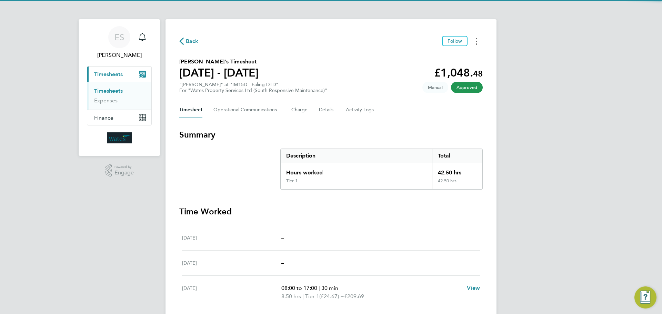
click at [474, 44] on button "Timesheets Menu" at bounding box center [476, 41] width 12 height 11
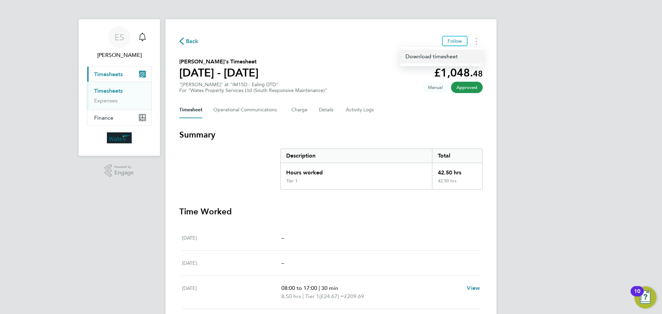
click at [462, 55] on link "Download timesheet" at bounding box center [441, 57] width 83 height 14
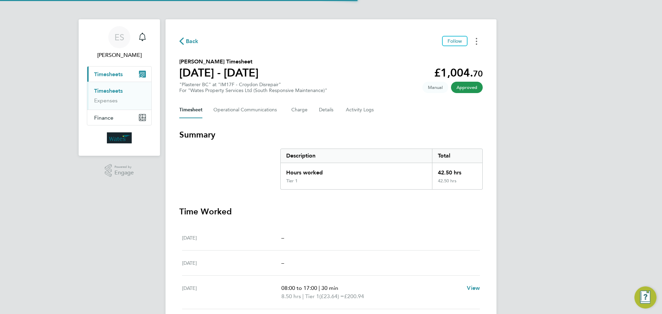
click at [473, 41] on button "Timesheets Menu" at bounding box center [476, 41] width 12 height 11
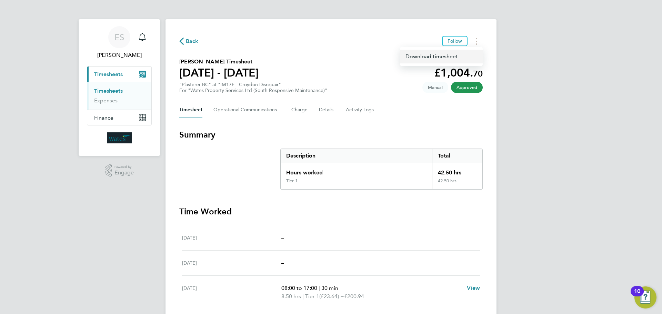
click at [447, 58] on link "Download timesheet" at bounding box center [441, 57] width 83 height 14
click at [476, 40] on icon "Timesheets Menu" at bounding box center [475, 41] width 1 height 7
click at [444, 54] on link "Download timesheet" at bounding box center [441, 57] width 83 height 14
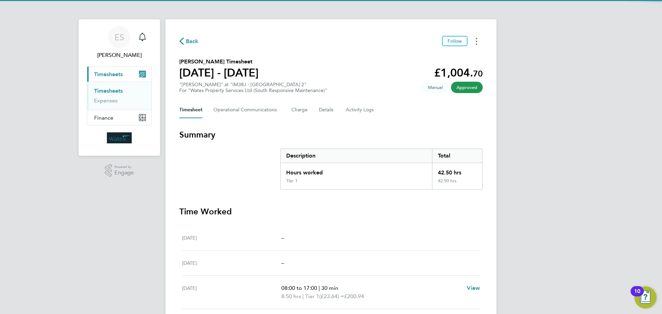
click at [474, 42] on button "Timesheets Menu" at bounding box center [476, 41] width 12 height 11
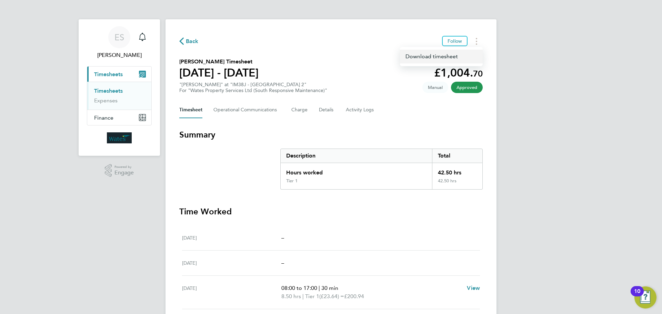
click at [456, 55] on link "Download timesheet" at bounding box center [441, 57] width 83 height 14
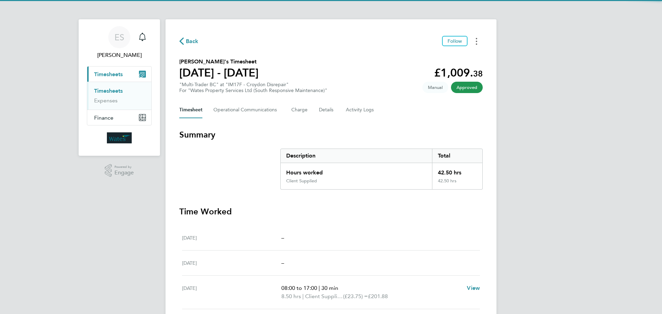
click at [477, 41] on button "Timesheets Menu" at bounding box center [476, 41] width 12 height 11
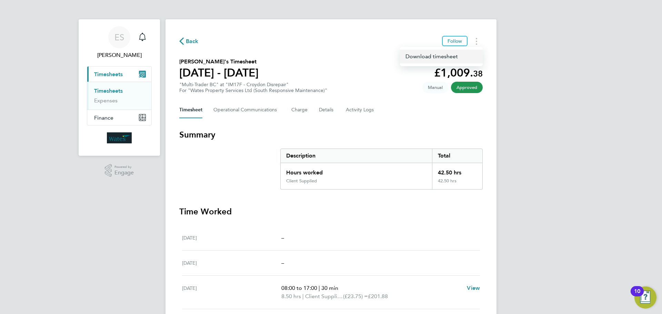
click at [450, 58] on link "Download timesheet" at bounding box center [441, 57] width 83 height 14
drag, startPoint x: 475, startPoint y: 41, endPoint x: 472, endPoint y: 46, distance: 6.5
click at [475, 41] on button "Timesheets Menu" at bounding box center [476, 41] width 12 height 11
click at [460, 54] on link "Download timesheet" at bounding box center [441, 57] width 83 height 14
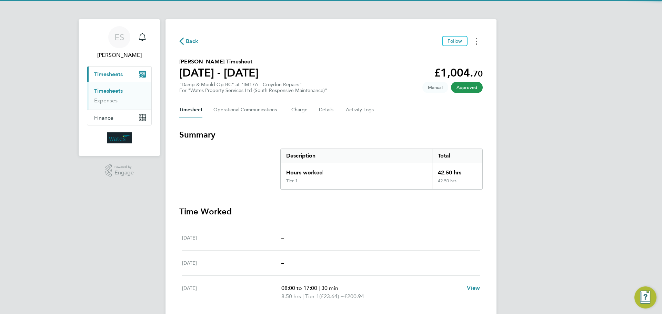
click at [477, 42] on button "Timesheets Menu" at bounding box center [476, 41] width 12 height 11
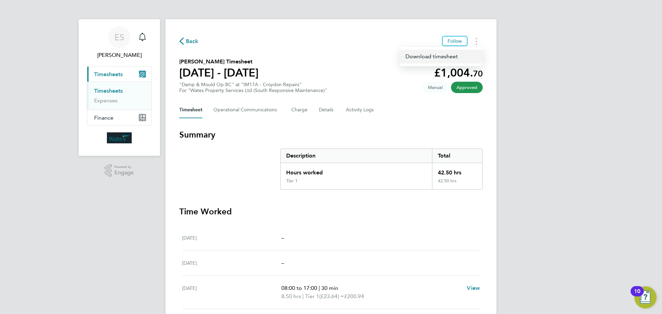
click at [426, 54] on link "Download timesheet" at bounding box center [441, 57] width 83 height 14
click at [472, 43] on button "Timesheets Menu" at bounding box center [476, 41] width 12 height 11
click at [447, 57] on link "Download timesheet" at bounding box center [441, 57] width 83 height 14
click at [475, 36] on button "Timesheets Menu" at bounding box center [476, 41] width 12 height 11
click at [451, 55] on link "Download timesheet" at bounding box center [441, 57] width 83 height 14
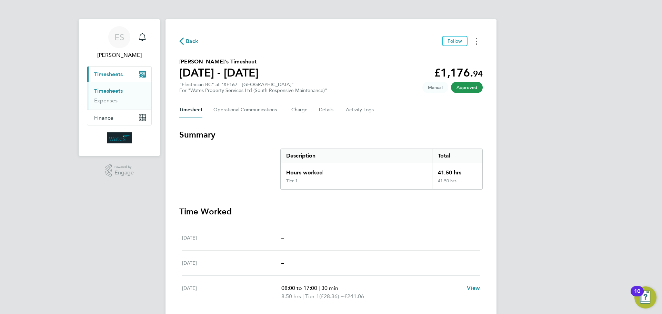
click at [476, 37] on button "Timesheets Menu" at bounding box center [476, 41] width 12 height 11
click at [435, 55] on link "Download timesheet" at bounding box center [441, 57] width 83 height 14
click at [473, 39] on button "Timesheets Menu" at bounding box center [476, 41] width 12 height 11
click at [431, 56] on link "Download timesheet" at bounding box center [441, 57] width 83 height 14
click at [480, 44] on button "Timesheets Menu" at bounding box center [476, 41] width 12 height 11
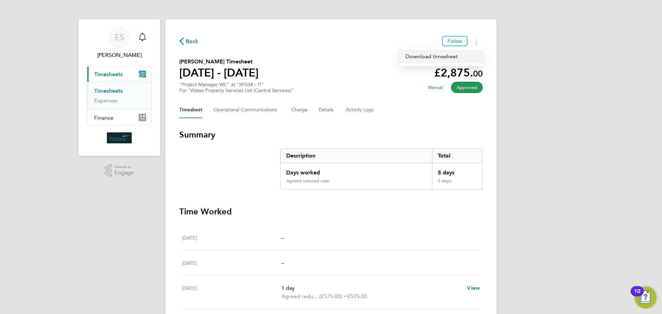
click at [447, 55] on link "Download timesheet" at bounding box center [441, 57] width 83 height 14
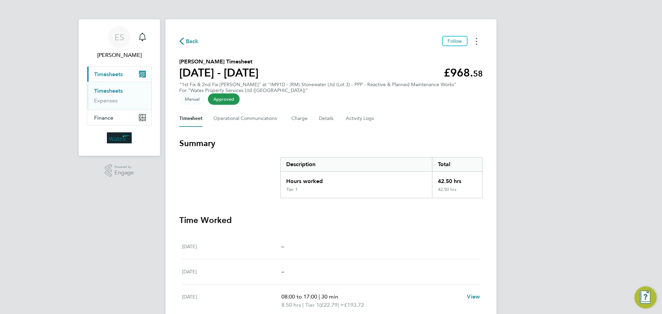
click at [475, 41] on button "Timesheets Menu" at bounding box center [476, 41] width 12 height 11
click at [459, 55] on link "Download timesheet" at bounding box center [441, 57] width 83 height 14
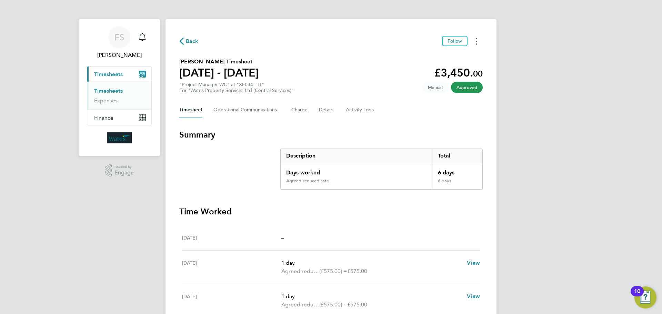
click at [474, 42] on button "Timesheets Menu" at bounding box center [476, 41] width 12 height 11
click at [459, 54] on link "Download timesheet" at bounding box center [441, 57] width 83 height 14
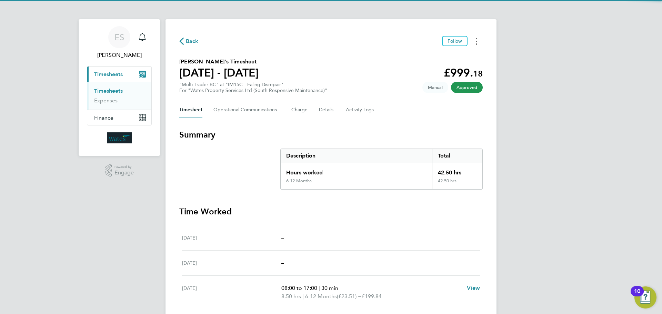
click at [475, 42] on button "Timesheets Menu" at bounding box center [476, 41] width 12 height 11
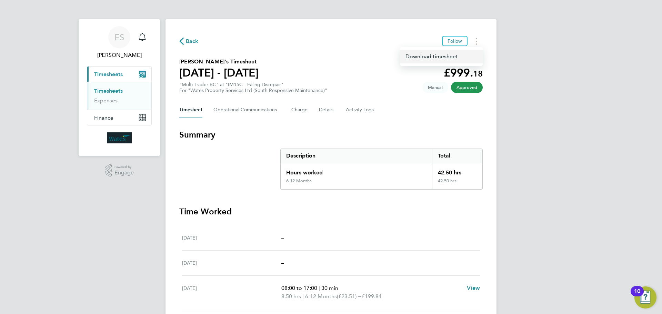
click at [464, 55] on link "Download timesheet" at bounding box center [441, 57] width 83 height 14
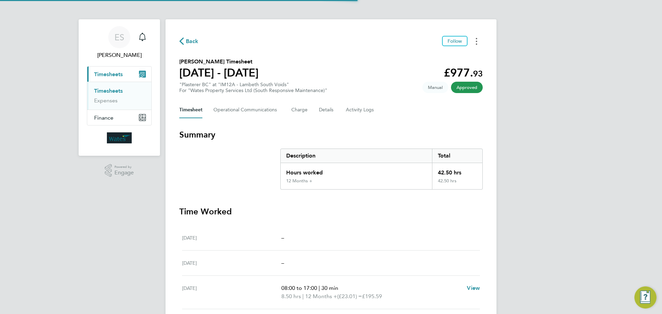
click at [479, 45] on button "Timesheets Menu" at bounding box center [476, 41] width 12 height 11
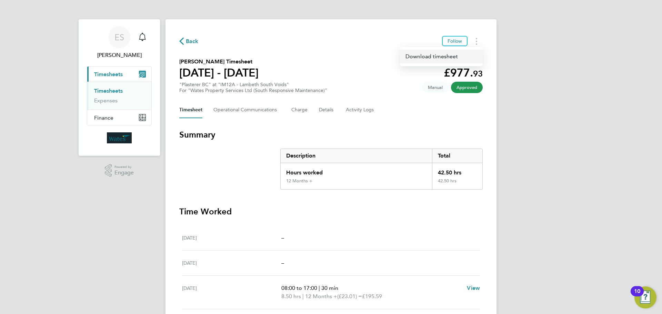
click at [457, 57] on link "Download timesheet" at bounding box center [441, 57] width 83 height 14
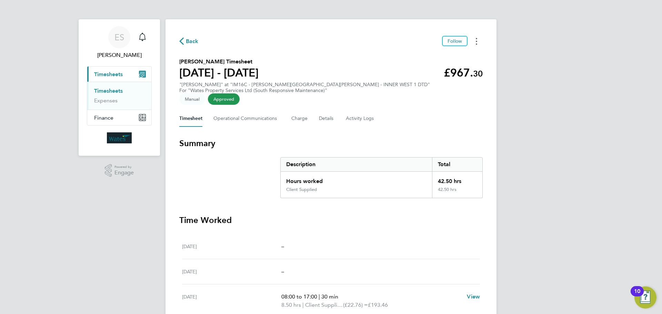
click at [479, 38] on button "Timesheets Menu" at bounding box center [476, 41] width 12 height 11
click at [455, 54] on link "Download timesheet" at bounding box center [441, 57] width 83 height 14
click at [478, 38] on button "Timesheets Menu" at bounding box center [476, 41] width 12 height 11
click at [457, 53] on link "Download timesheet" at bounding box center [441, 57] width 83 height 14
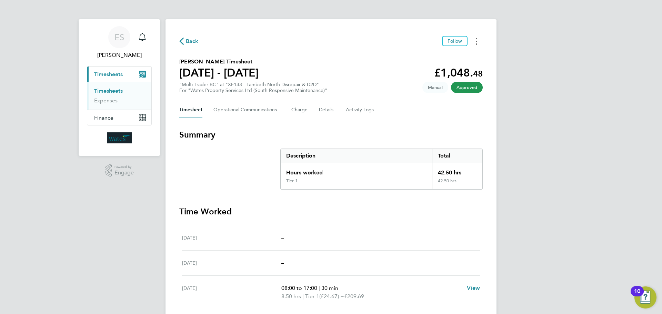
click at [473, 42] on button "Timesheets Menu" at bounding box center [476, 41] width 12 height 11
click at [454, 53] on link "Download timesheet" at bounding box center [441, 57] width 83 height 14
click at [478, 40] on button "Timesheets Menu" at bounding box center [476, 41] width 12 height 11
click at [447, 55] on link "Download timesheet" at bounding box center [441, 57] width 83 height 14
click at [478, 37] on button "Timesheets Menu" at bounding box center [476, 41] width 12 height 11
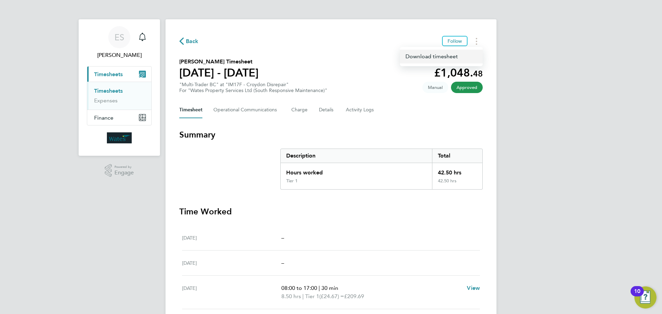
click at [455, 56] on link "Download timesheet" at bounding box center [441, 57] width 83 height 14
click at [475, 41] on button "Timesheets Menu" at bounding box center [476, 41] width 12 height 11
click at [445, 53] on link "Download timesheet" at bounding box center [441, 57] width 83 height 14
click at [474, 42] on button "Timesheets Menu" at bounding box center [476, 41] width 12 height 11
click at [457, 57] on link "Download timesheet" at bounding box center [441, 57] width 83 height 14
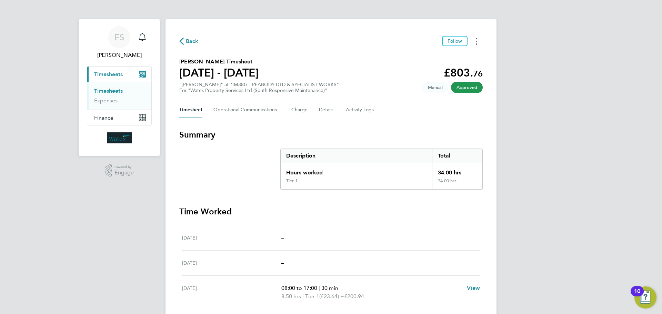
click at [475, 43] on icon "Timesheets Menu" at bounding box center [475, 41] width 1 height 7
click at [445, 53] on link "Download timesheet" at bounding box center [441, 57] width 83 height 14
click at [475, 42] on button "Timesheets Menu" at bounding box center [476, 41] width 12 height 11
click at [453, 60] on link "Download timesheet" at bounding box center [441, 57] width 83 height 14
click at [473, 41] on button "Timesheets Menu" at bounding box center [476, 41] width 12 height 11
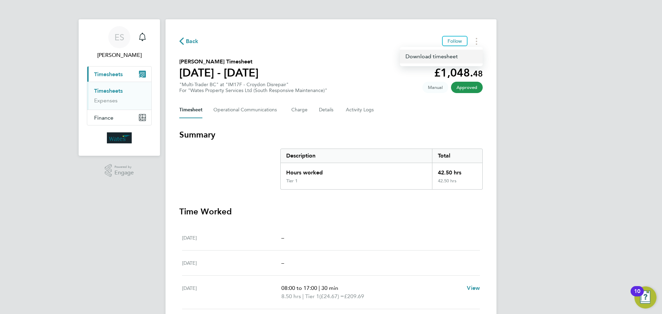
click at [448, 55] on link "Download timesheet" at bounding box center [441, 57] width 83 height 14
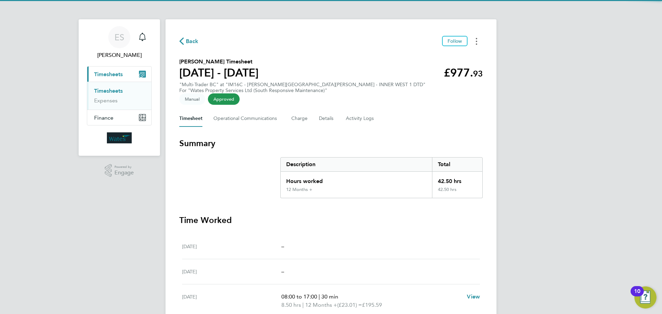
click at [477, 40] on button "Timesheets Menu" at bounding box center [476, 41] width 12 height 11
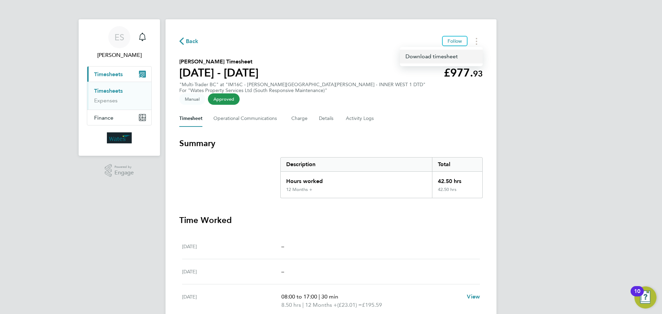
click at [458, 56] on link "Download timesheet" at bounding box center [441, 57] width 83 height 14
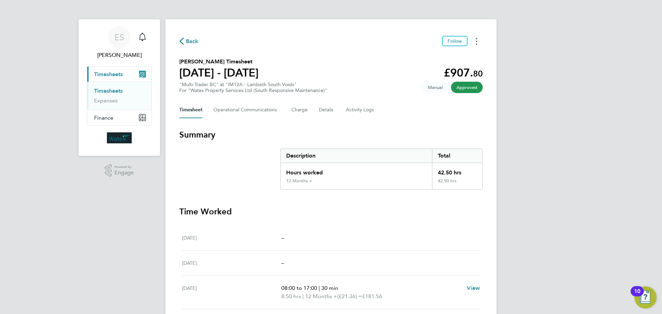
click at [476, 41] on circle "Timesheets Menu" at bounding box center [475, 41] width 1 height 1
click at [452, 57] on link "Download timesheet" at bounding box center [441, 57] width 83 height 14
click at [472, 43] on button "Timesheets Menu" at bounding box center [476, 41] width 12 height 11
click at [458, 55] on link "Download timesheet" at bounding box center [441, 57] width 83 height 14
click at [556, 209] on div "ES [PERSON_NAME] Notifications Applications: Current page: Timesheets Timesheet…" at bounding box center [331, 235] width 662 height 470
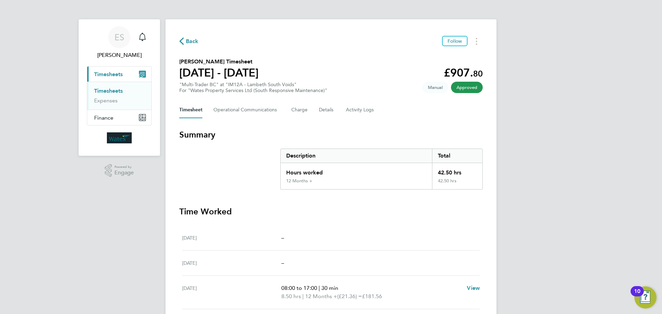
click at [555, 211] on div "ES [PERSON_NAME] Notifications Applications: Current page: Timesheets Timesheet…" at bounding box center [331, 235] width 662 height 470
drag, startPoint x: 477, startPoint y: 38, endPoint x: 469, endPoint y: 40, distance: 7.8
click at [477, 38] on circle "Timesheets Menu" at bounding box center [475, 38] width 1 height 1
click at [442, 56] on link "Download timesheet" at bounding box center [441, 57] width 83 height 14
click at [477, 41] on button "Timesheets Menu" at bounding box center [476, 41] width 12 height 11
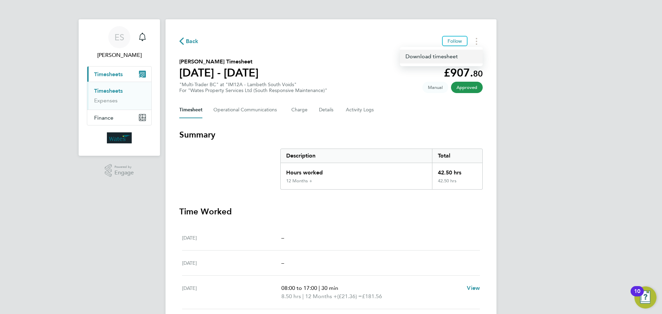
click at [449, 56] on link "Download timesheet" at bounding box center [441, 57] width 83 height 14
click at [478, 37] on button "Timesheets Menu" at bounding box center [476, 41] width 12 height 11
click at [453, 57] on link "Download timesheet" at bounding box center [441, 57] width 83 height 14
click at [475, 38] on icon "Timesheets Menu" at bounding box center [475, 41] width 1 height 7
click at [454, 56] on link "Download timesheet" at bounding box center [441, 57] width 83 height 14
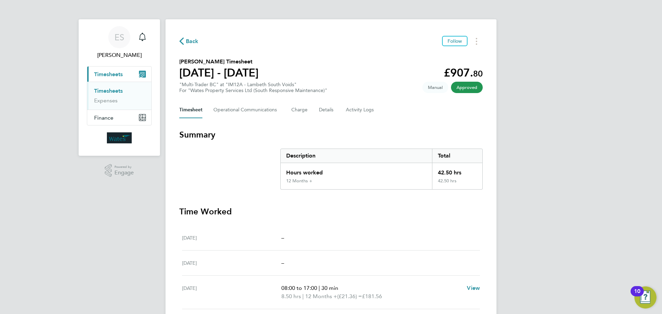
click at [516, 272] on div "ES [PERSON_NAME] Notifications Applications: Current page: Timesheets Timesheet…" at bounding box center [331, 235] width 662 height 470
click at [652, 14] on div "ES [PERSON_NAME] Notifications Applications: Current page: Timesheets Timesheet…" at bounding box center [331, 235] width 662 height 470
drag, startPoint x: 644, startPoint y: 8, endPoint x: 642, endPoint y: 2, distance: 5.9
click at [644, 8] on div "ES [PERSON_NAME] Notifications Applications: Current page: Timesheets Timesheet…" at bounding box center [331, 235] width 662 height 470
click at [637, 5] on div "ES Emily Summerfield Notifications Applications: Current page: Timesheets Times…" at bounding box center [331, 235] width 662 height 470
